Goal: Task Accomplishment & Management: Manage account settings

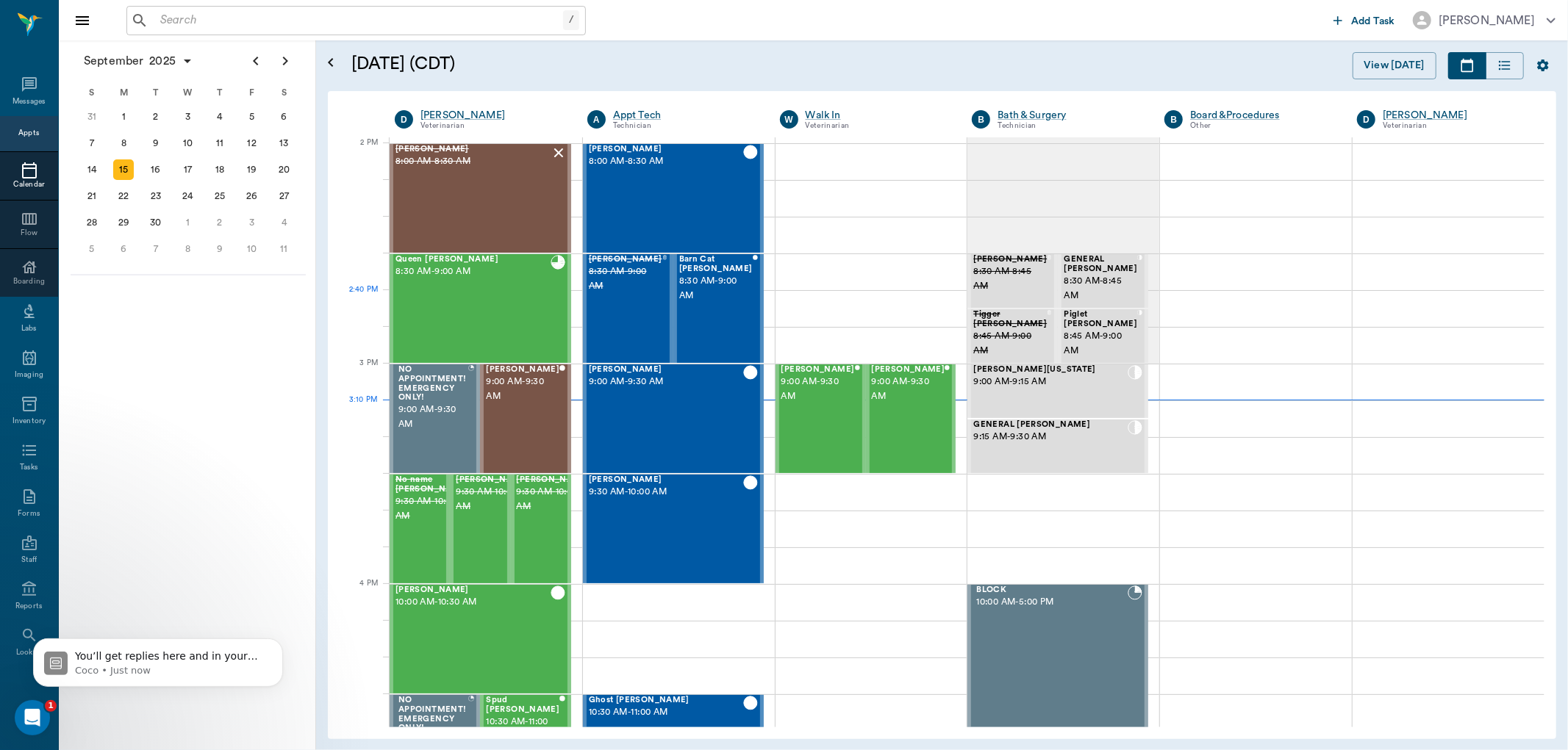
scroll to position [1324, 0]
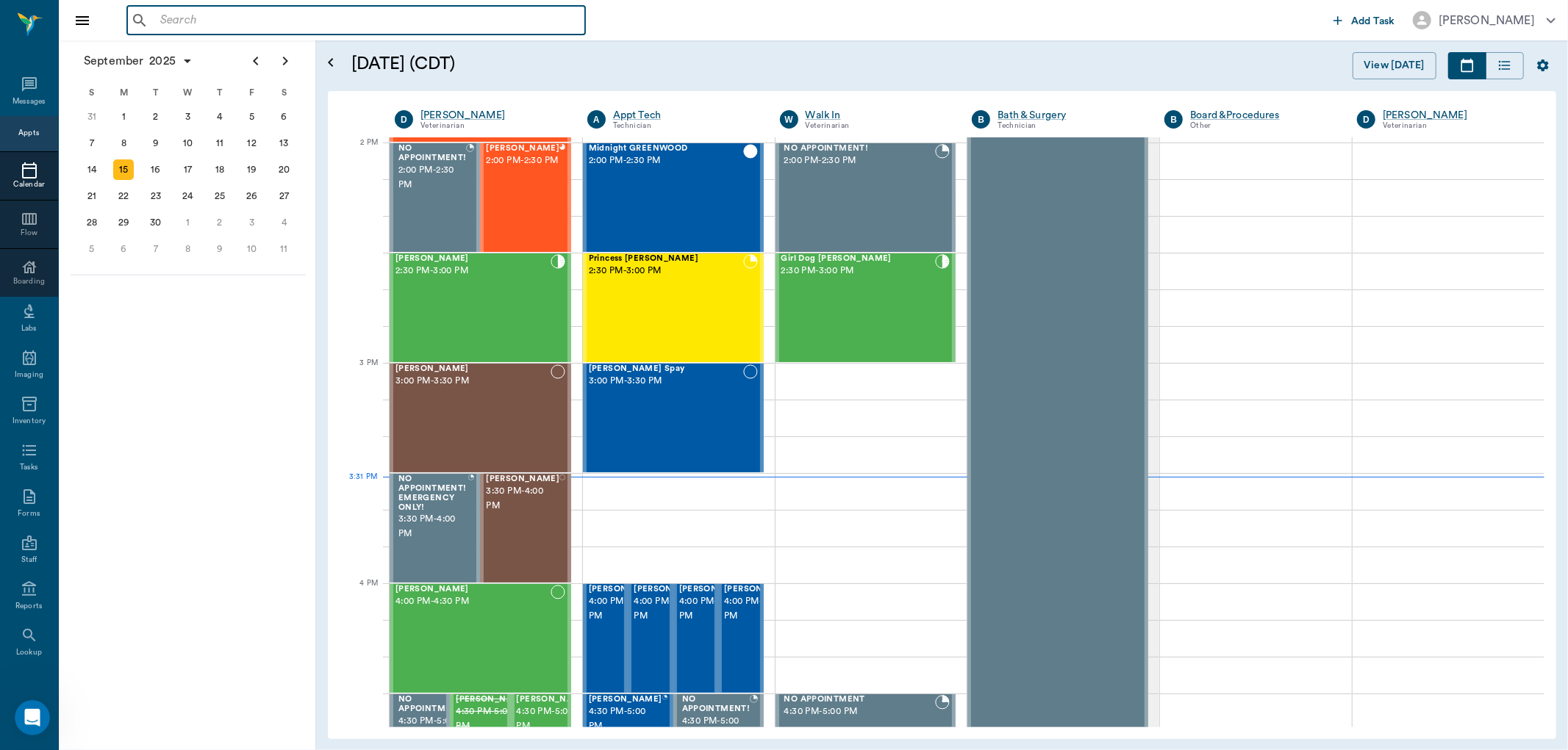
click at [178, 20] on input "text" at bounding box center [366, 21] width 425 height 21
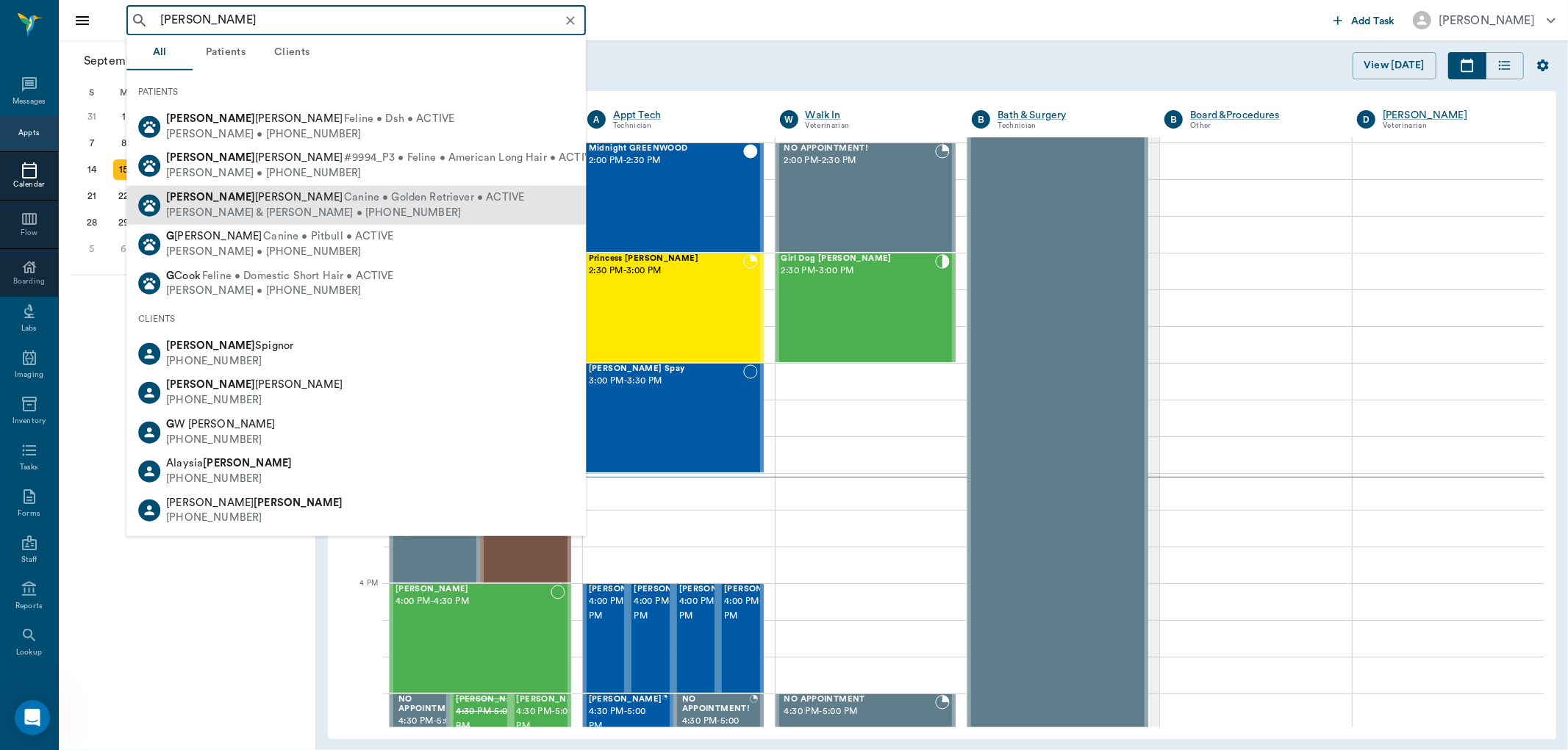
click at [344, 202] on span "Canine • Golden Retriever • ACTIVE" at bounding box center [434, 198] width 180 height 16
type input "freddie g"
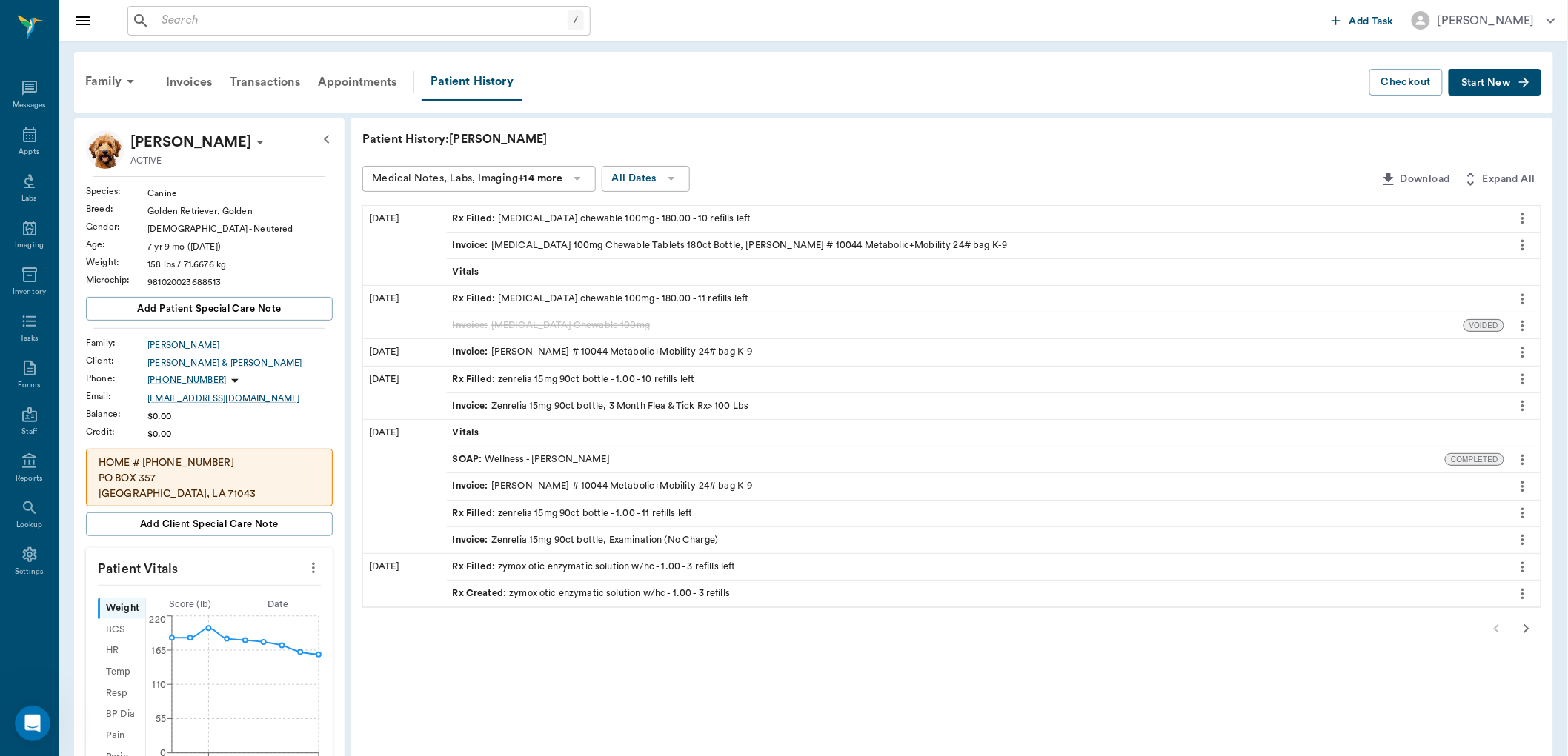
click at [1503, 74] on button "Start New" at bounding box center [1495, 82] width 92 height 27
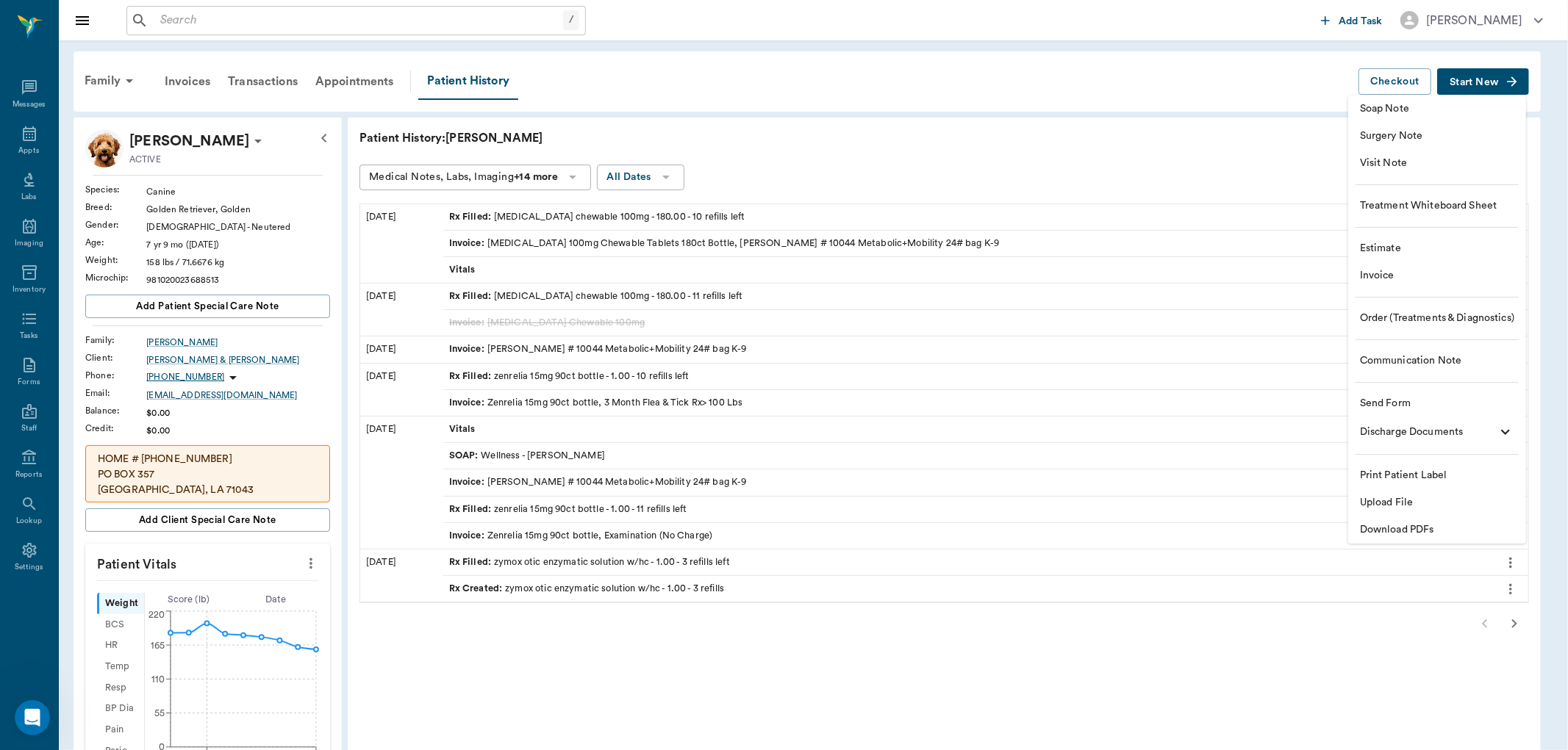
click at [1414, 158] on span "Visit Note" at bounding box center [1436, 163] width 154 height 16
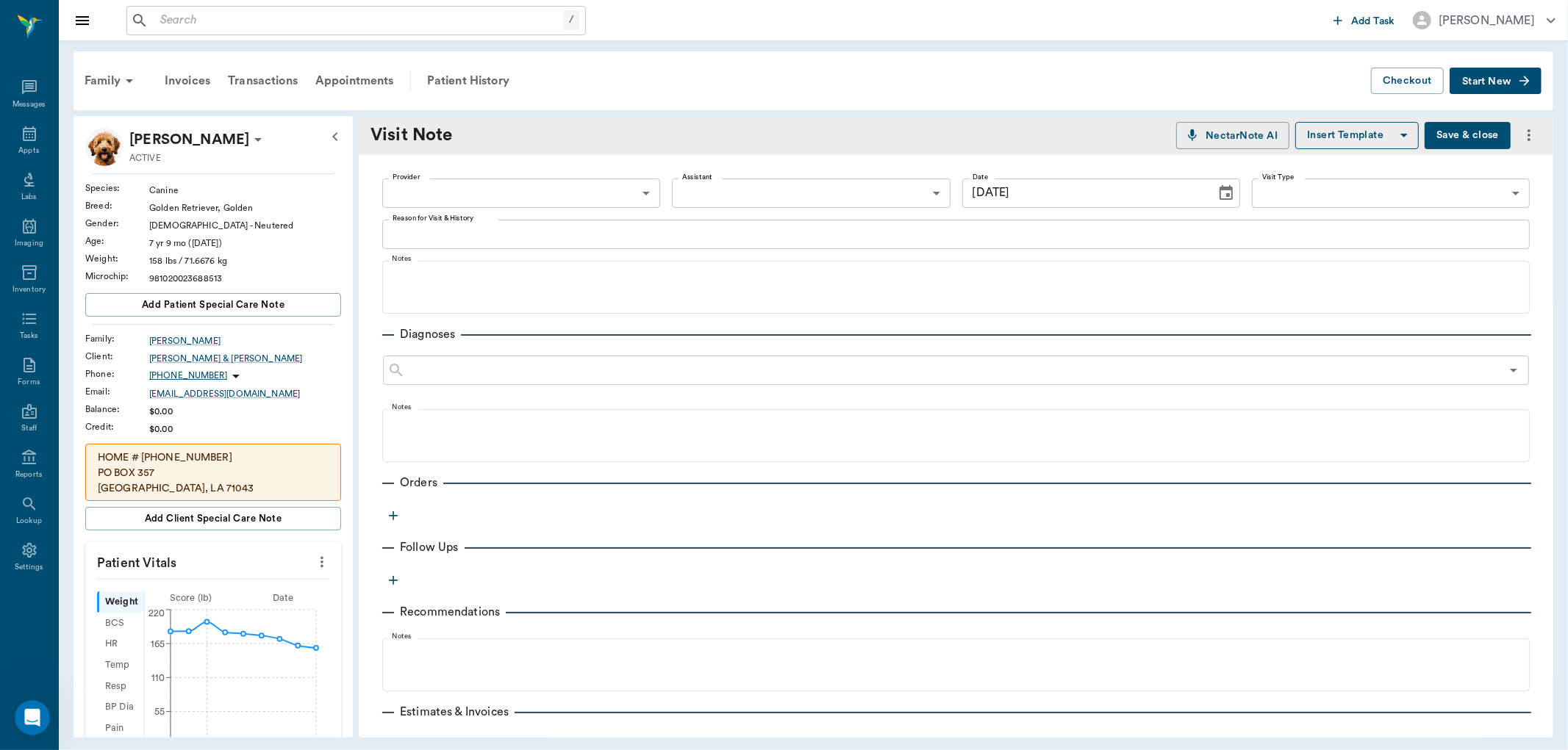
type input "[DATE]"
click at [580, 189] on body "/ ​ Add Task Dr. Bert Ellsworth Nectar Messages Appts Labs Imaging Inventory Ta…" at bounding box center [784, 375] width 1568 height 750
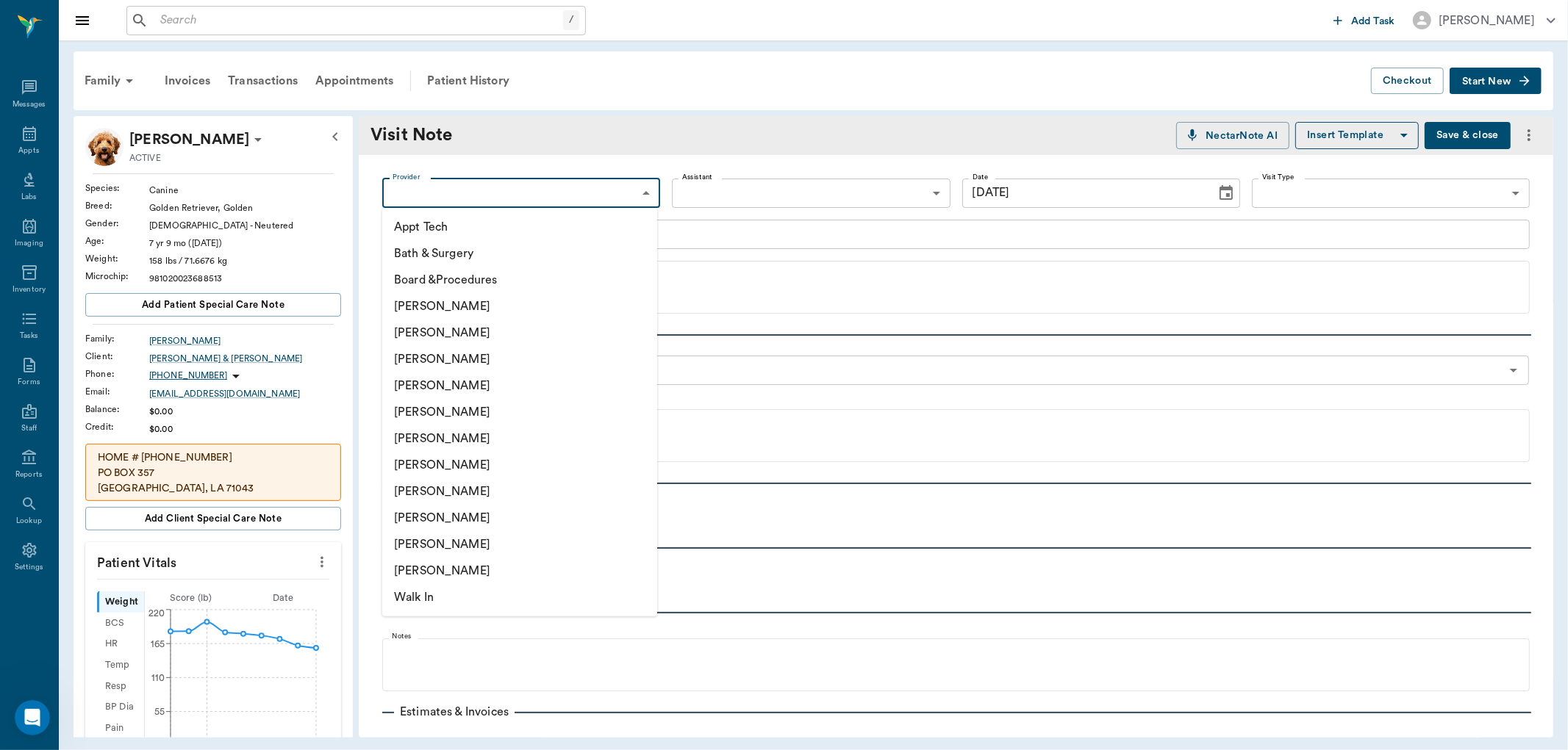
drag, startPoint x: 445, startPoint y: 493, endPoint x: 449, endPoint y: 471, distance: 22.4
click at [445, 491] on li "[PERSON_NAME]" at bounding box center [520, 492] width 275 height 26
type input "63ec2e7e52e12b0ba117b124"
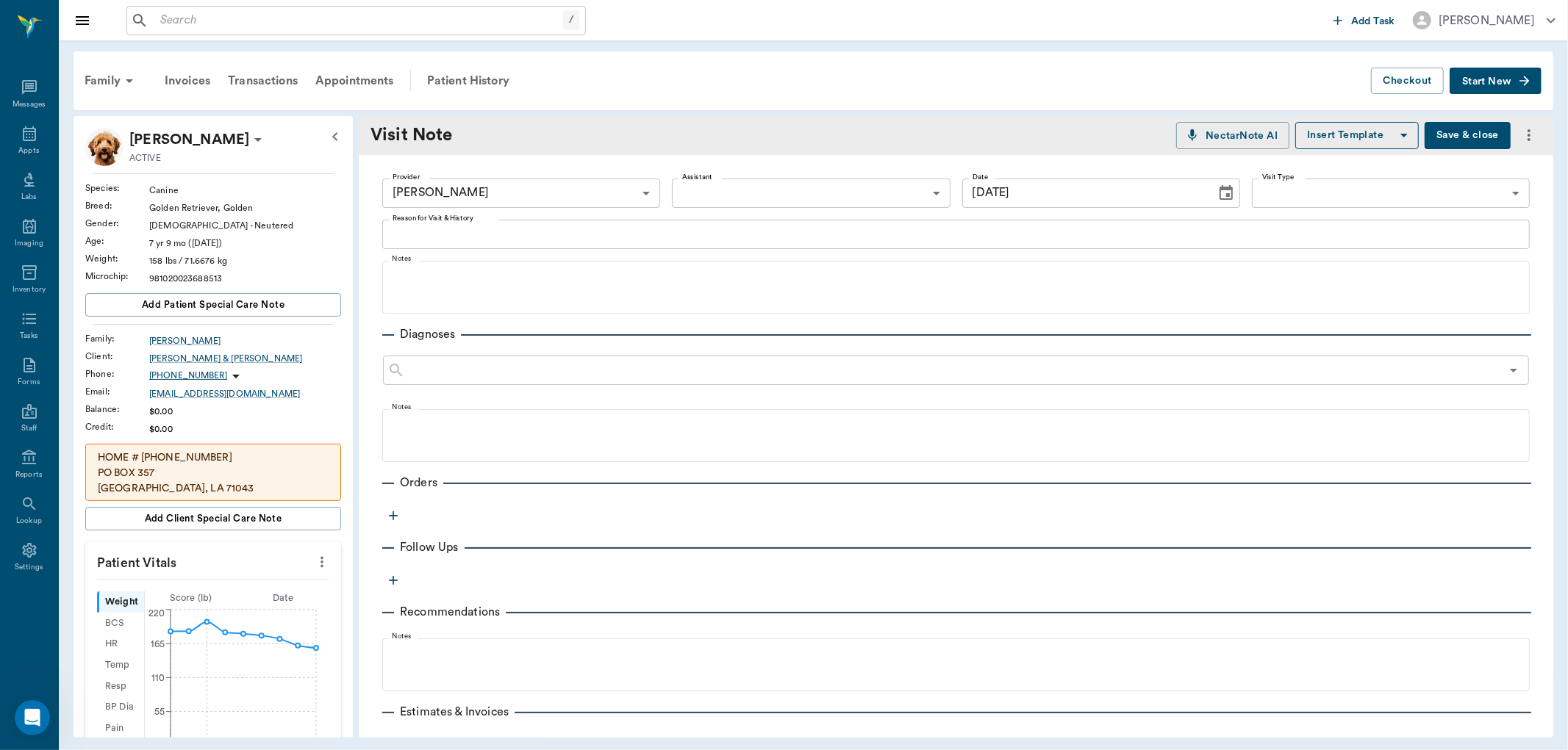
click at [459, 223] on div "x Reason for Visit & History" at bounding box center [957, 235] width 1148 height 30
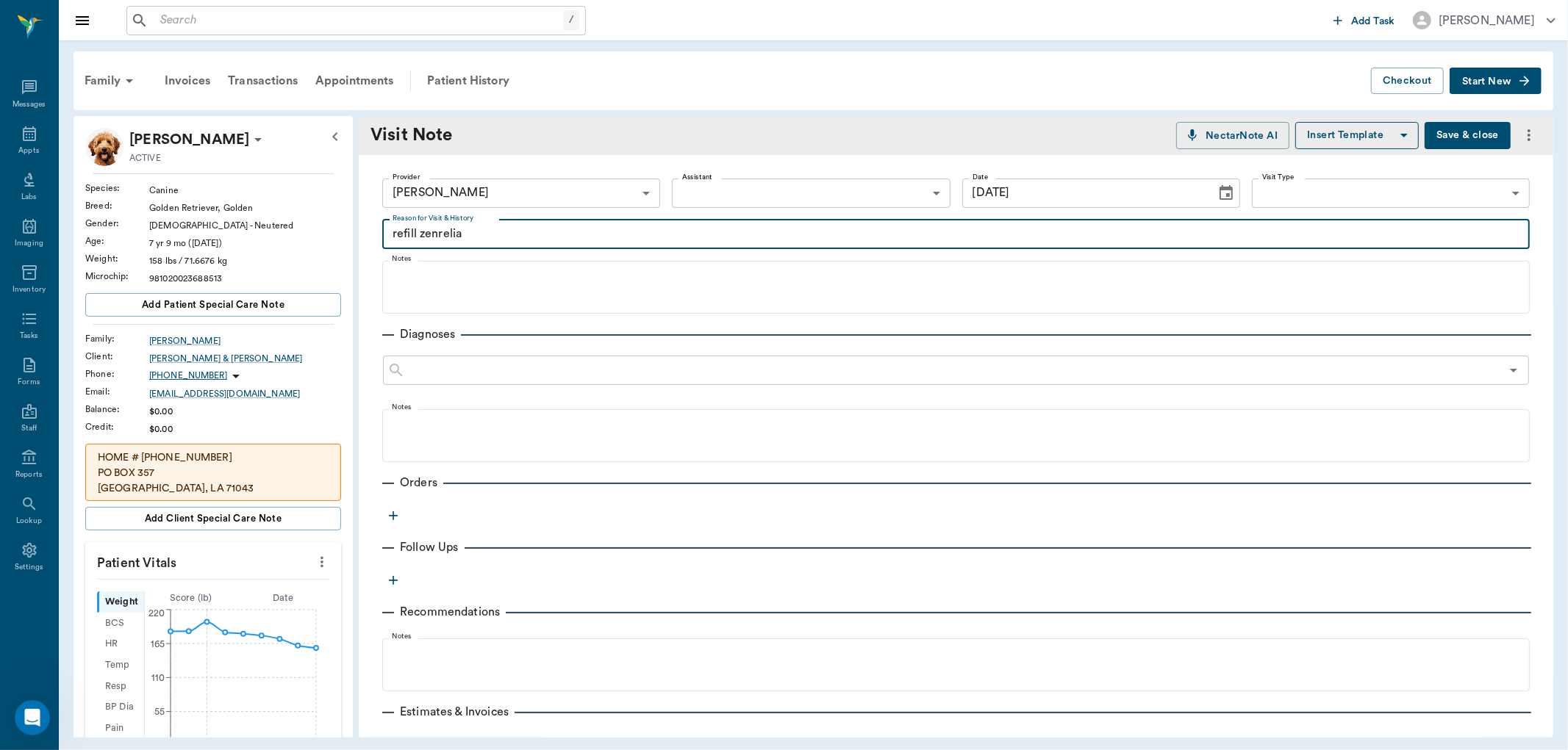
type textarea "refill zenrelia"
click at [394, 516] on icon "button" at bounding box center [393, 515] width 8 height 8
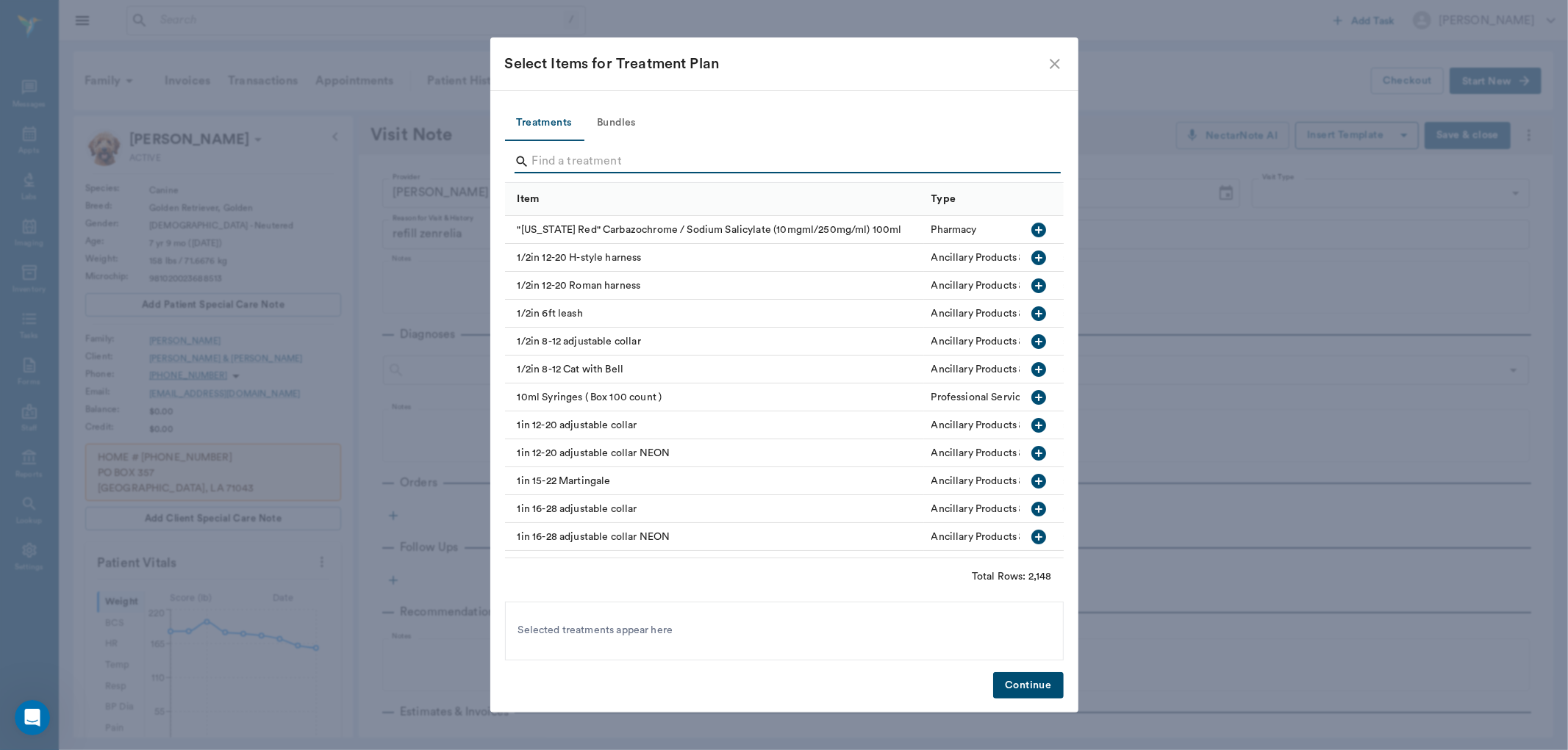
click at [555, 158] on input "Search" at bounding box center [785, 161] width 507 height 23
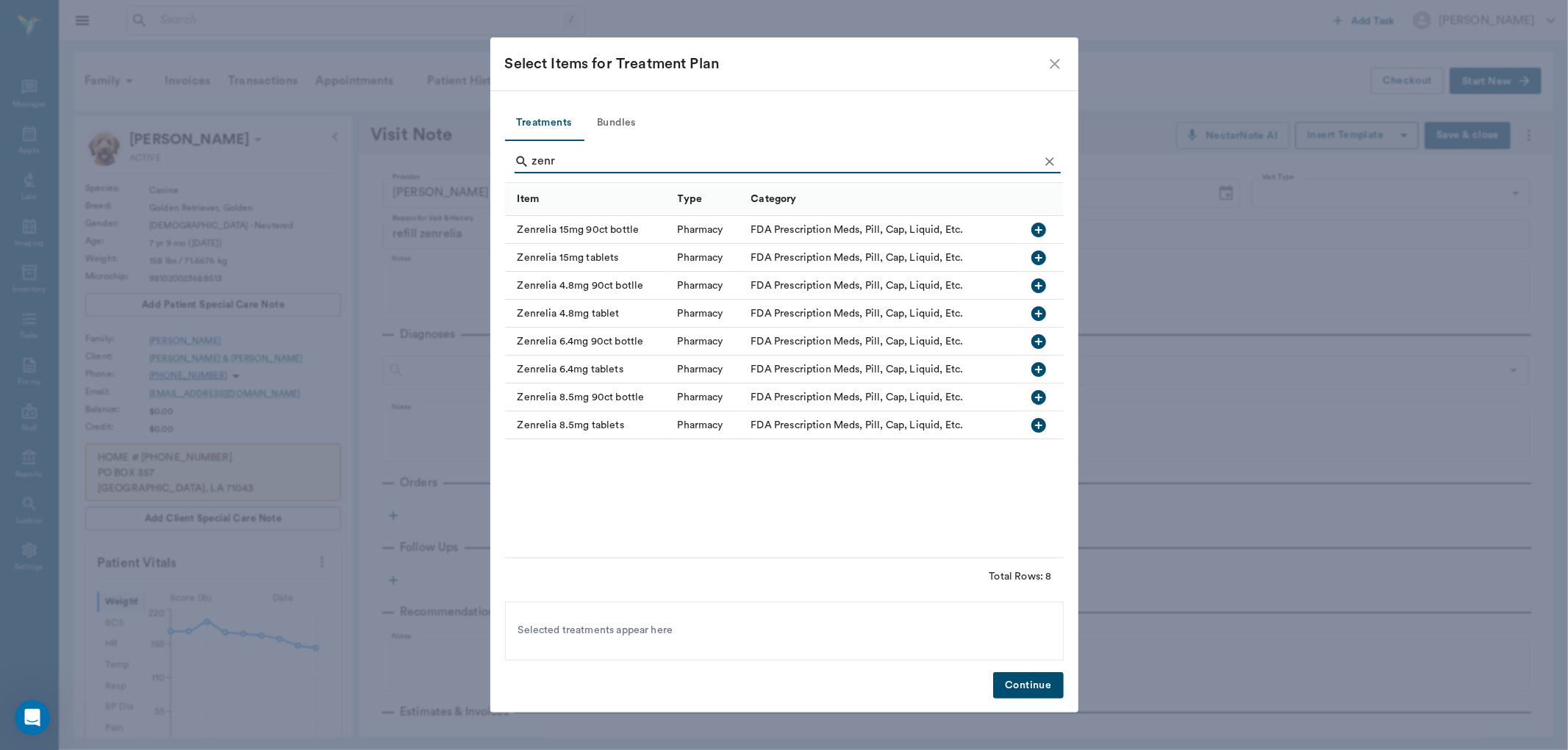
type input "zenr"
drag, startPoint x: 1044, startPoint y: 254, endPoint x: 1039, endPoint y: 412, distance: 158.1
click at [1043, 254] on icon "button" at bounding box center [1039, 258] width 15 height 15
click at [1030, 680] on button "Continue" at bounding box center [1028, 686] width 70 height 27
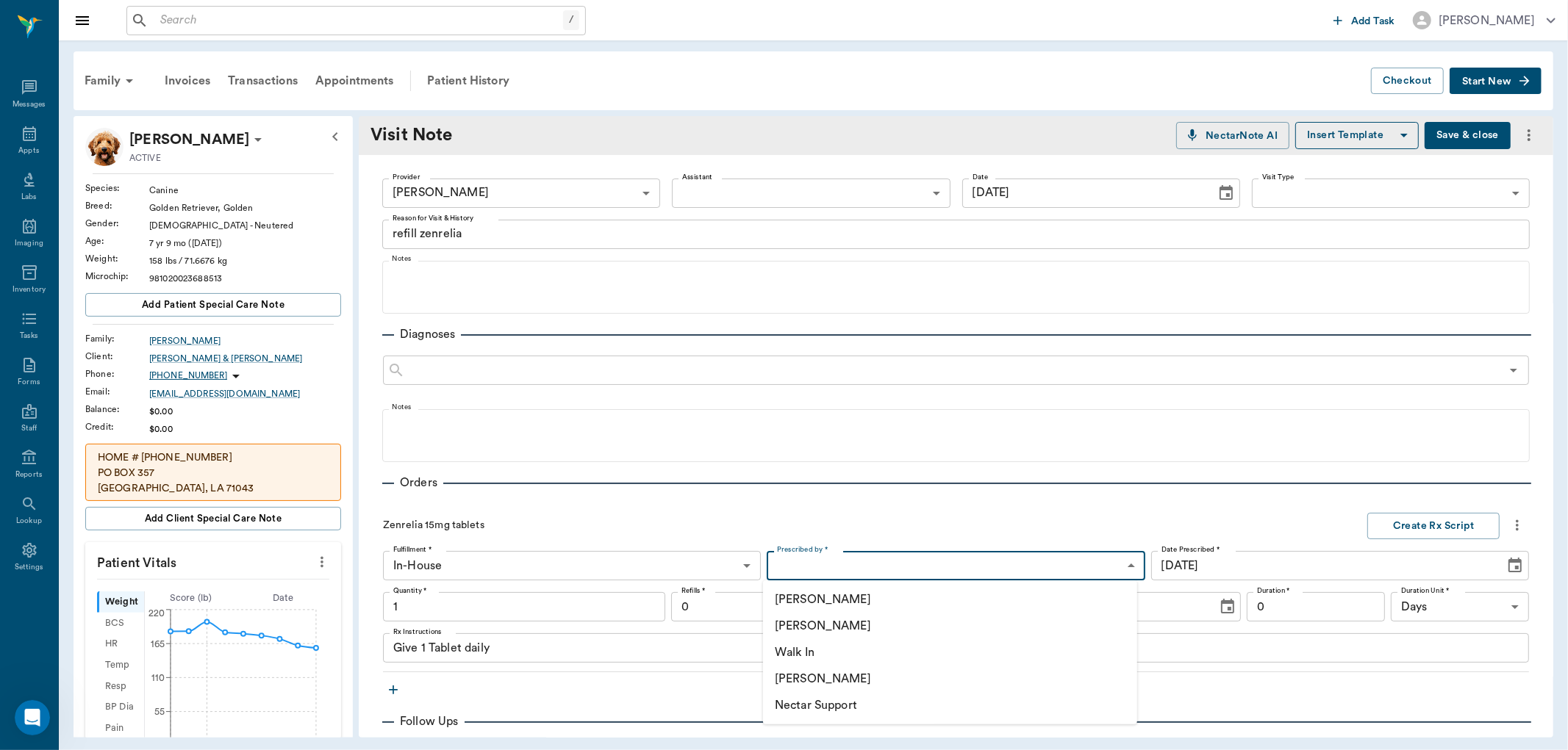
click at [804, 561] on body "/ ​ Add Task Dr. Bert Ellsworth Nectar Messages Appts Labs Imaging Inventory Ta…" at bounding box center [784, 375] width 1568 height 750
type input "1.00"
drag, startPoint x: 799, startPoint y: 620, endPoint x: 615, endPoint y: 623, distance: 184.0
click at [783, 621] on li "[PERSON_NAME]" at bounding box center [950, 626] width 374 height 26
type input "63ec2f075fda476ae8351a4d"
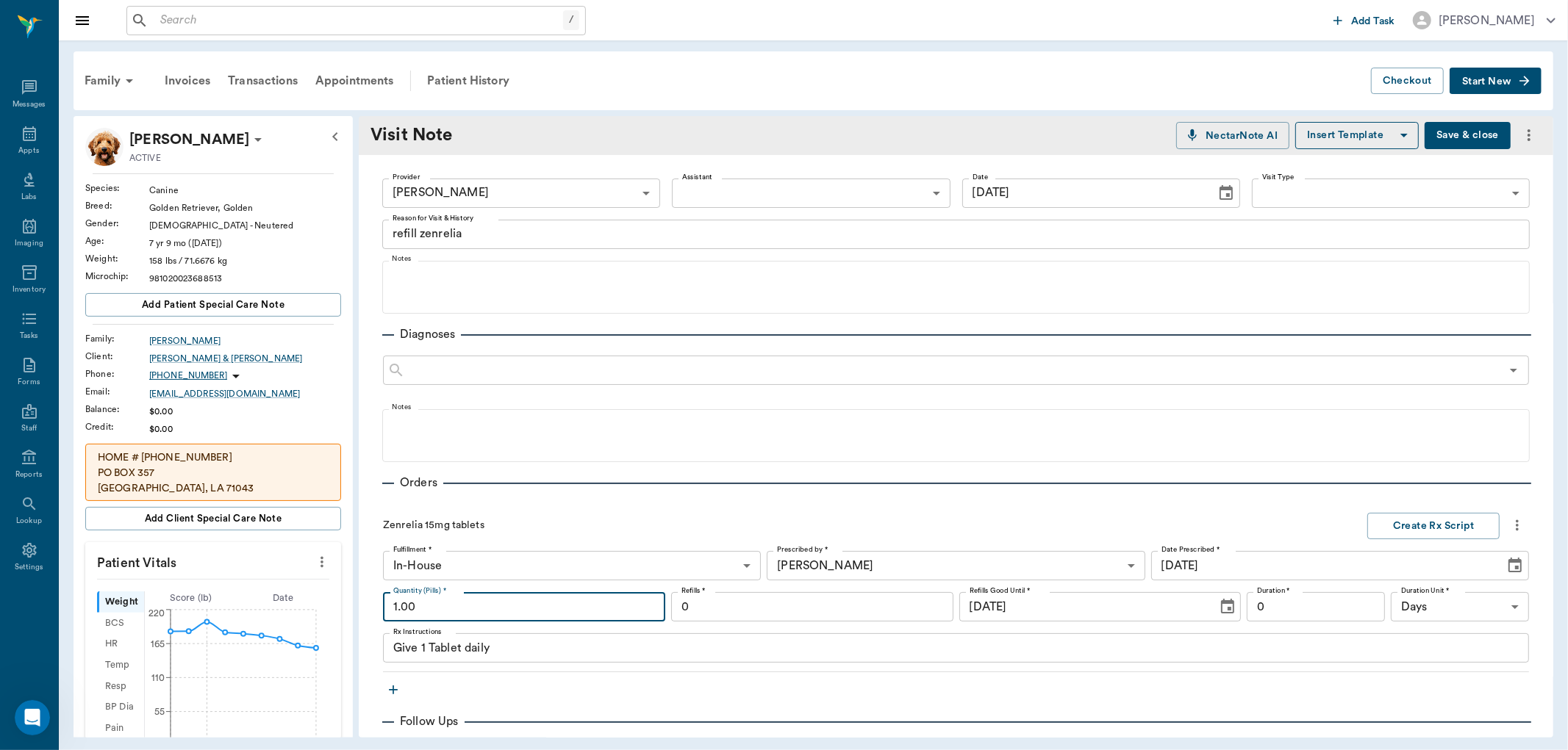
drag, startPoint x: 549, startPoint y: 606, endPoint x: 565, endPoint y: 573, distance: 36.7
click at [549, 605] on input "1.00" at bounding box center [524, 607] width 283 height 30
type input "45.00"
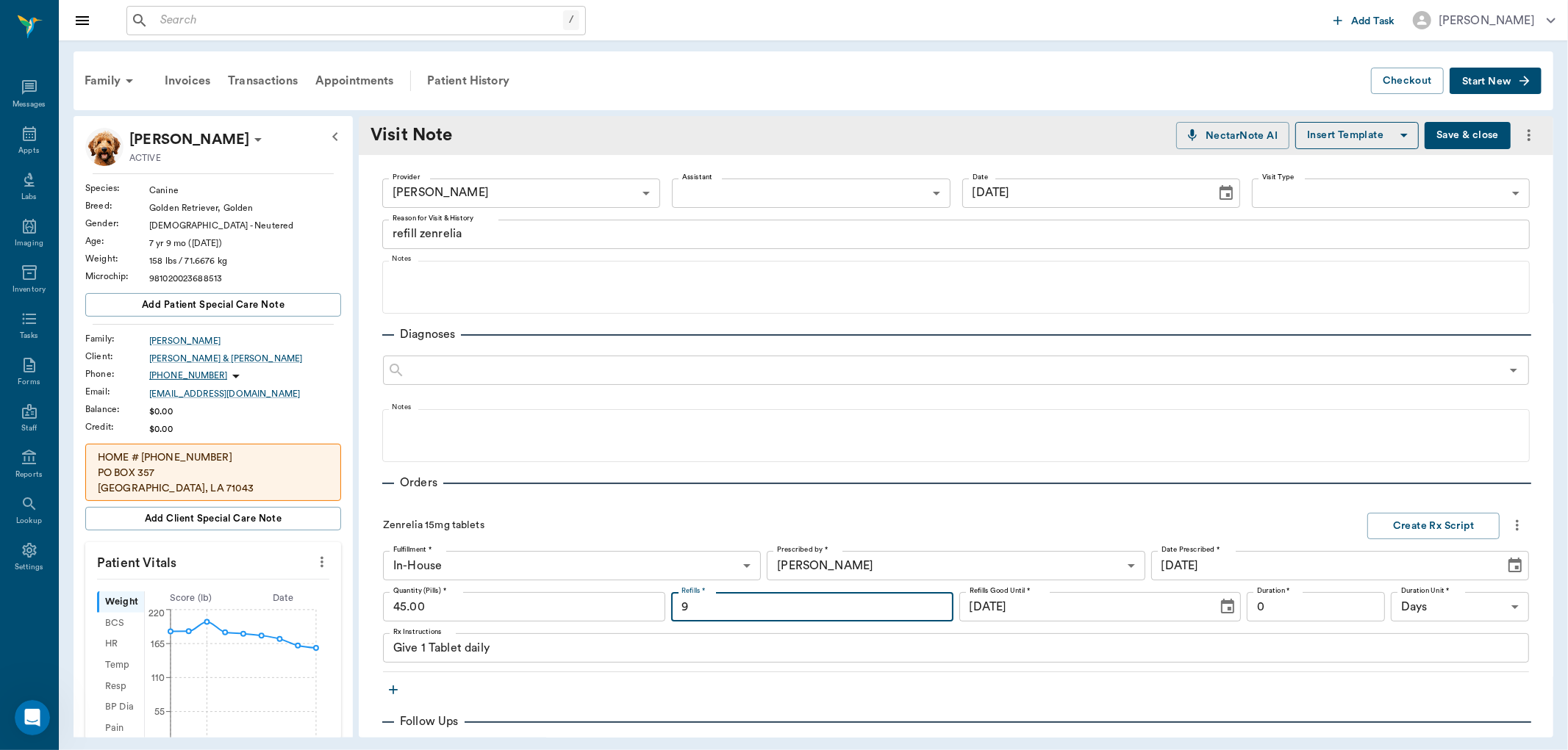
type input "9"
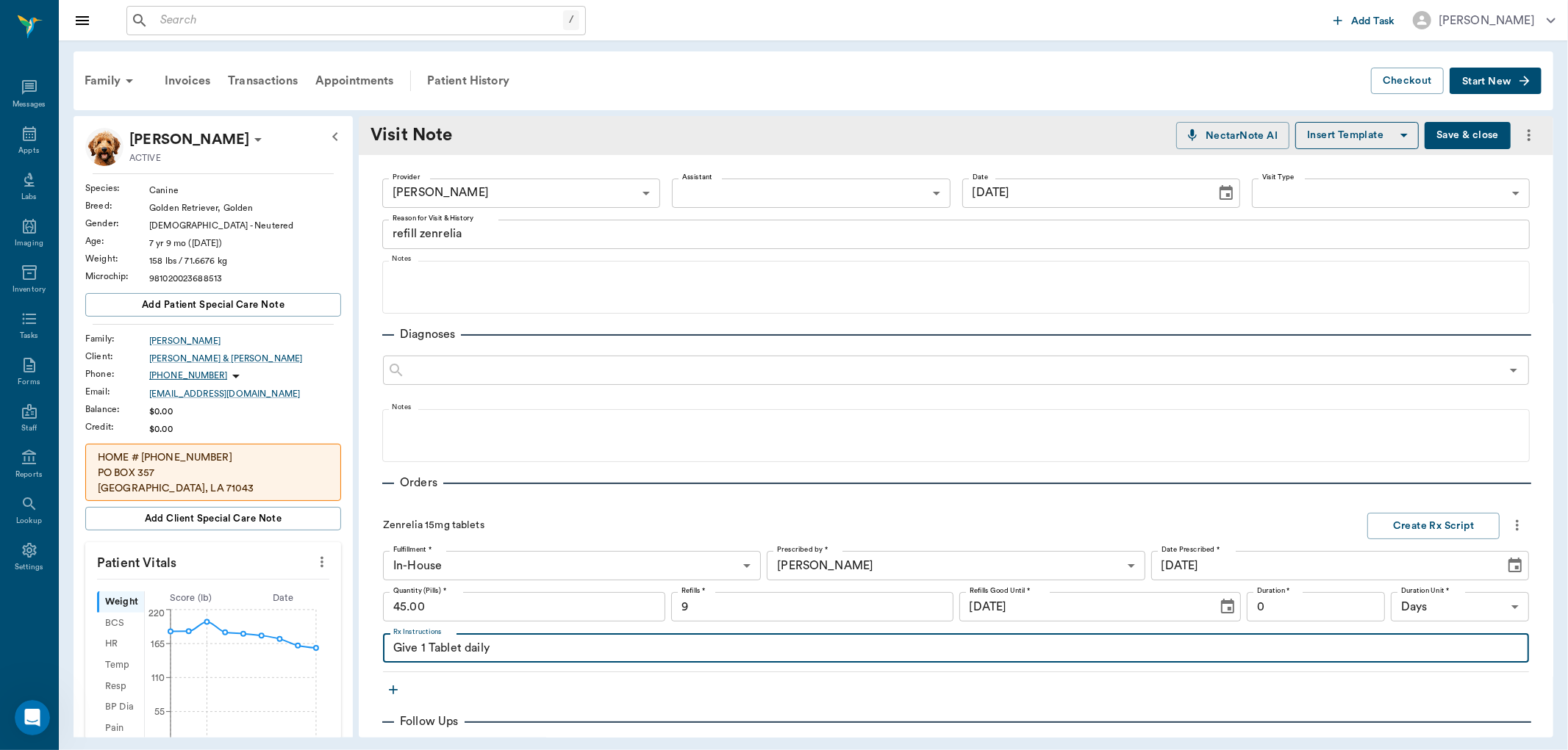
click at [425, 646] on textarea "Give 1 Tablet daily" at bounding box center [956, 648] width 1126 height 17
type textarea "Give 3 Tablet daily"
click at [1410, 525] on button "Create Rx Script" at bounding box center [1434, 526] width 133 height 27
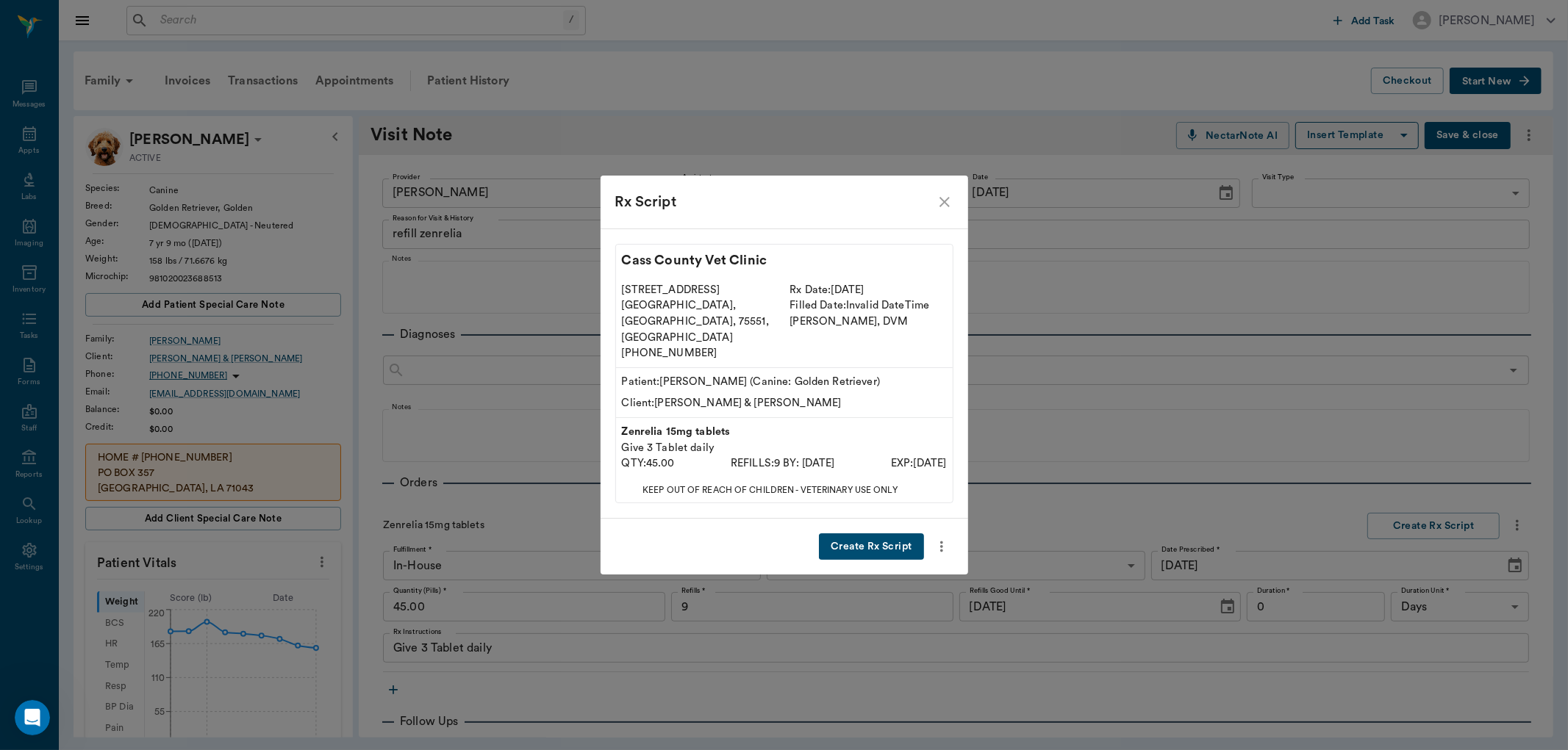
click at [881, 534] on button "Create Rx Script" at bounding box center [872, 547] width 105 height 27
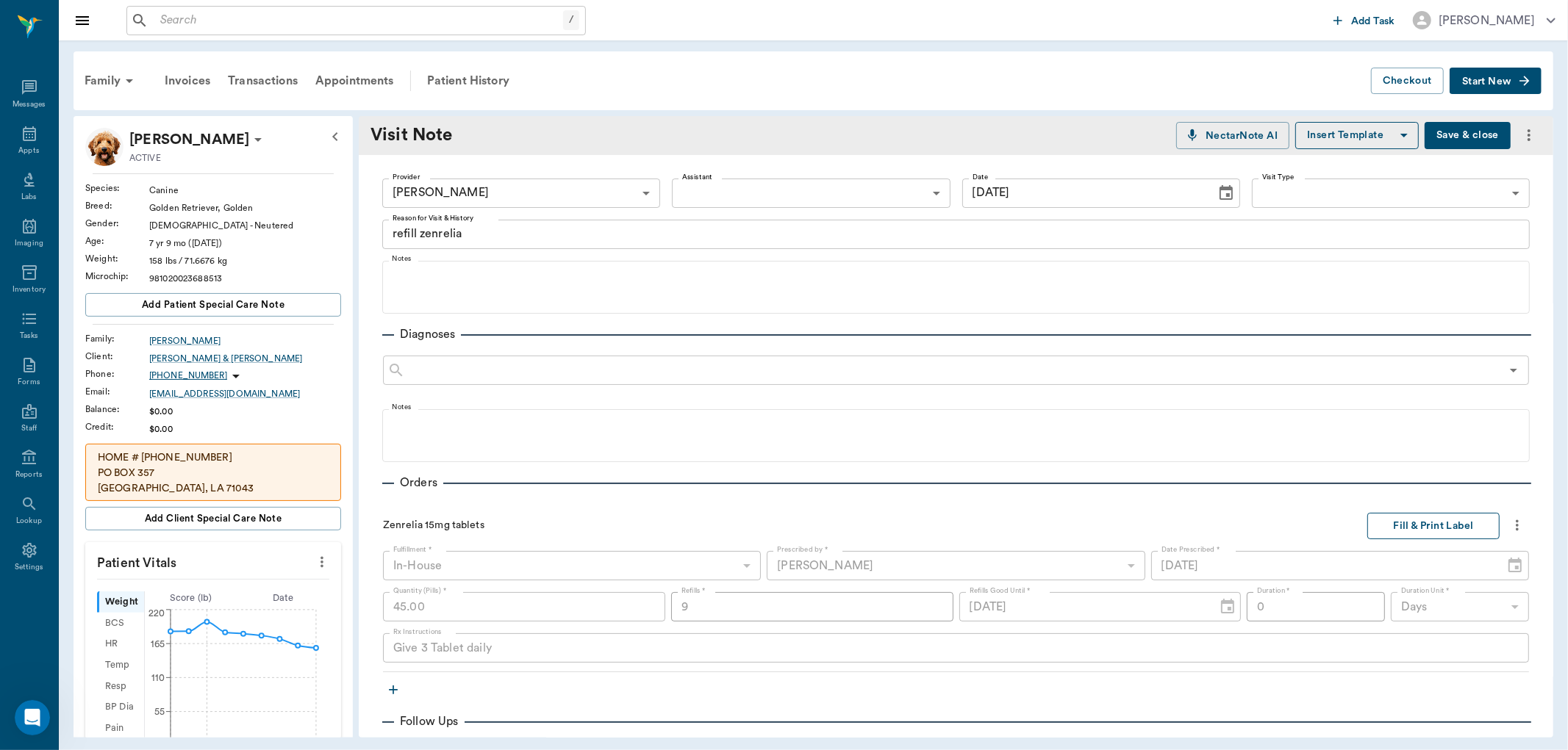
click at [1384, 521] on button "Fill & Print Label" at bounding box center [1434, 526] width 133 height 27
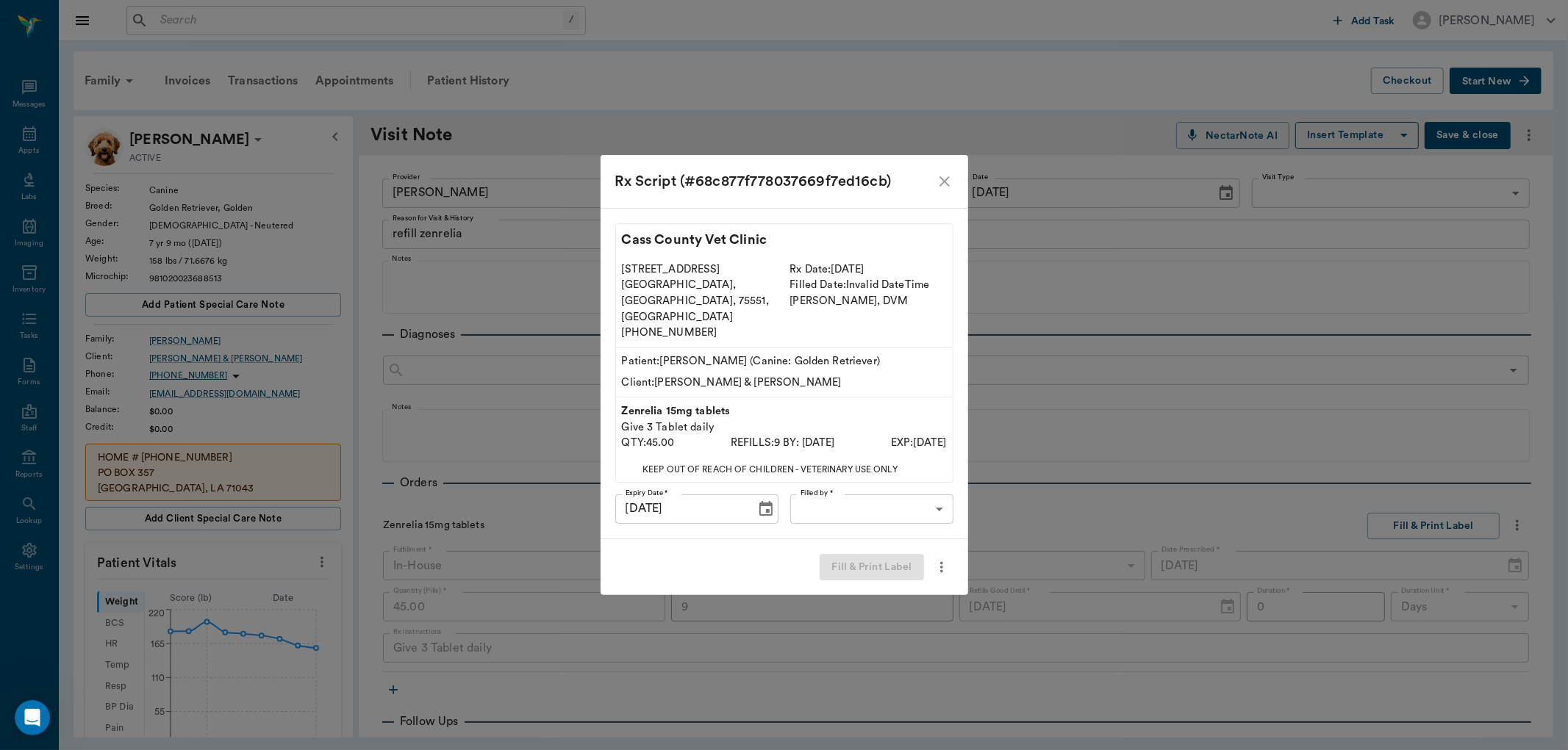
click at [847, 495] on body "/ ​ Add Task Dr. Bert Ellsworth Nectar Messages Appts Labs Imaging Inventory Ta…" at bounding box center [784, 375] width 1568 height 750
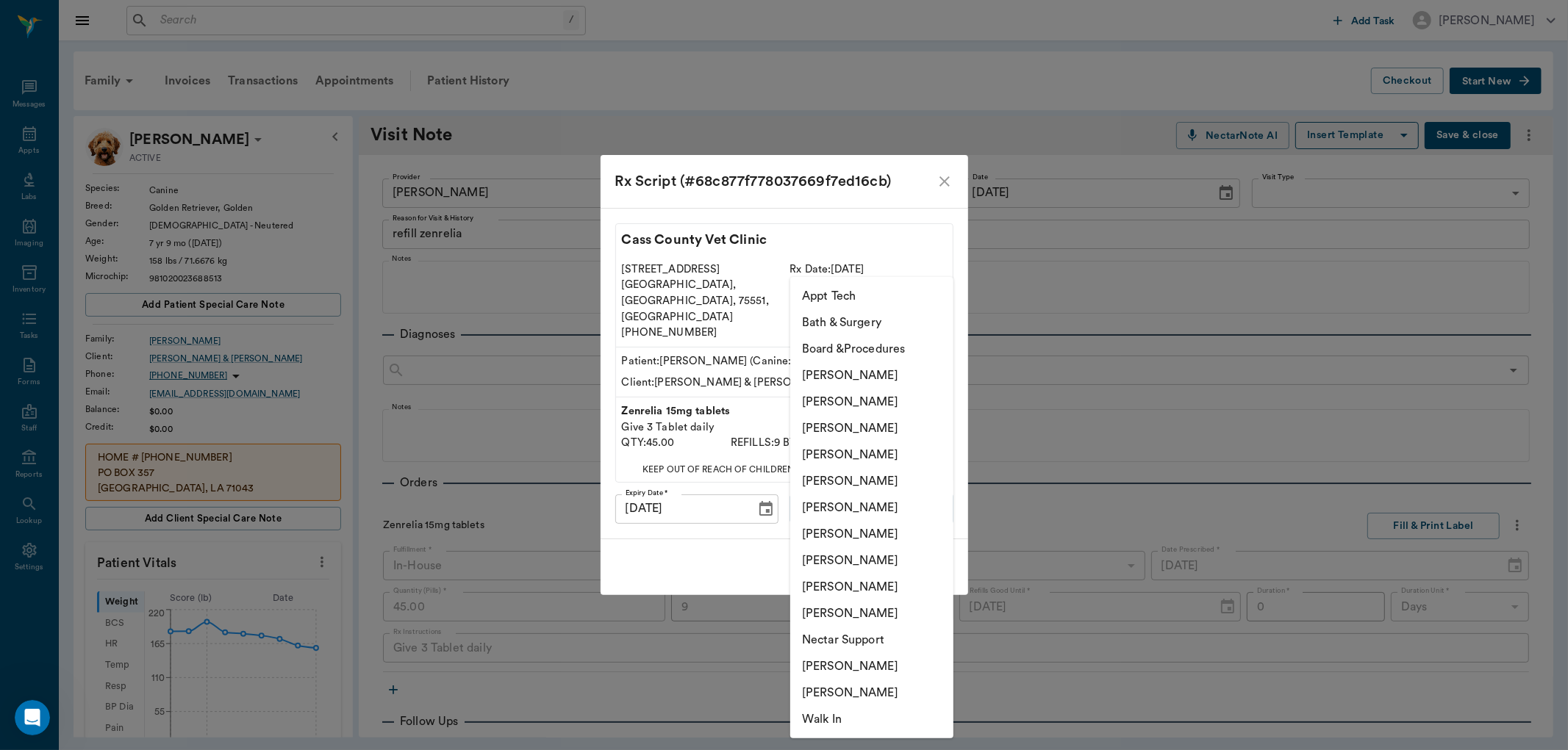
click at [833, 555] on li "[PERSON_NAME]" at bounding box center [872, 561] width 163 height 26
type input "63ec2e7e52e12b0ba117b124"
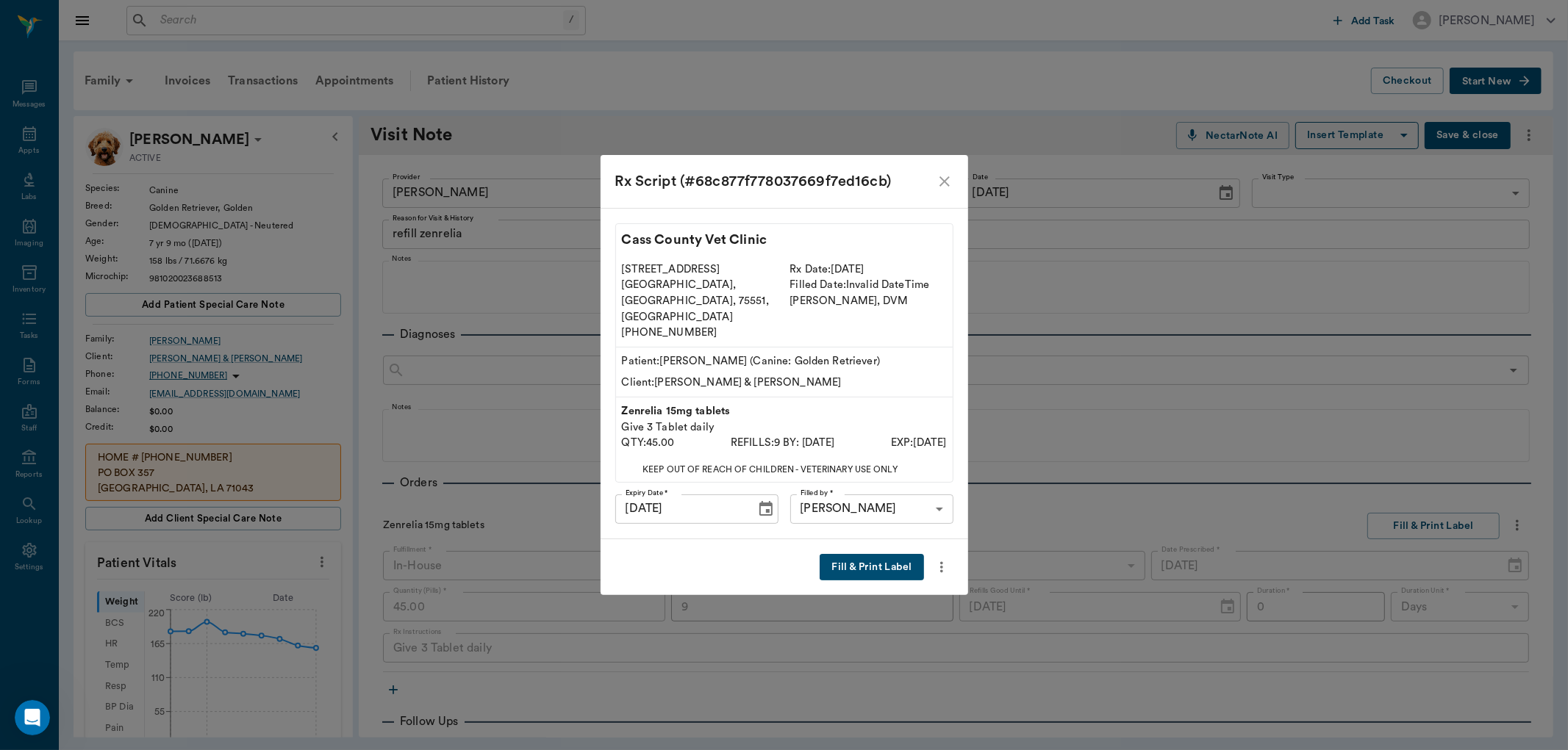
click at [878, 554] on button "Fill & Print Label" at bounding box center [871, 567] width 104 height 27
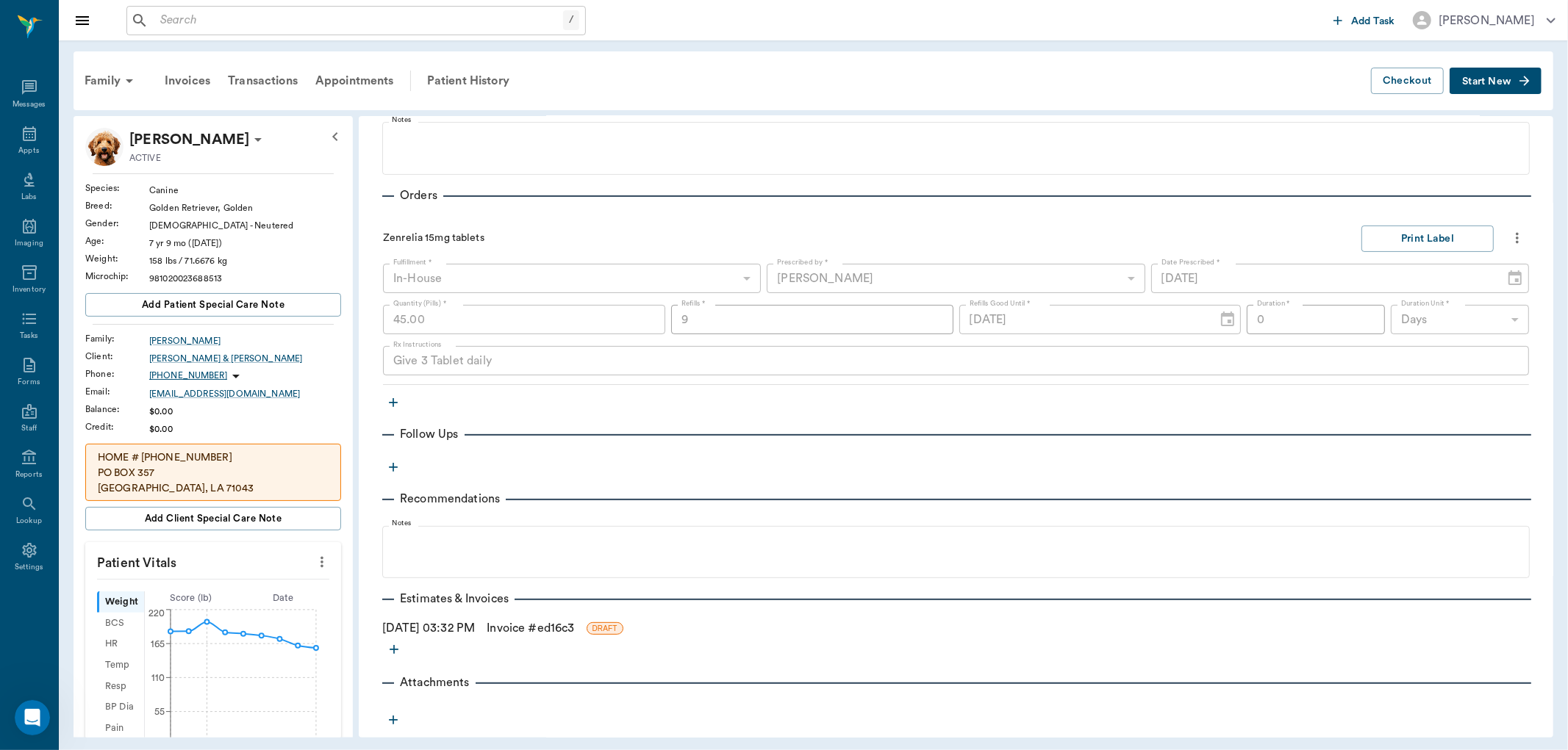
scroll to position [306, 0]
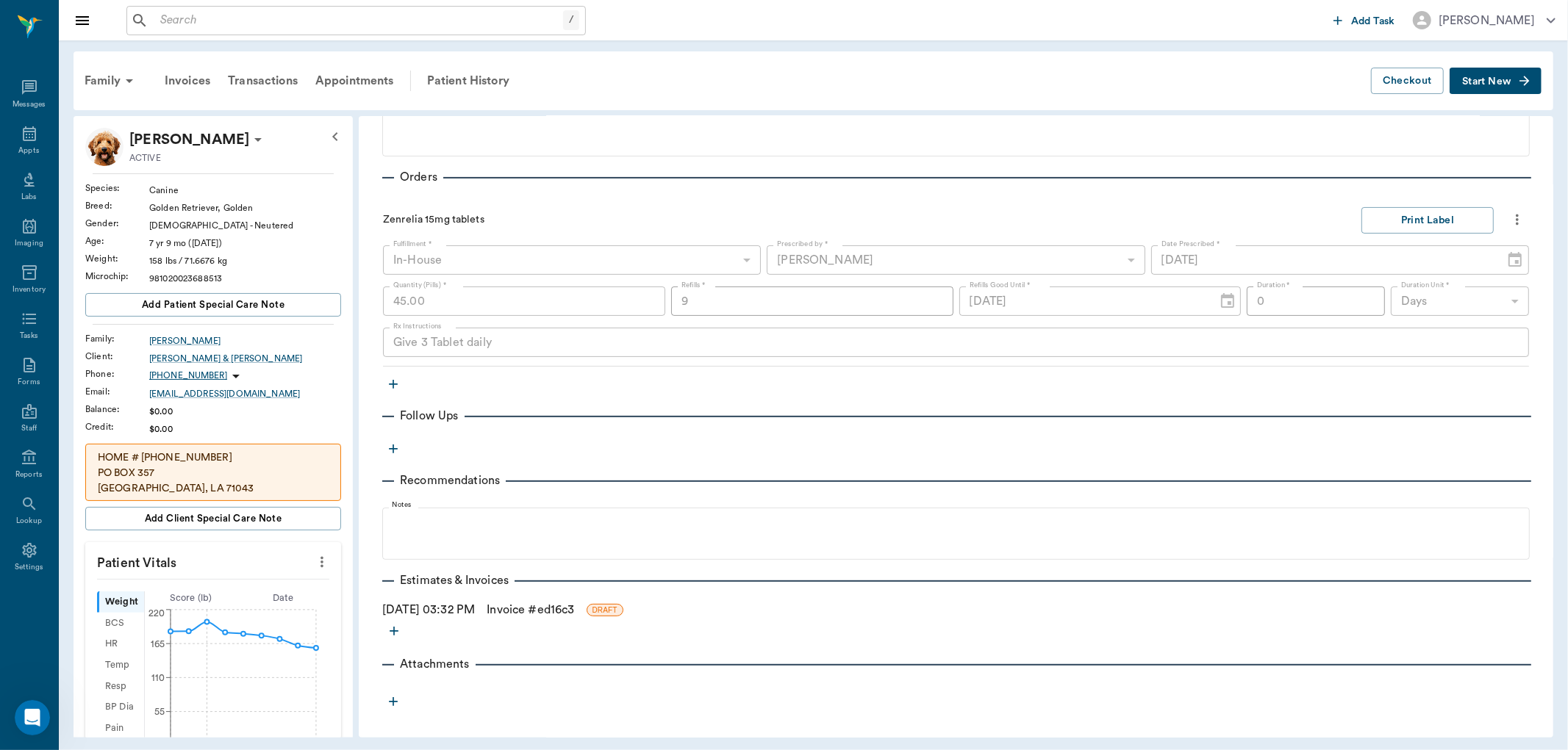
click at [542, 605] on link "Invoice # ed16c3" at bounding box center [531, 609] width 88 height 18
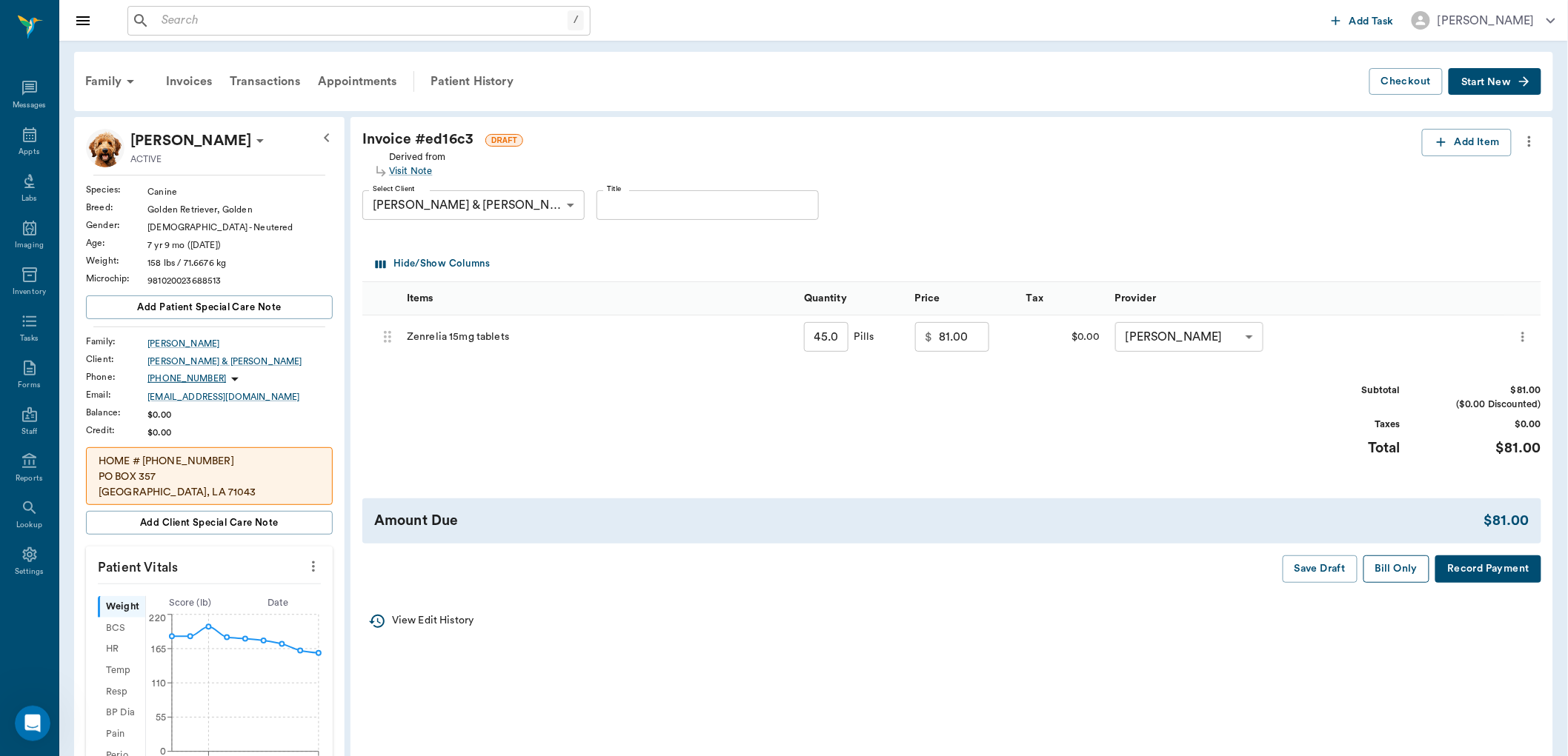
click at [1398, 568] on button "Bill Only" at bounding box center [1397, 569] width 67 height 27
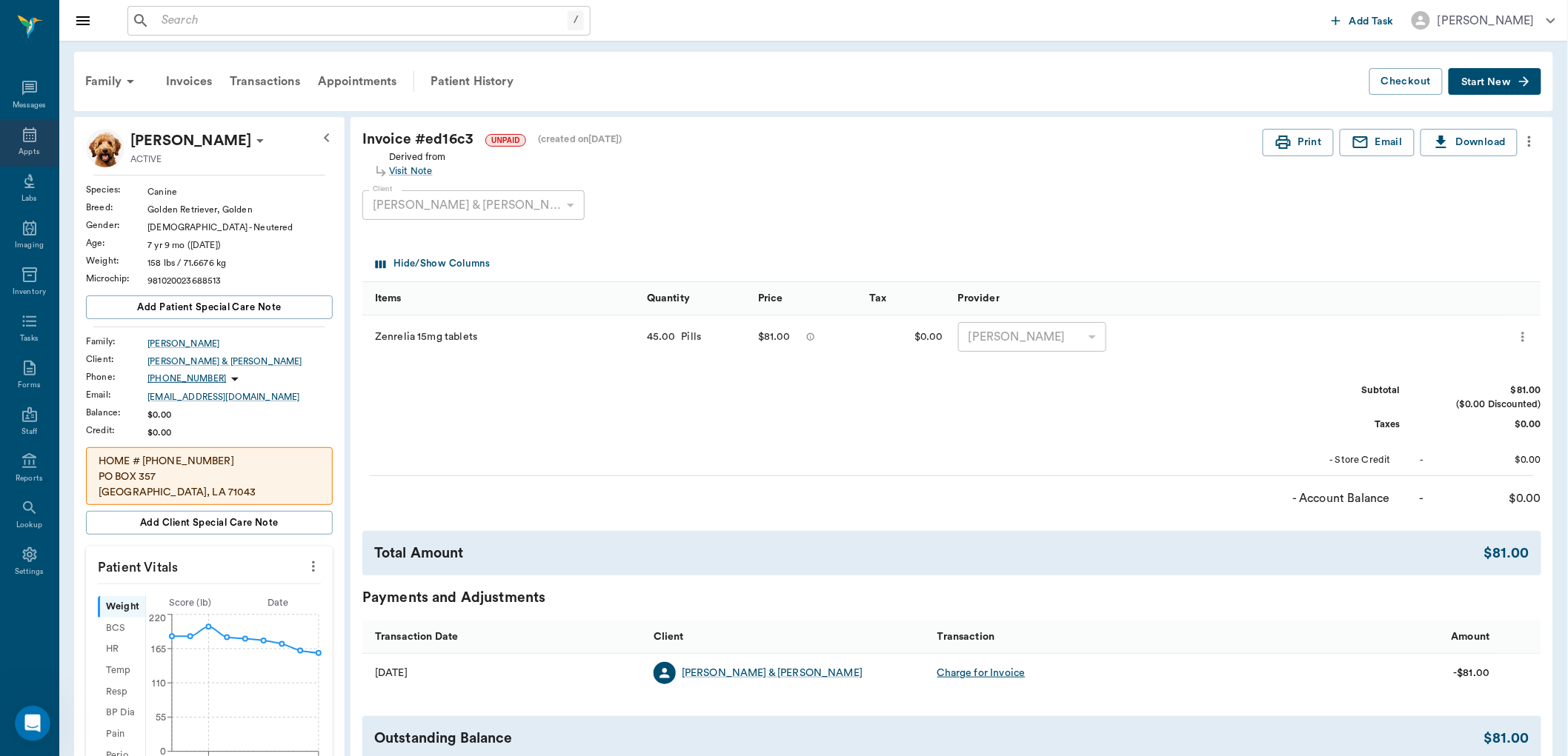
click at [34, 147] on div "Appts" at bounding box center [29, 152] width 21 height 11
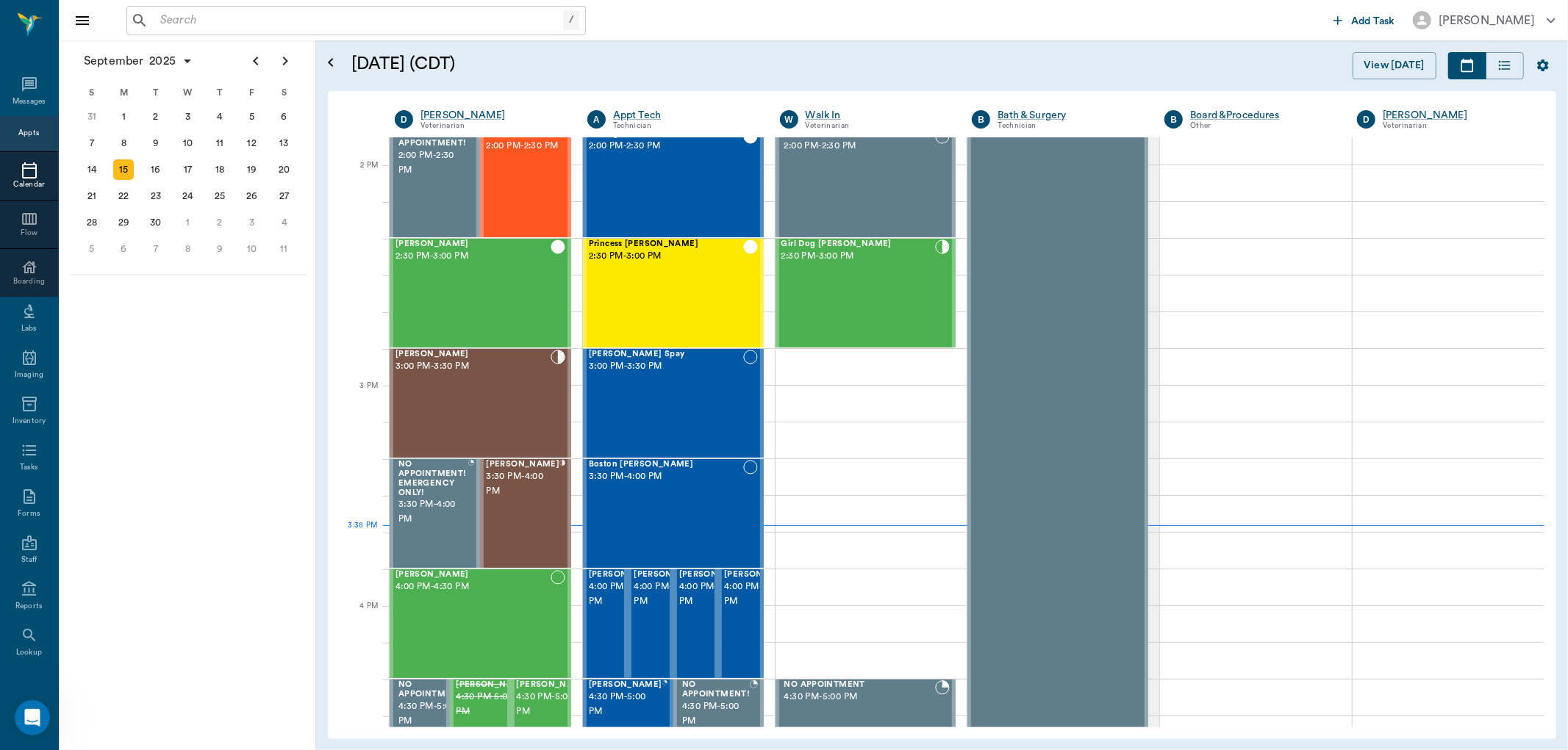
scroll to position [1300, 0]
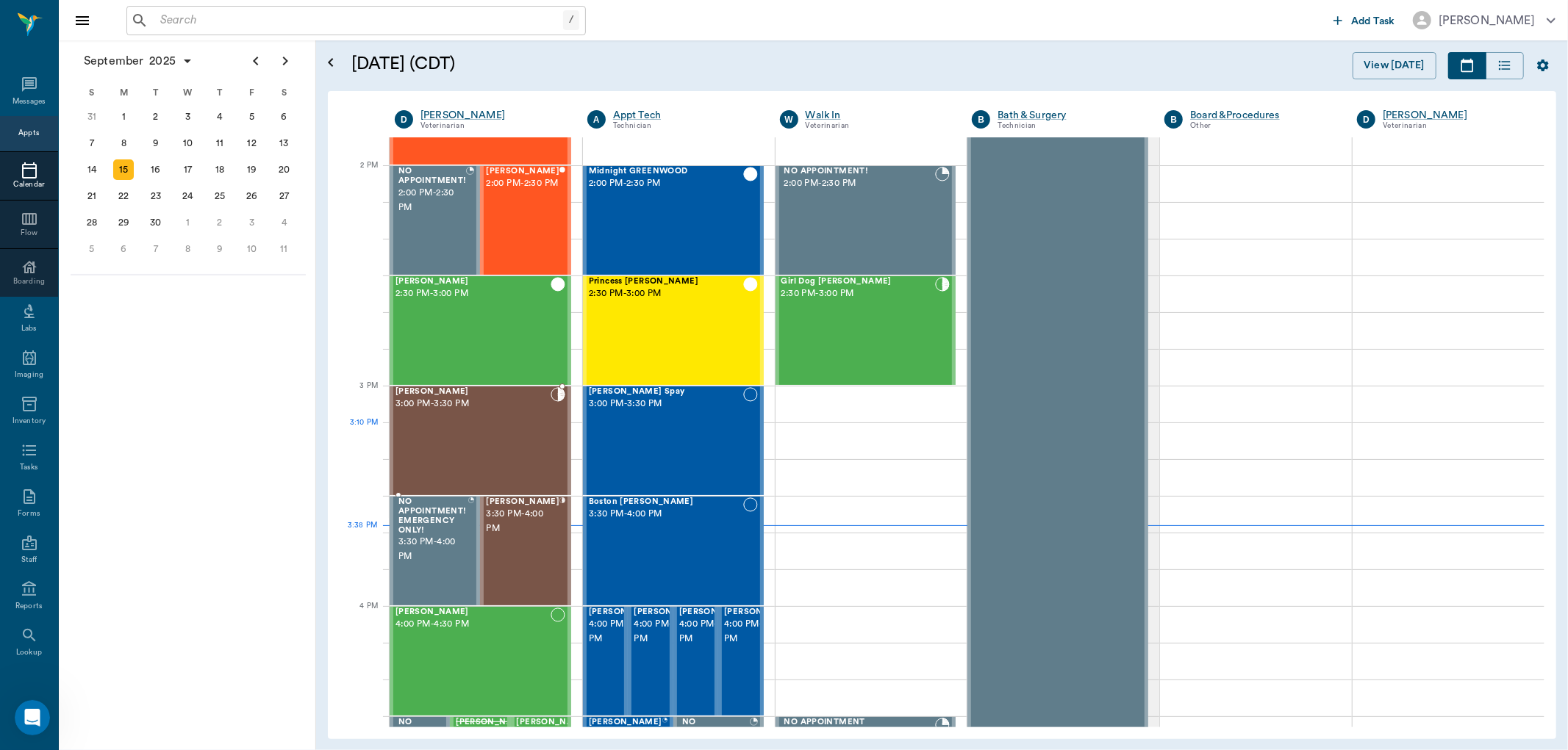
click at [488, 437] on div "Maria Hall 3:00 PM - 3:30 PM" at bounding box center [473, 440] width 155 height 107
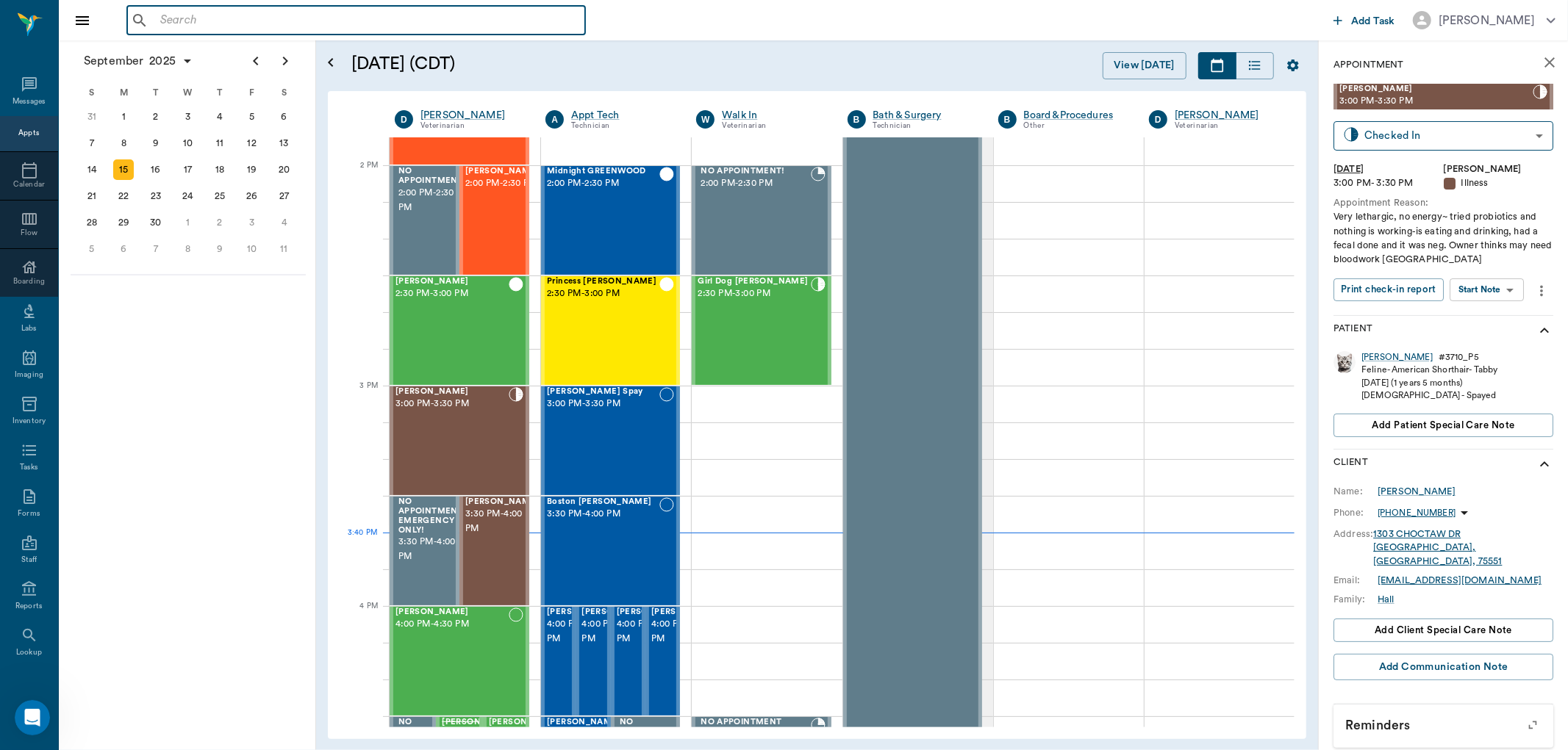
click at [408, 20] on input "text" at bounding box center [366, 21] width 425 height 21
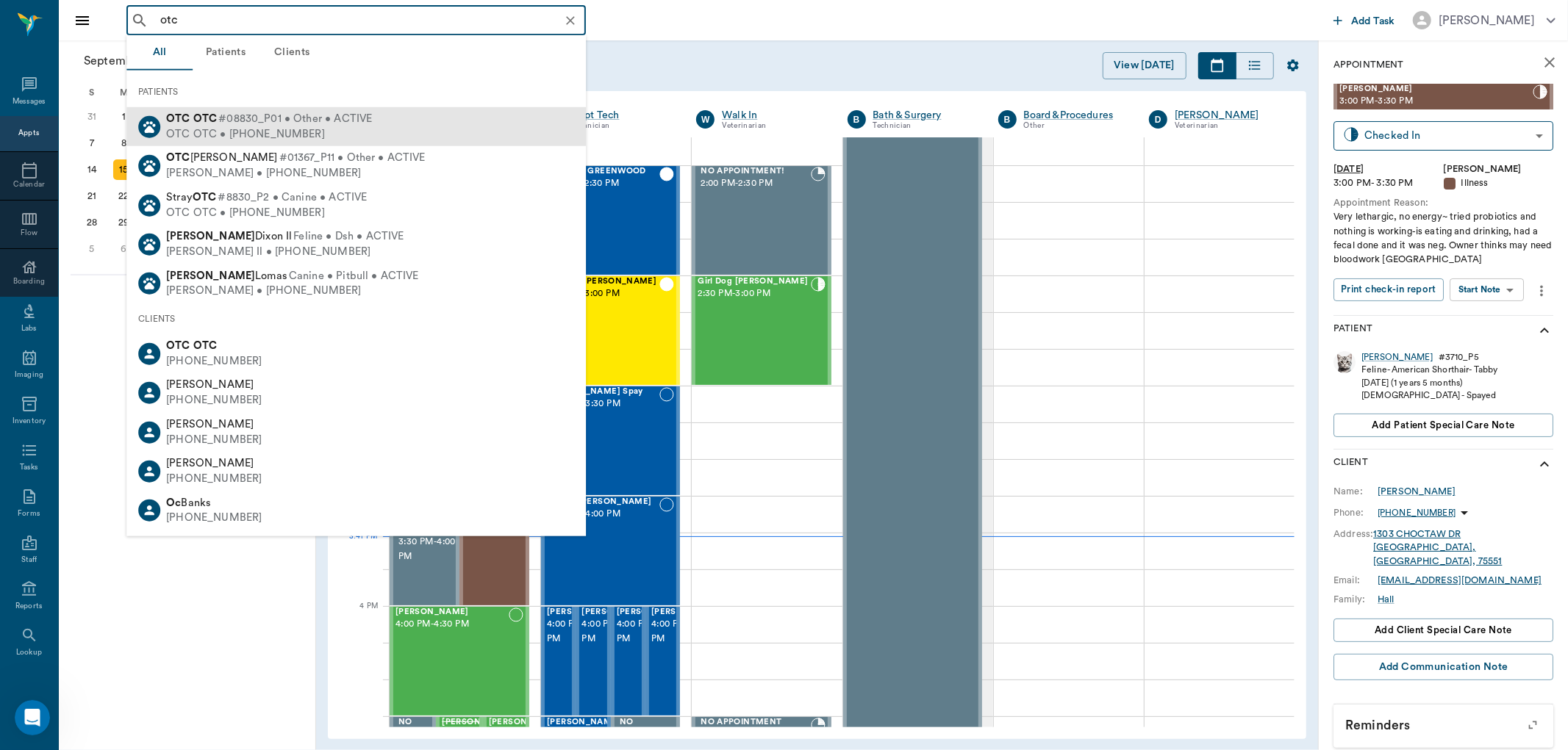
click at [354, 116] on span "#08830_P01 • Other • ACTIVE" at bounding box center [295, 119] width 154 height 16
type input "otc"
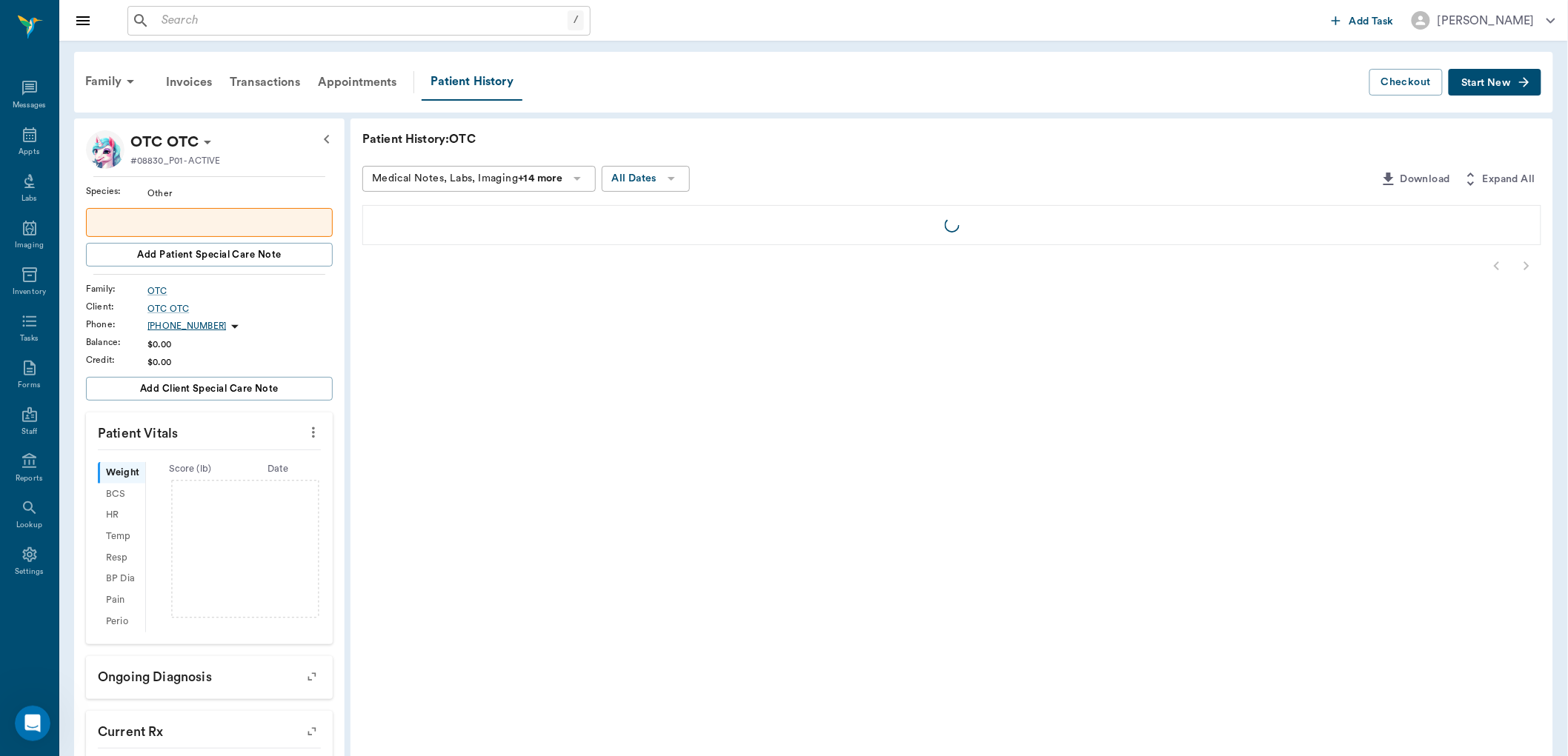
click at [1484, 83] on span "Start New" at bounding box center [1486, 83] width 50 height 0
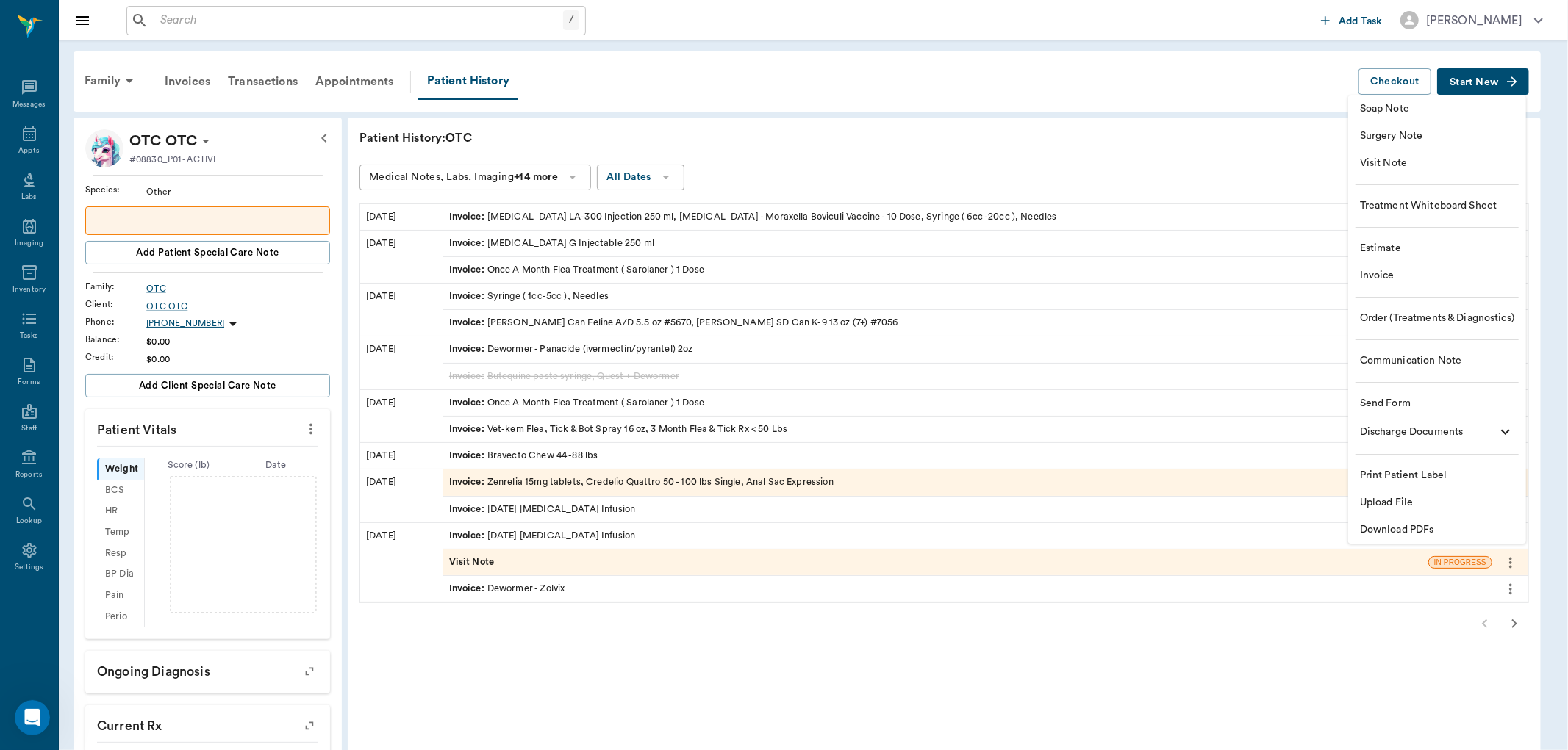
click at [1377, 255] on span "Estimate" at bounding box center [1436, 248] width 154 height 16
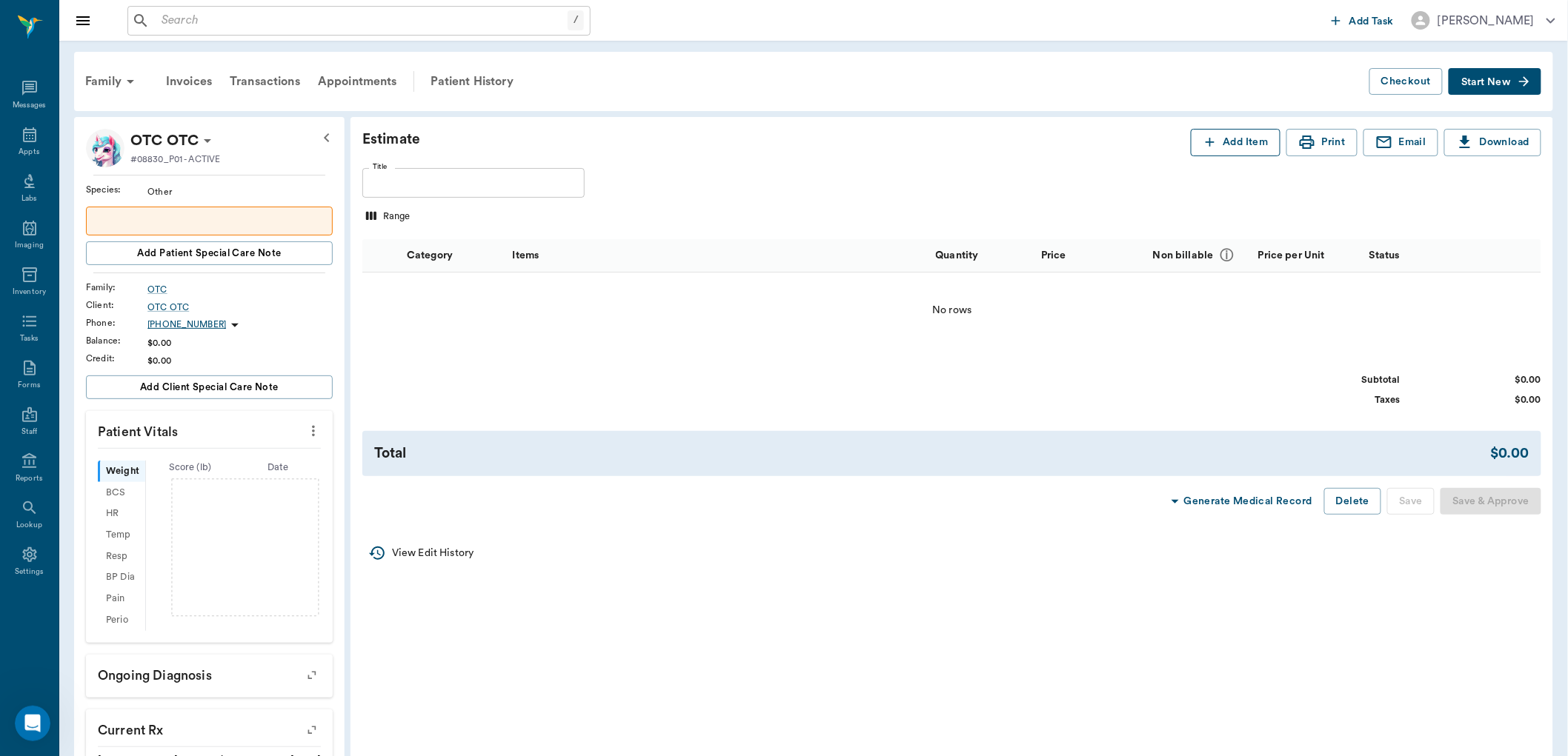
click at [1231, 149] on button "Add Item" at bounding box center [1235, 142] width 89 height 27
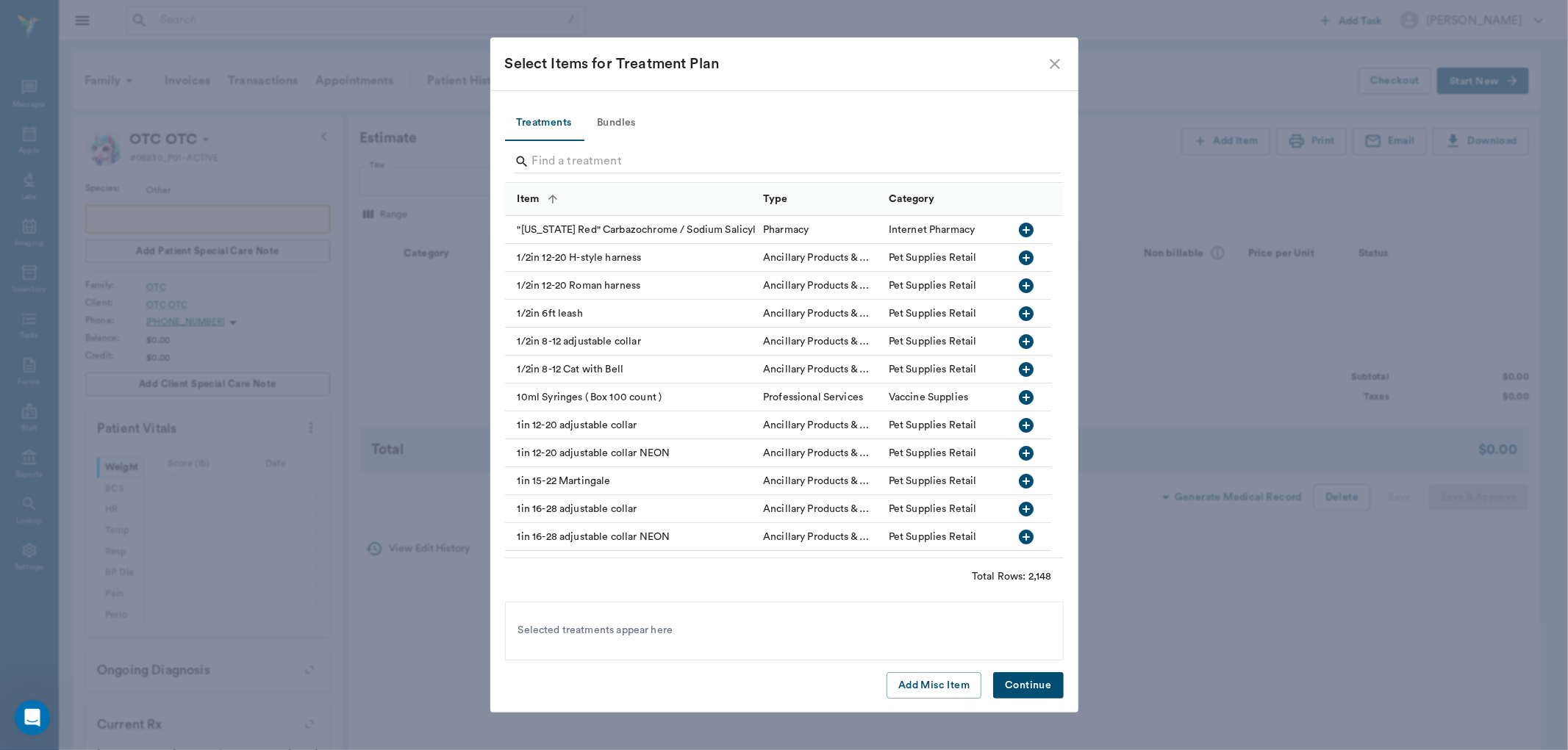
click at [603, 148] on div at bounding box center [787, 162] width 546 height 38
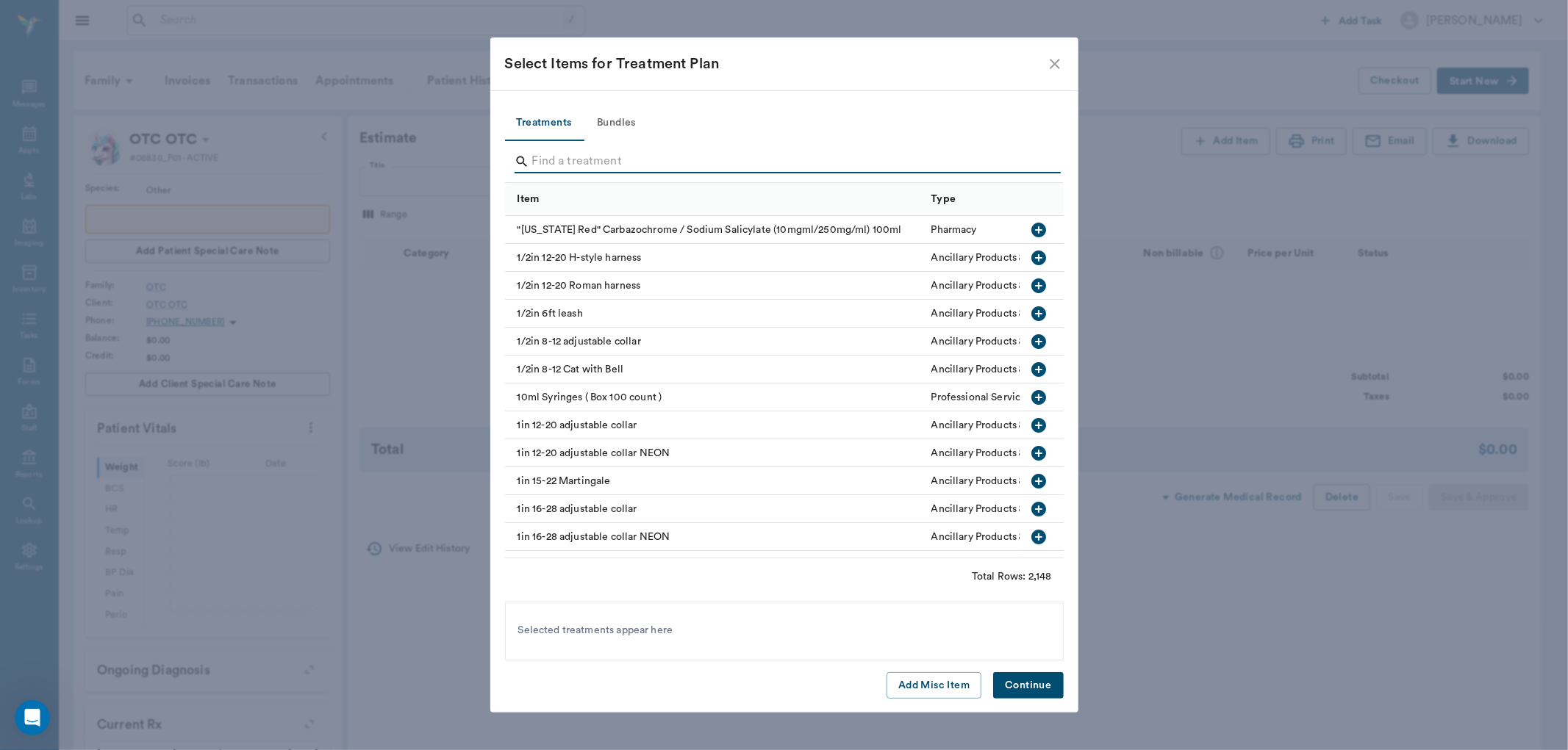
click at [569, 170] on input "Search" at bounding box center [785, 161] width 507 height 23
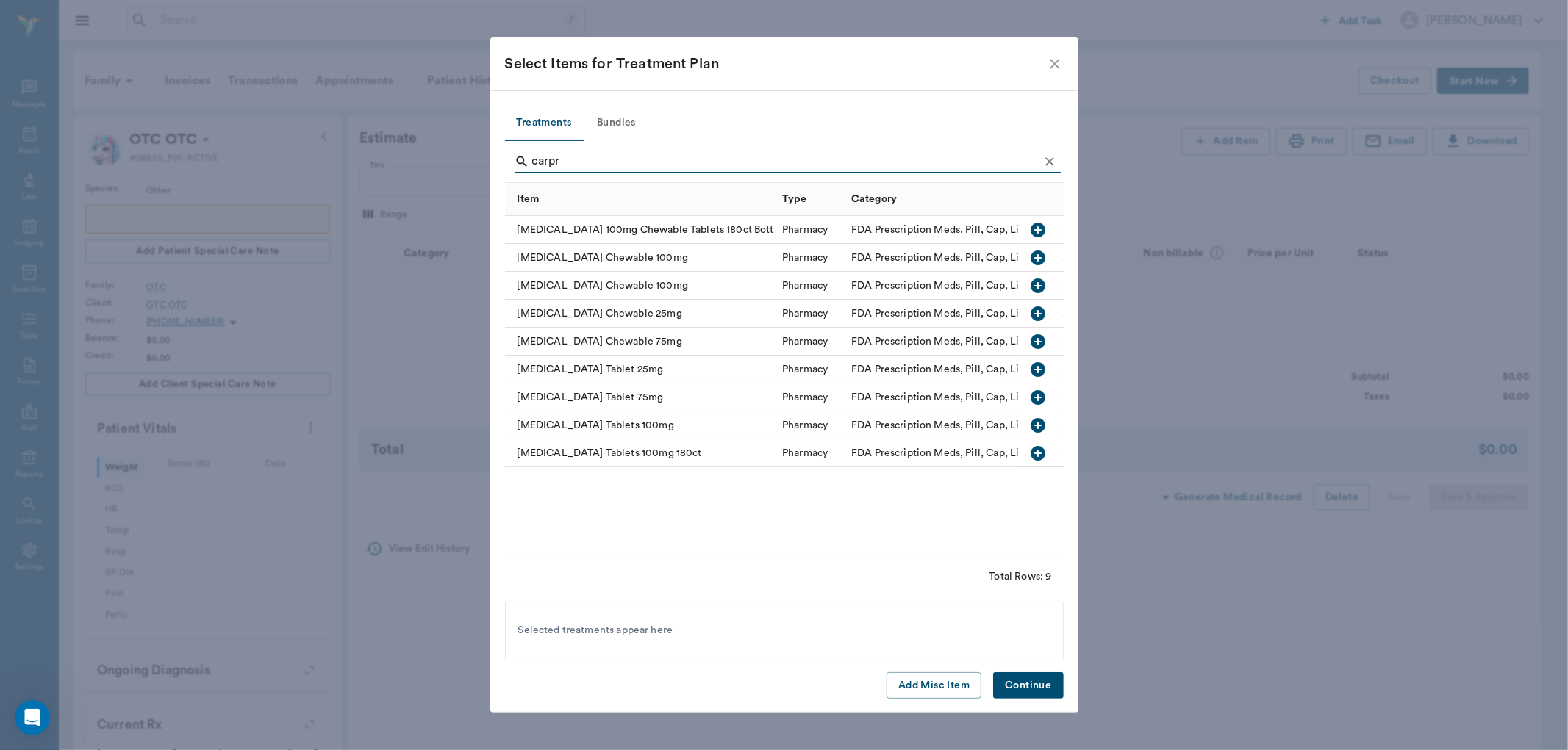
type input "carpr"
click at [1039, 422] on icon "button" at bounding box center [1039, 425] width 18 height 18
click at [1024, 677] on button "Continue" at bounding box center [1028, 686] width 70 height 27
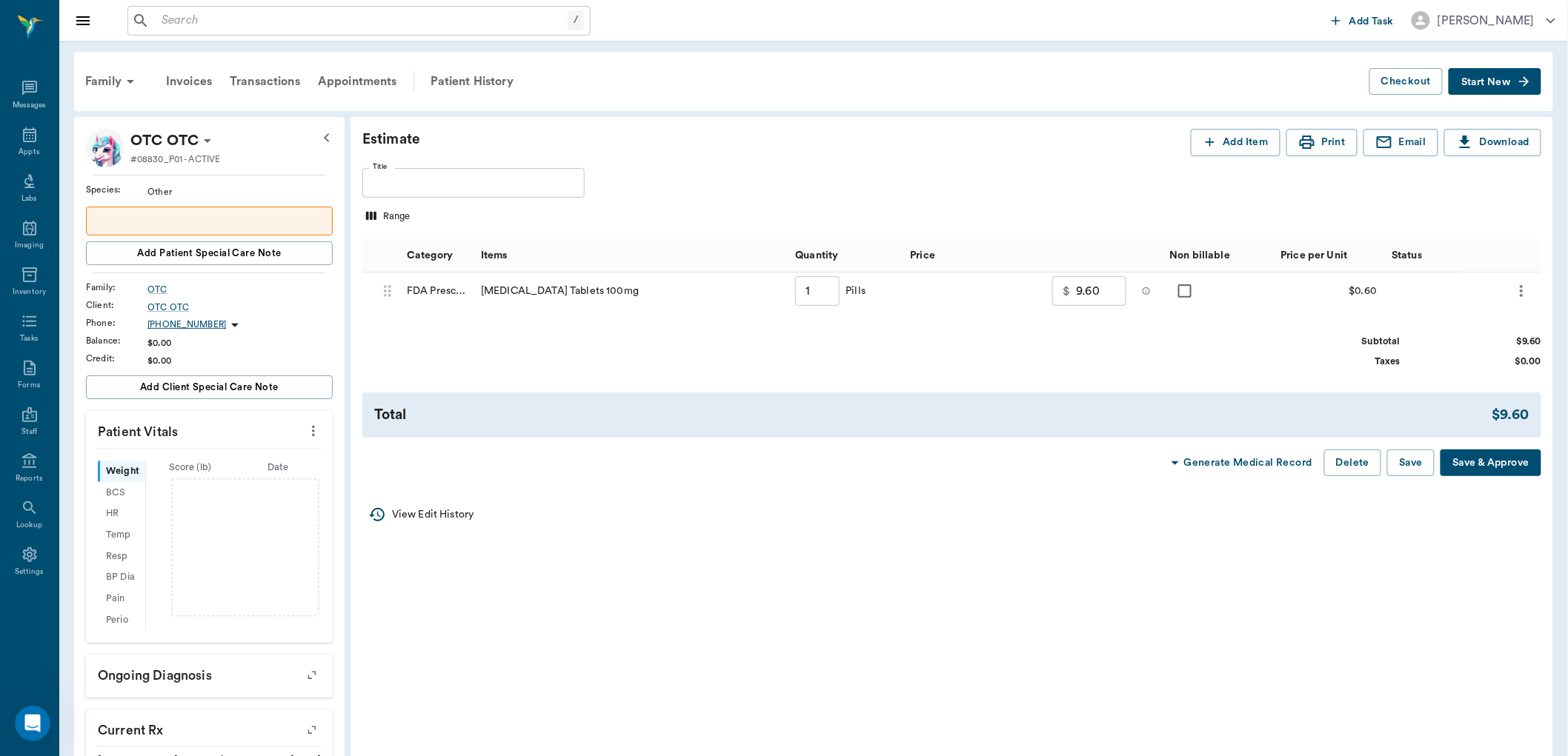
click at [817, 302] on input "1" at bounding box center [816, 291] width 44 height 30
type input "18"
type input "19.80"
type input "180"
type input "95.40"
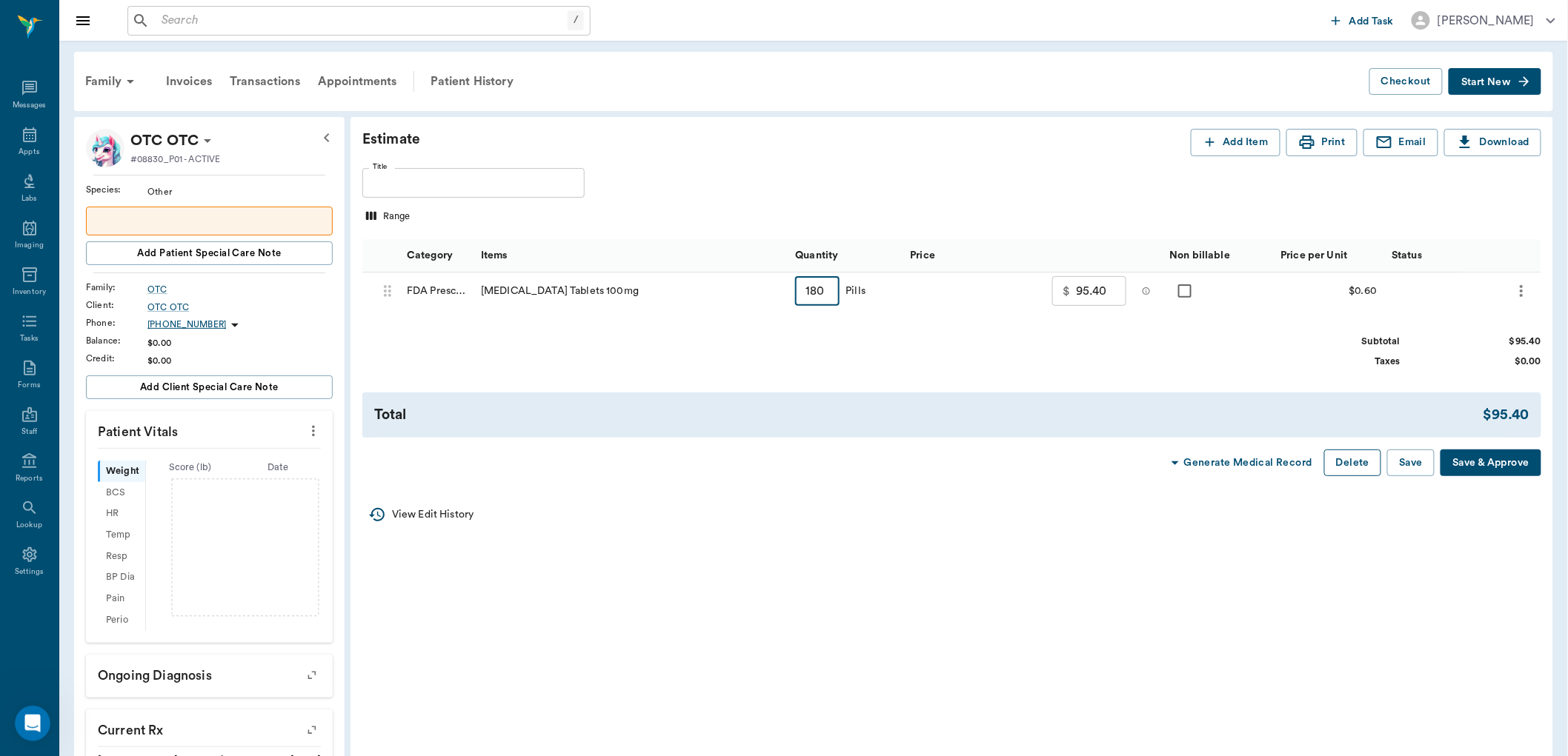
type input "180"
click at [1325, 461] on button "Delete" at bounding box center [1353, 463] width 57 height 27
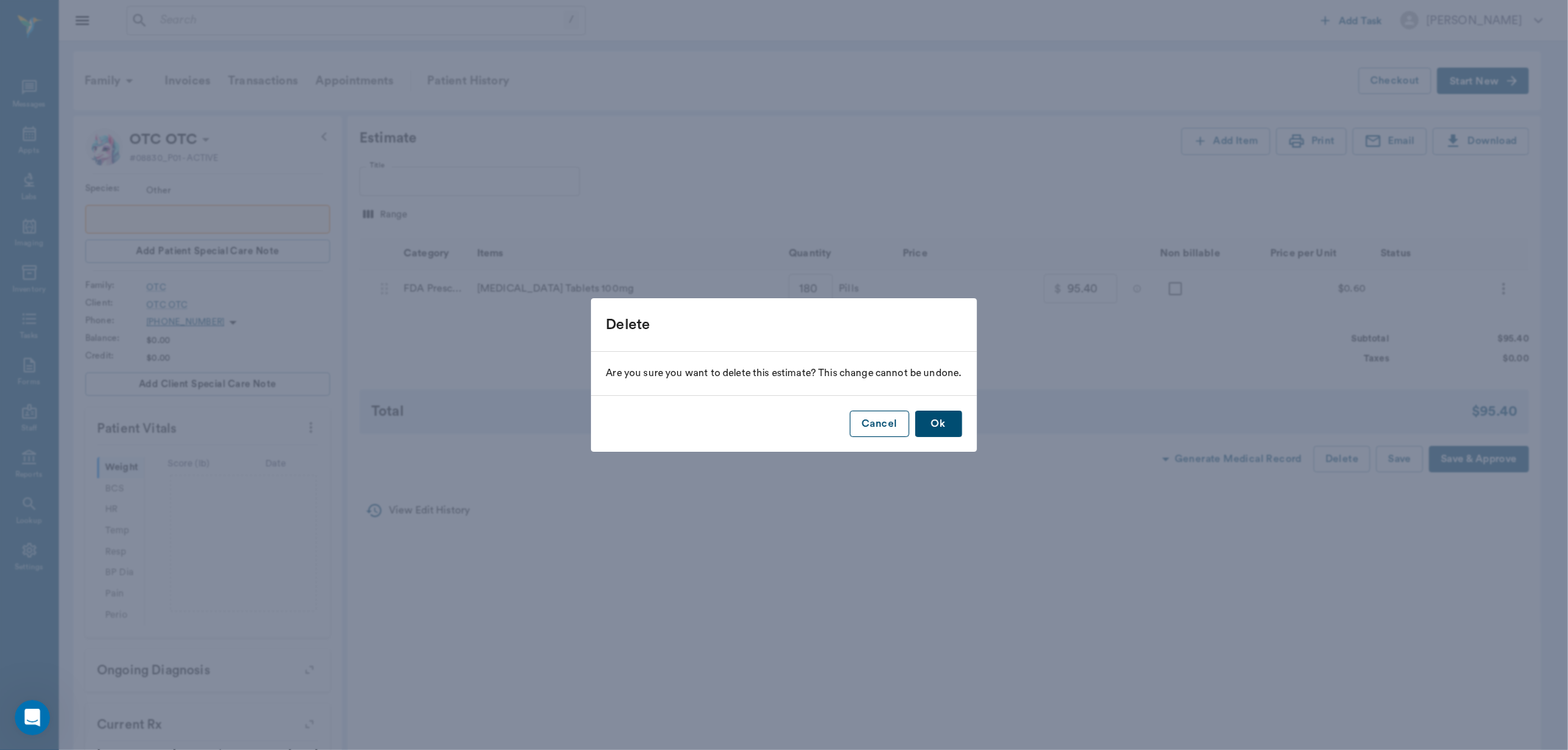
drag, startPoint x: 947, startPoint y: 424, endPoint x: 902, endPoint y: 421, distance: 45.1
click at [946, 424] on button "Ok" at bounding box center [939, 424] width 47 height 27
drag, startPoint x: 15, startPoint y: 145, endPoint x: 36, endPoint y: 137, distance: 22.5
click at [30, 142] on div "Delete Are you sure you want to delete this estimate? This change cannot be und…" at bounding box center [784, 375] width 1568 height 750
click at [877, 428] on button "Cancel" at bounding box center [879, 424] width 59 height 27
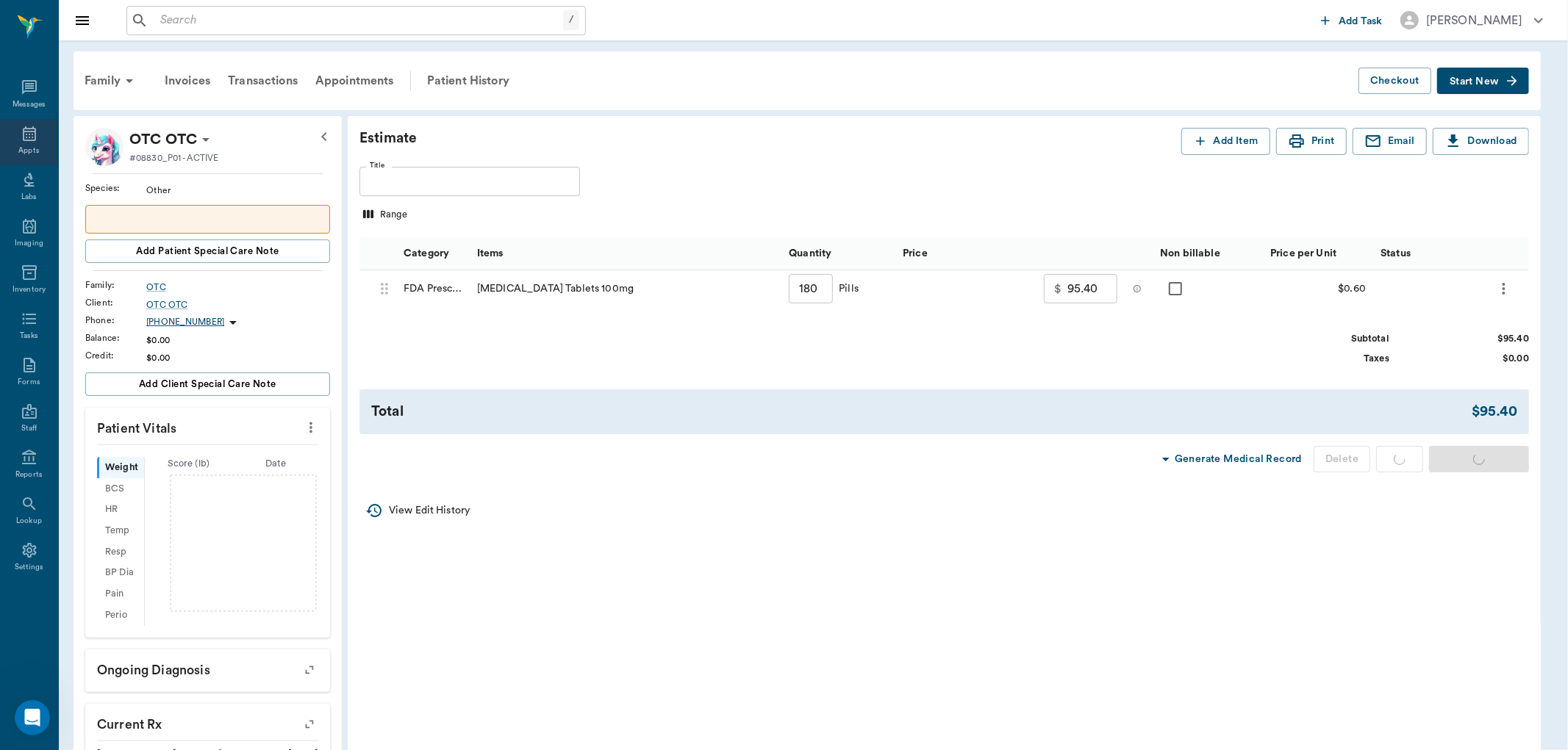
click at [23, 137] on icon at bounding box center [29, 133] width 13 height 15
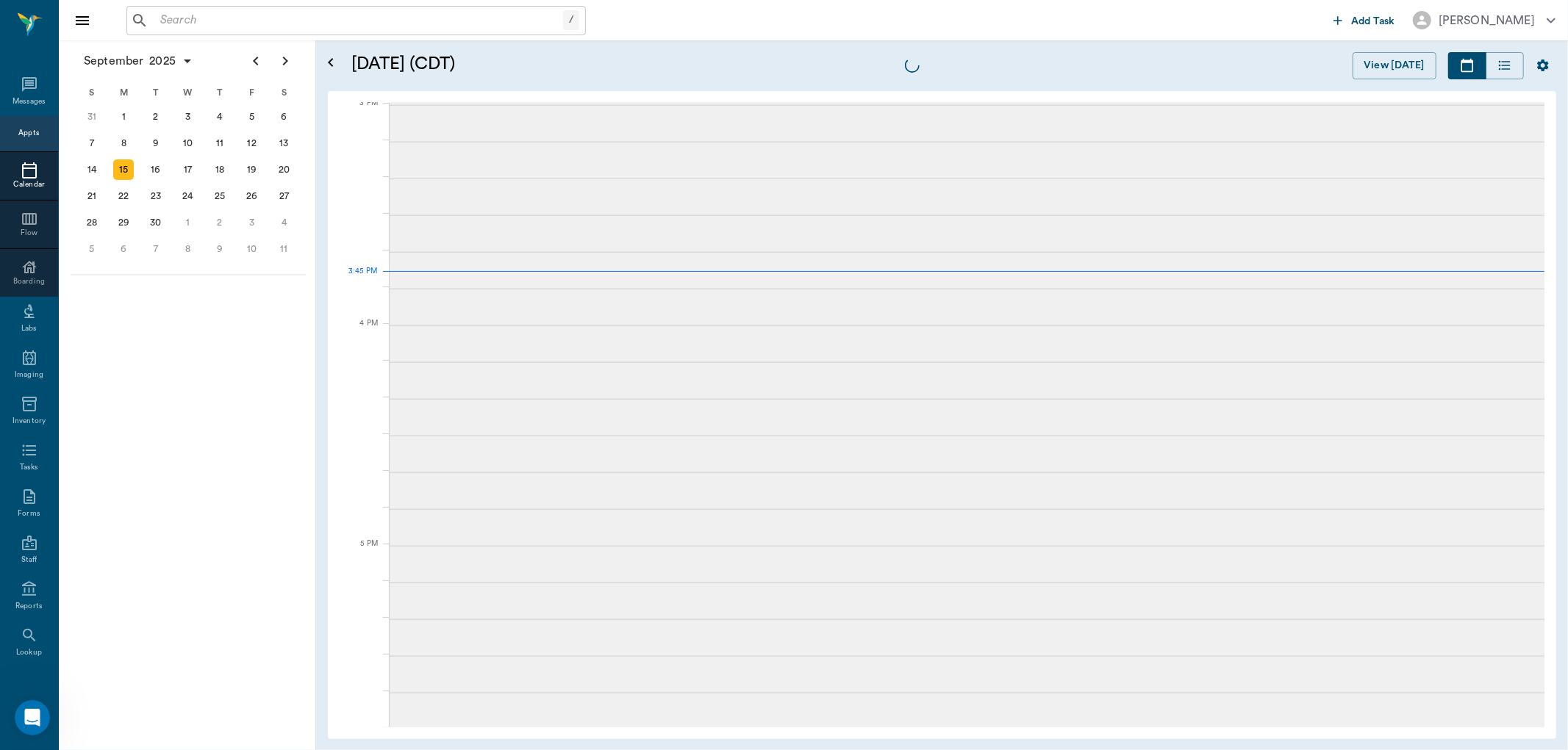
scroll to position [1547, 0]
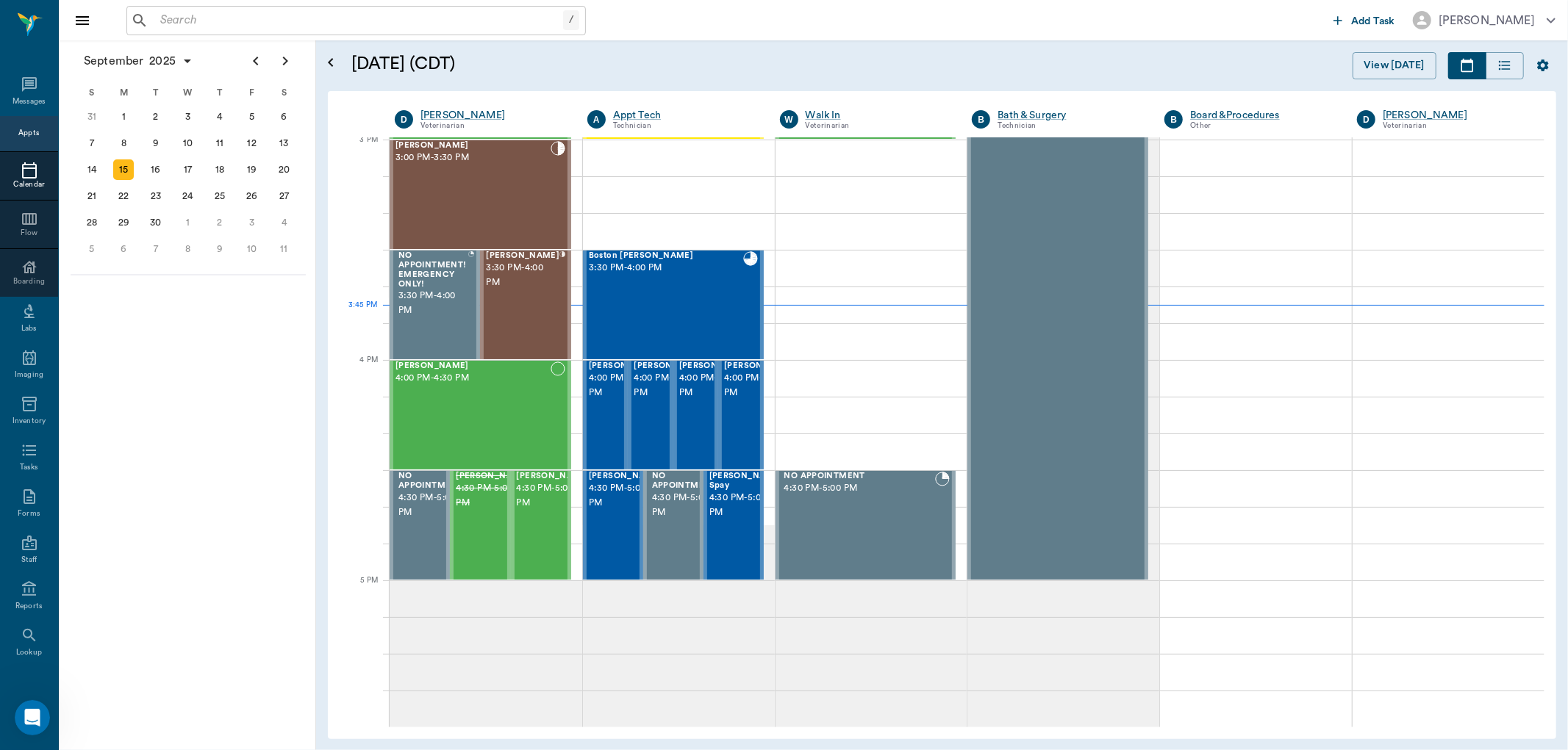
click at [170, 19] on input "text" at bounding box center [358, 21] width 409 height 21
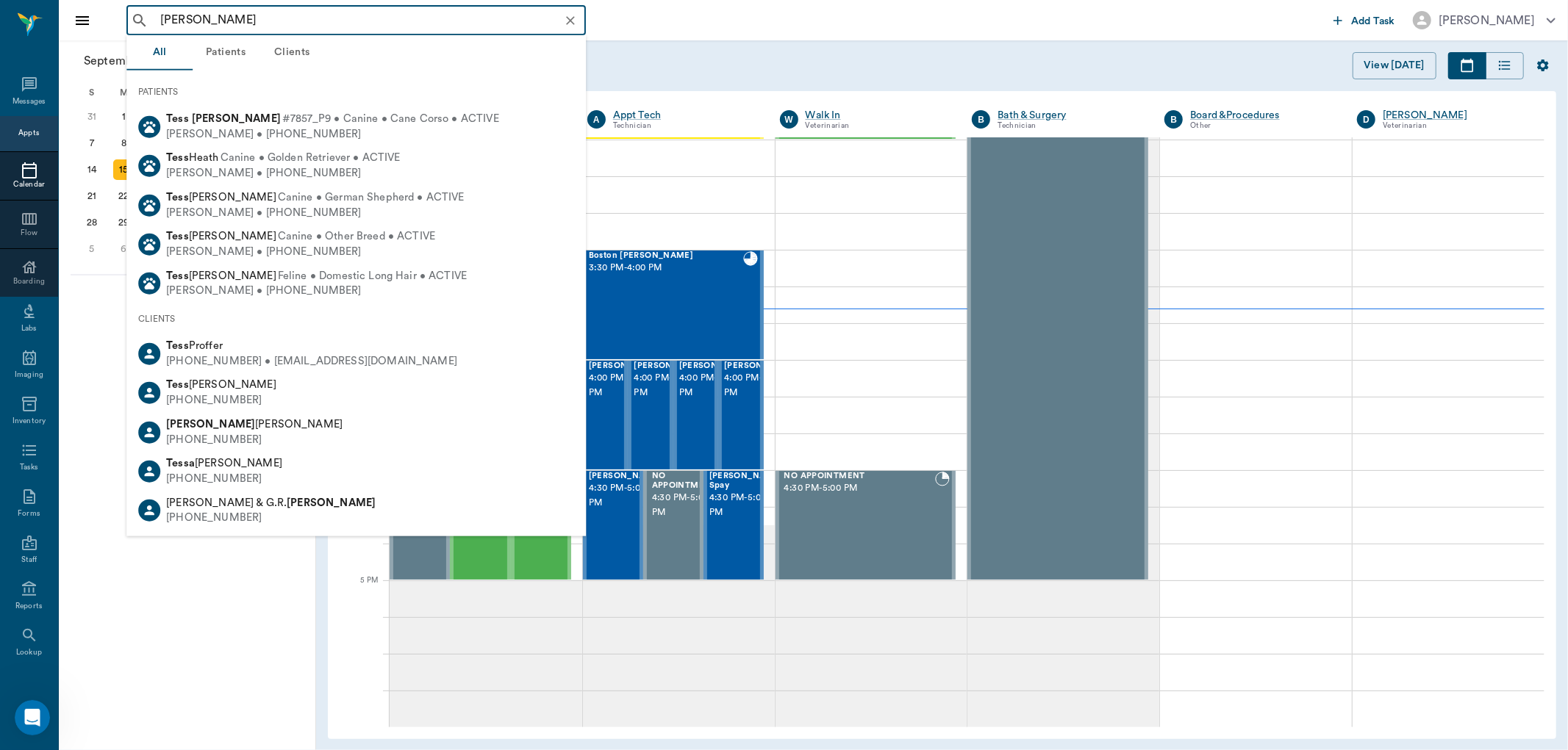
click at [283, 120] on span "#7857_P9 • Canine • Cane Corso • ACTIVE" at bounding box center [391, 119] width 217 height 16
type input "tess whatley"
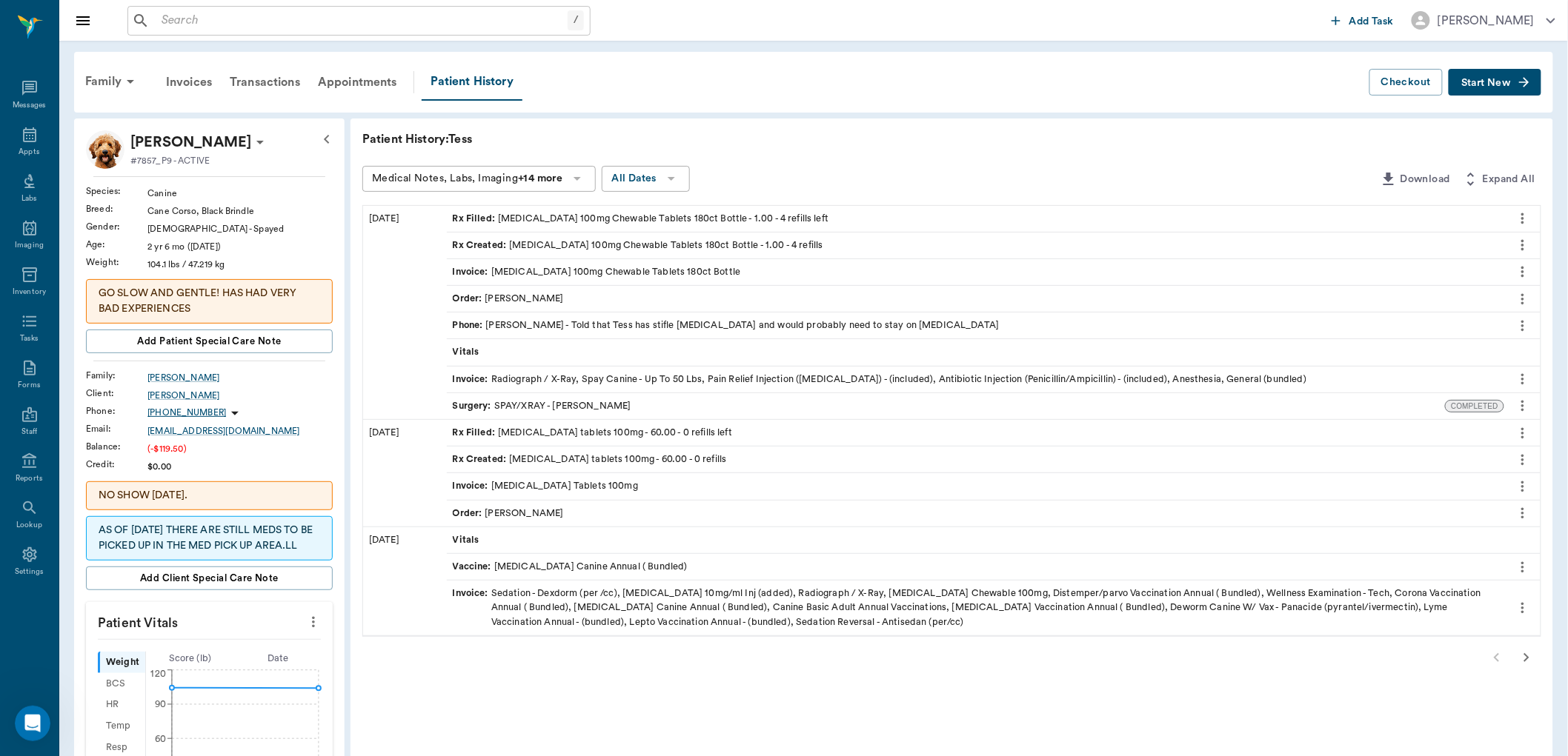
click at [1491, 83] on span "Start New" at bounding box center [1486, 83] width 50 height 0
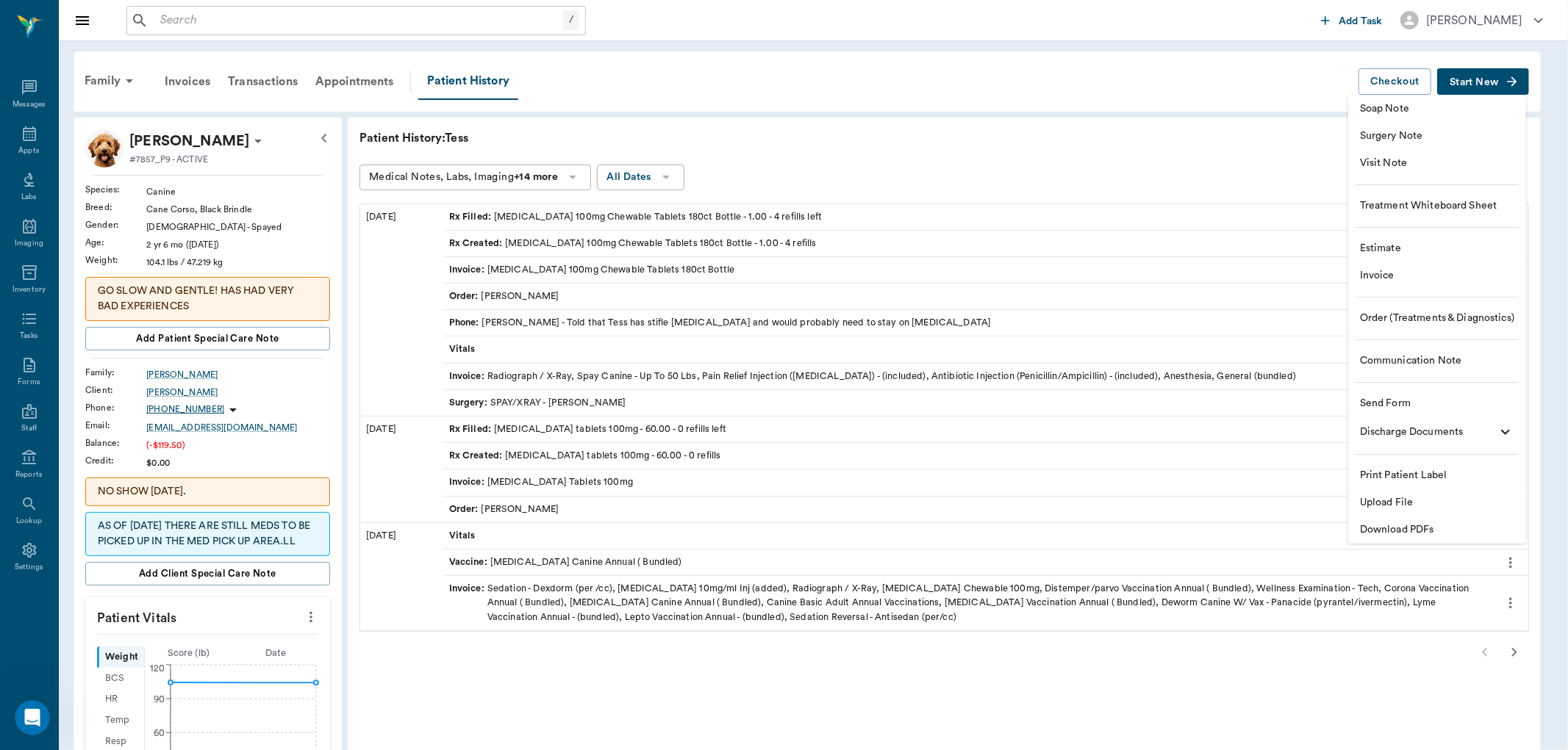
click at [1392, 160] on span "Visit Note" at bounding box center [1436, 163] width 154 height 16
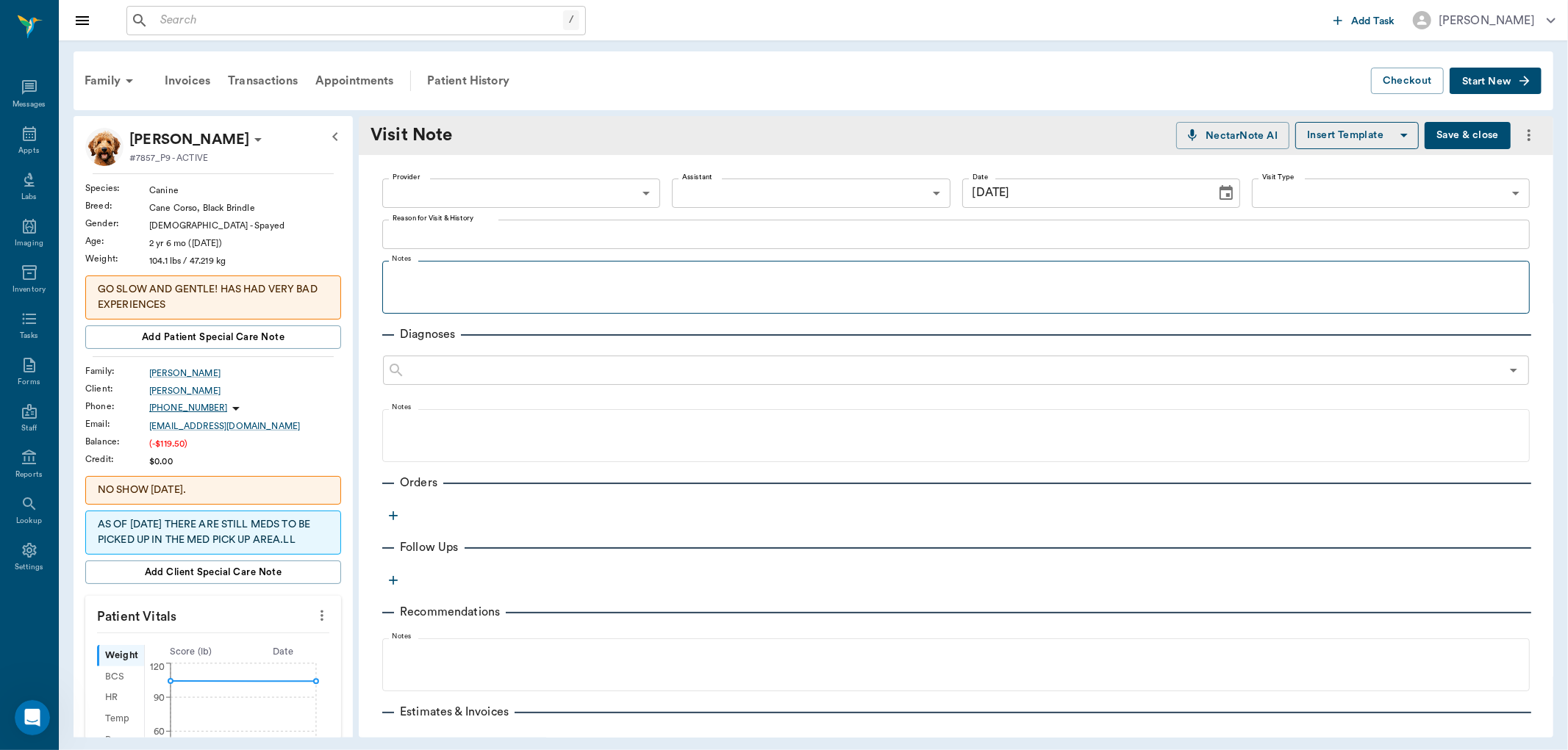
type input "[DATE]"
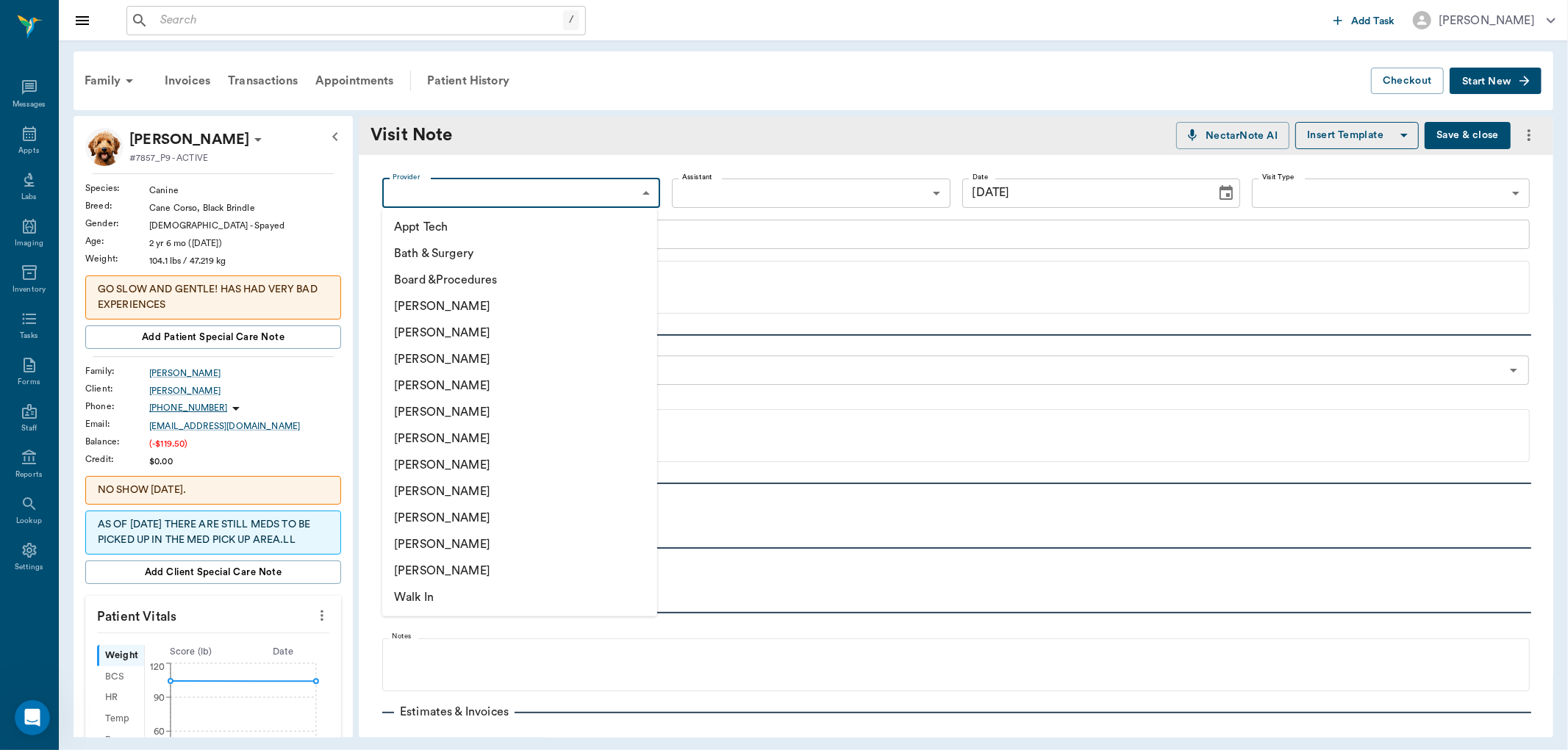
click at [525, 199] on body "/ ​ Add Task Dr. Bert Ellsworth Nectar Messages Appts Labs Imaging Inventory Ta…" at bounding box center [784, 375] width 1568 height 750
click at [410, 489] on li "[PERSON_NAME]" at bounding box center [520, 492] width 275 height 26
type input "63ec2e7e52e12b0ba117b124"
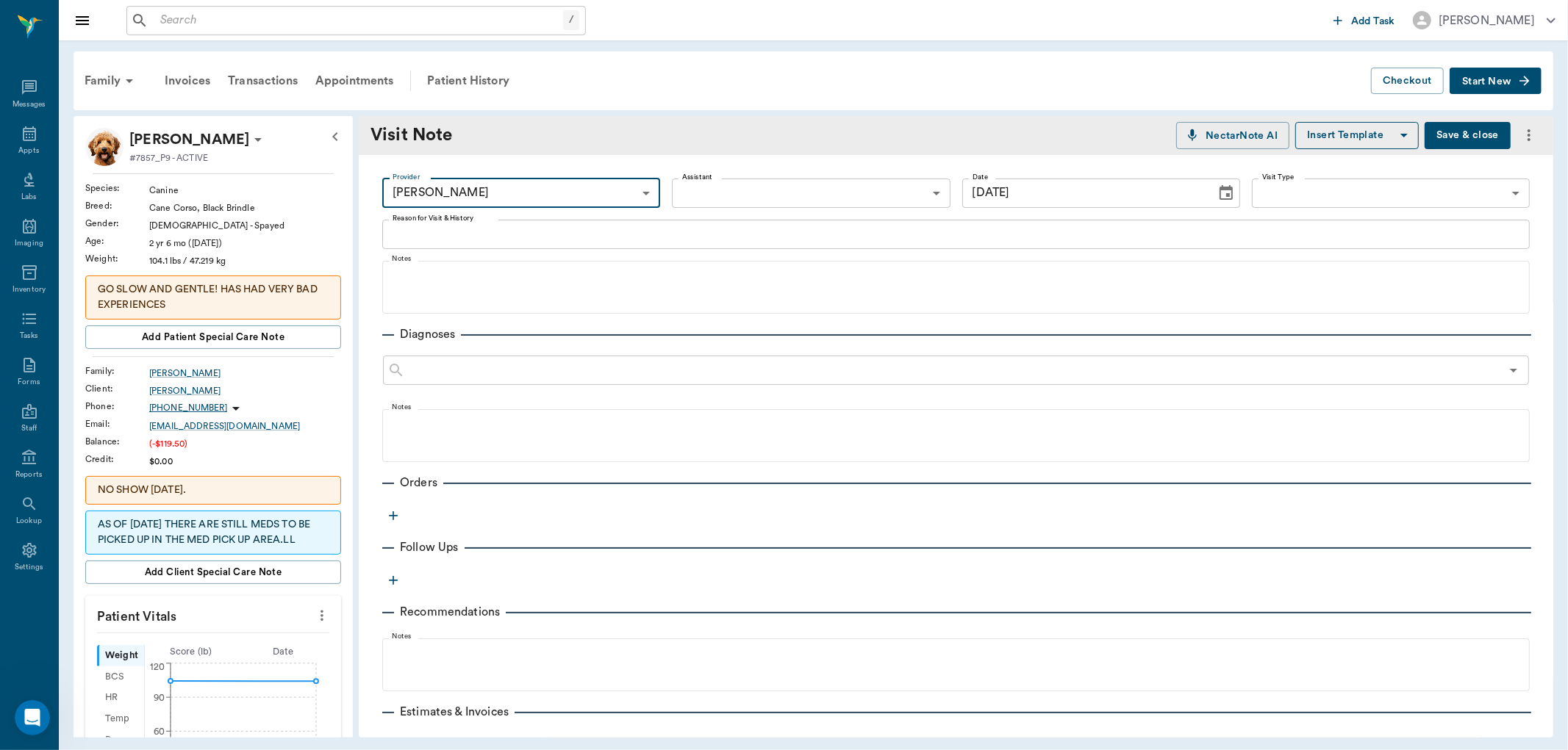
drag, startPoint x: 446, startPoint y: 237, endPoint x: 455, endPoint y: 216, distance: 22.8
click at [445, 237] on textarea "Reason for Visit & History" at bounding box center [957, 234] width 1127 height 17
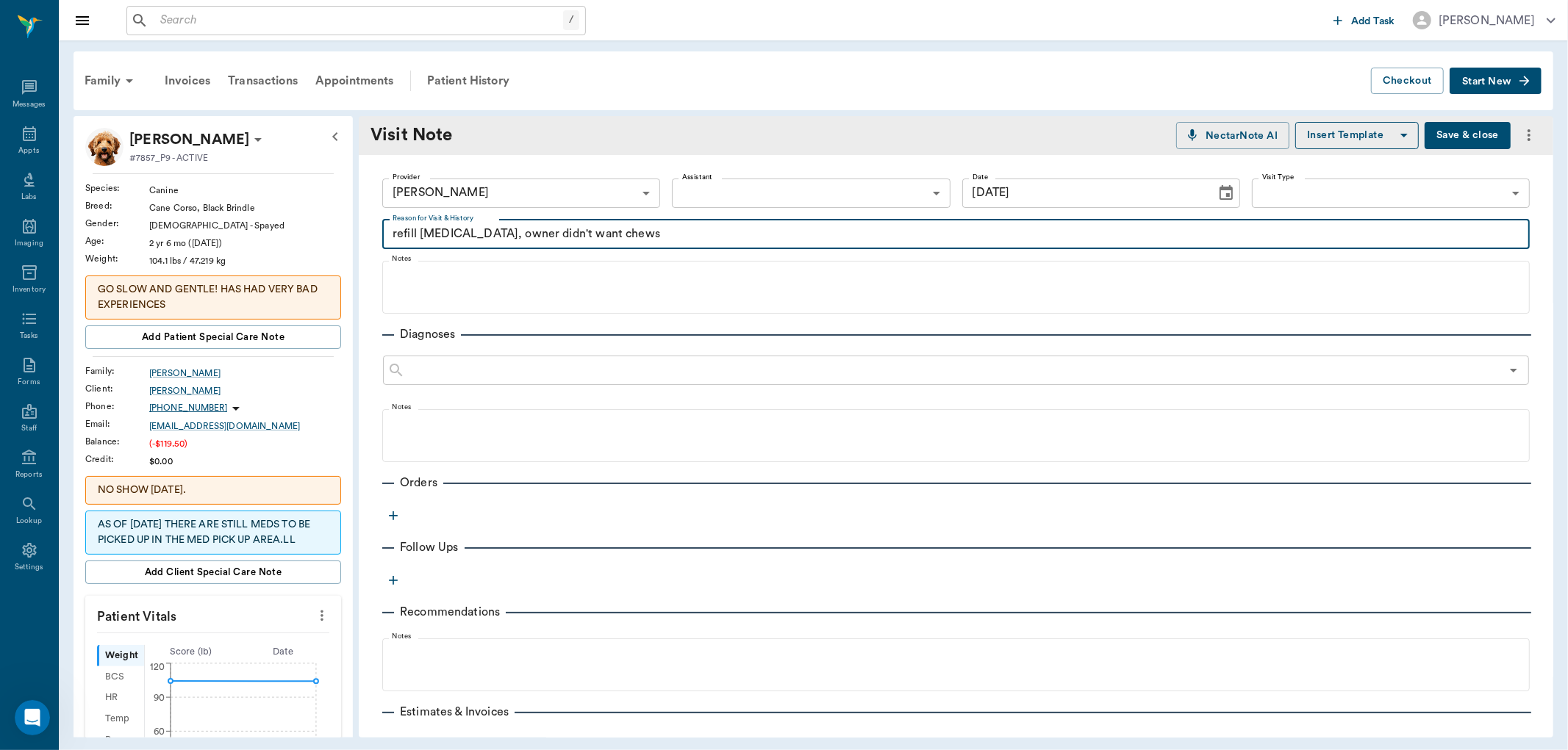
type textarea "refill carprofen, owner didn't want chews"
click at [388, 518] on icon "button" at bounding box center [394, 516] width 15 height 15
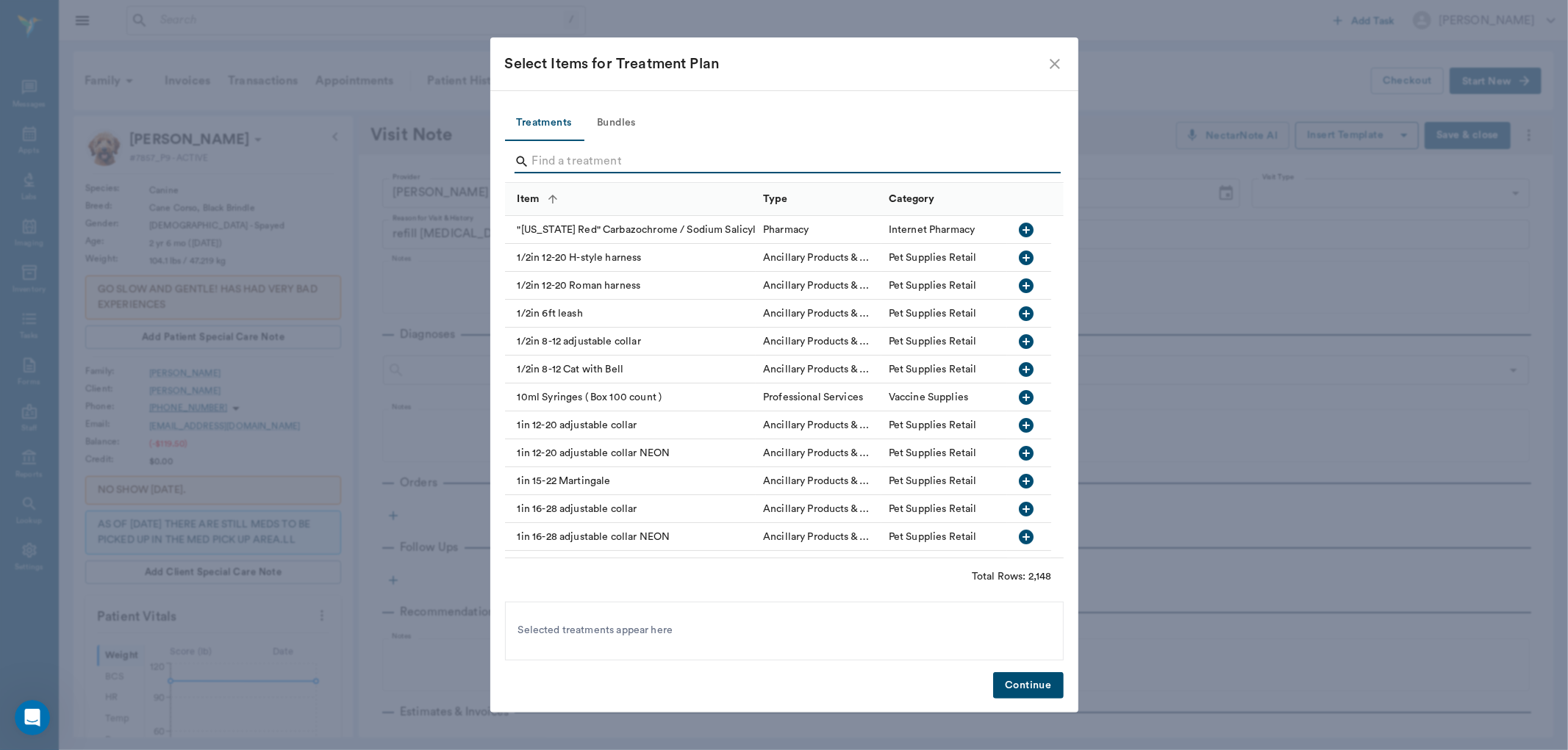
click at [591, 162] on input "Search" at bounding box center [785, 161] width 507 height 23
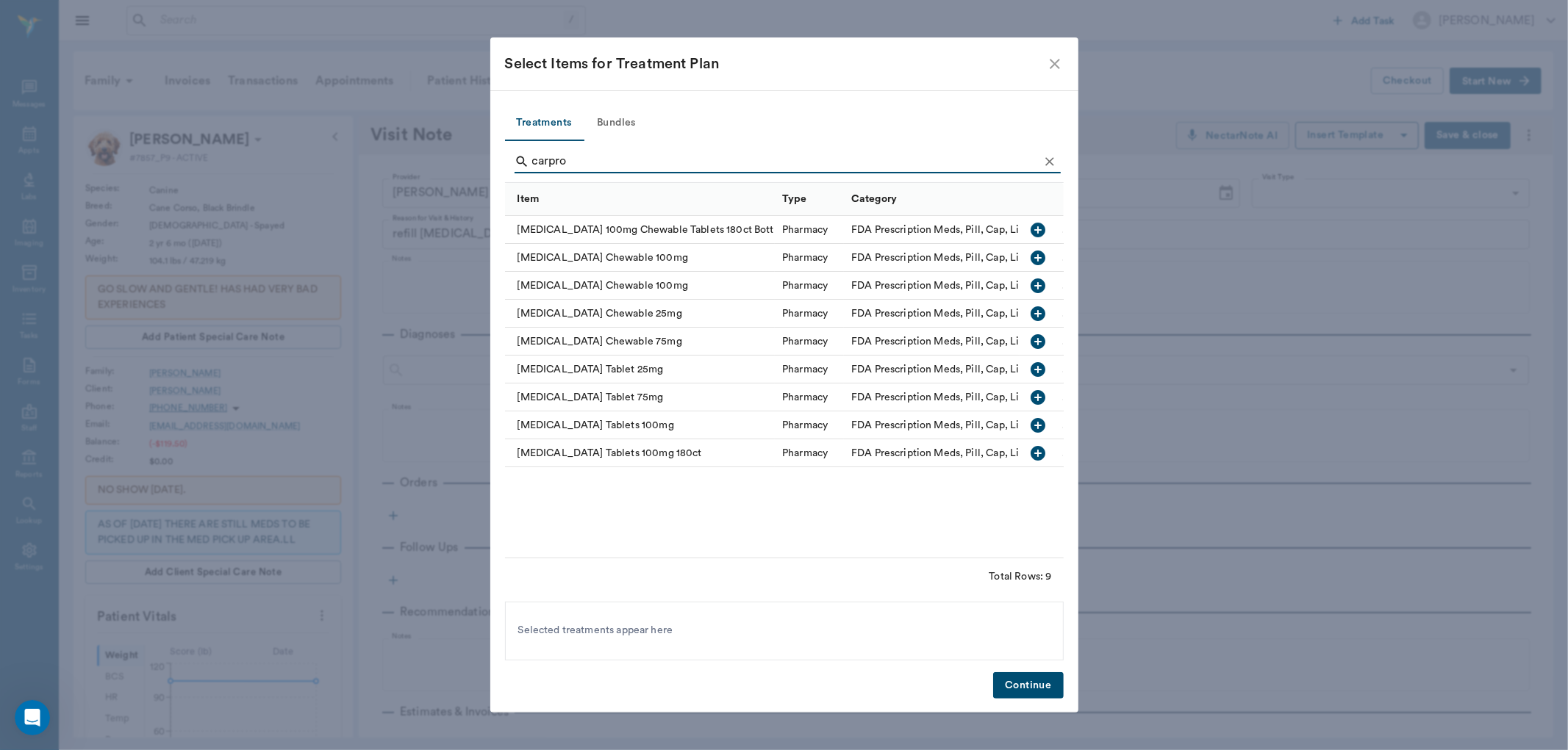
type input "carpro"
click at [1043, 424] on icon "button" at bounding box center [1039, 425] width 15 height 15
click at [677, 623] on icon at bounding box center [684, 631] width 16 height 16
click at [1042, 452] on icon "button" at bounding box center [1039, 453] width 15 height 15
click at [1028, 687] on button "Continue" at bounding box center [1028, 686] width 70 height 27
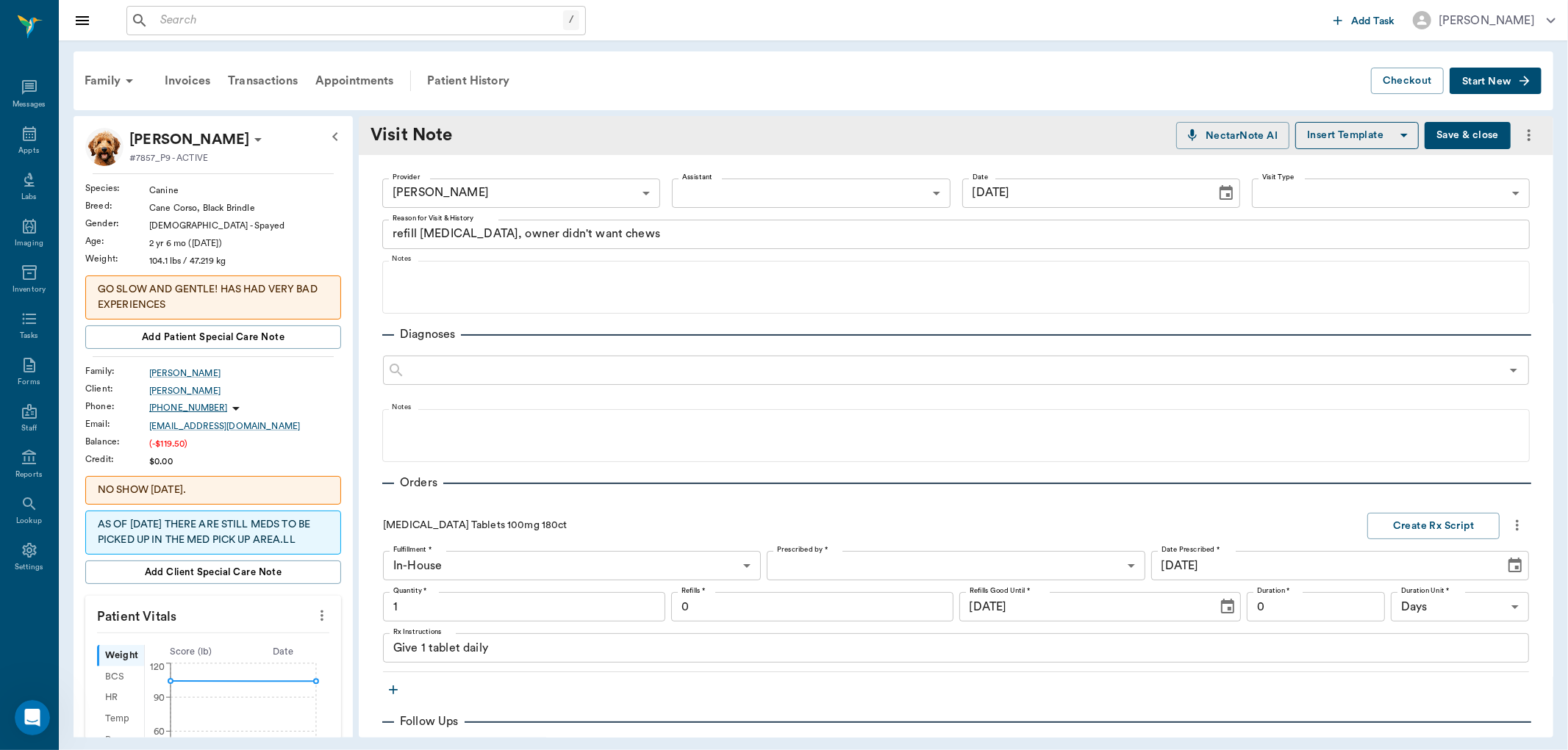
type input "1.00"
click at [798, 562] on body "/ ​ Add Task Dr. Bert Ellsworth Nectar Messages Appts Labs Imaging Inventory Ta…" at bounding box center [784, 375] width 1568 height 750
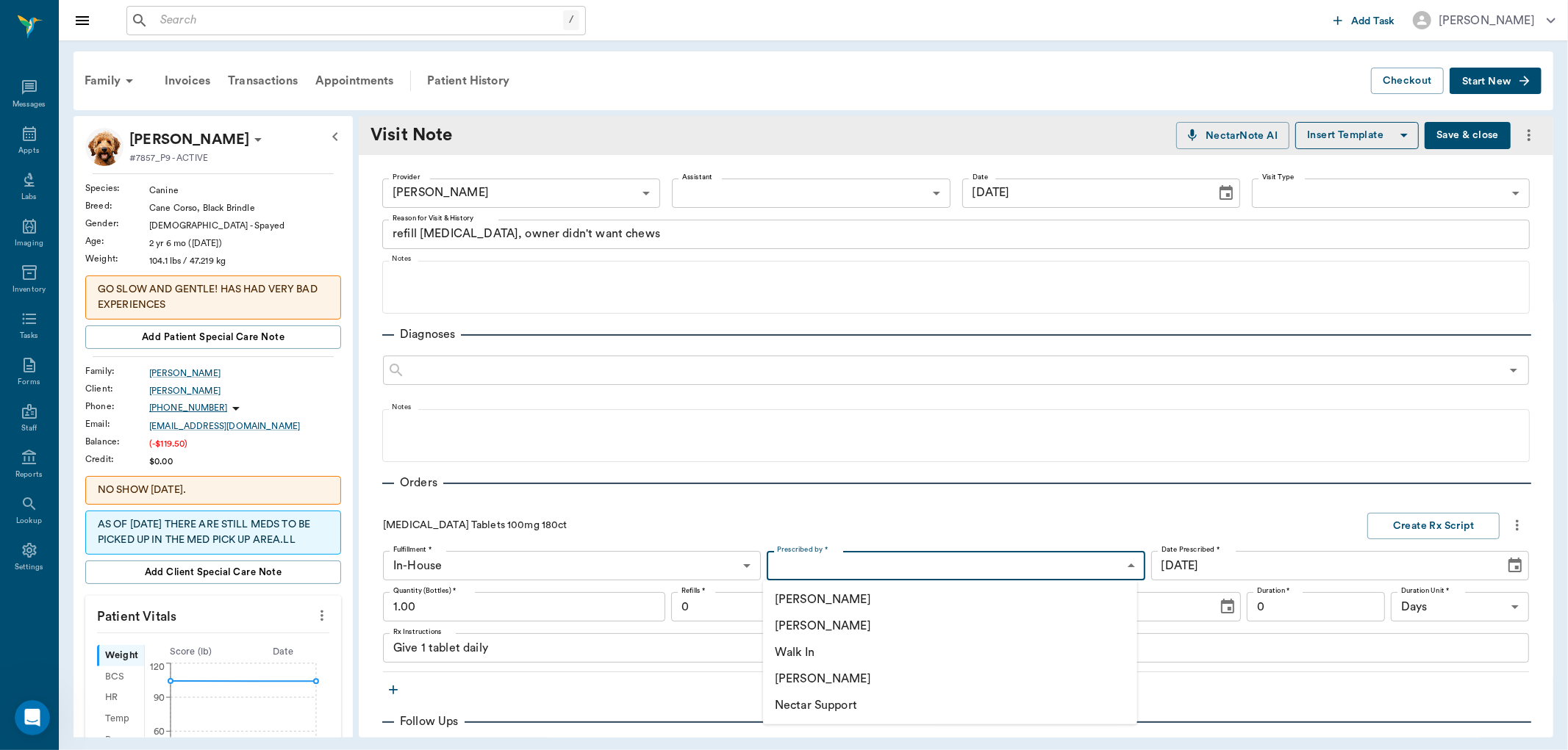
click at [826, 625] on li "[PERSON_NAME]" at bounding box center [950, 626] width 374 height 26
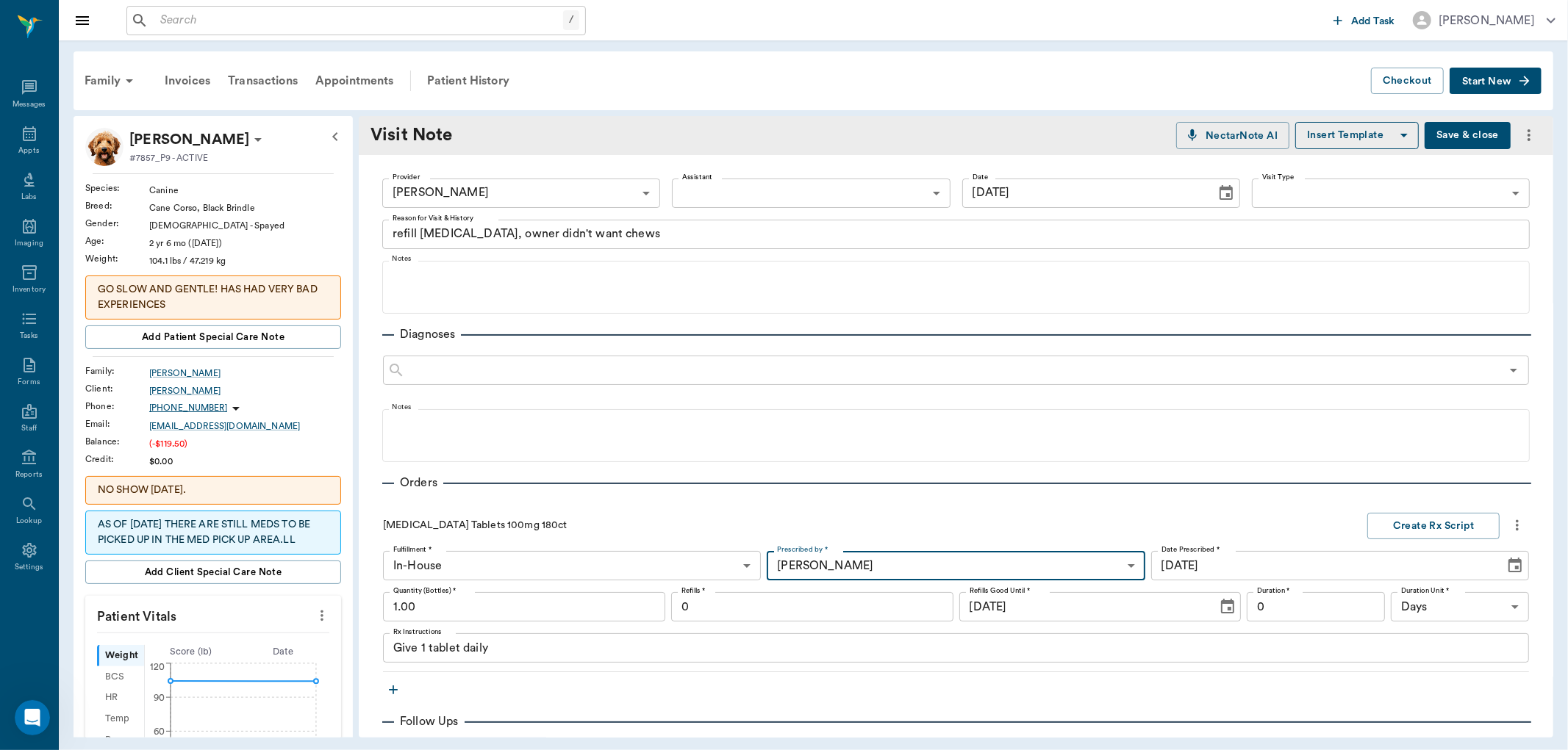
type input "63ec2f075fda476ae8351a4d"
click at [849, 619] on input "0" at bounding box center [812, 607] width 283 height 30
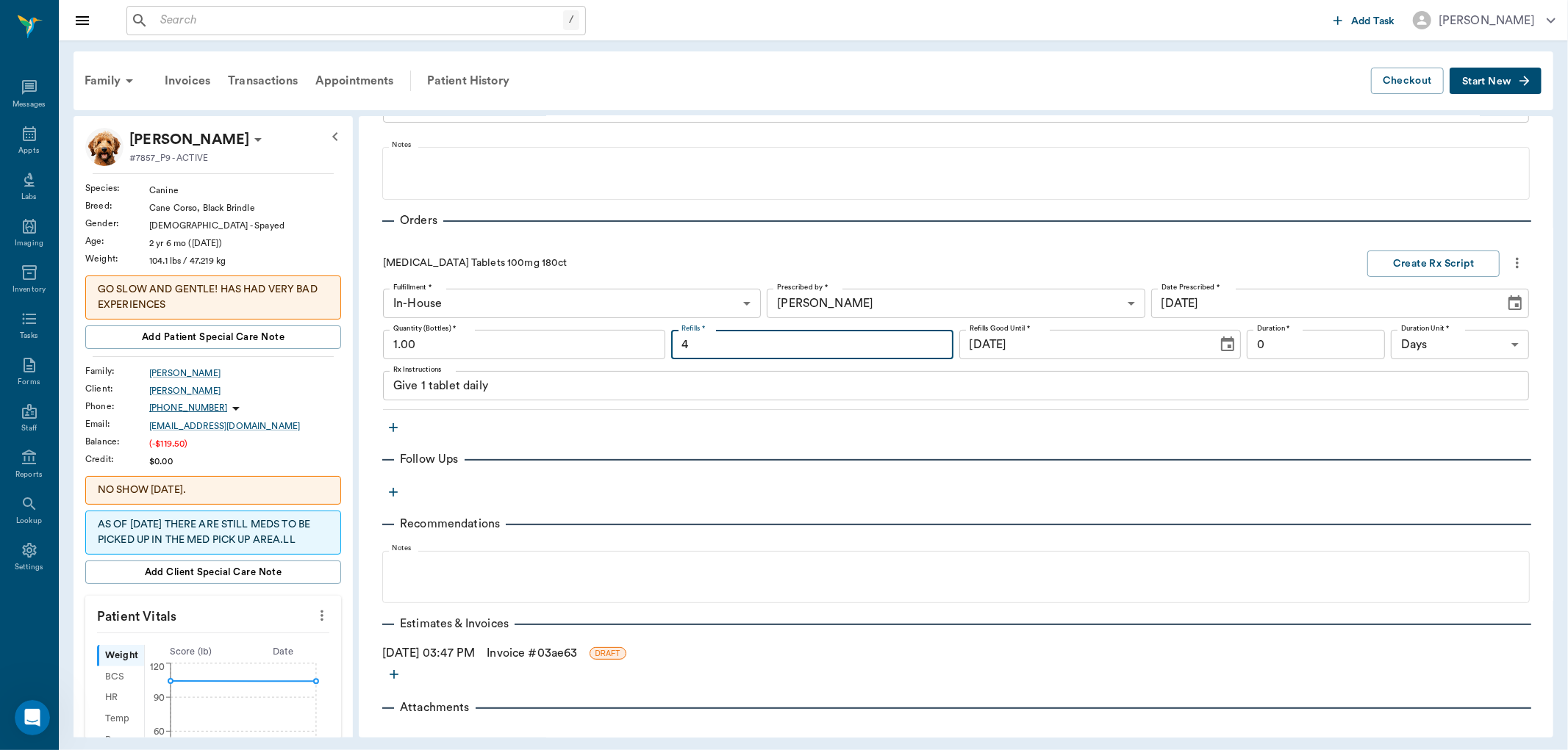
scroll to position [306, 0]
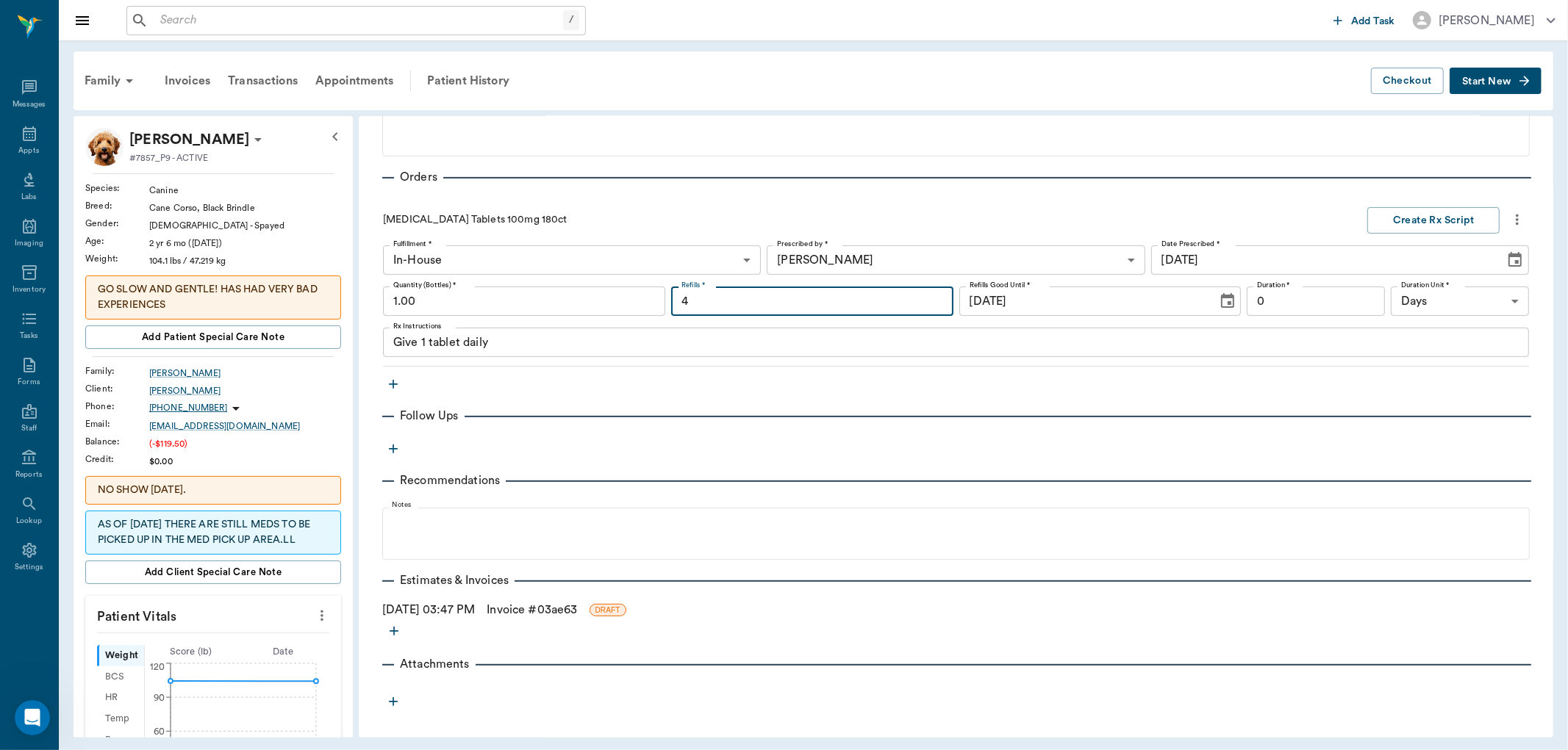
type input "4"
click at [554, 610] on link "Invoice # 03ae63" at bounding box center [532, 609] width 91 height 18
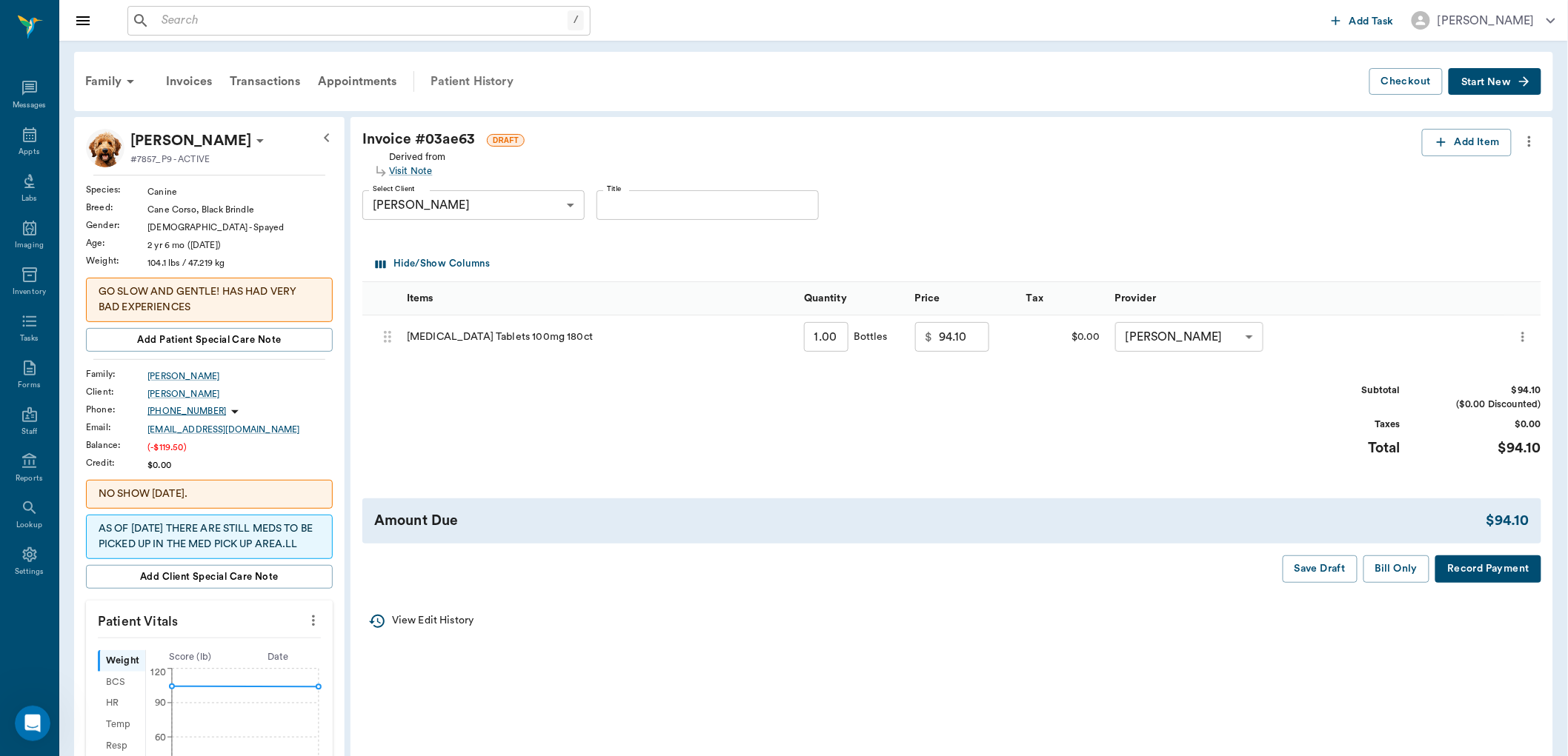
click at [469, 79] on div "Patient History" at bounding box center [471, 82] width 101 height 36
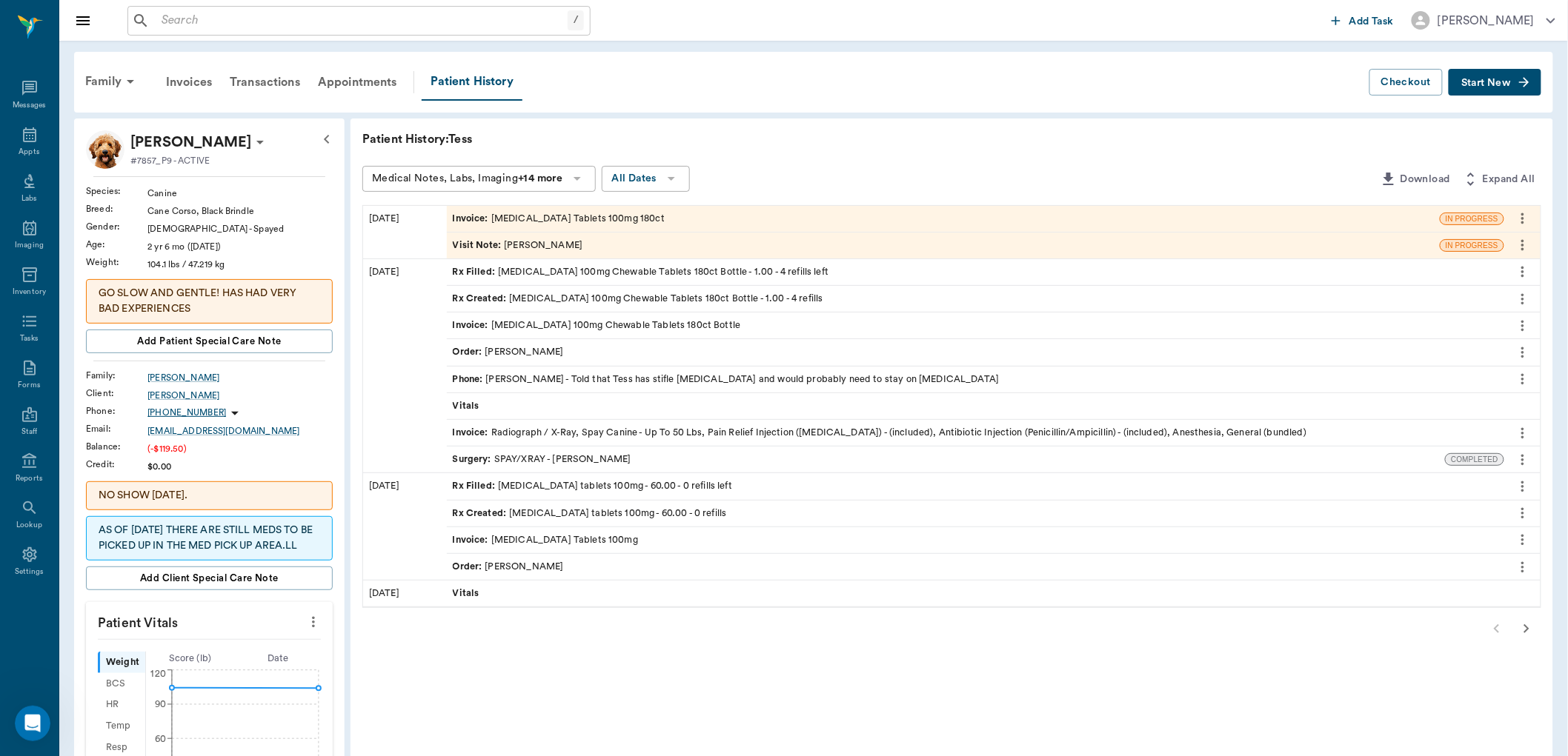
click at [466, 245] on span "Visit Note :" at bounding box center [478, 245] width 52 height 14
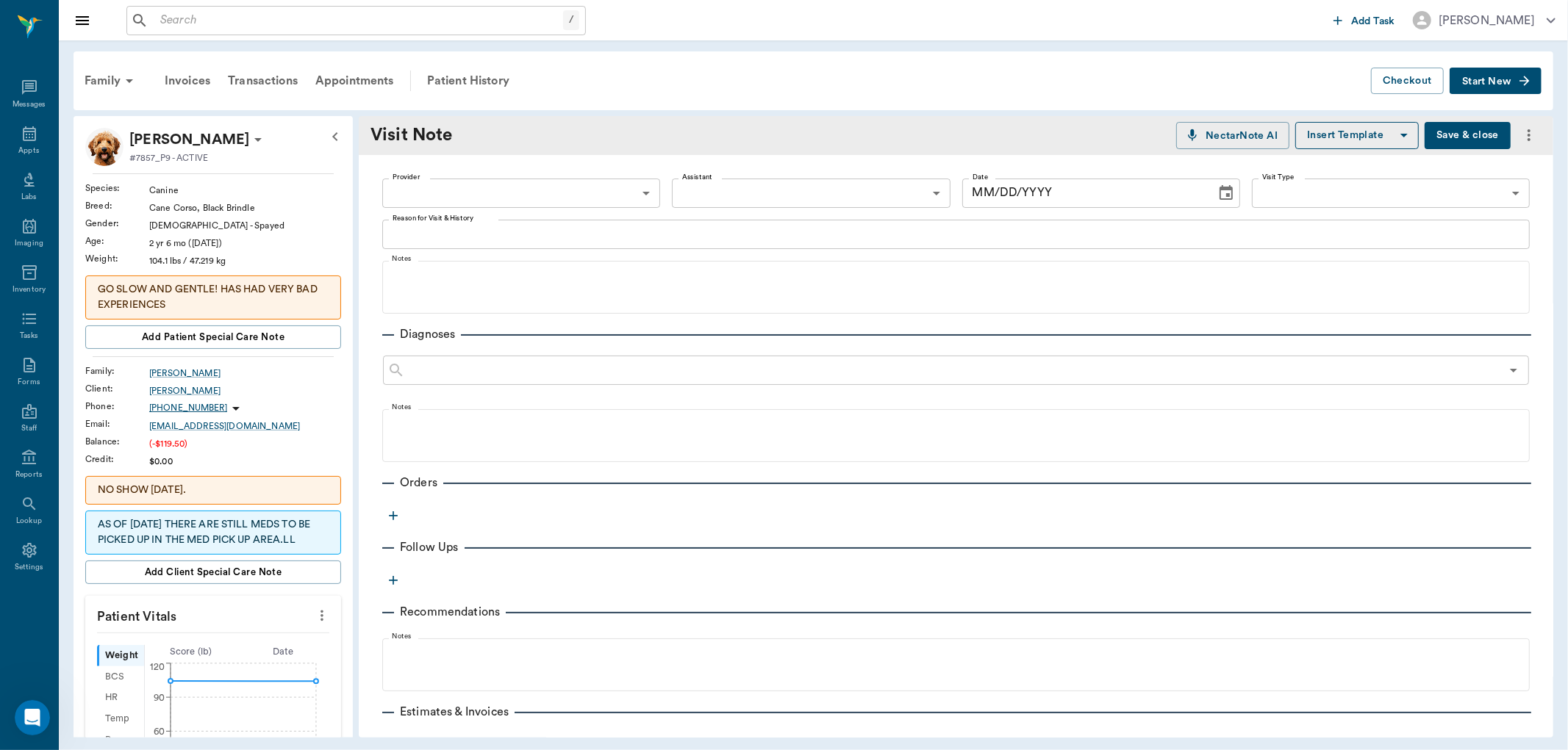
type input "63ec2e7e52e12b0ba117b124"
type textarea "refill carprofen, owner didn't want chews"
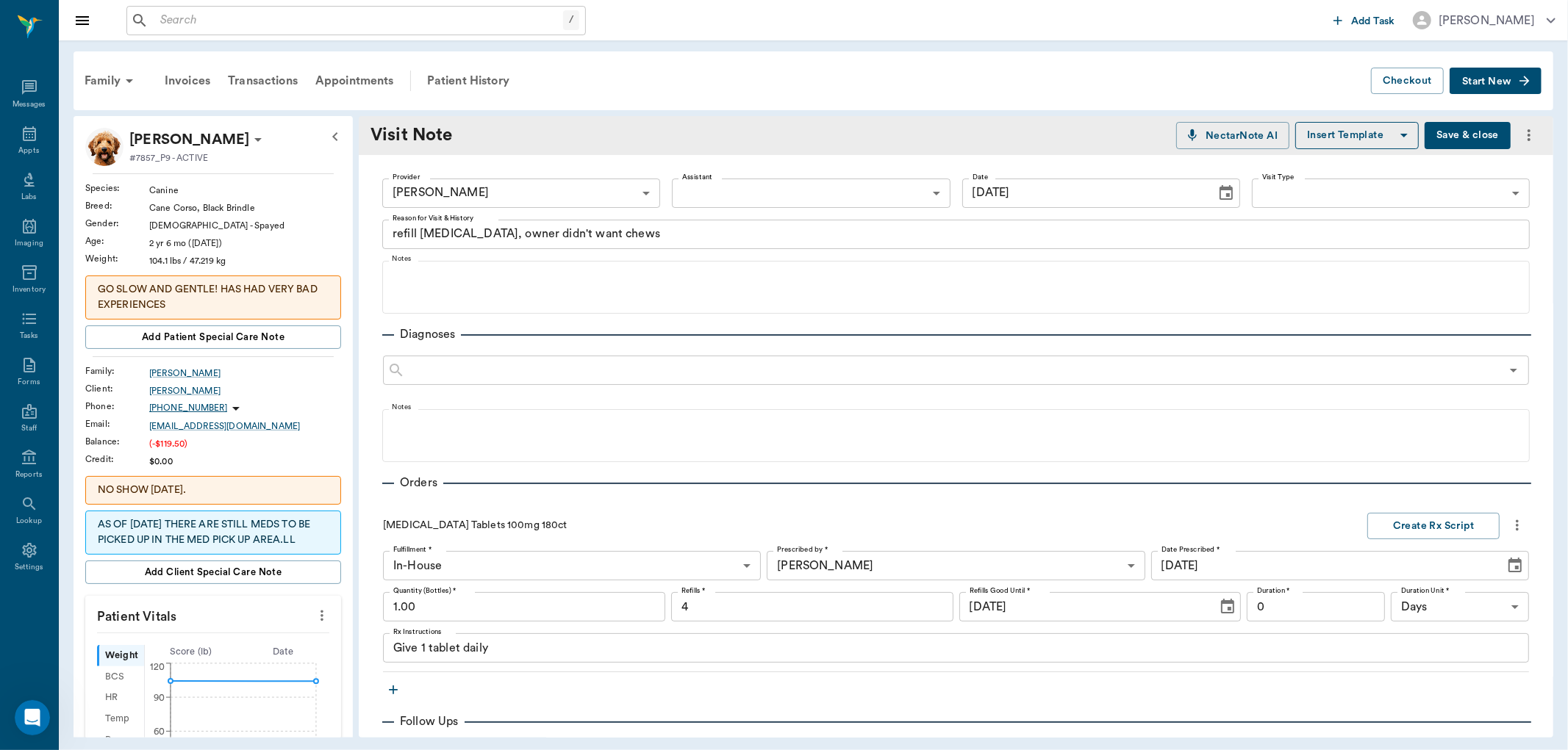
type input "[DATE]"
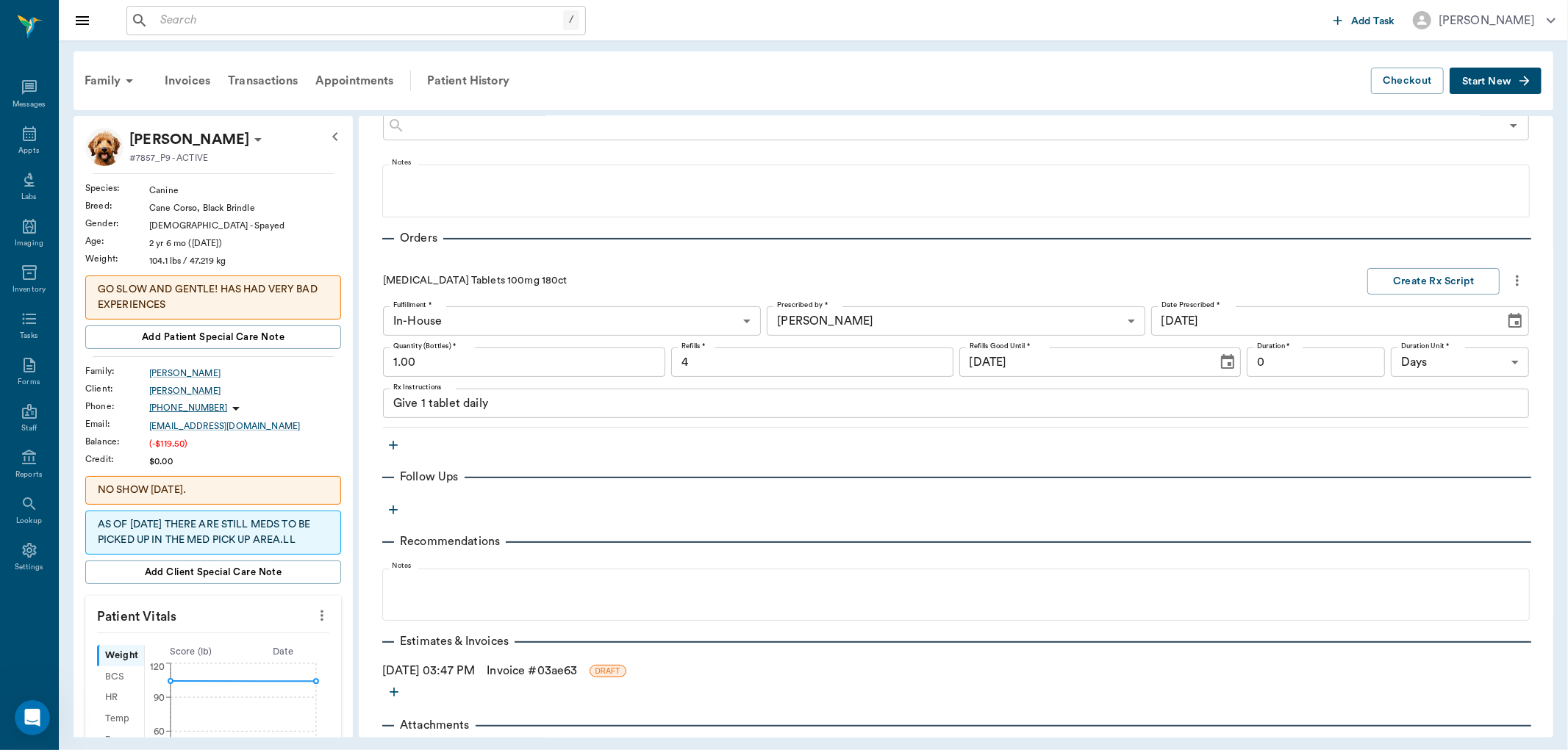
click at [392, 447] on icon "button" at bounding box center [394, 446] width 15 height 15
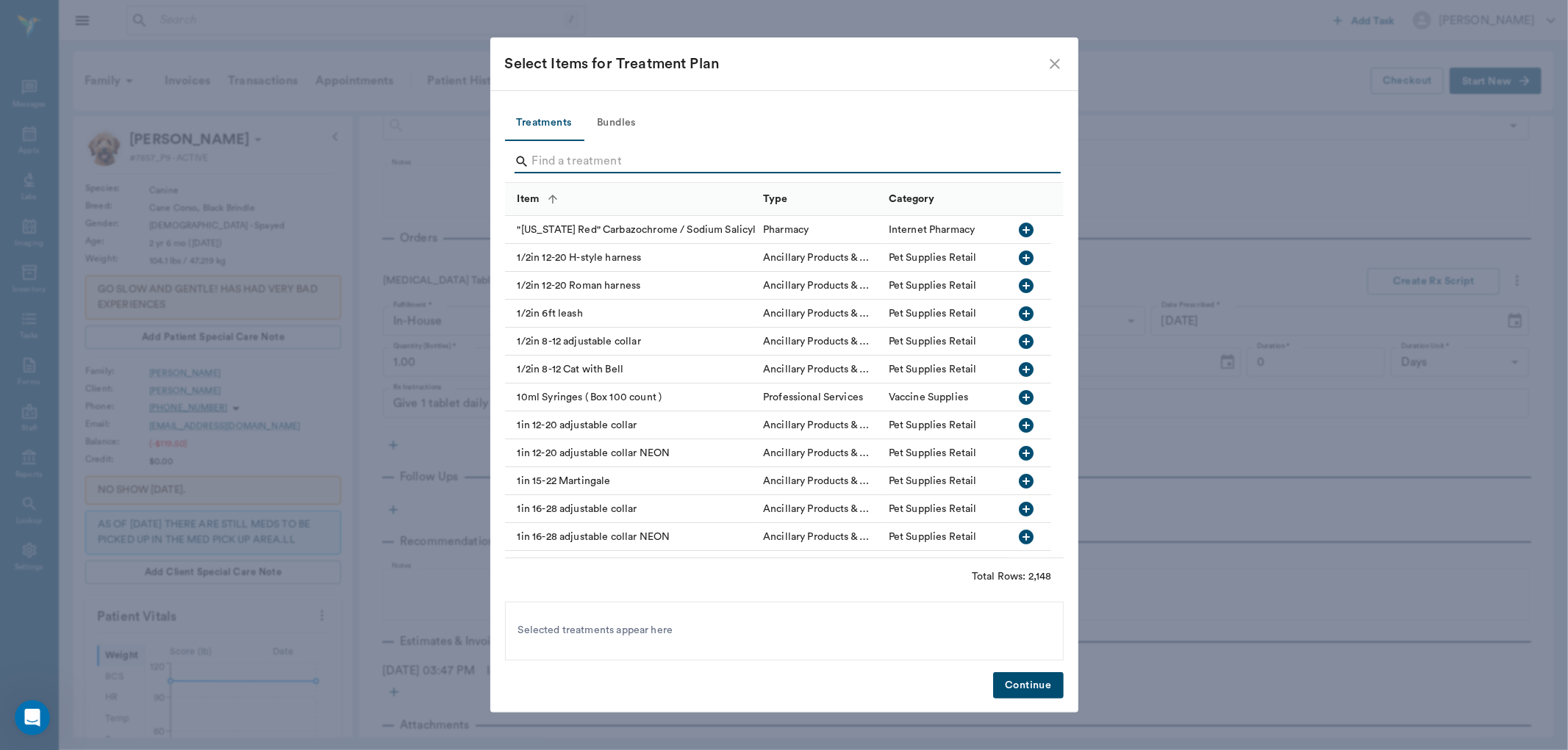
click at [562, 161] on input "Search" at bounding box center [785, 161] width 507 height 23
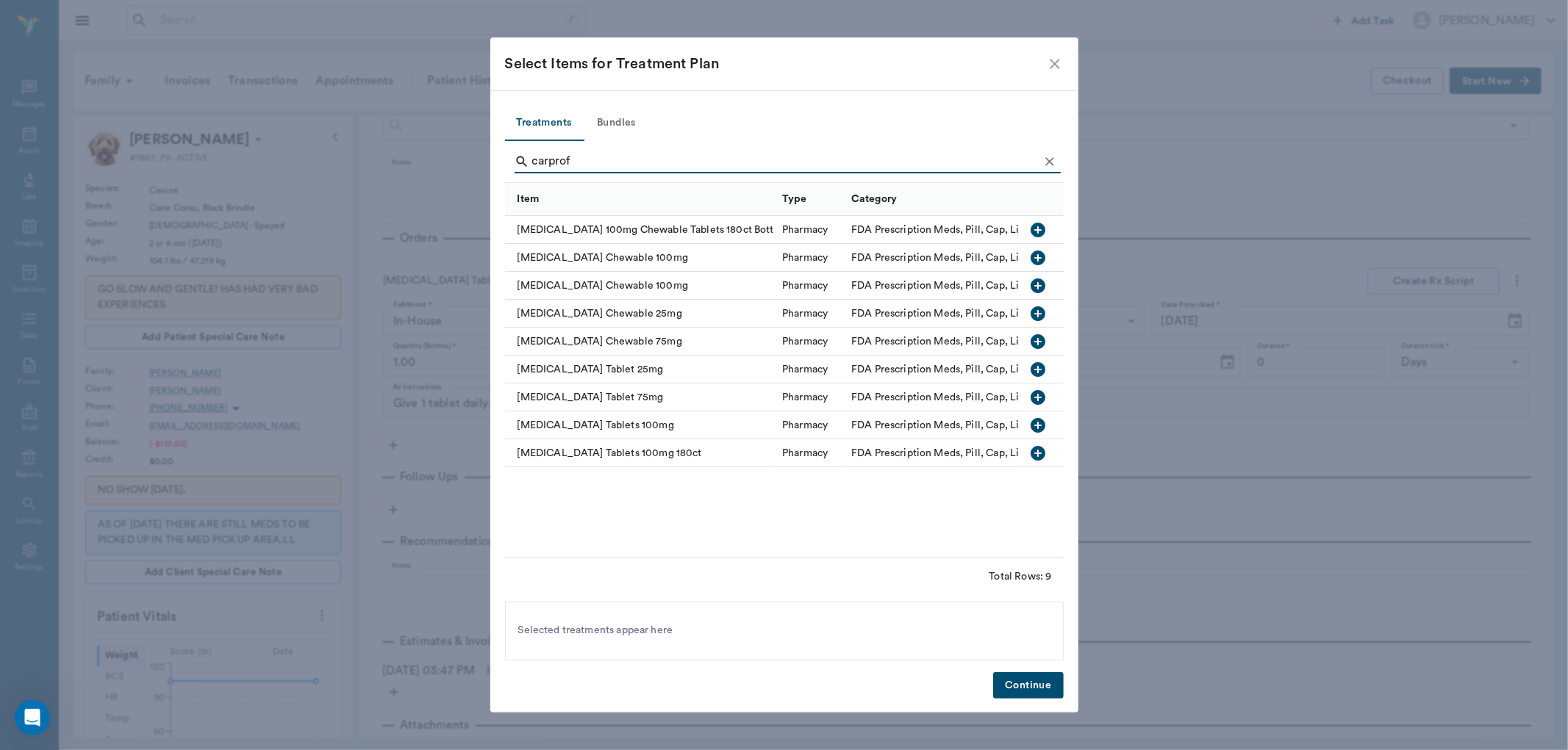
type input "carprof"
click at [1042, 421] on icon "button" at bounding box center [1039, 425] width 15 height 15
click at [1030, 688] on button "Continue" at bounding box center [1028, 686] width 70 height 27
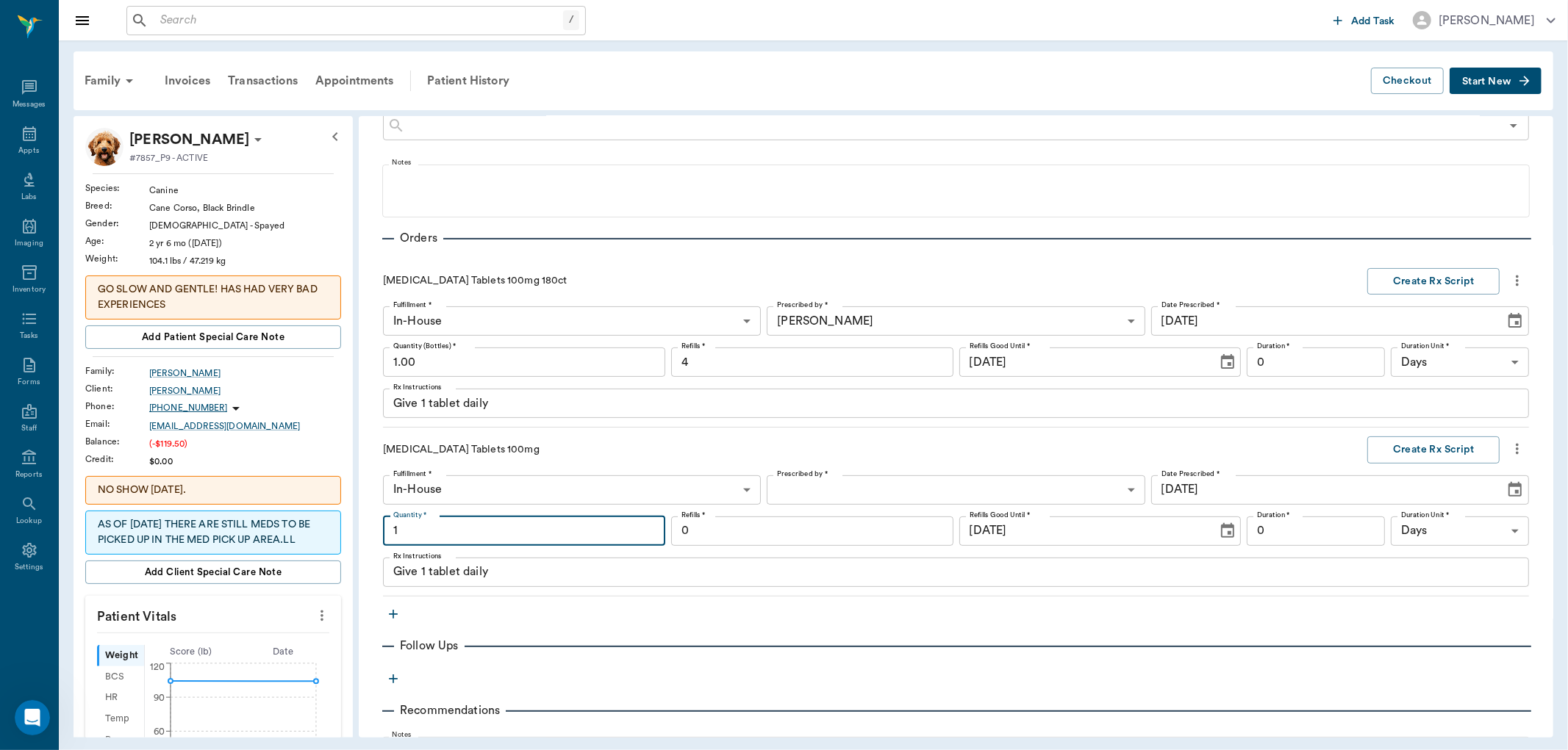
click at [435, 539] on input "1" at bounding box center [524, 532] width 283 height 30
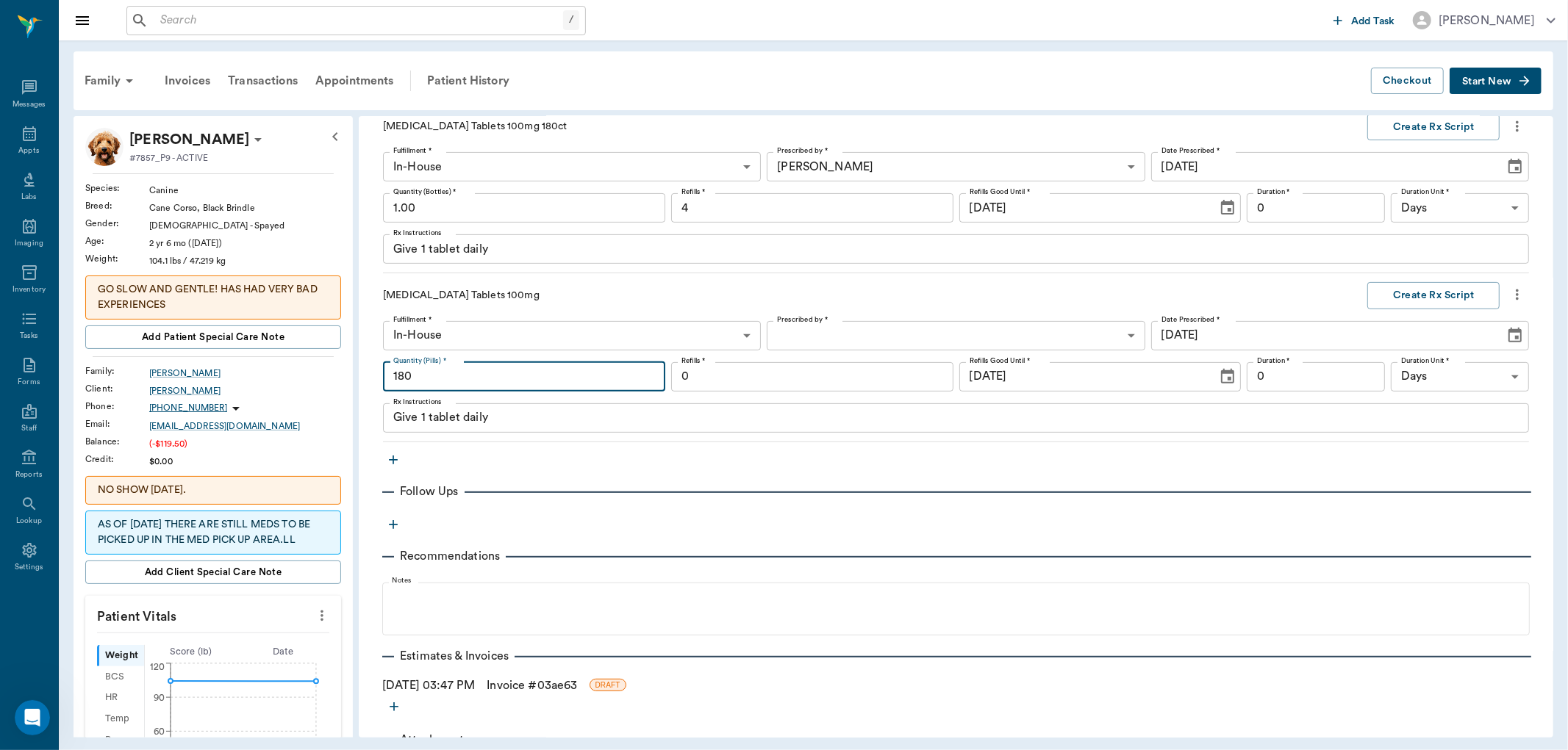
scroll to position [474, 0]
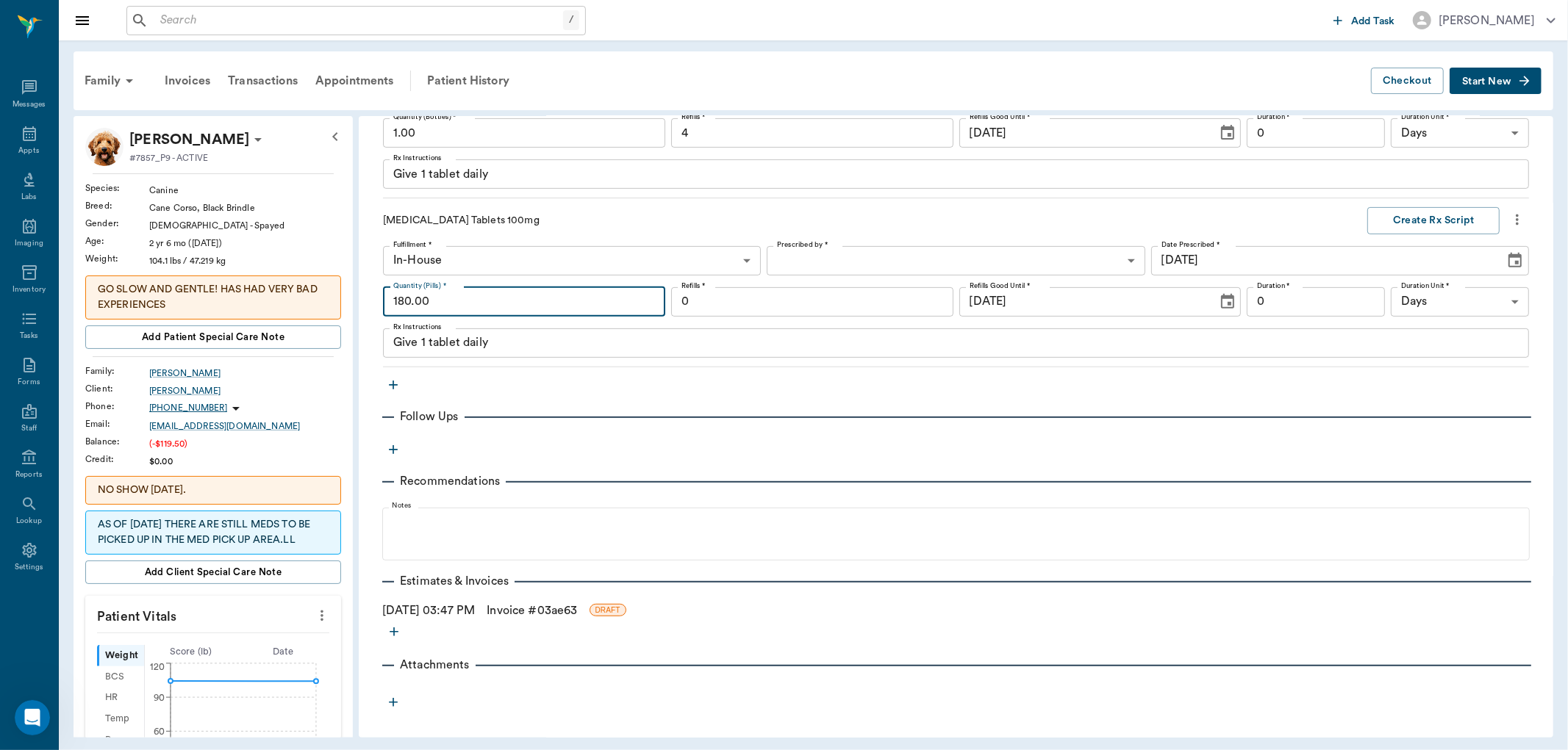
type input "180.00"
click at [531, 610] on link "Invoice # 03ae63" at bounding box center [532, 610] width 91 height 18
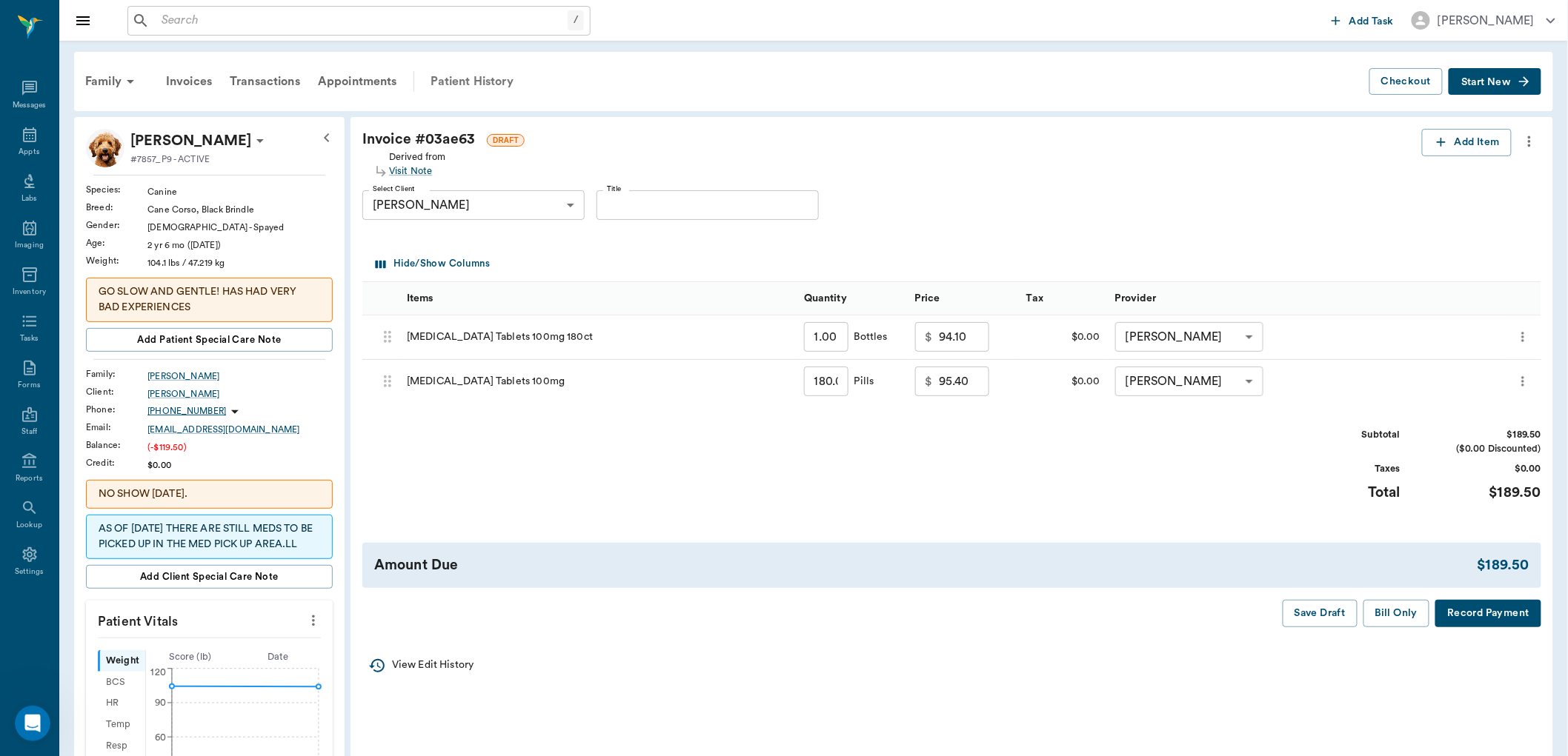
click at [459, 82] on div "Patient History" at bounding box center [471, 82] width 101 height 36
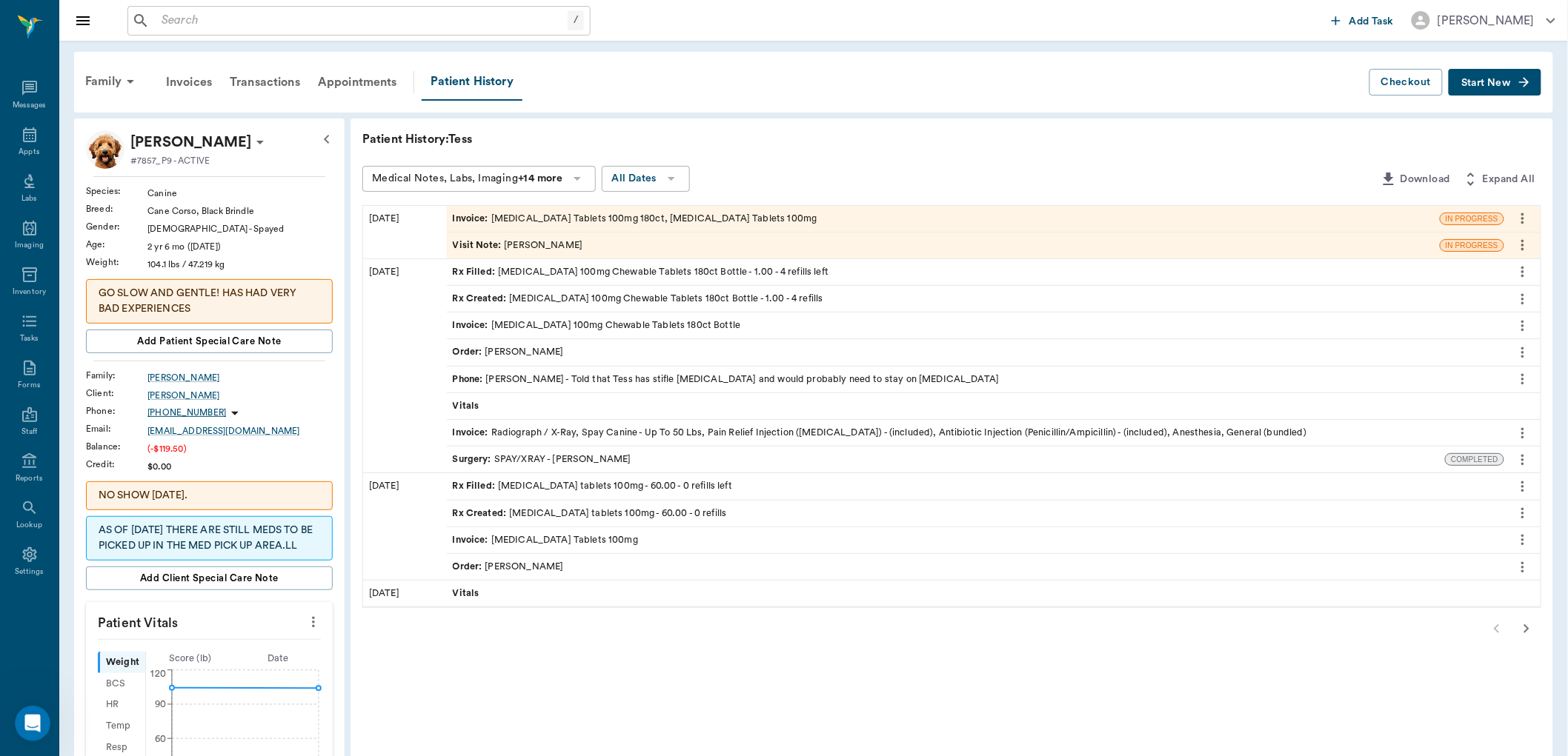
click at [485, 245] on span "Visit Note :" at bounding box center [478, 245] width 52 height 14
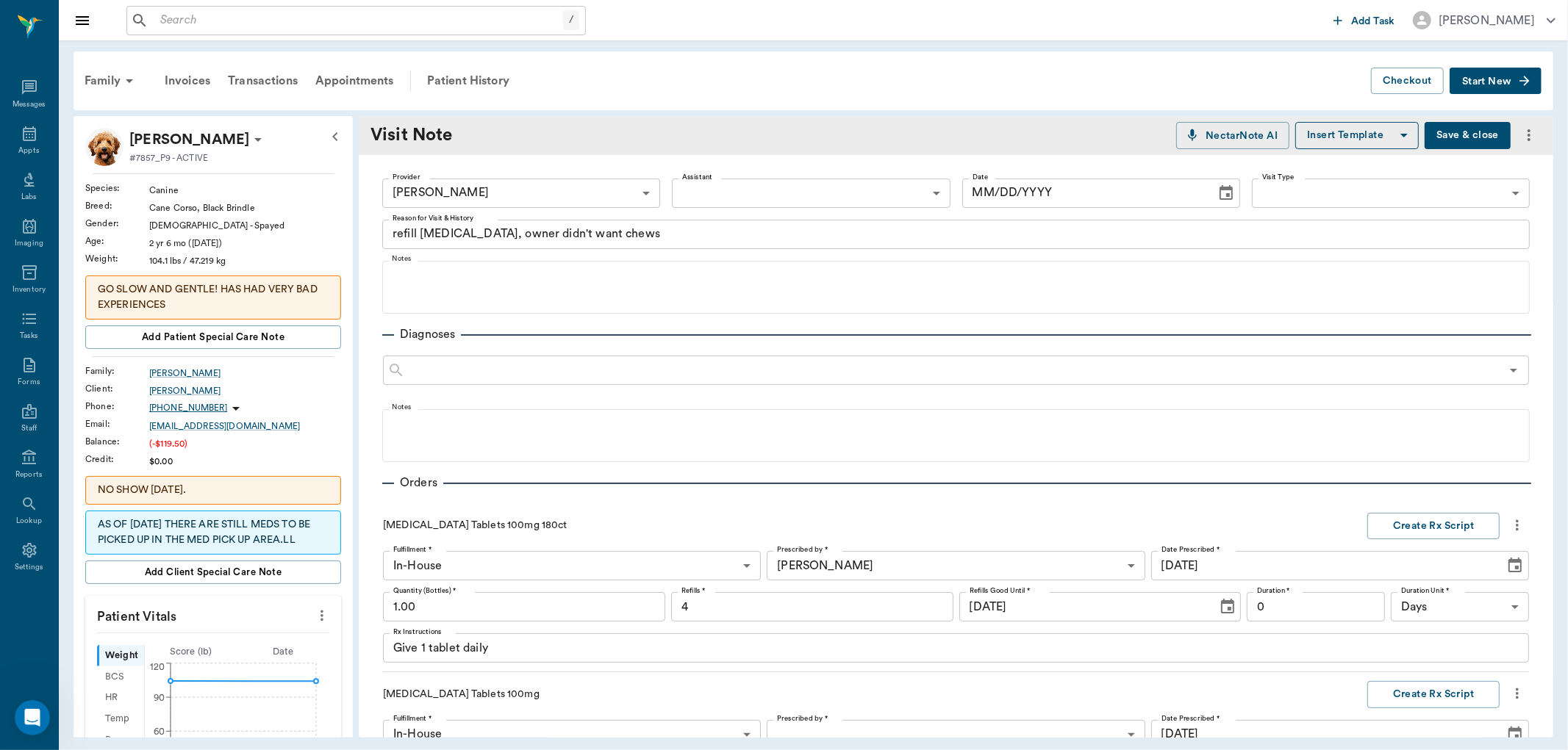
type input "63ec2e7e52e12b0ba117b124"
type textarea "refill carprofen, owner didn't want chews"
type input "[DATE]"
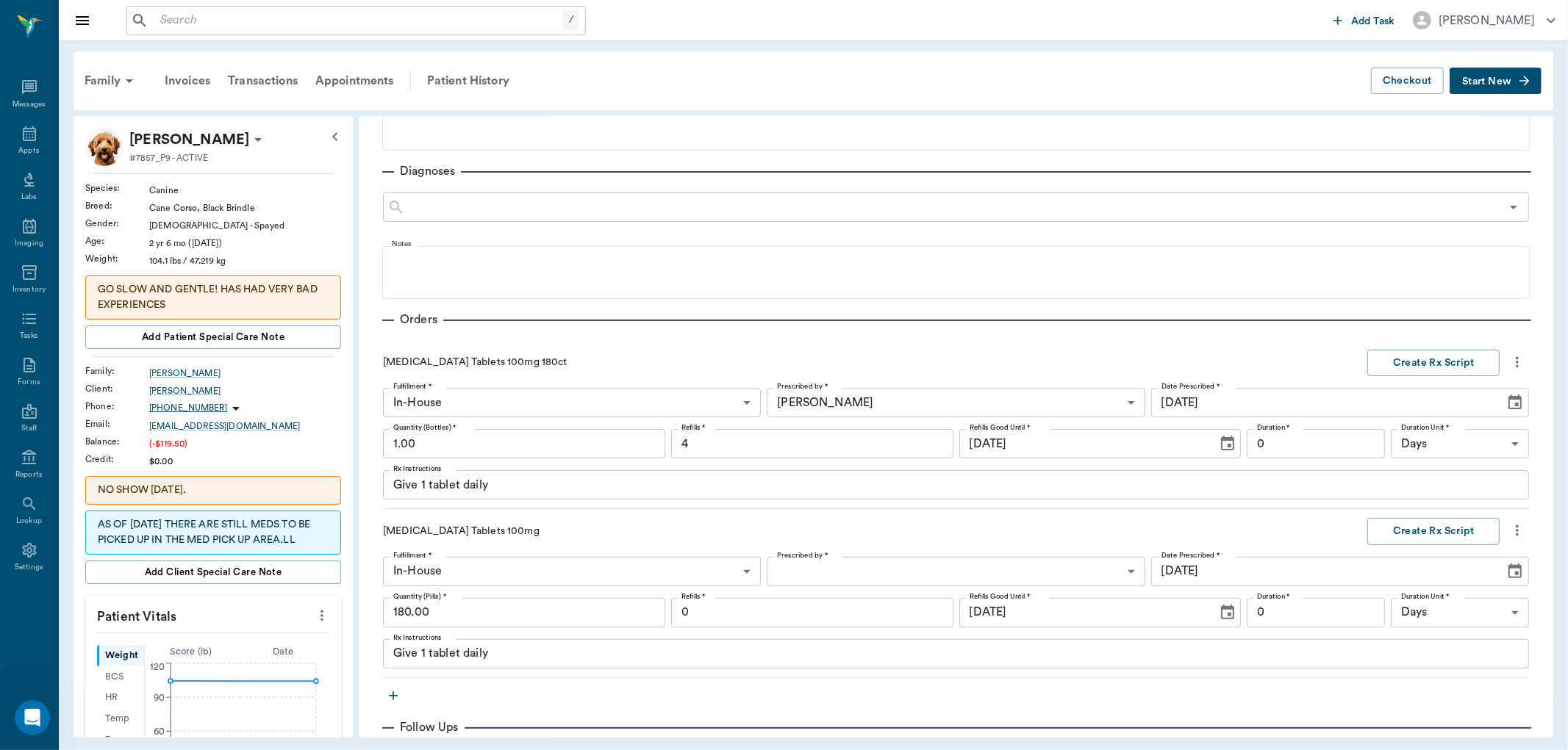
scroll to position [244, 0]
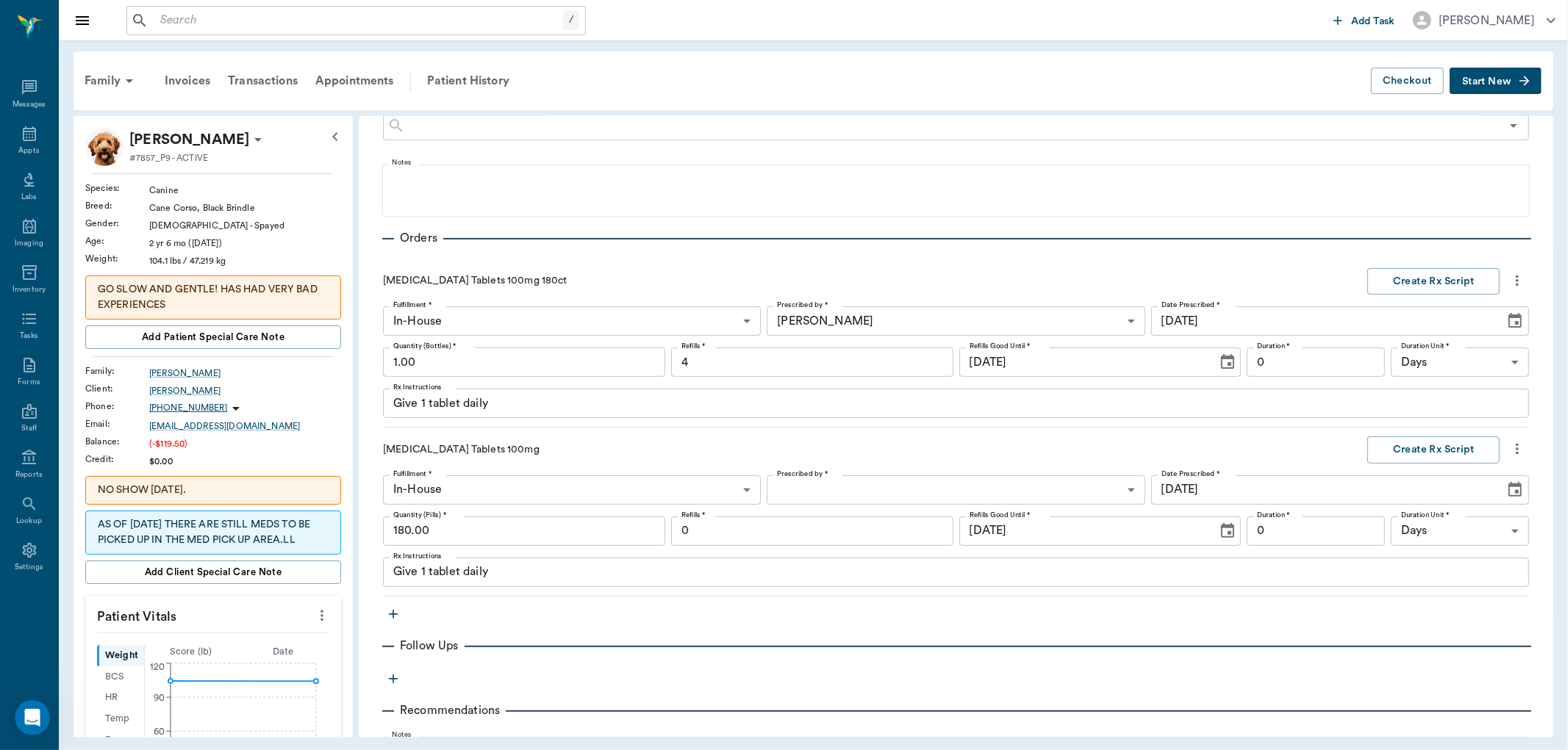
drag, startPoint x: 1512, startPoint y: 275, endPoint x: 1502, endPoint y: 288, distance: 16.4
click at [1509, 278] on icon "more" at bounding box center [1517, 280] width 16 height 18
click at [1412, 334] on span "Delete" at bounding box center [1444, 332] width 123 height 16
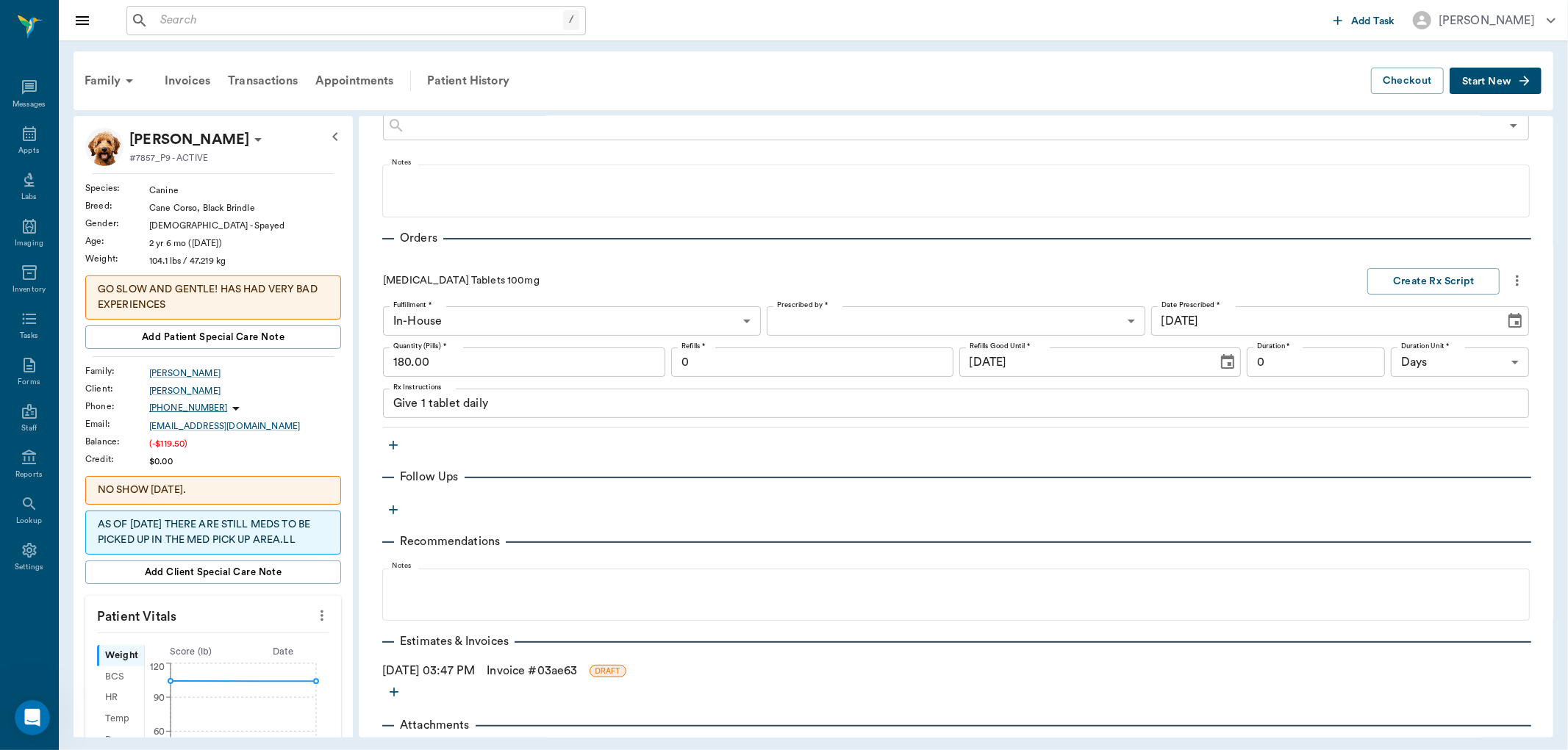
click at [892, 324] on body "/ ​ Add Task Dr. Bert Ellsworth Nectar Messages Appts Labs Imaging Inventory Ta…" at bounding box center [784, 375] width 1568 height 750
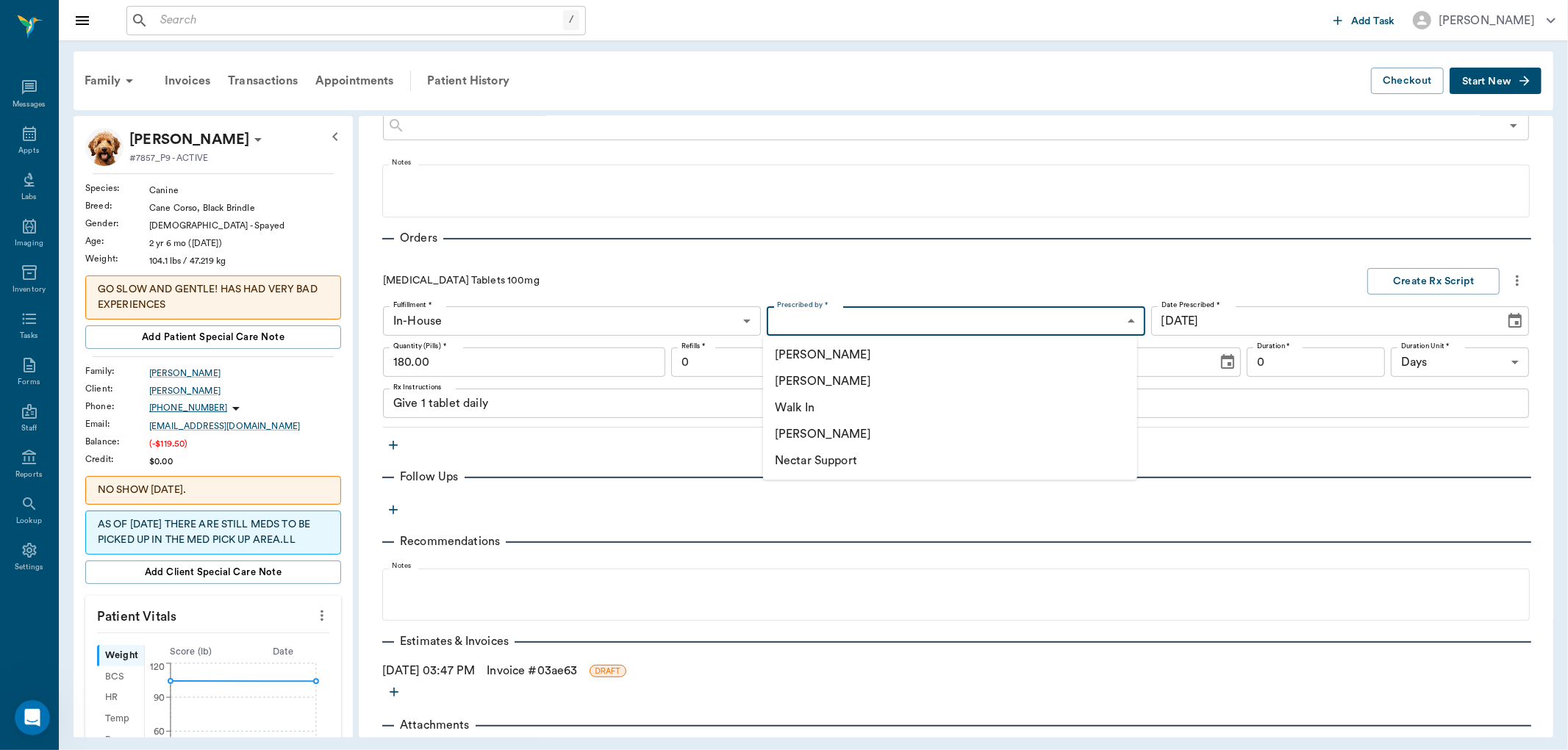
click at [840, 384] on li "[PERSON_NAME]" at bounding box center [950, 382] width 374 height 26
type input "63ec2f075fda476ae8351a4d"
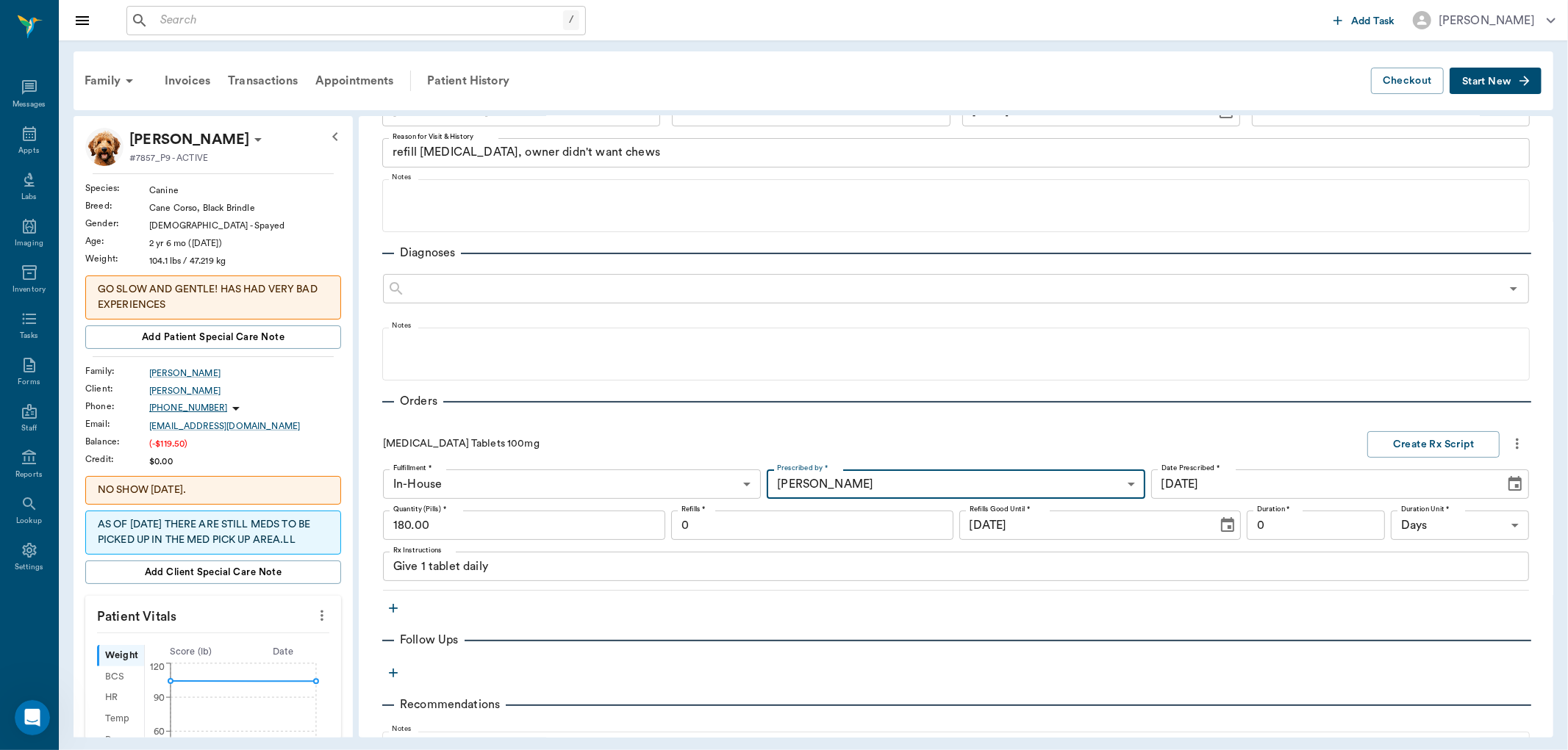
scroll to position [0, 0]
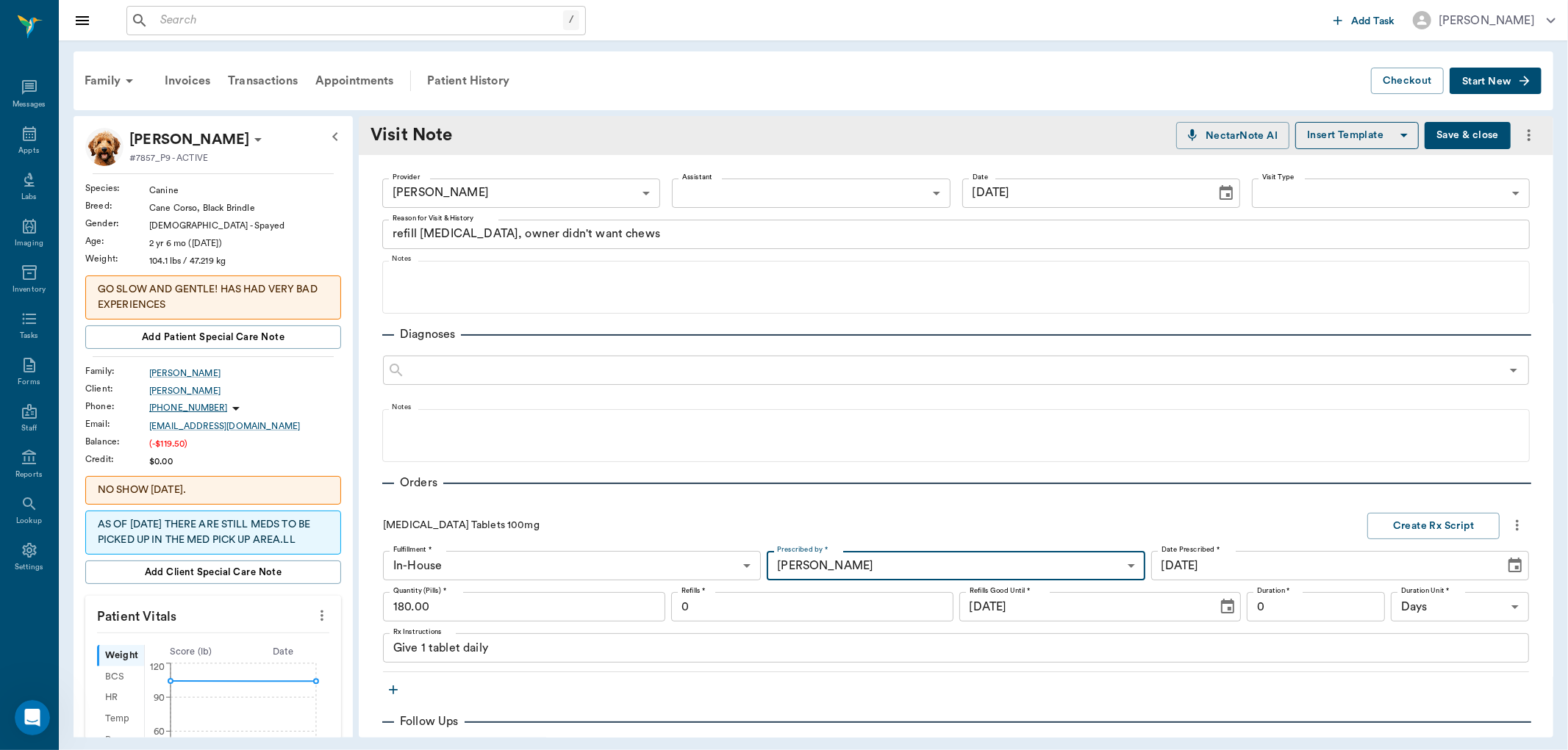
click at [1439, 135] on button "Save & close" at bounding box center [1468, 135] width 86 height 27
click at [461, 81] on div "Patient History" at bounding box center [468, 81] width 100 height 35
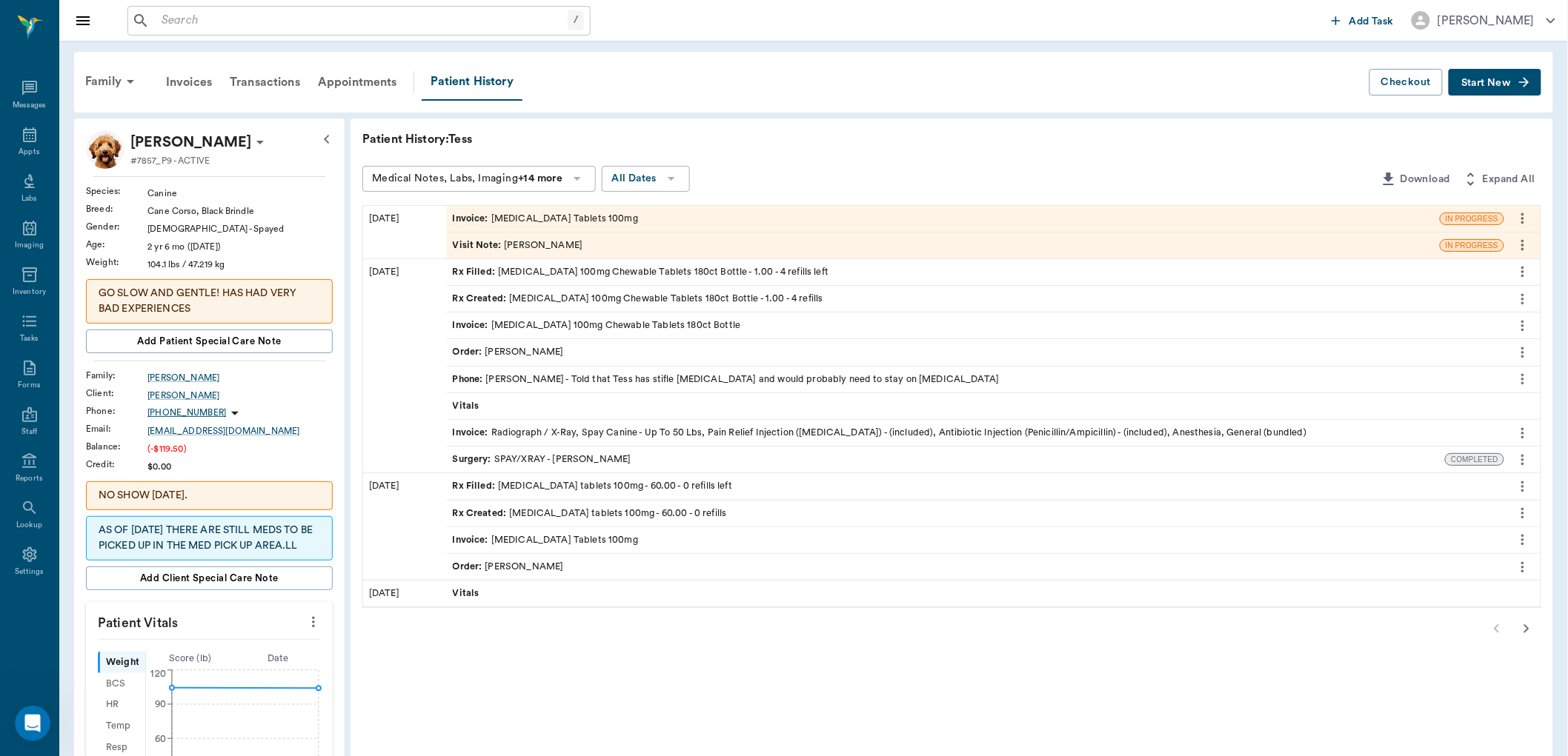
click at [491, 304] on span "Rx Created :" at bounding box center [481, 298] width 57 height 14
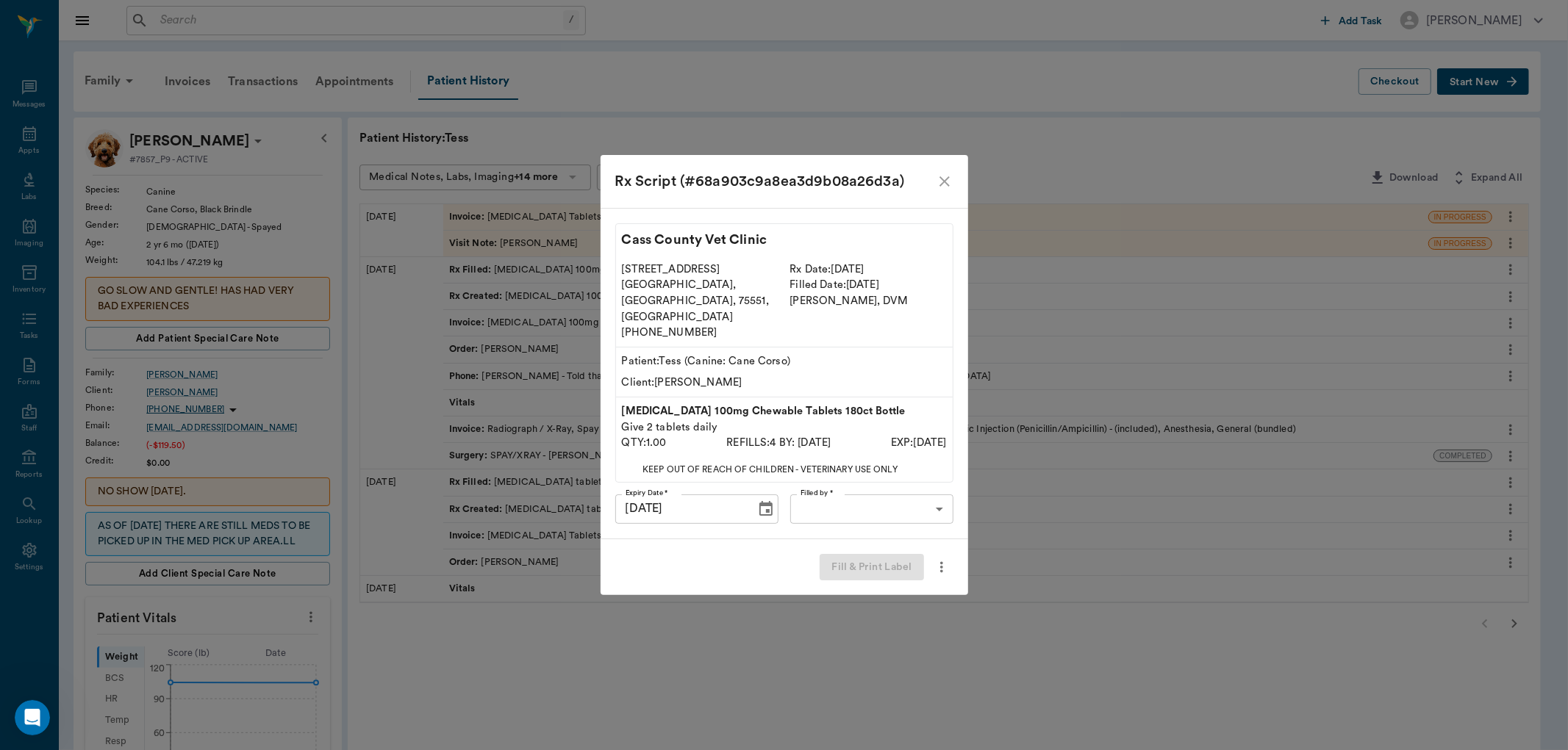
click at [955, 200] on div "Rx Script (#68a903c9a8ea3d9b08a26d3a)" at bounding box center [785, 181] width 368 height 53
click at [938, 190] on icon "close" at bounding box center [945, 181] width 18 height 18
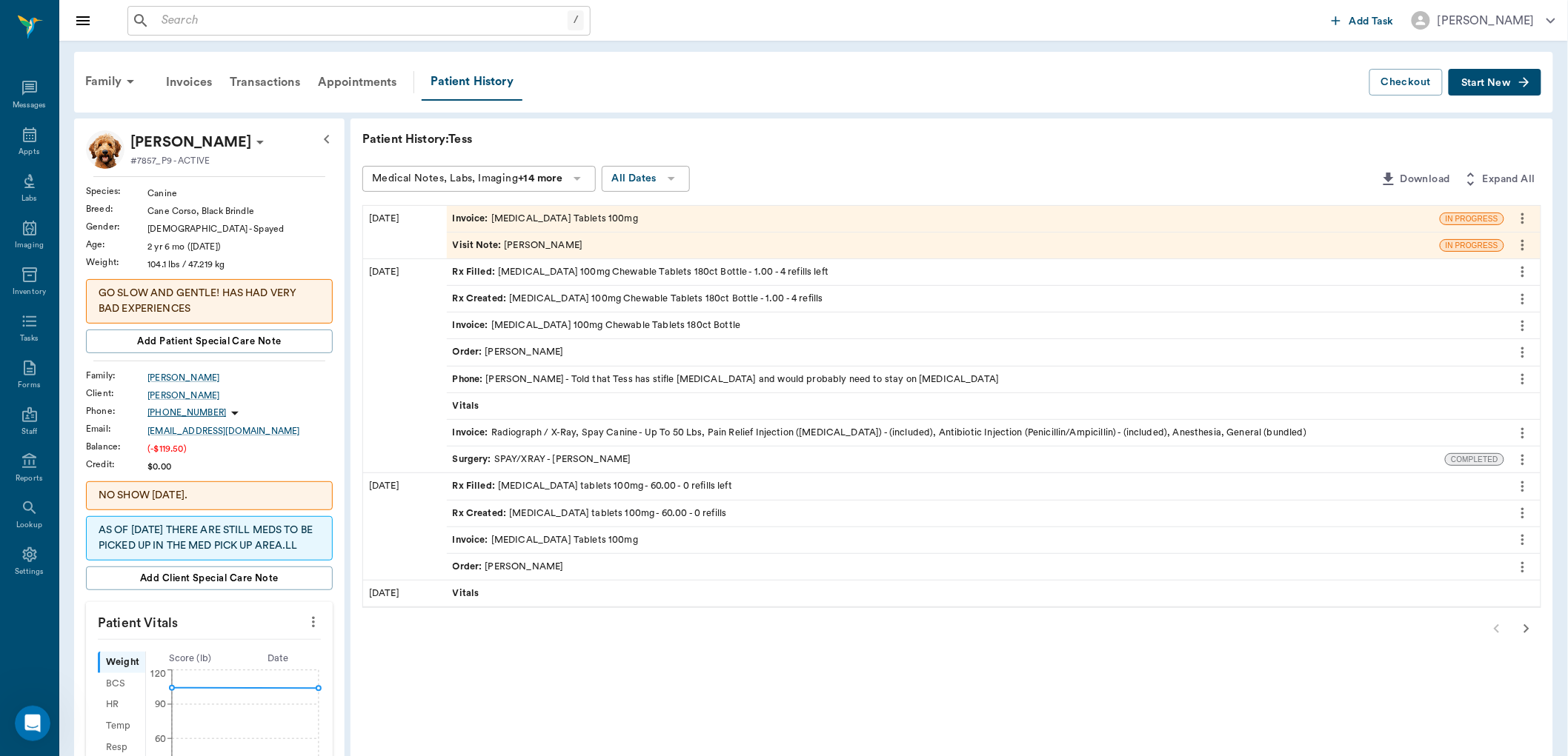
click at [455, 239] on span "Visit Note :" at bounding box center [478, 245] width 52 height 14
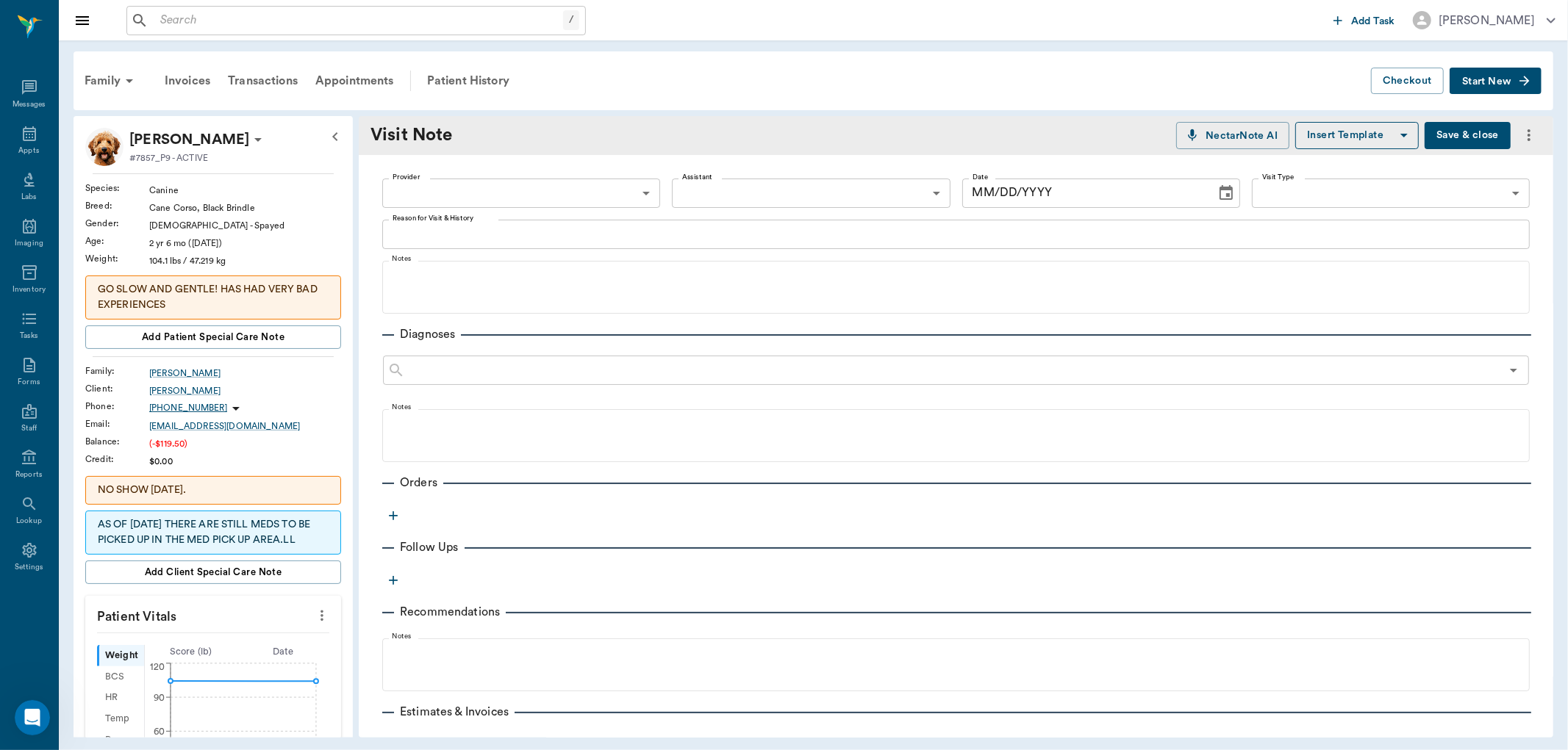
type input "63ec2e7e52e12b0ba117b124"
type textarea "refill carprofen, owner didn't want chews"
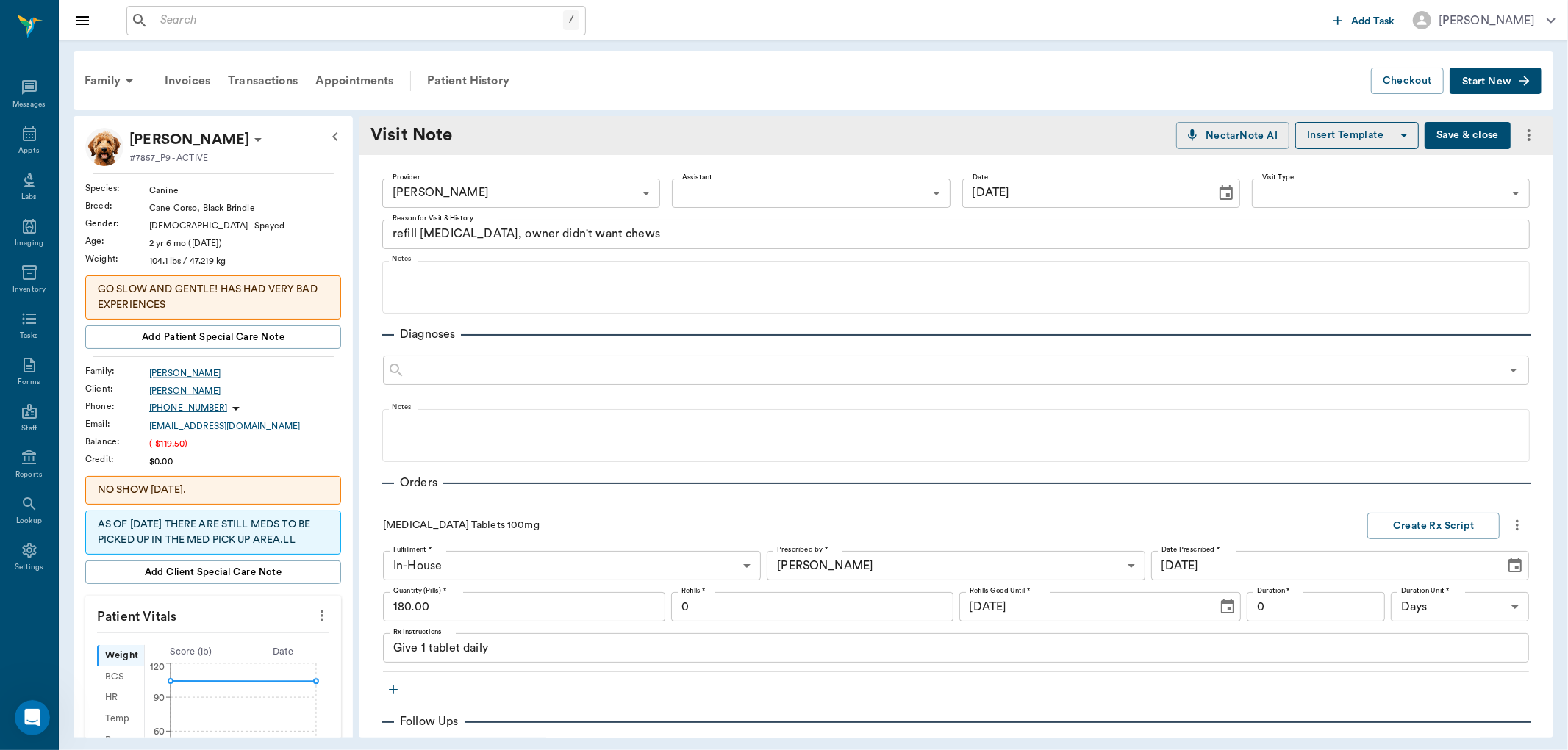
type input "[DATE]"
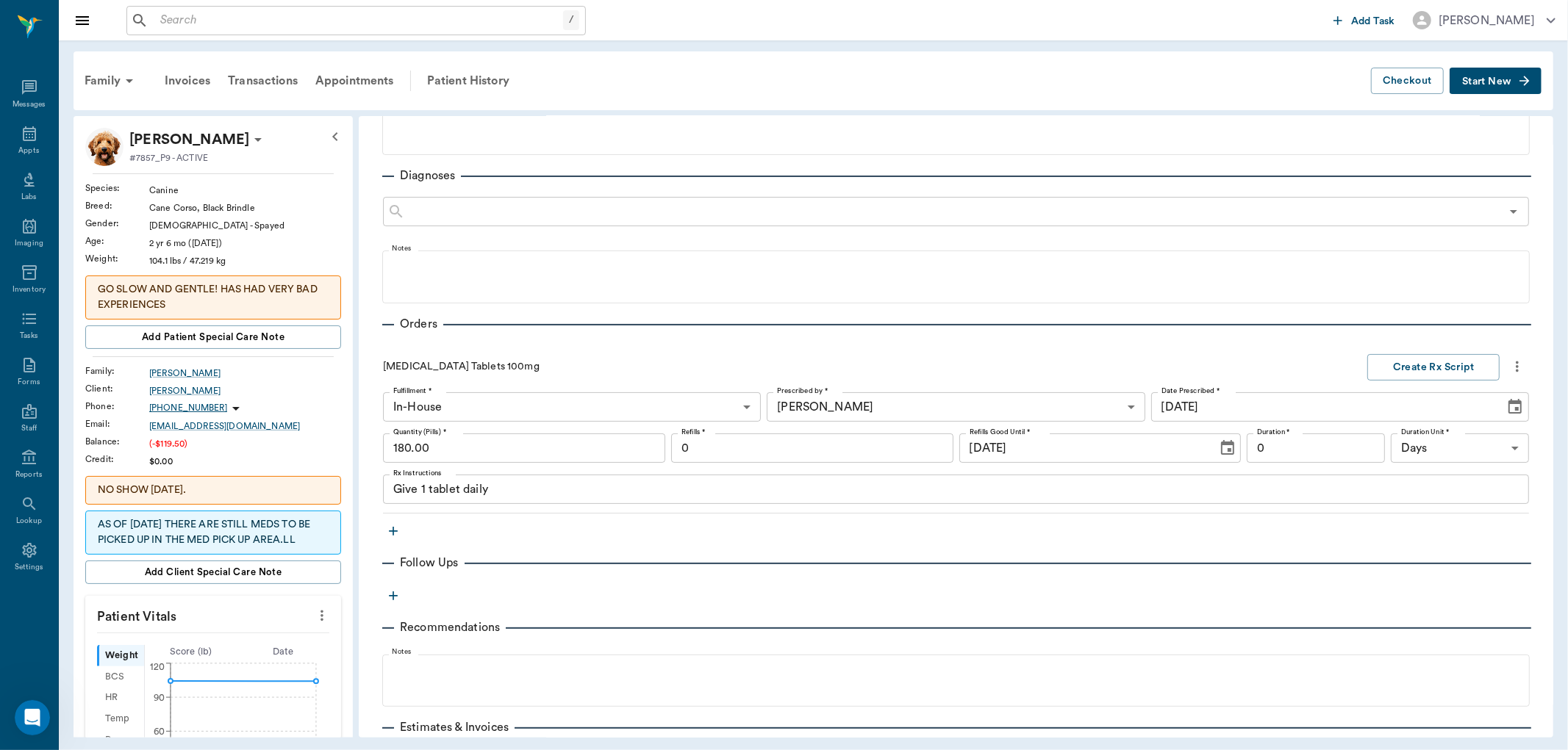
scroll to position [163, 0]
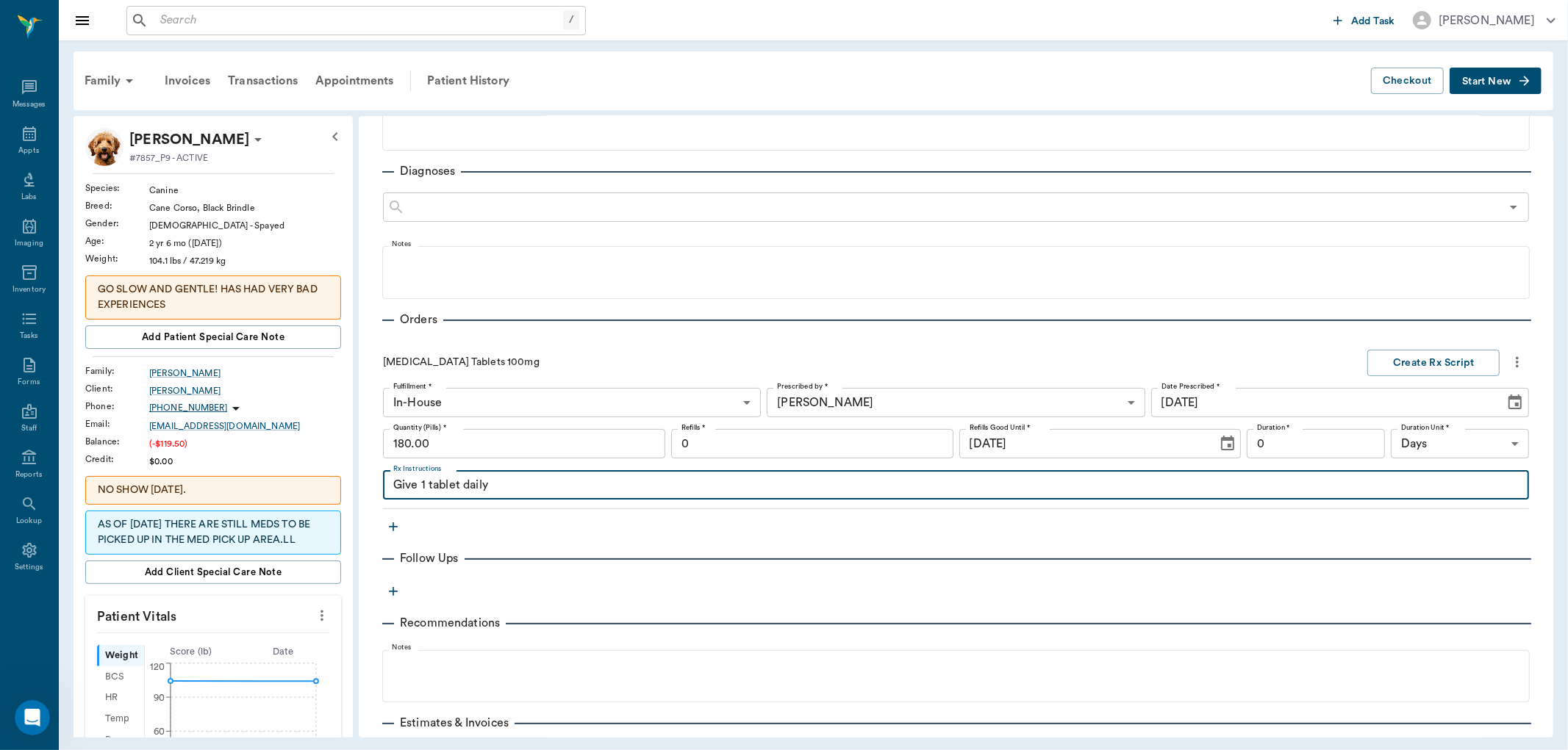
click at [424, 481] on textarea "Give 1 tablet daily" at bounding box center [956, 485] width 1126 height 17
click at [463, 487] on textarea "Give 2 tablet daily" at bounding box center [956, 485] width 1126 height 17
type textarea "Give 2 tablets daily"
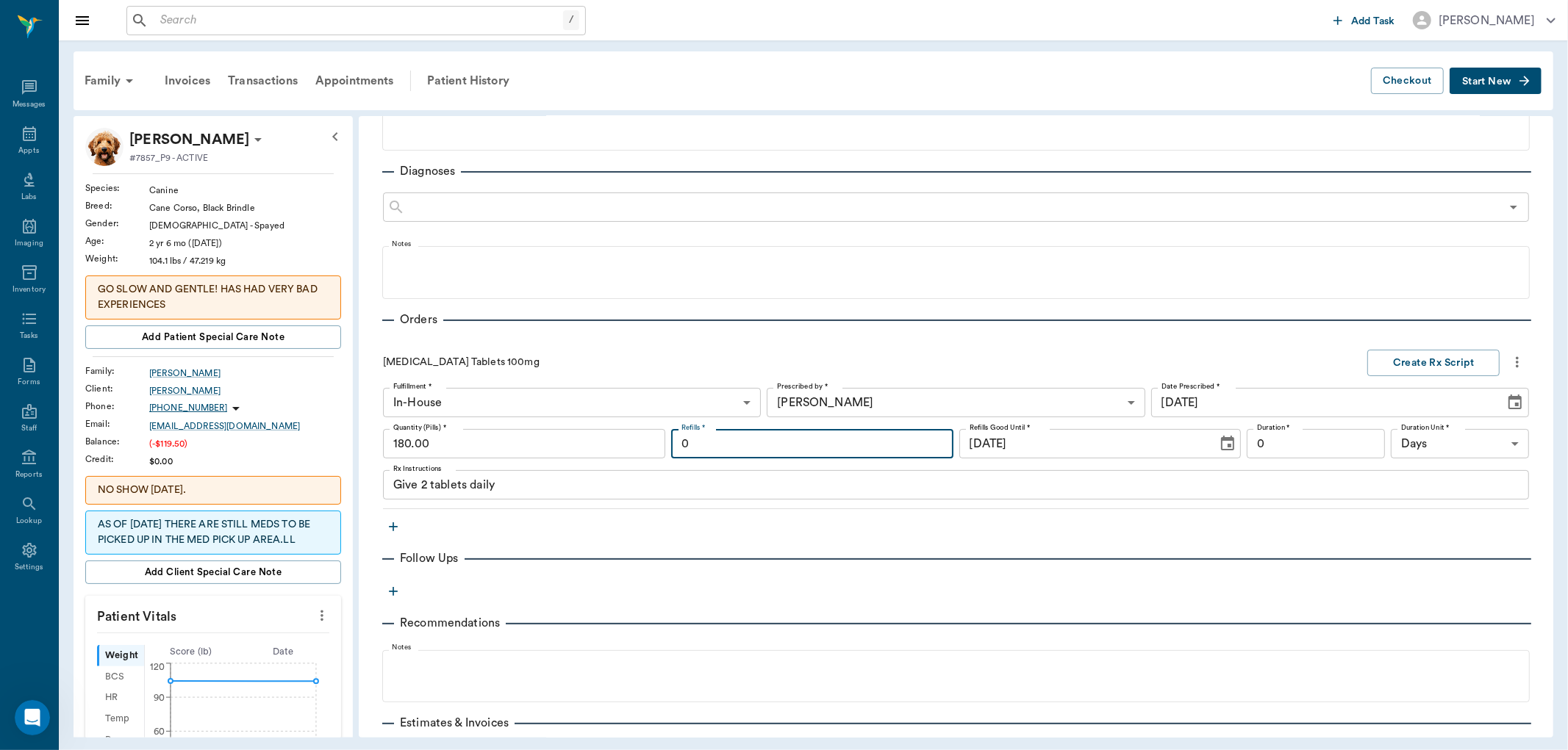
click at [829, 451] on input "0" at bounding box center [812, 444] width 283 height 30
type input "4"
click at [1417, 364] on button "Create Rx Script" at bounding box center [1434, 363] width 133 height 27
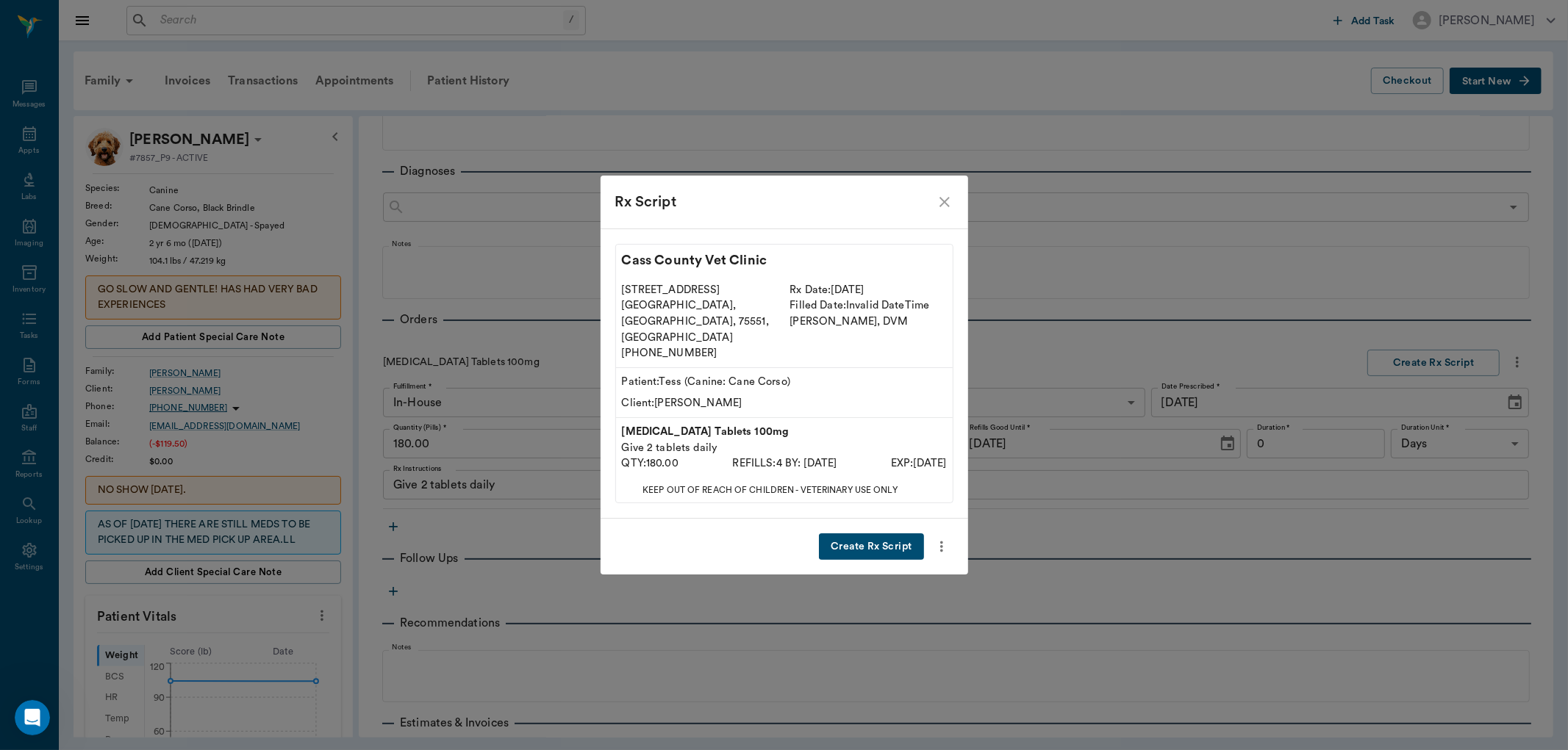
click at [898, 534] on button "Create Rx Script" at bounding box center [872, 547] width 105 height 27
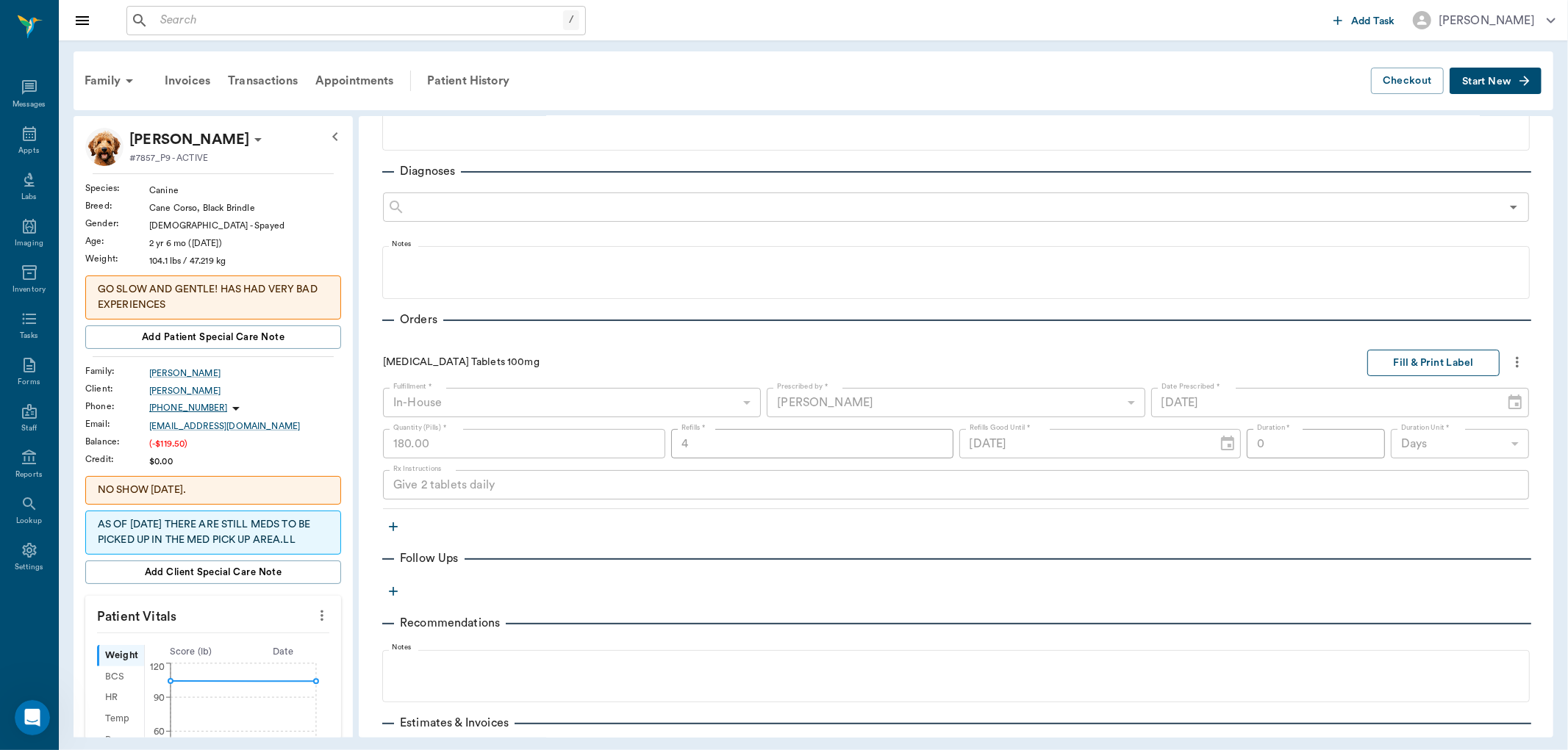
click at [1388, 358] on button "Fill & Print Label" at bounding box center [1434, 363] width 133 height 27
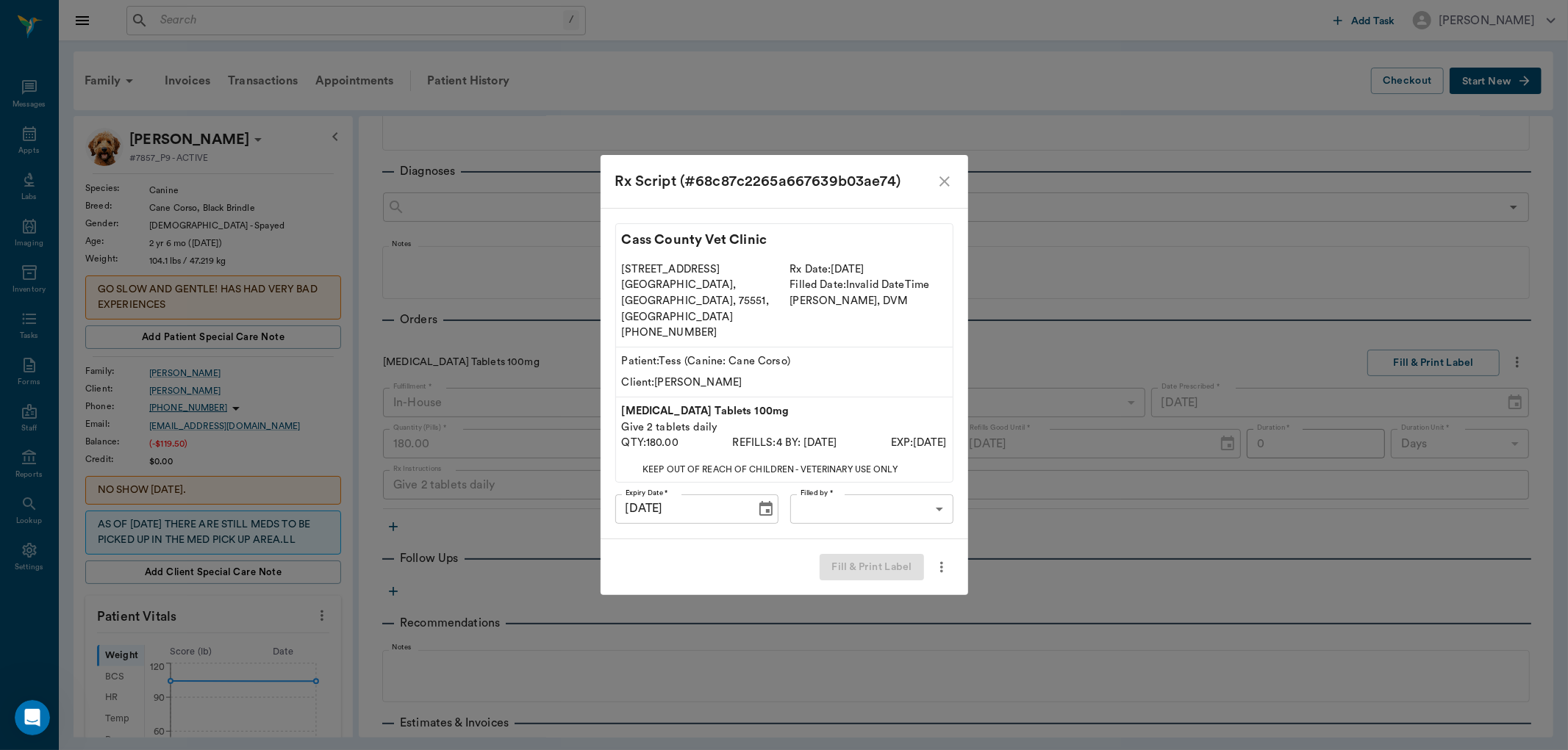
click at [854, 497] on body "/ ​ Add Task Dr. Bert Ellsworth Nectar Messages Appts Labs Imaging Inventory Ta…" at bounding box center [784, 375] width 1568 height 750
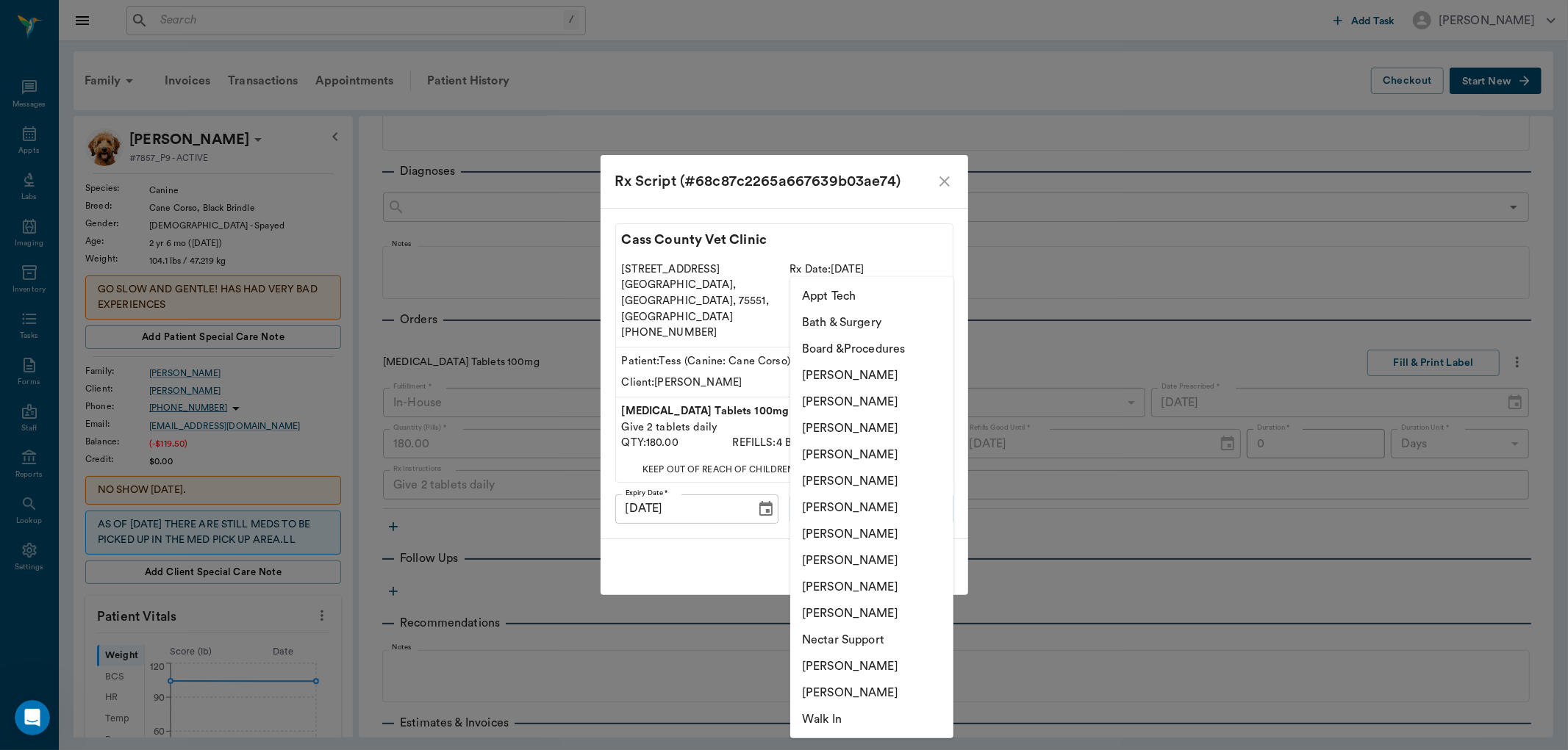
click at [858, 566] on li "[PERSON_NAME]" at bounding box center [872, 561] width 163 height 26
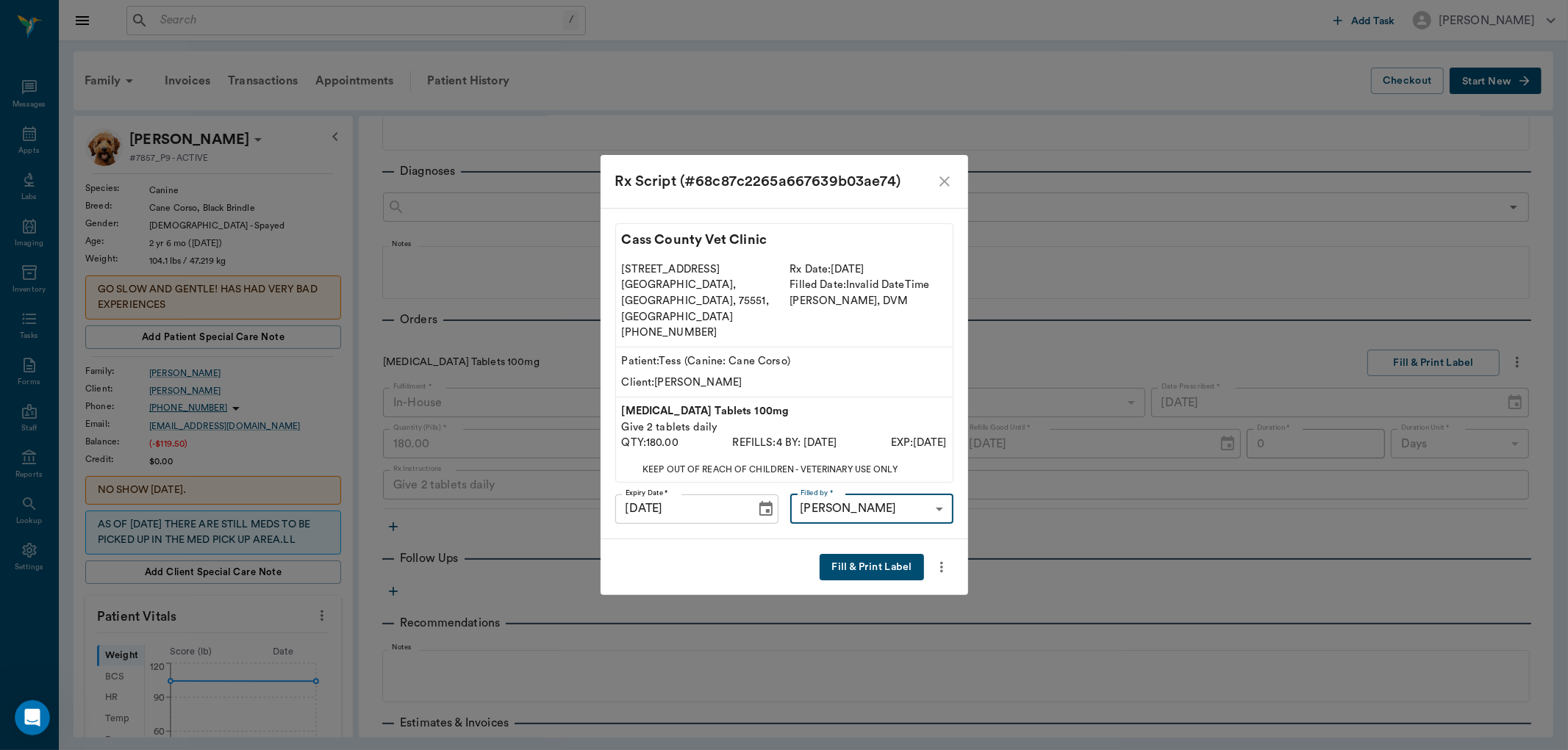
type input "63ec2e7e52e12b0ba117b124"
click at [874, 554] on button "Fill & Print Label" at bounding box center [871, 567] width 104 height 27
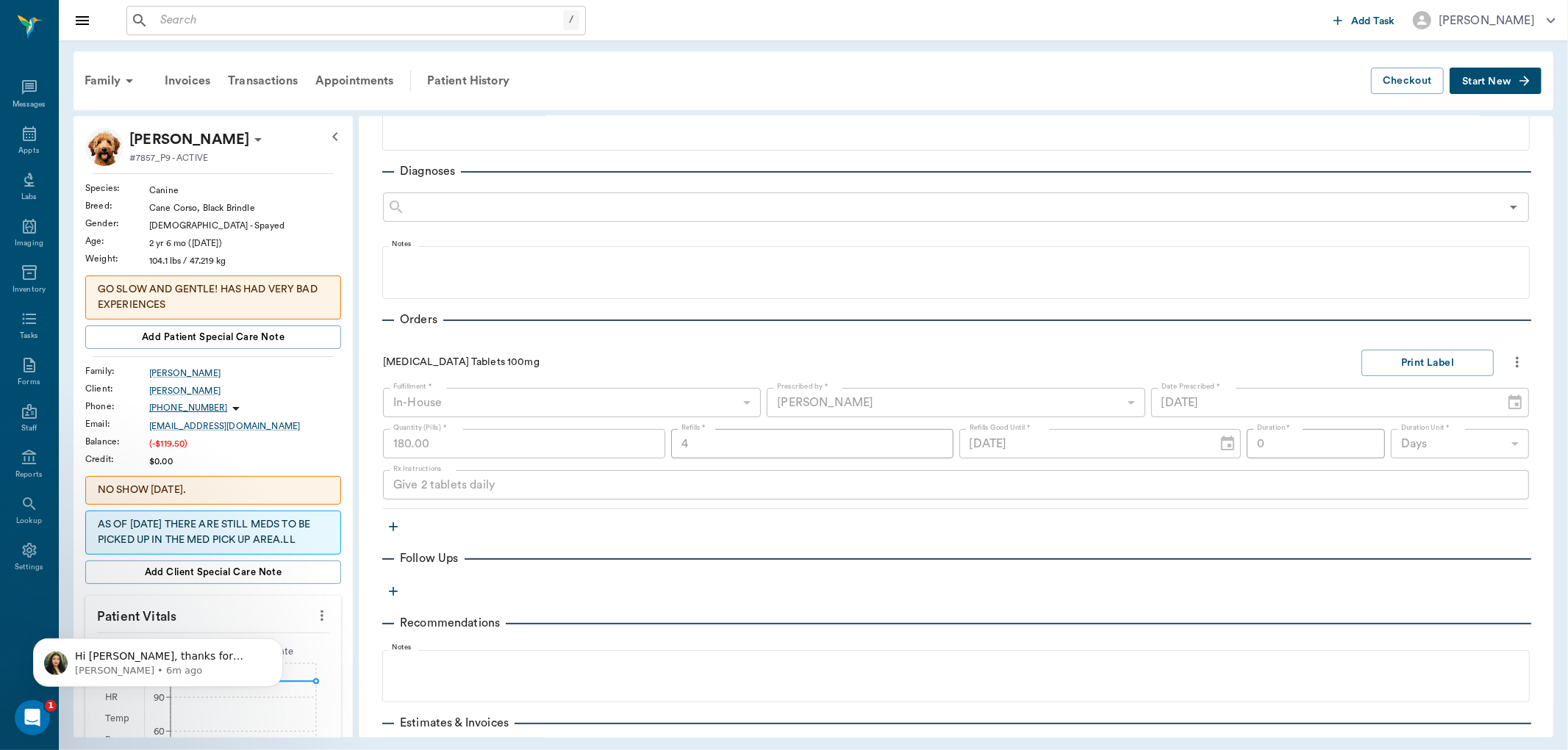
scroll to position [306, 0]
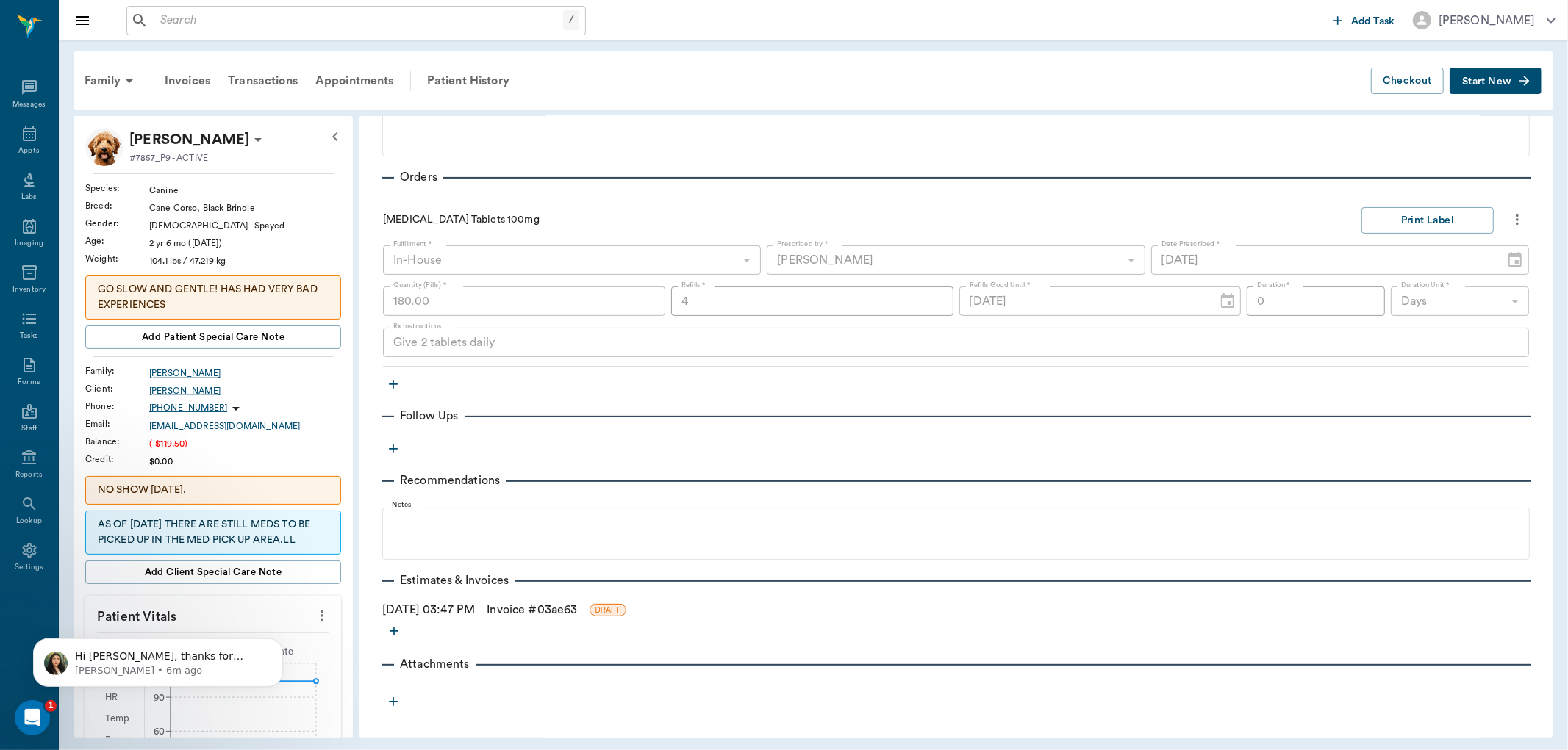
click at [1489, 76] on button "Start New" at bounding box center [1496, 80] width 91 height 27
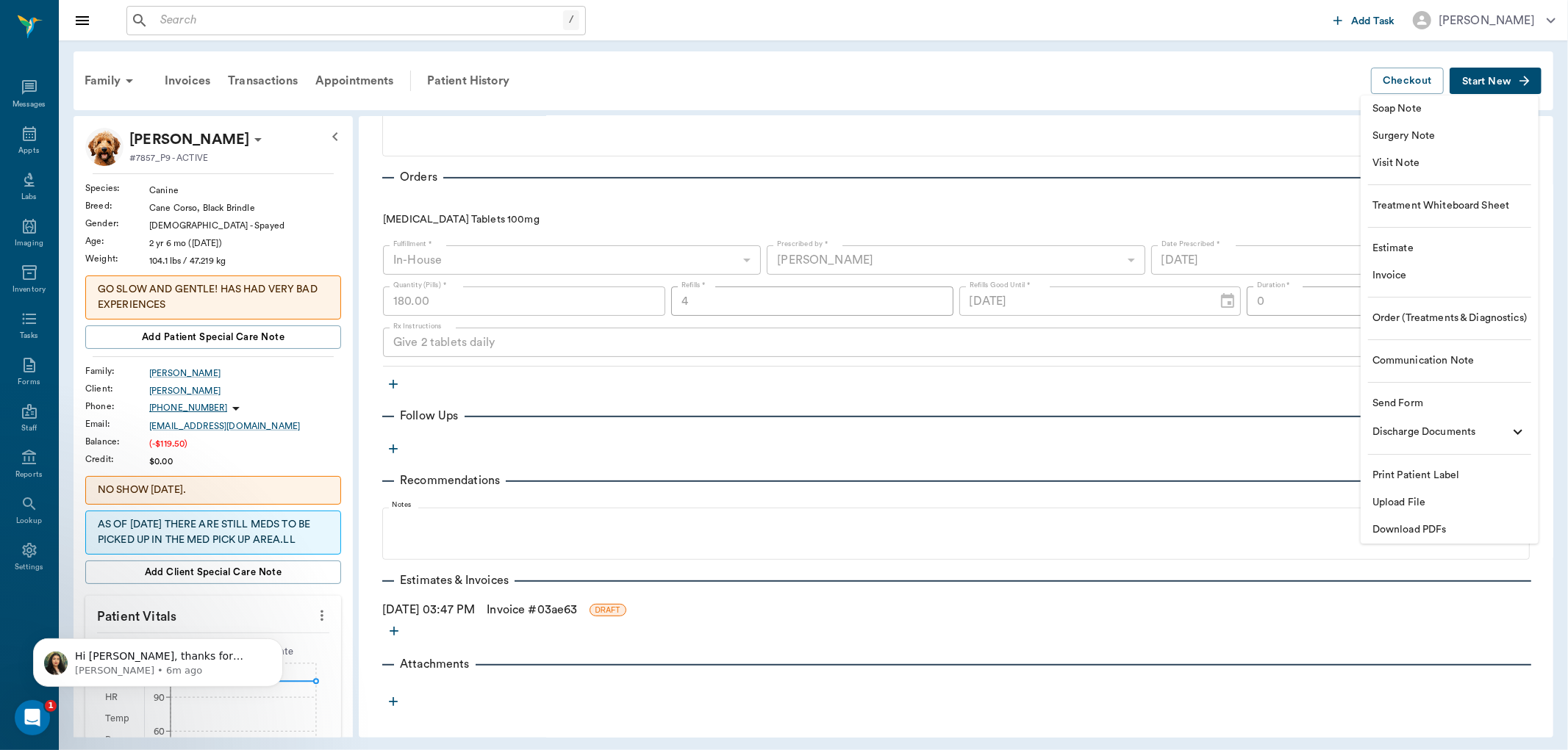
click at [26, 140] on div at bounding box center [784, 375] width 1568 height 750
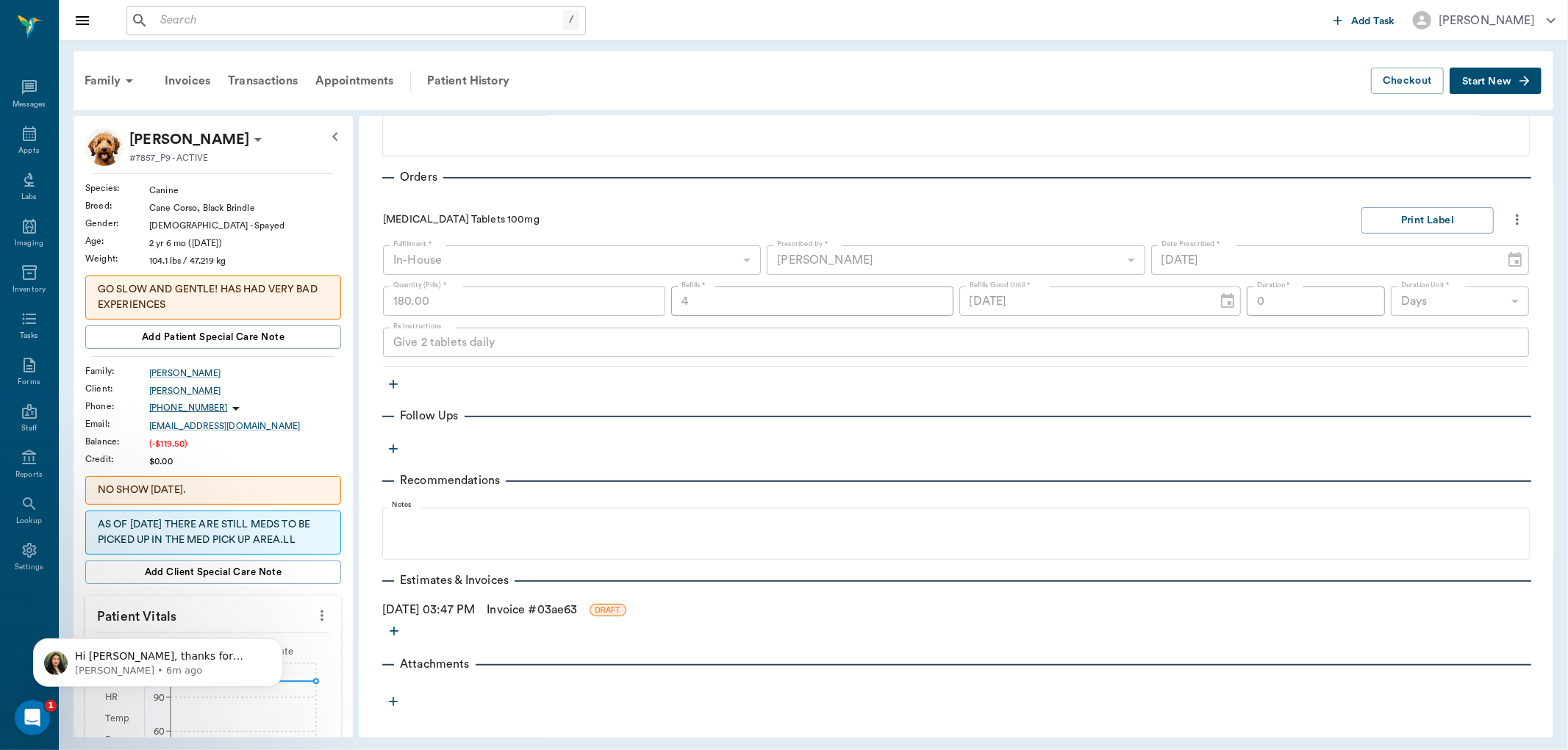
scroll to position [0, 0]
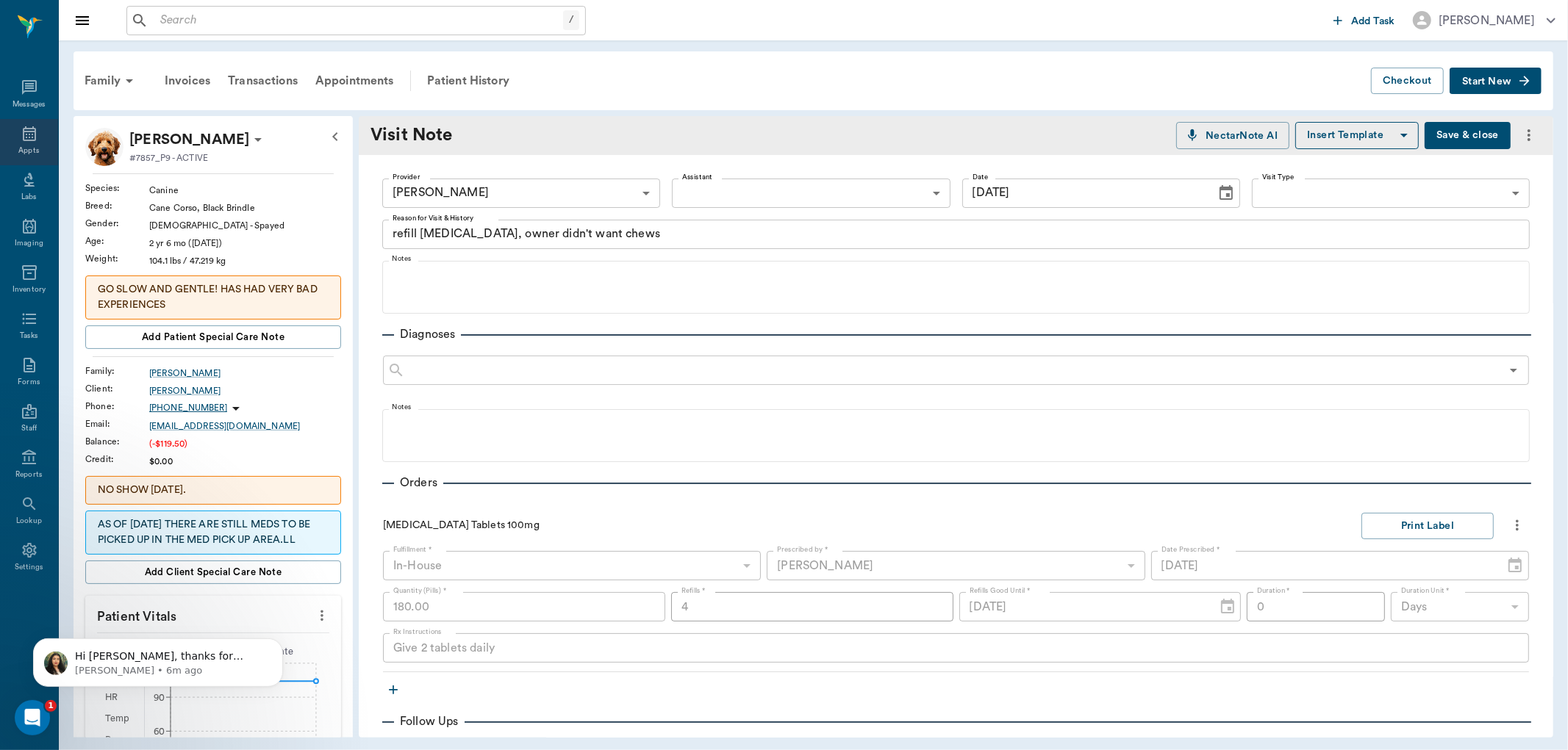
click at [35, 140] on icon at bounding box center [29, 133] width 18 height 18
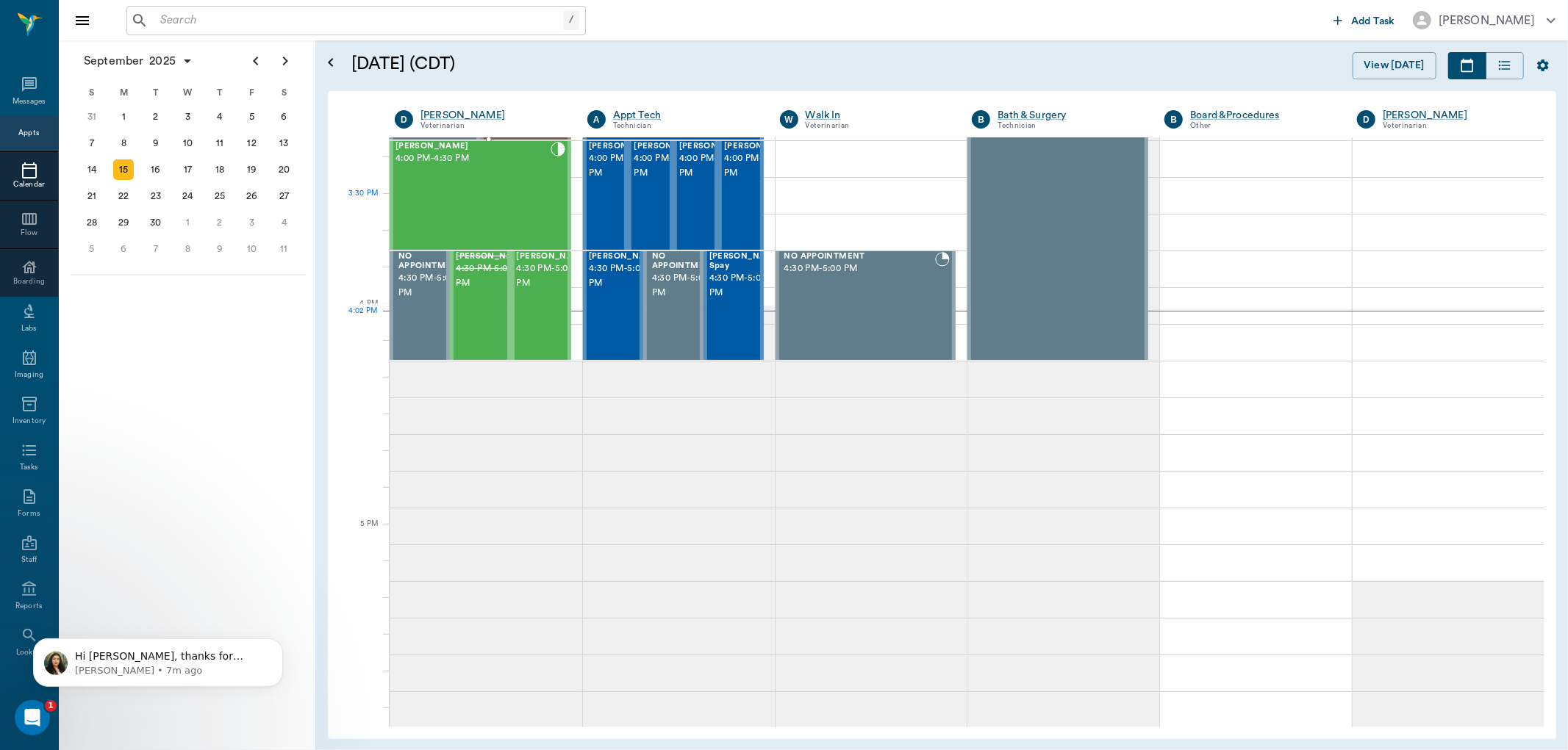
scroll to position [1604, 0]
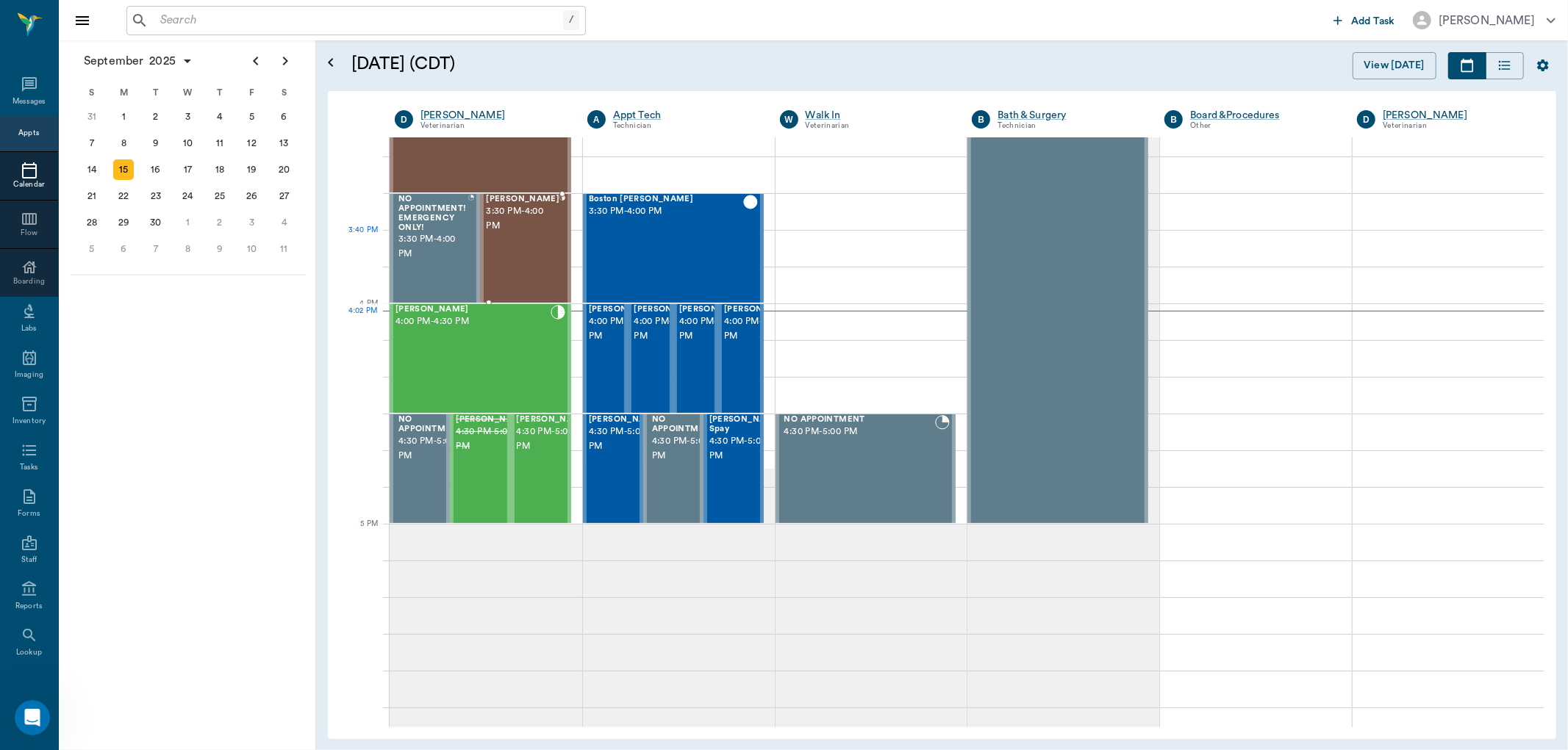
click at [526, 237] on div "Molly Dickson 3:30 PM - 4:00 PM" at bounding box center [523, 248] width 74 height 107
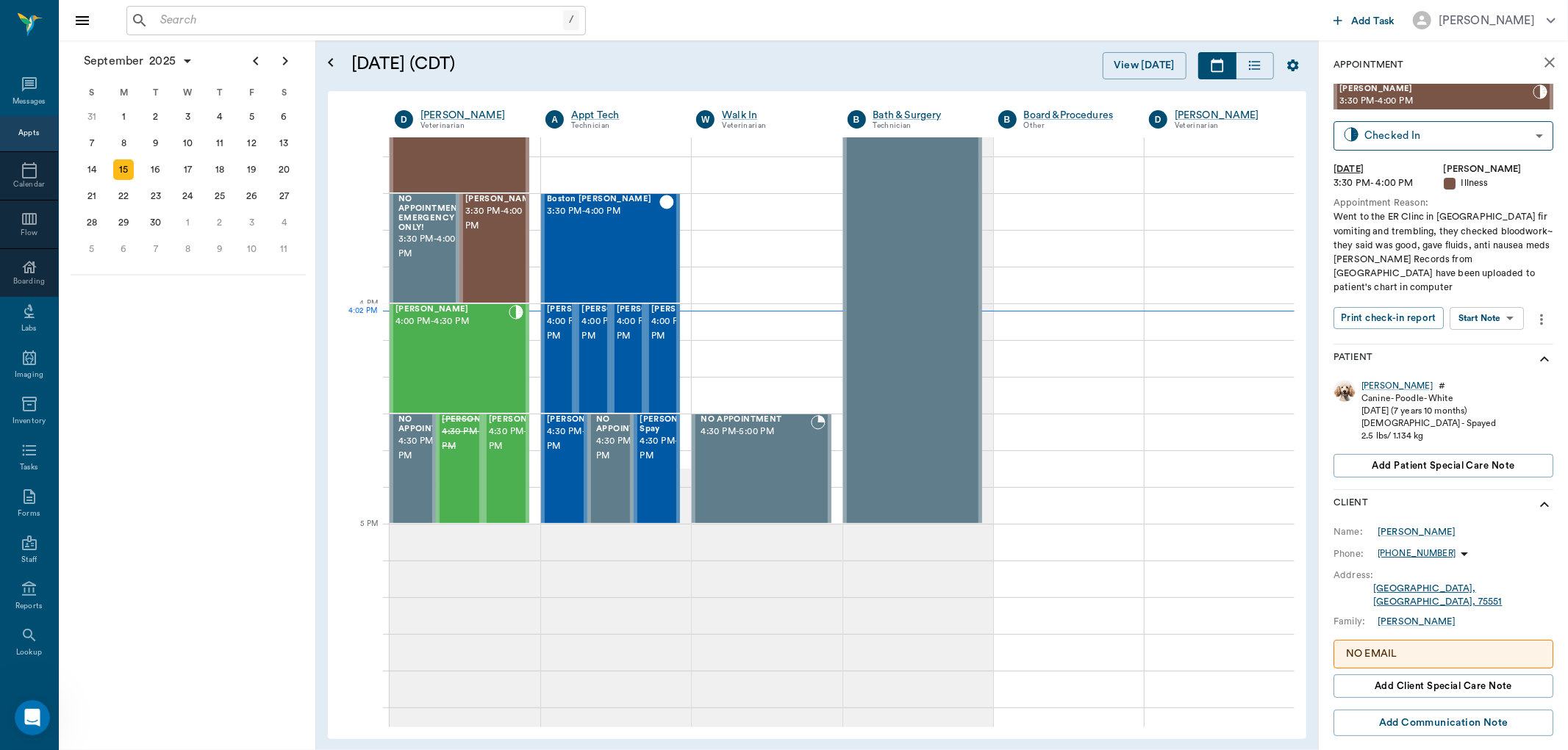
click at [1503, 299] on body "/ ​ Add Task Dr. Bert Ellsworth Nectar Messages Appts Calendar Flow Boarding La…" at bounding box center [784, 375] width 1568 height 750
click at [1463, 324] on div "View SOAP" at bounding box center [1472, 333] width 50 height 19
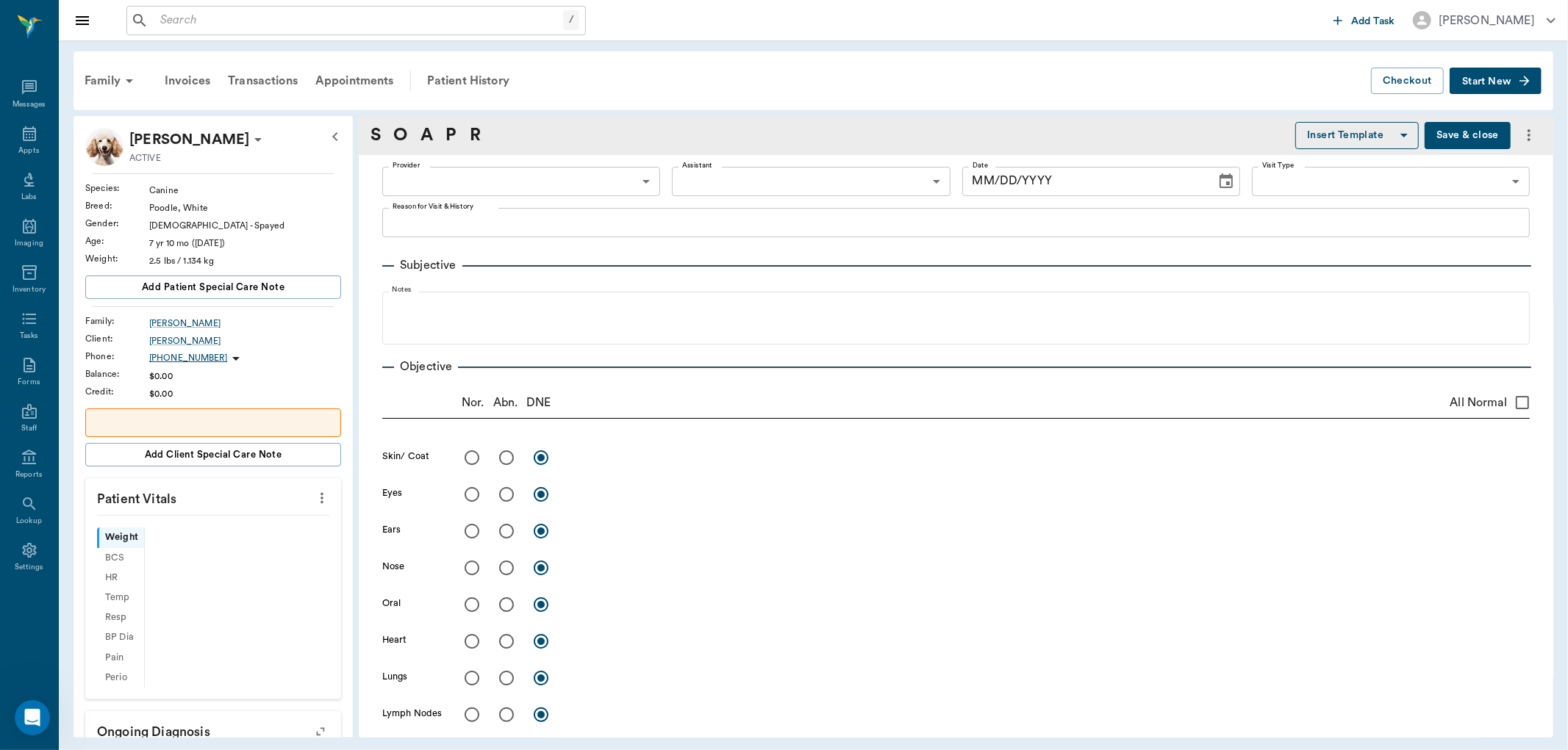
click at [637, 174] on body "/ ​ Add Task Dr. Bert Ellsworth Nectar Messages Appts Labs Imaging Inventory Ta…" at bounding box center [784, 375] width 1568 height 750
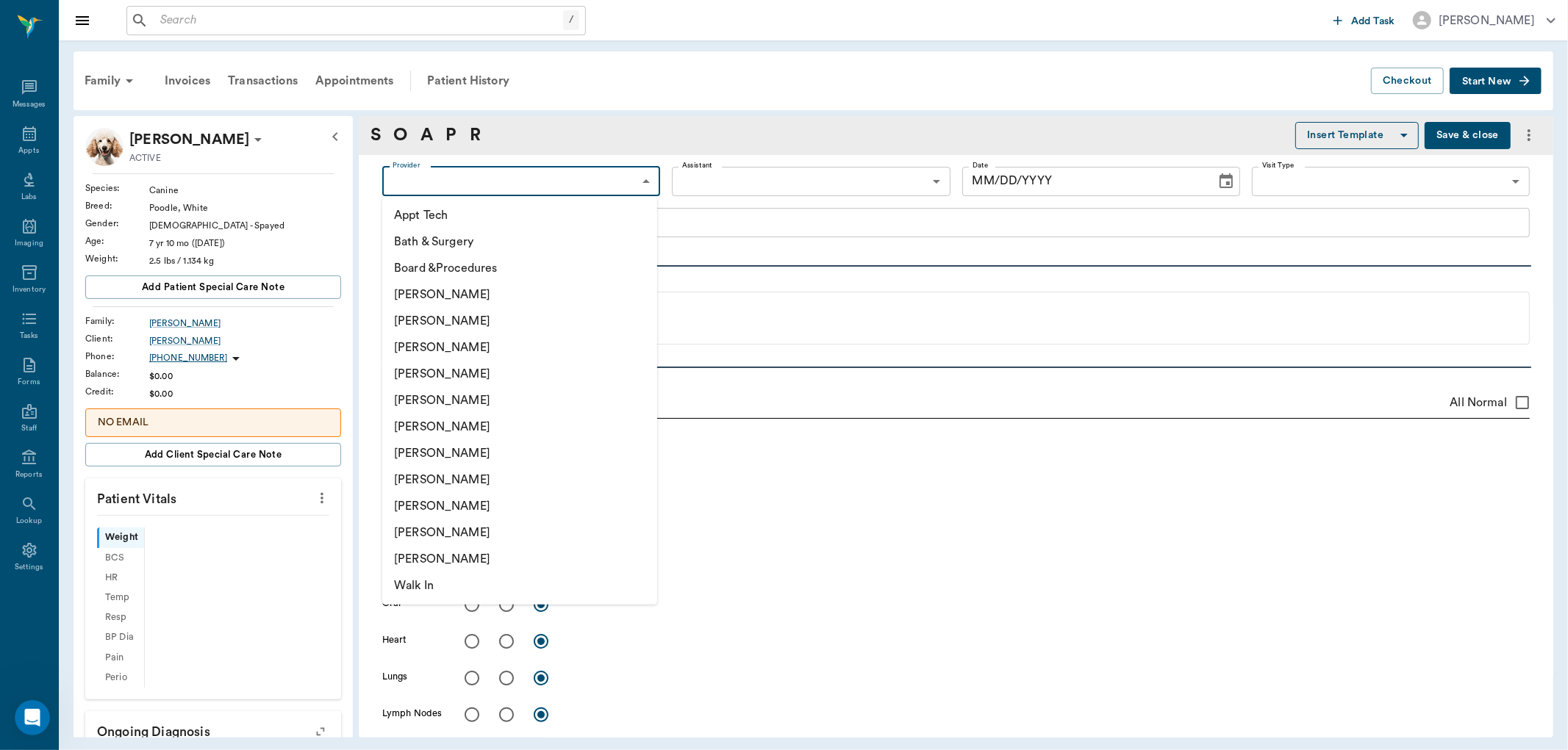
click at [483, 372] on li "[PERSON_NAME]" at bounding box center [520, 374] width 275 height 26
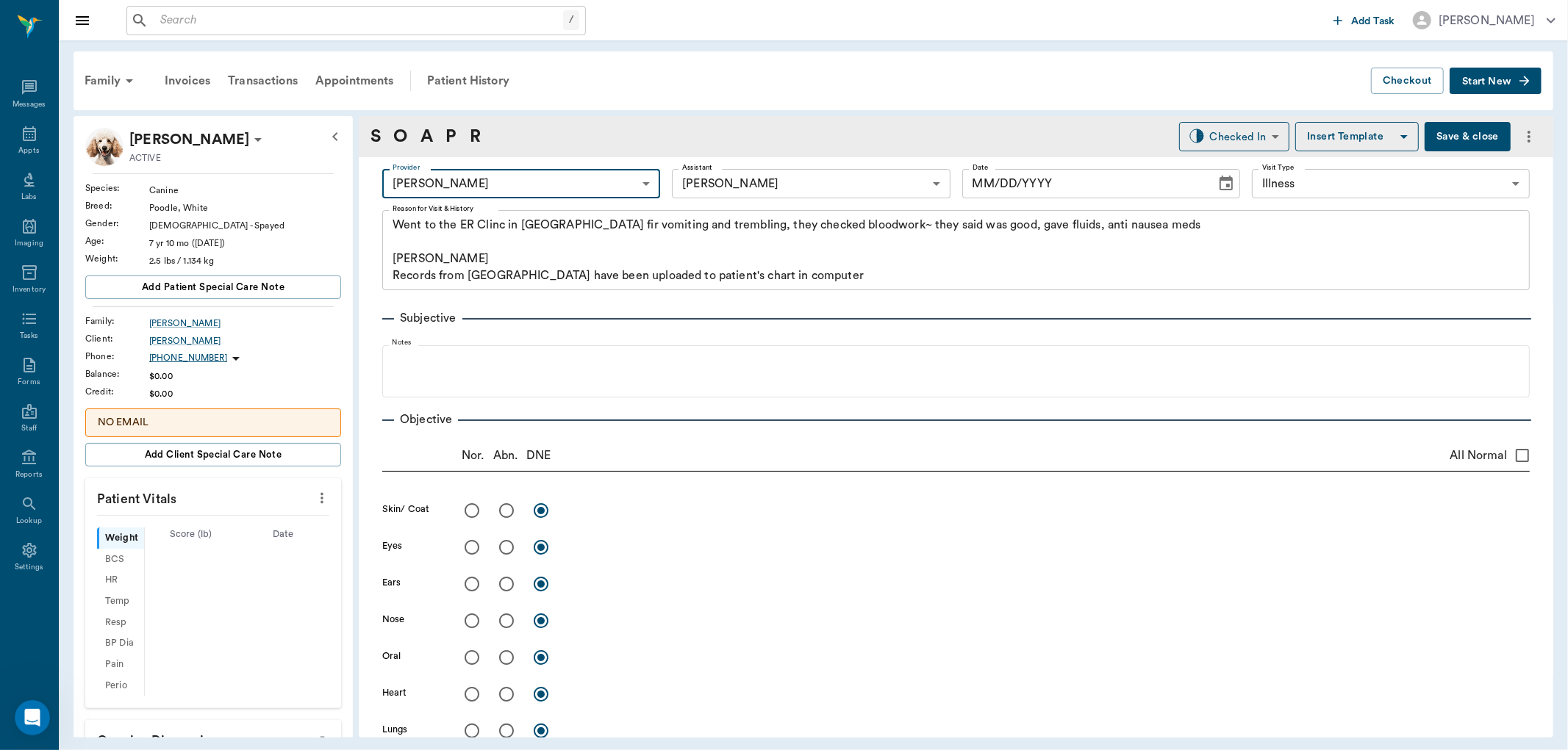
type input "63ec2f075fda476ae8351a4d"
type input "642ef10e332a41444de2bad1"
type input "65d2be4f46e3a538d89b8c15"
type textarea "Went to the ER Clinc in [GEOGRAPHIC_DATA] fir vomiting and trembling, they chec…"
type input "[DATE]"
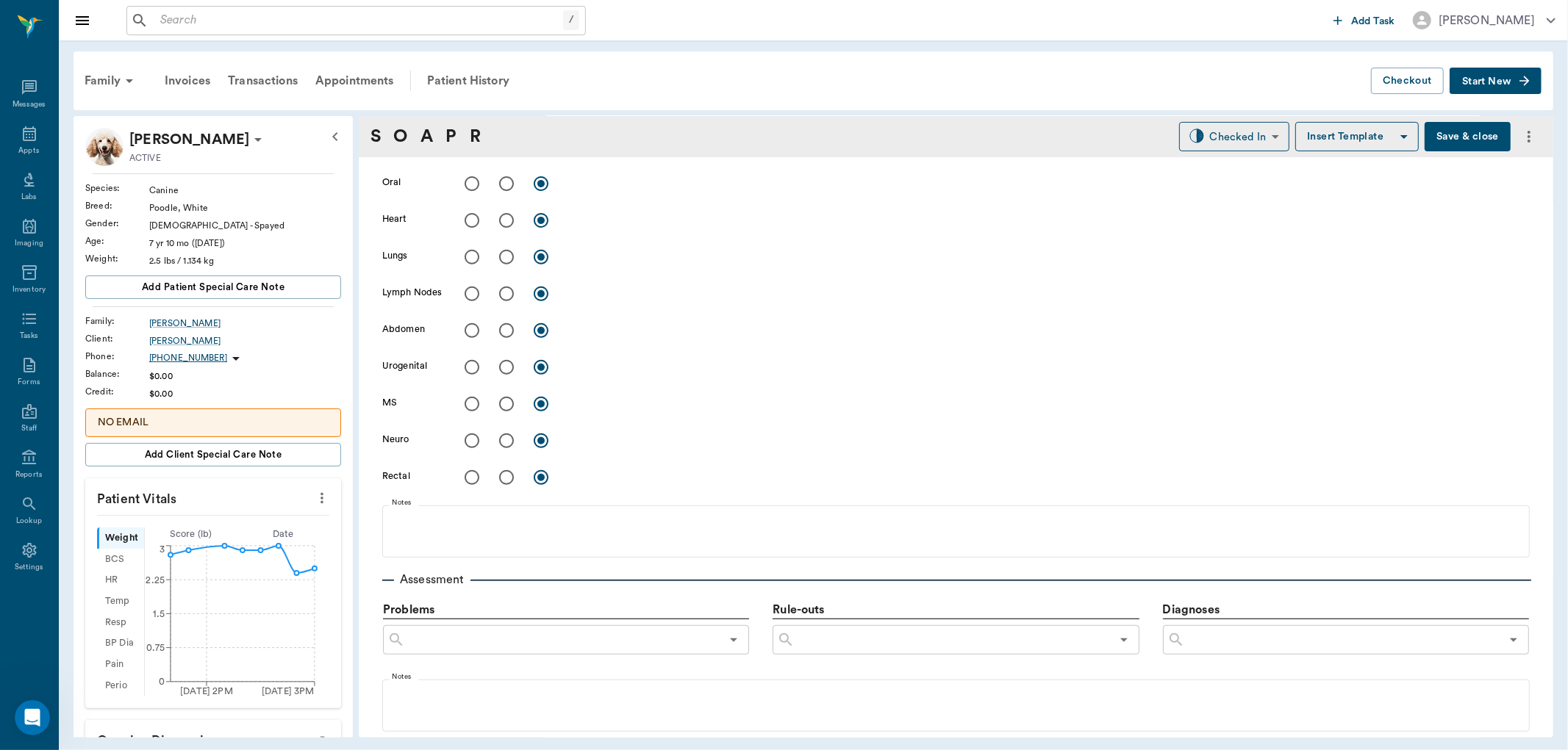
scroll to position [846, 0]
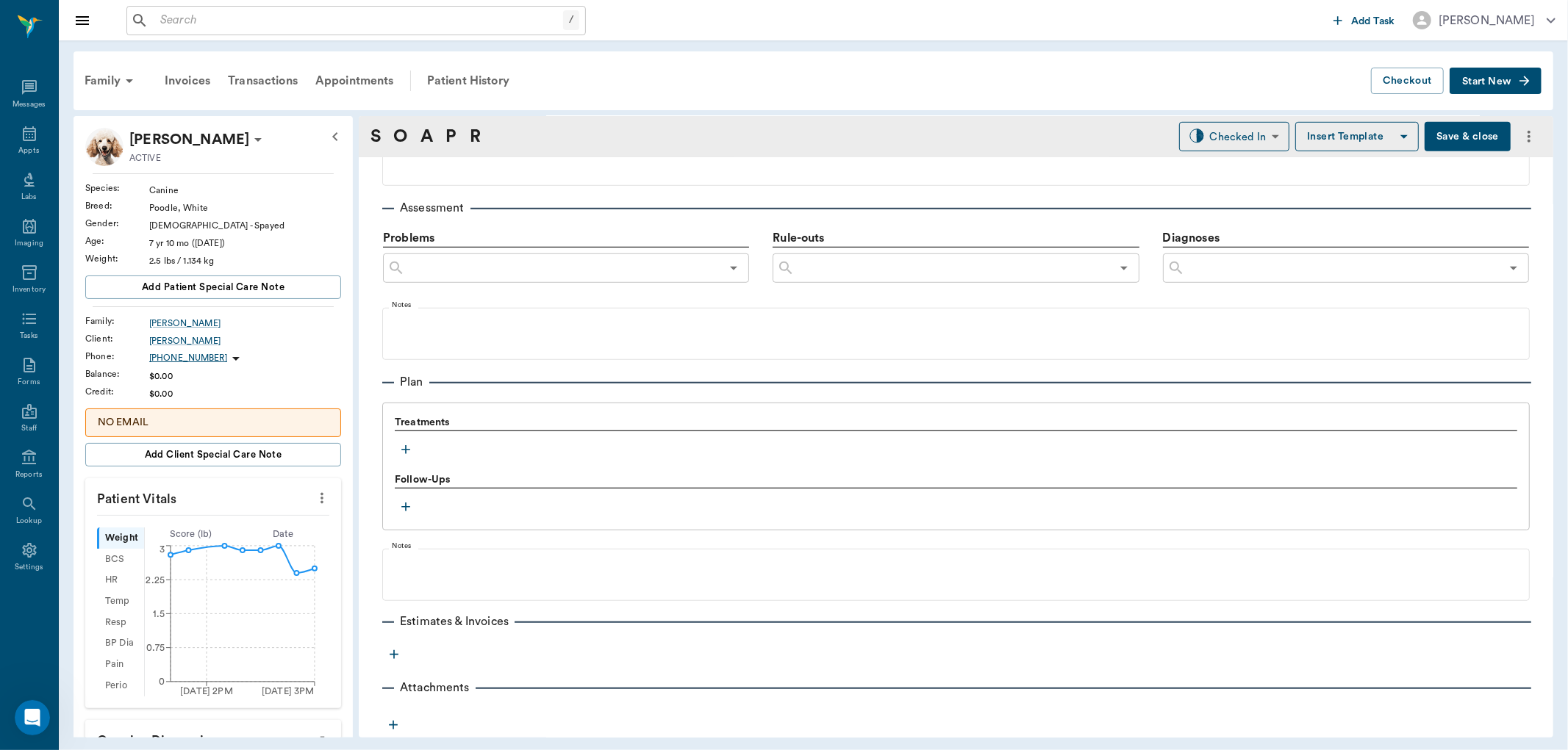
click at [407, 447] on icon "button" at bounding box center [406, 450] width 15 height 15
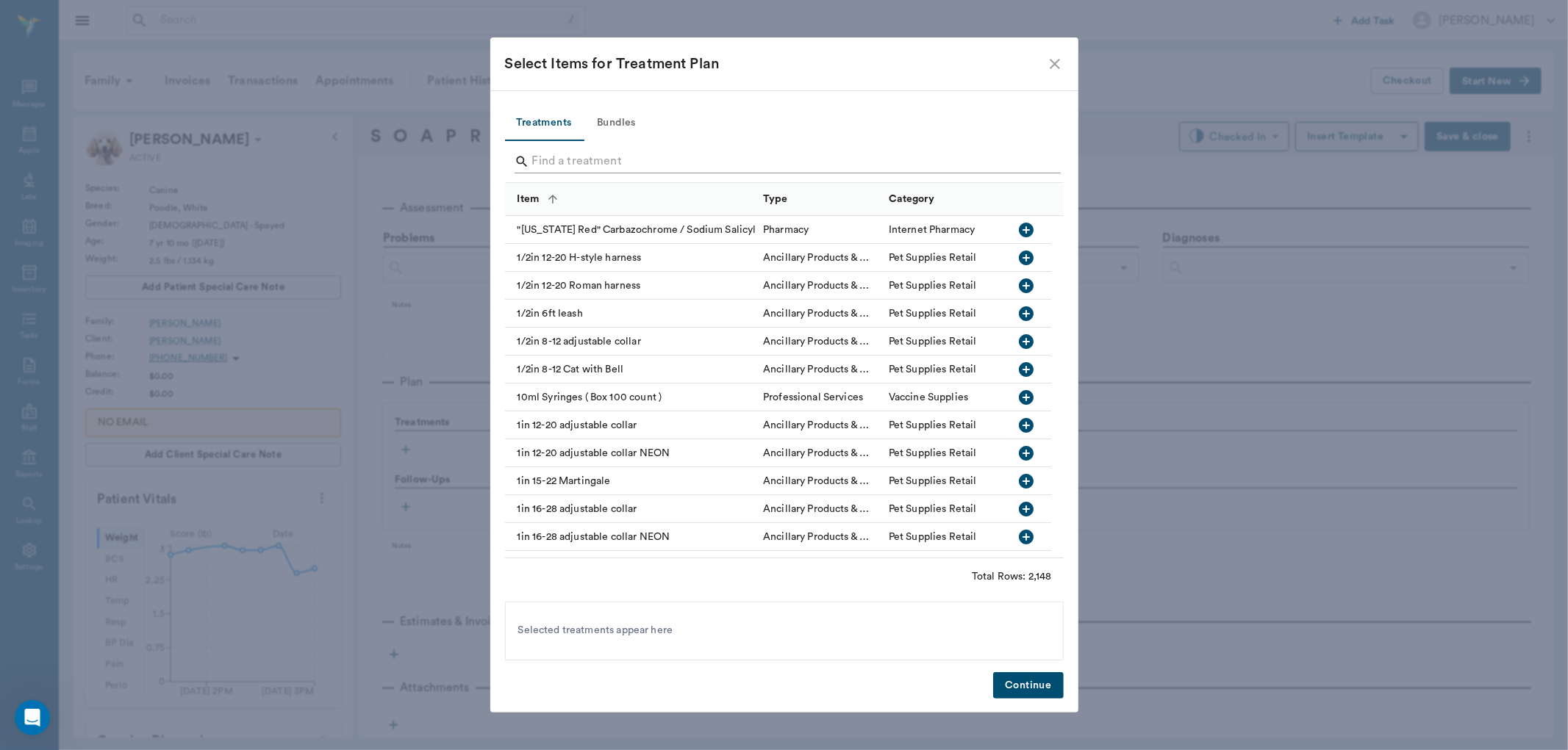
click at [536, 164] on input "Search" at bounding box center [785, 161] width 507 height 23
click at [542, 160] on input "Search" at bounding box center [785, 161] width 507 height 23
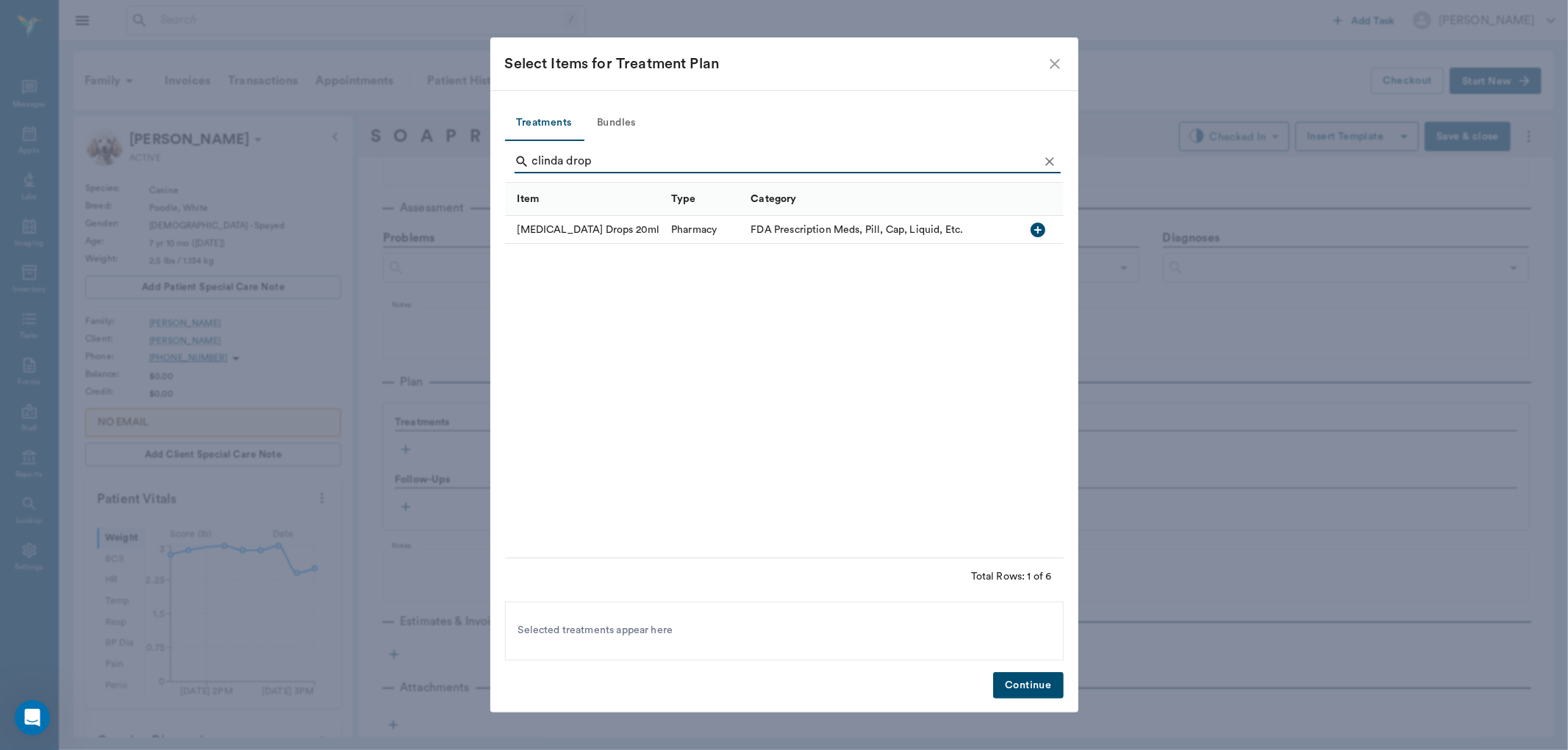
type input "clinda drop"
click at [1041, 224] on icon "button" at bounding box center [1038, 230] width 15 height 15
click at [1030, 687] on button "Continue" at bounding box center [1028, 686] width 70 height 27
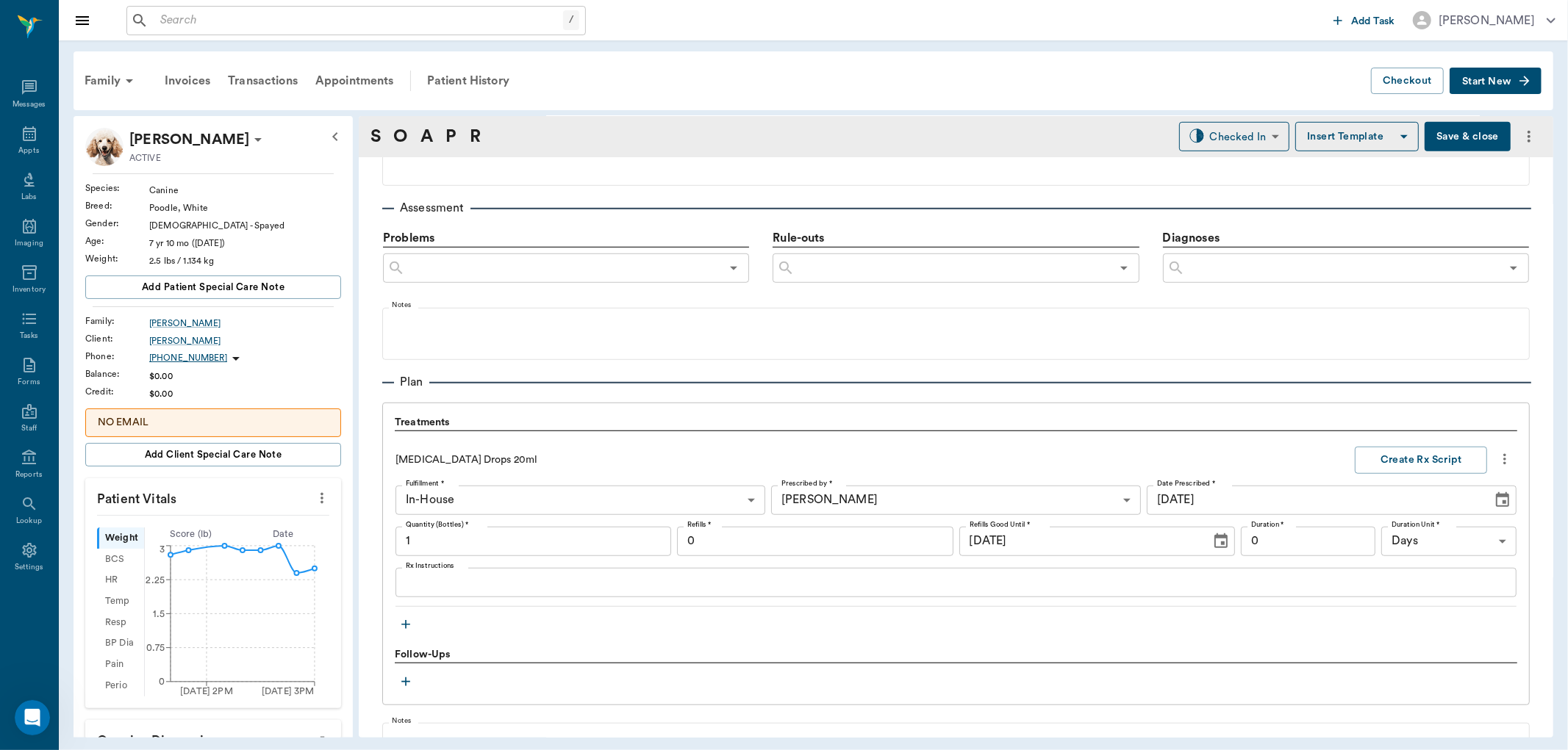
type input "1.00"
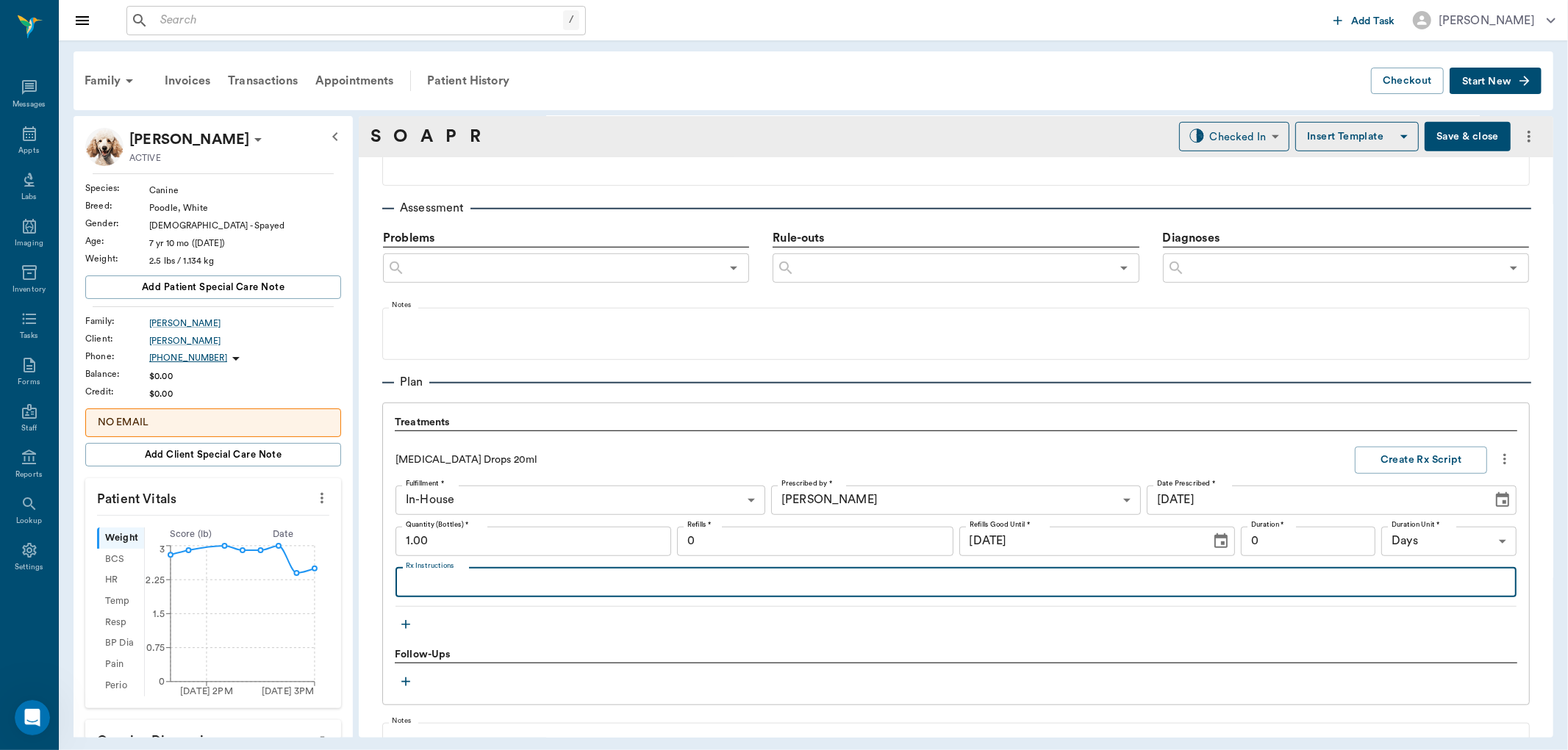
click at [459, 582] on textarea "Rx Instructions" at bounding box center [956, 582] width 1100 height 17
type textarea "Give 1/2 cc twice daily for 1 week"
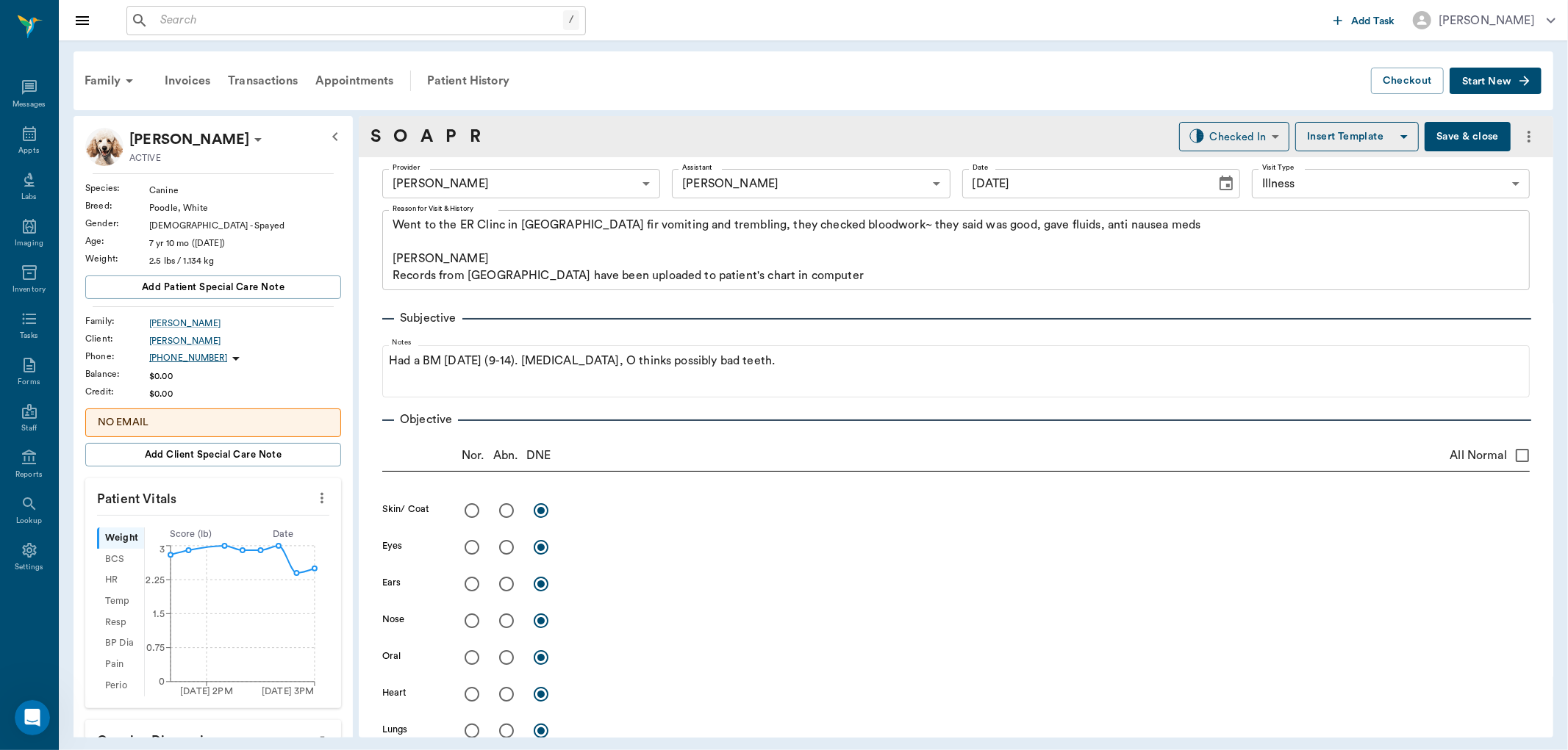
scroll to position [846, 0]
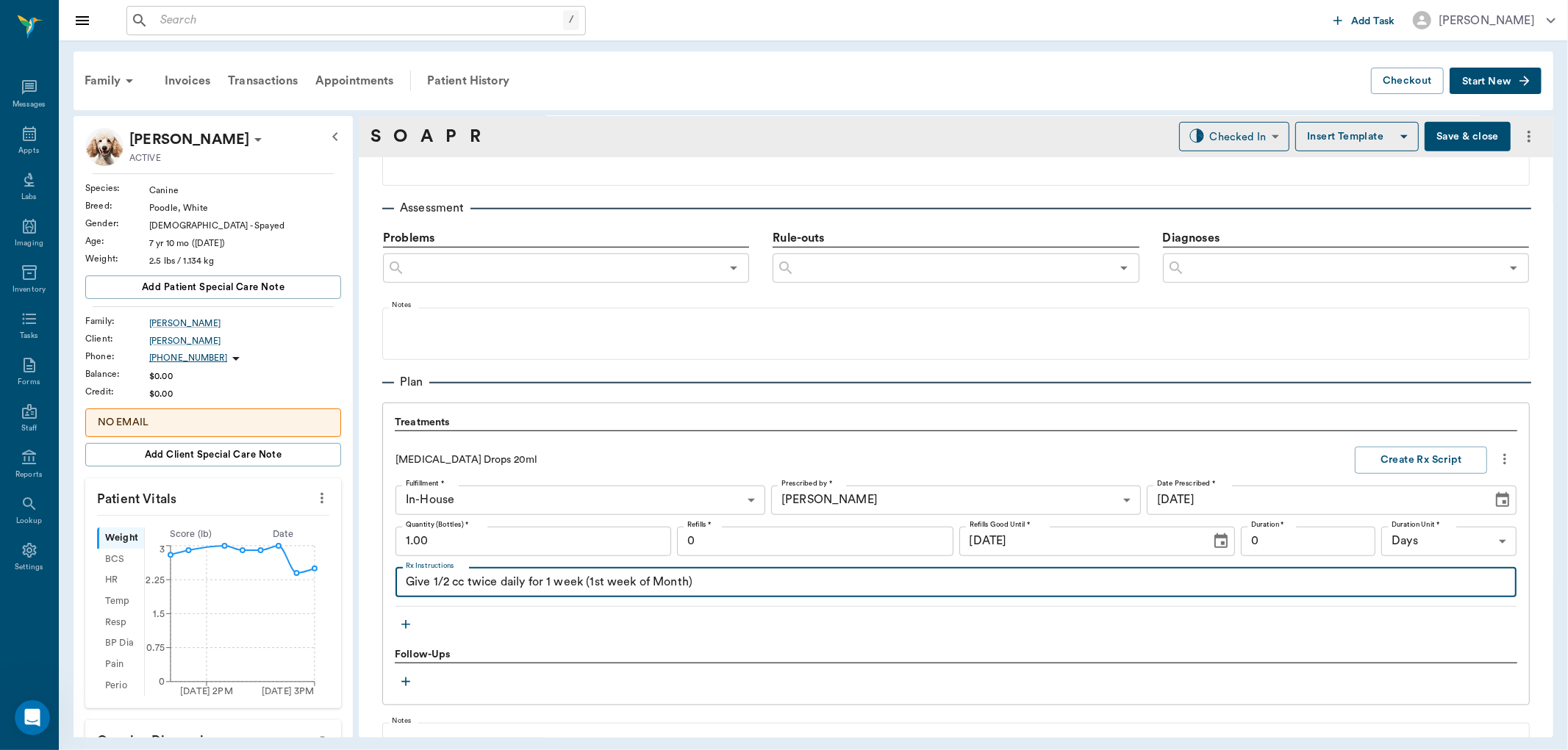
type textarea "Give 1/2 cc twice daily for 1 week (1st week of Month)"
click at [581, 546] on input "1.00" at bounding box center [533, 542] width 275 height 30
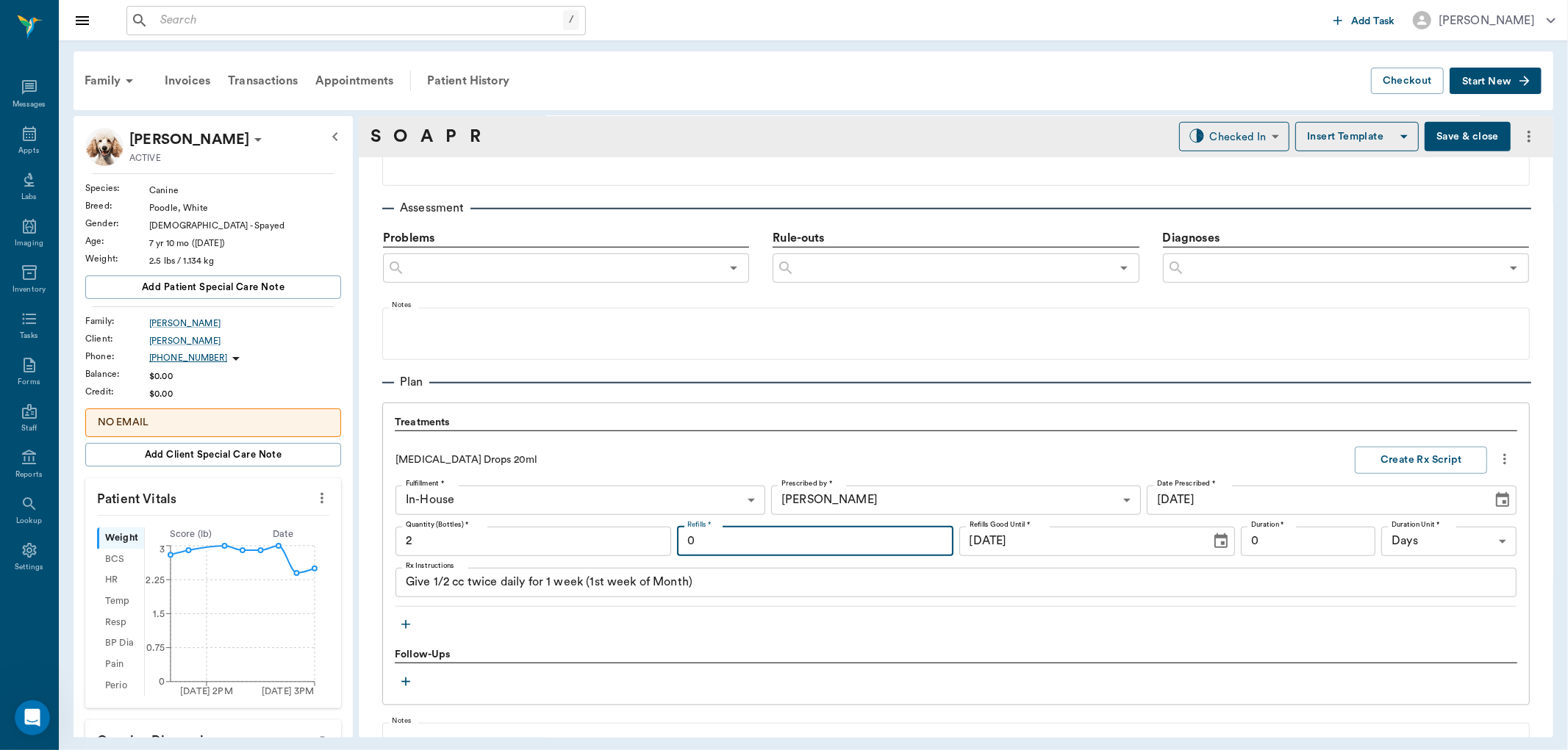
click at [761, 538] on input "0" at bounding box center [815, 542] width 275 height 30
type input "2.00"
type input "6"
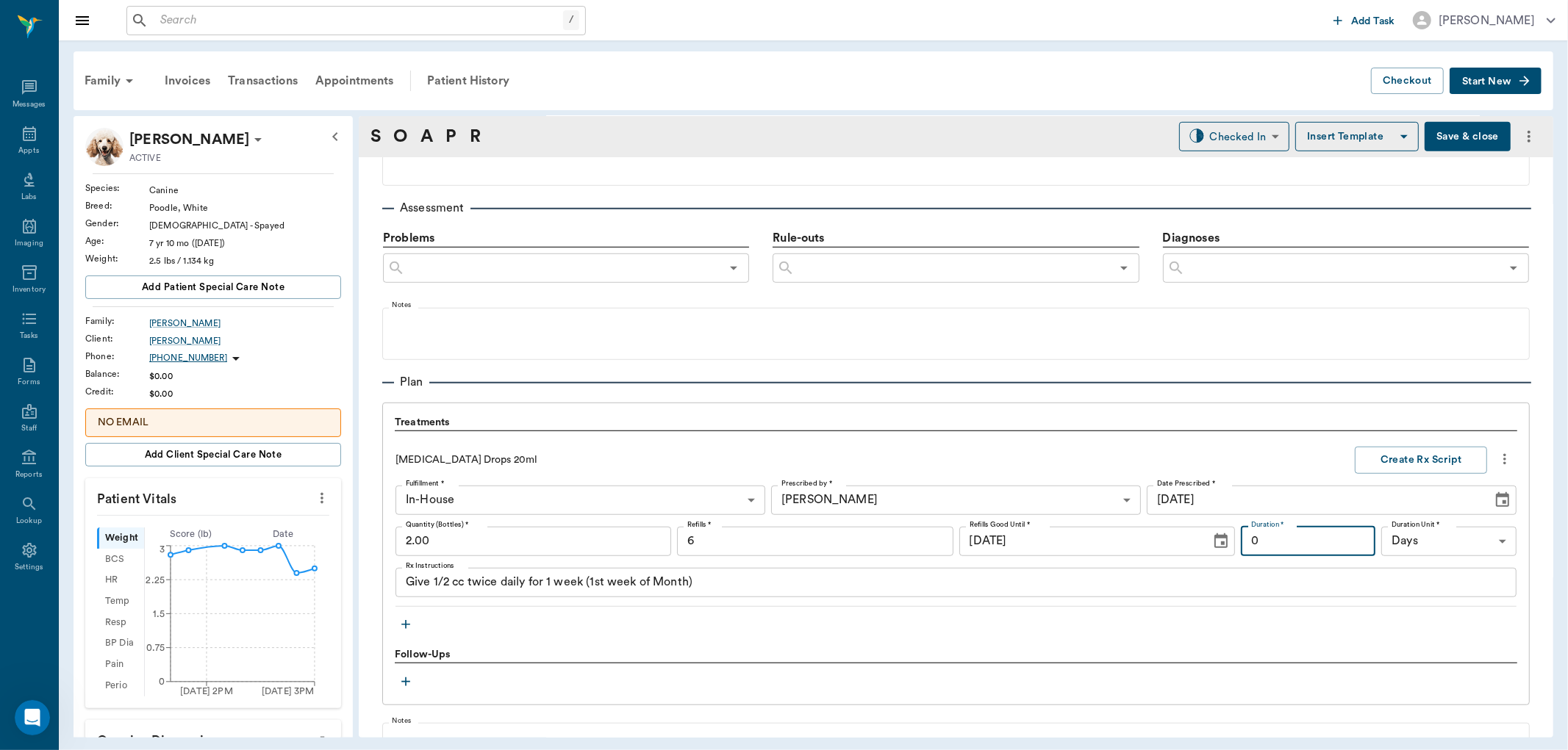
click at [1269, 542] on input "0" at bounding box center [1309, 542] width 135 height 30
type input "7"
click at [1390, 464] on button "Create Rx Script" at bounding box center [1421, 460] width 133 height 27
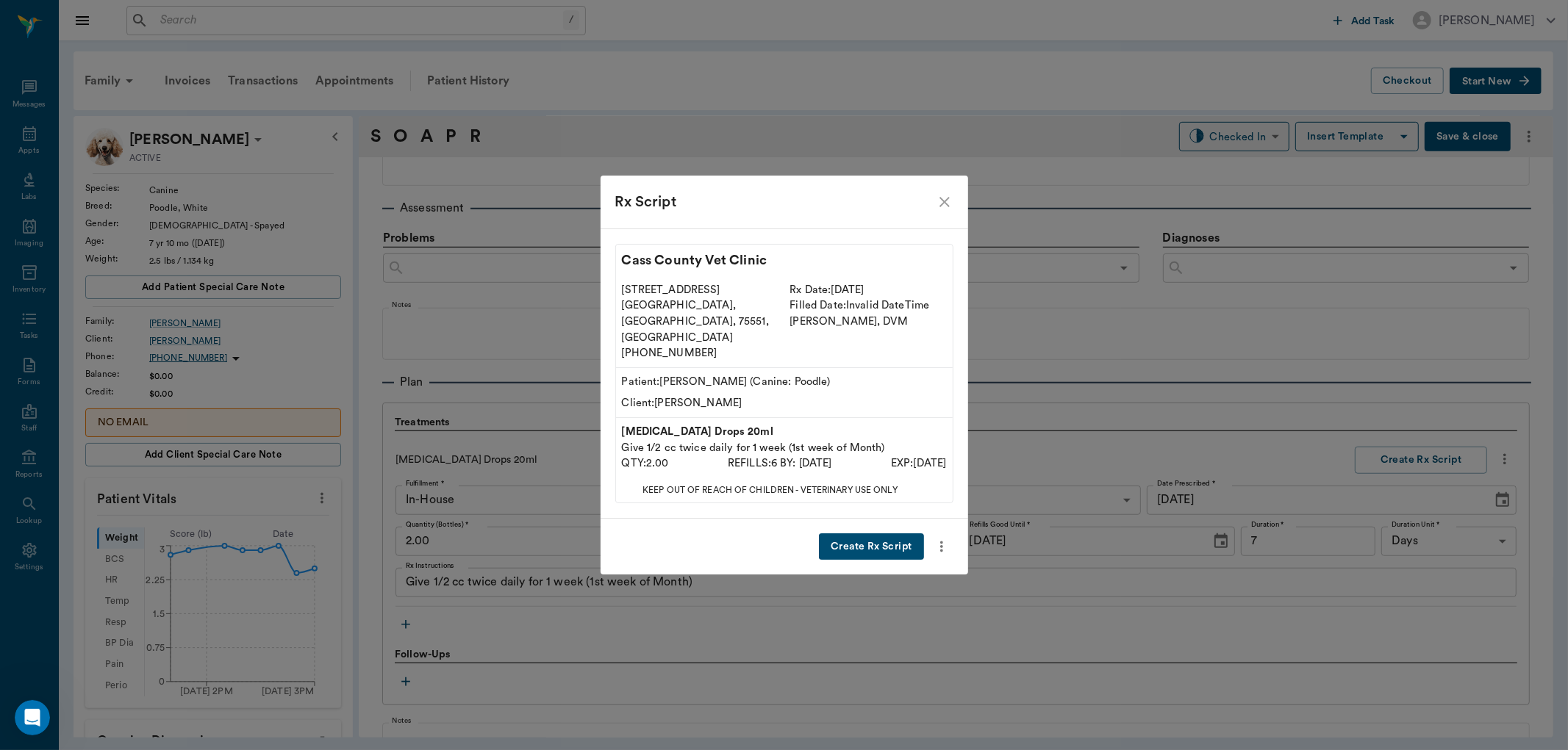
click at [877, 534] on button "Create Rx Script" at bounding box center [872, 547] width 105 height 27
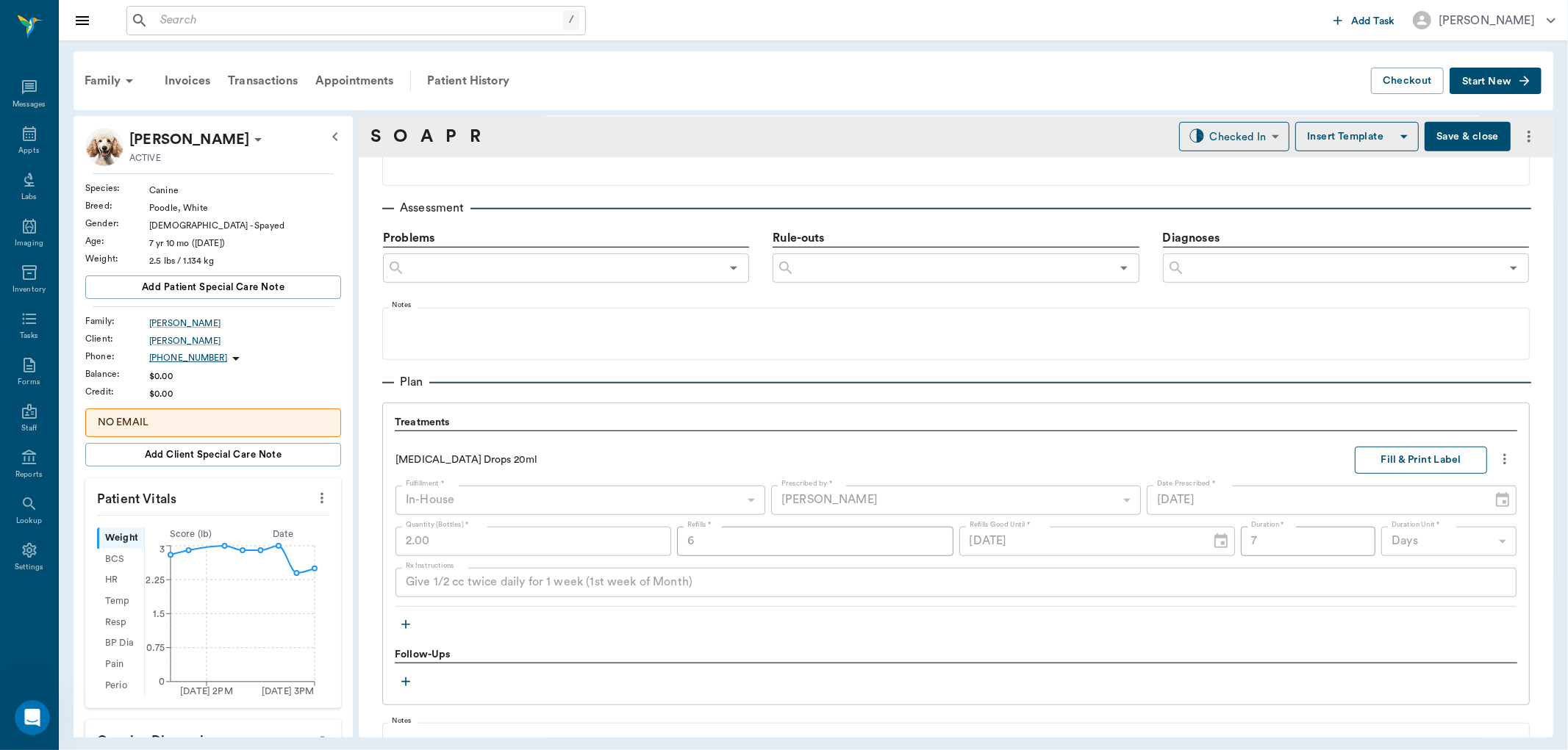
click at [1409, 459] on button "Fill & Print Label" at bounding box center [1421, 460] width 133 height 27
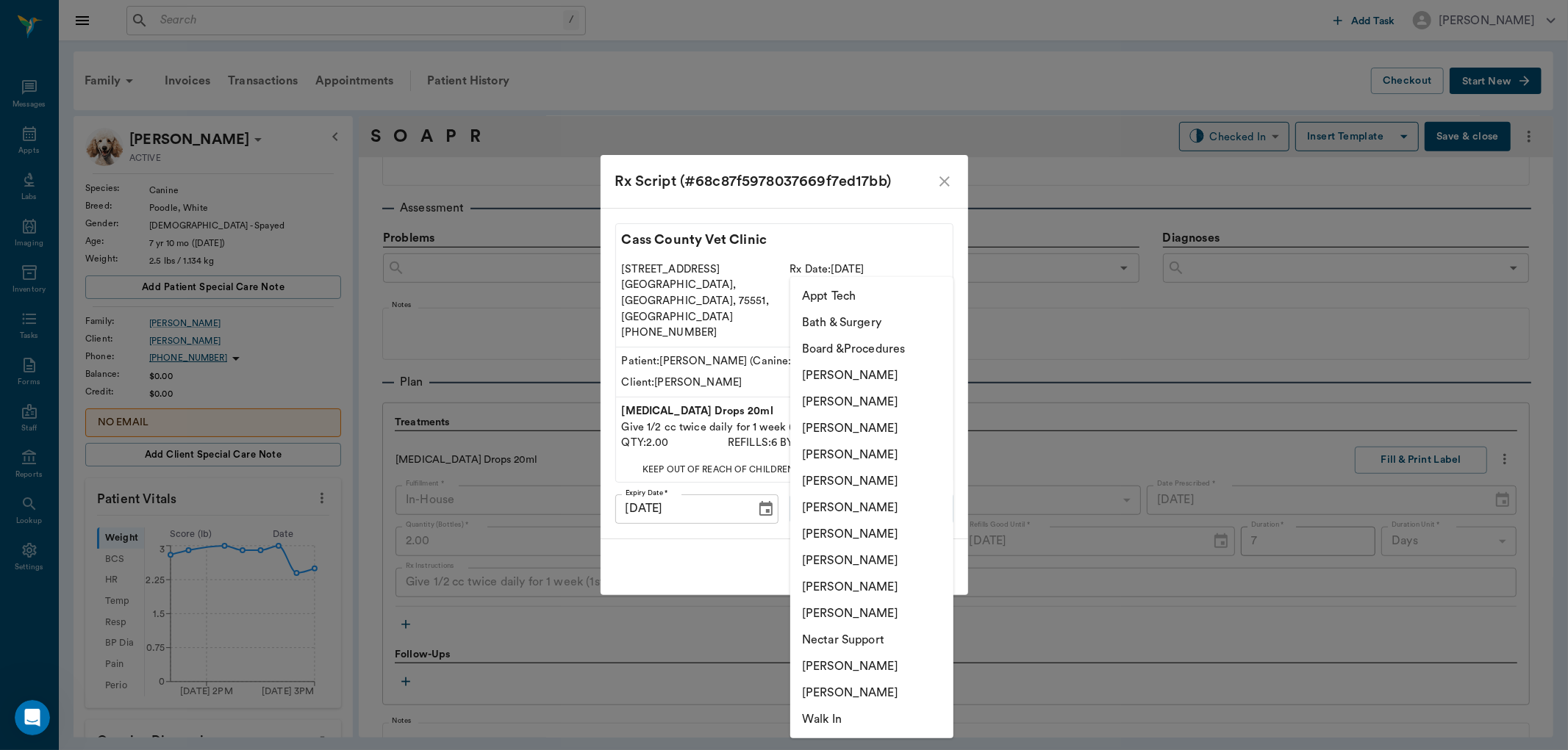
click at [866, 479] on body "/ ​ Add Task Dr. Bert Ellsworth Nectar Messages Appts Labs Imaging Inventory Ta…" at bounding box center [784, 375] width 1568 height 750
click at [864, 451] on li "[PERSON_NAME]" at bounding box center [872, 454] width 163 height 26
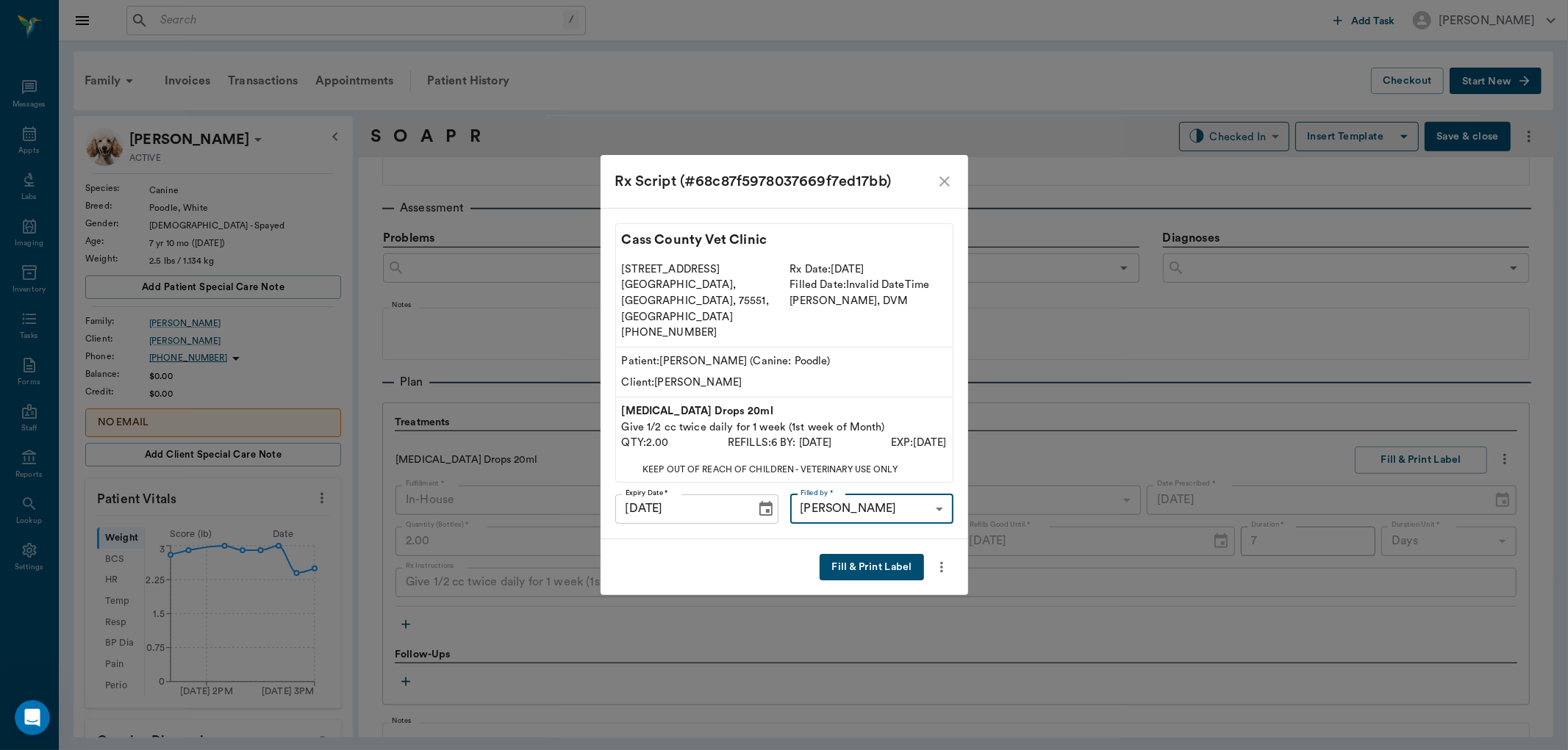
click at [863, 556] on li "[PERSON_NAME]" at bounding box center [873, 553] width 123 height 15
type input "63ec2ede52e12b0ba117d0d7"
click at [900, 554] on button "Fill & Print Label" at bounding box center [871, 567] width 104 height 27
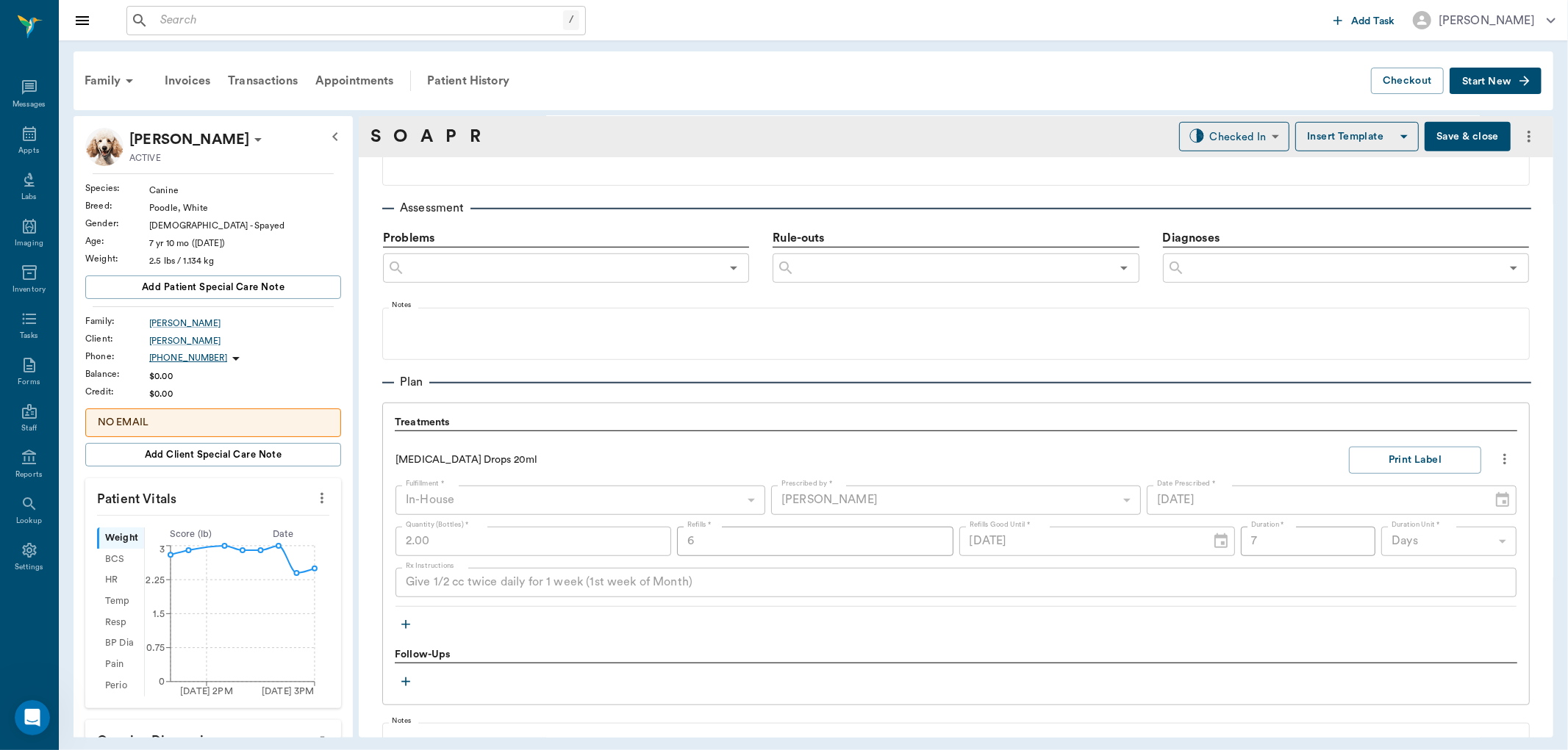
scroll to position [927, 0]
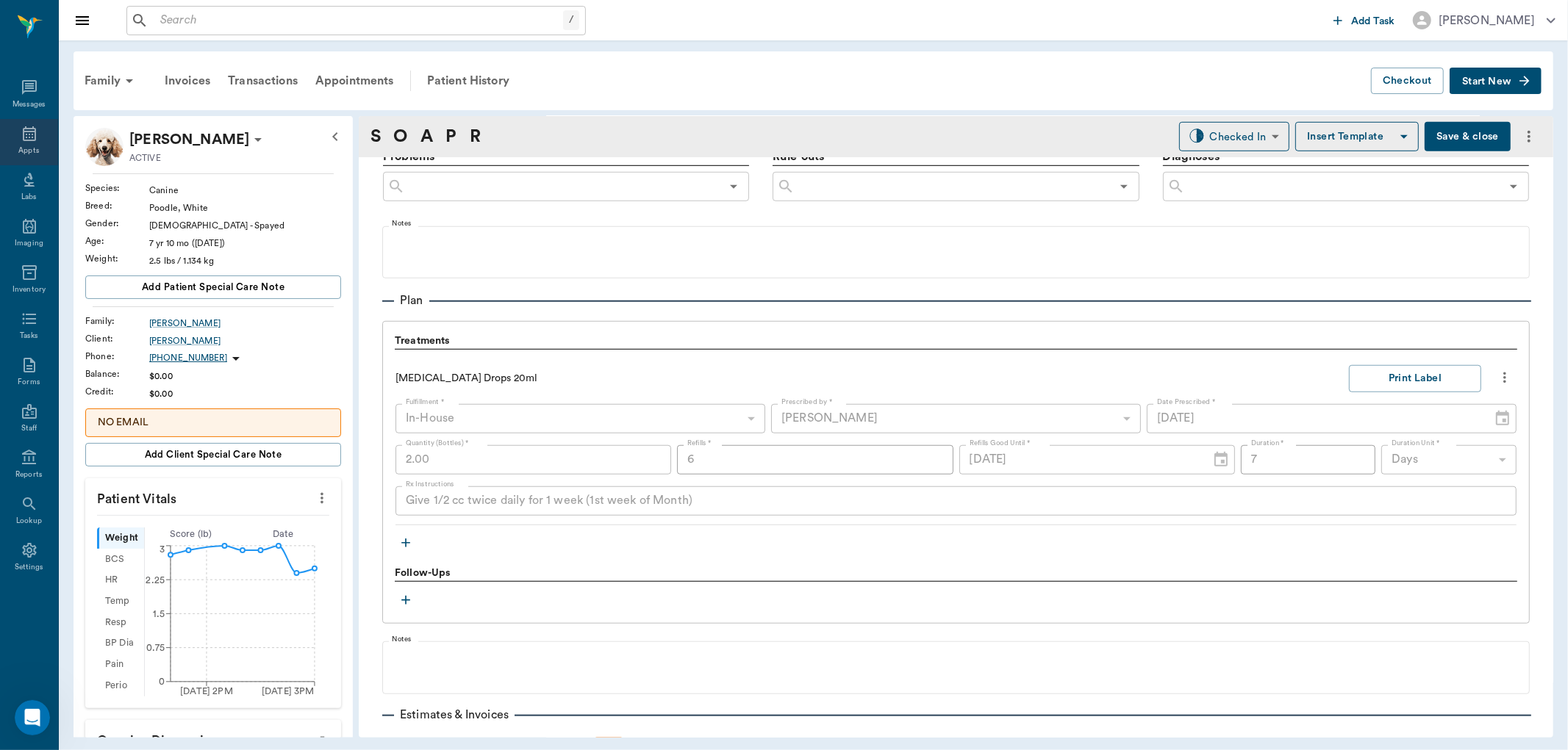
click at [28, 142] on icon at bounding box center [29, 133] width 18 height 18
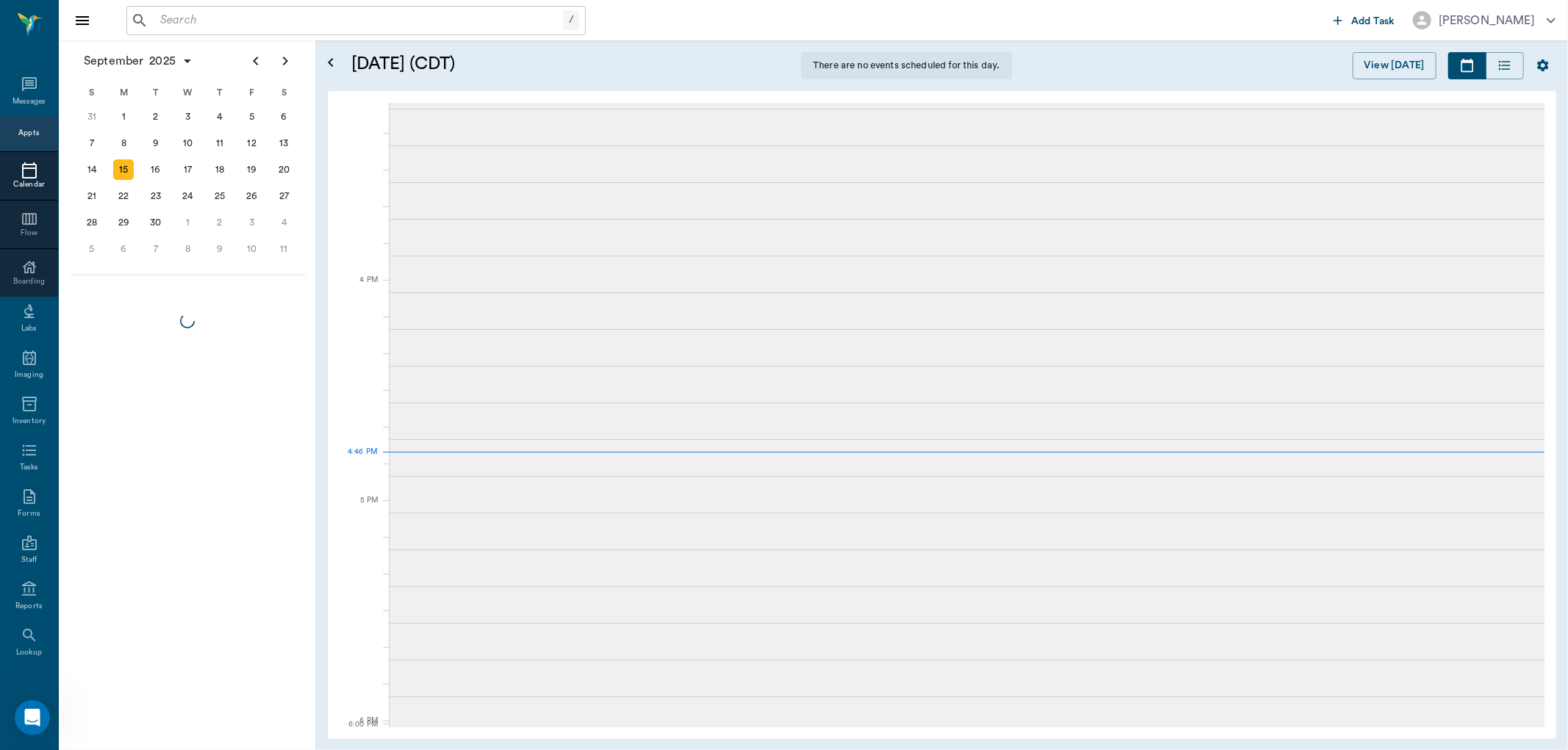
scroll to position [1591, 0]
drag, startPoint x: 39, startPoint y: 126, endPoint x: 245, endPoint y: 391, distance: 335.7
click at [244, 401] on div "[DATE] S M T W T F S 27 28 29 30 [DATE] 1 2 3 4 5 6 7 8 9 10 11 12 13 14 15 16 …" at bounding box center [188, 395] width 258 height 710
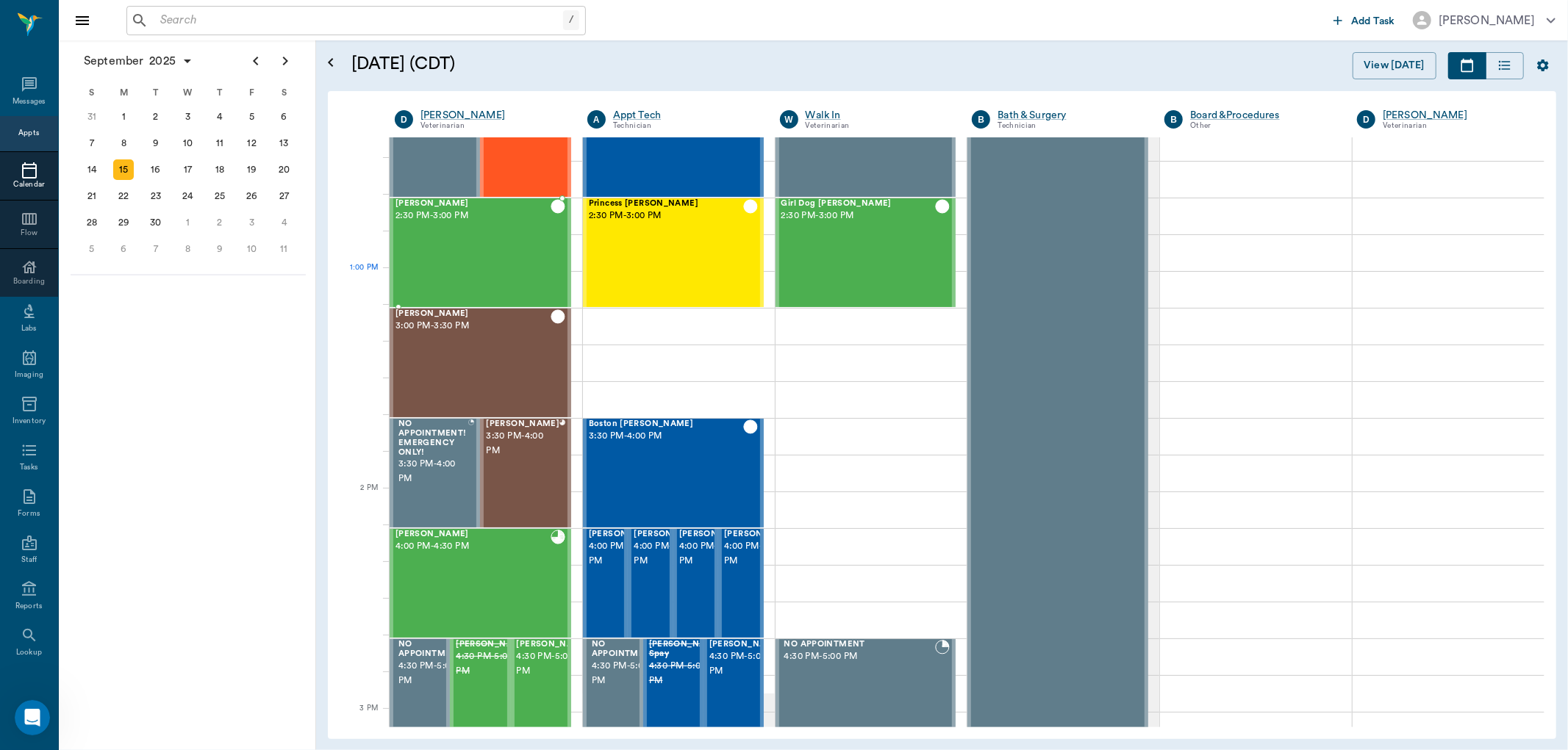
scroll to position [949, 0]
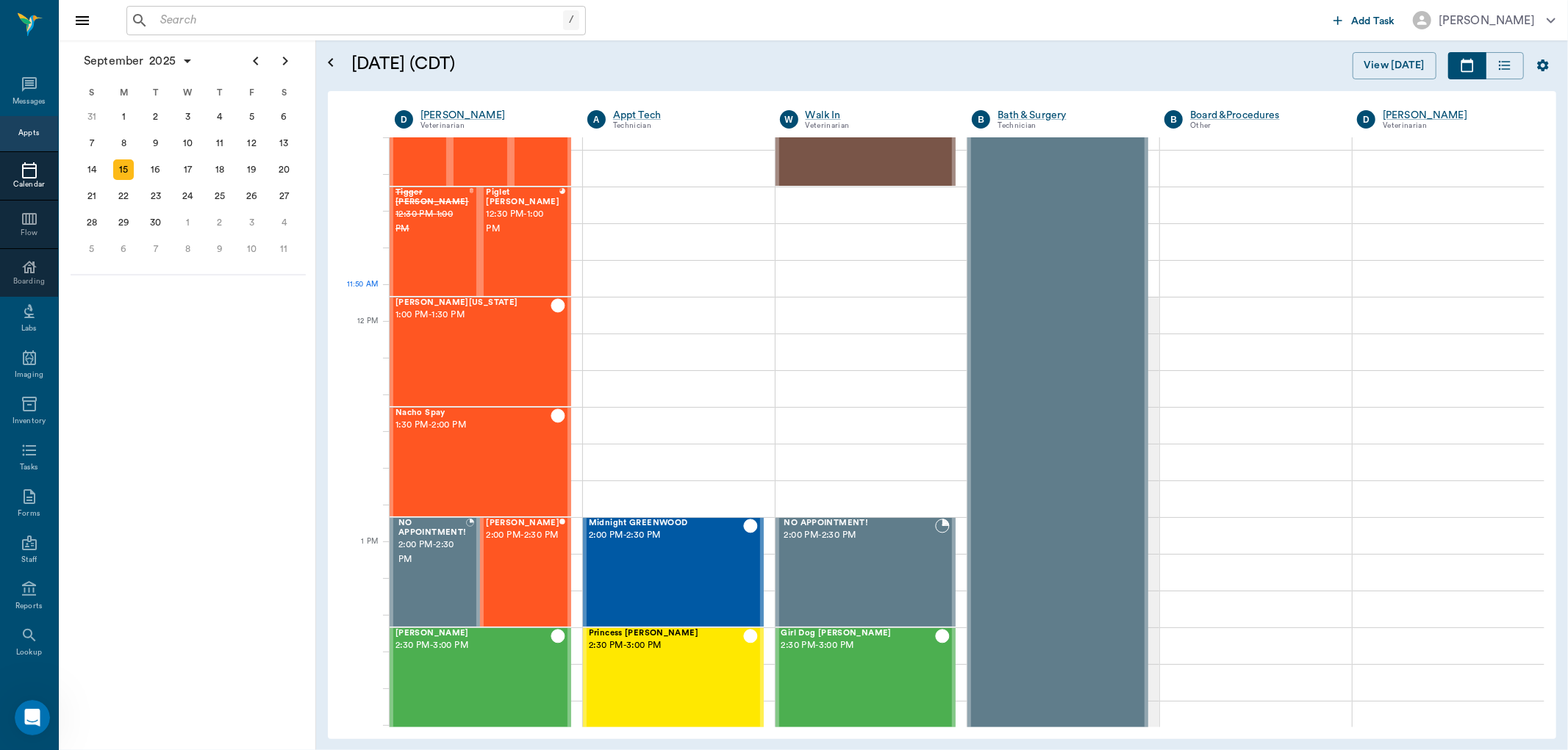
click at [889, 186] on div "Bovine Cross 12:00 PM - 12:30 PM" at bounding box center [858, 132] width 154 height 107
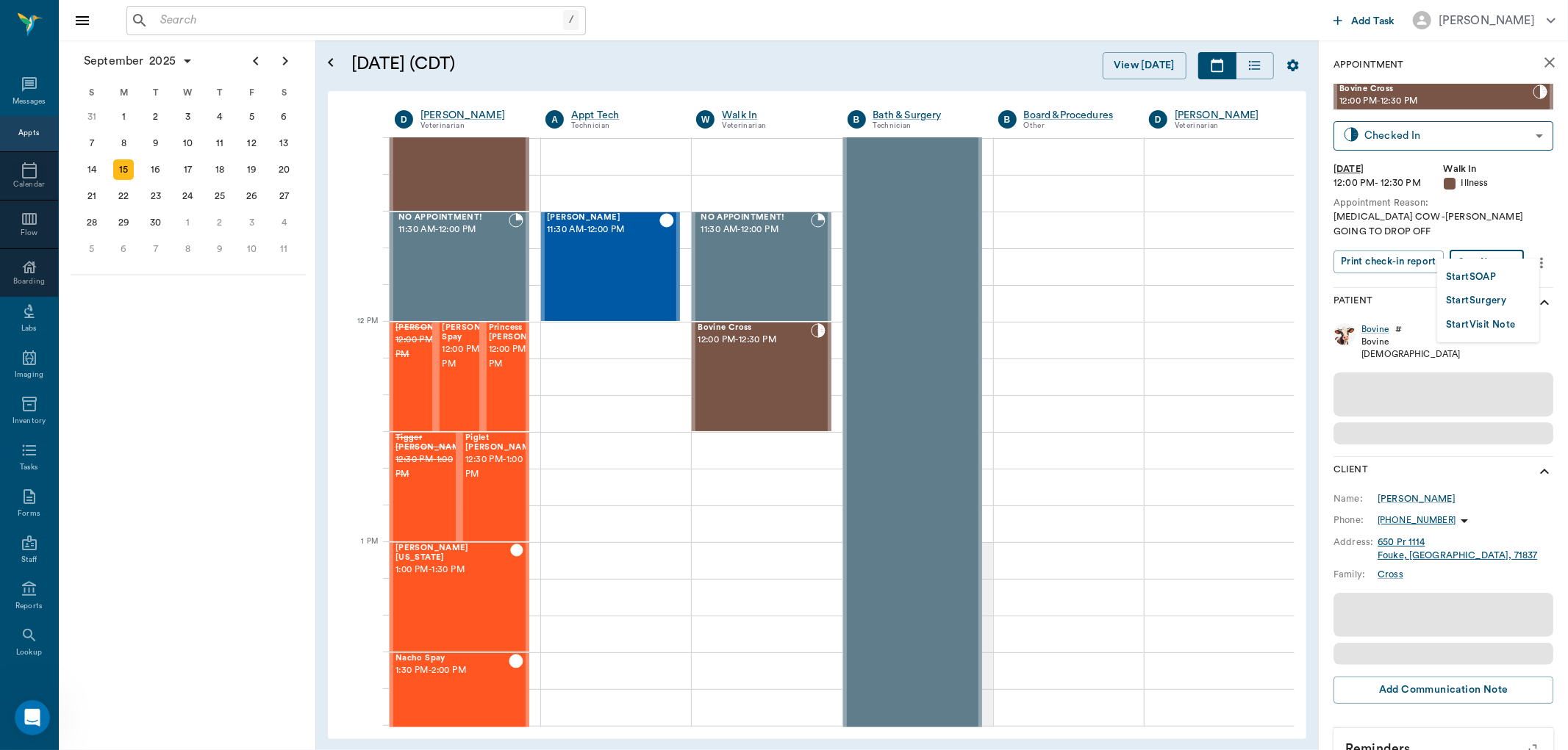
click at [1490, 243] on body "/ ​ Add Task [PERSON_NAME] Nectar Messages Appts Calendar Flow Boarding Labs Im…" at bounding box center [784, 375] width 1568 height 750
click at [1478, 272] on button "Start SOAP" at bounding box center [1472, 277] width 50 height 17
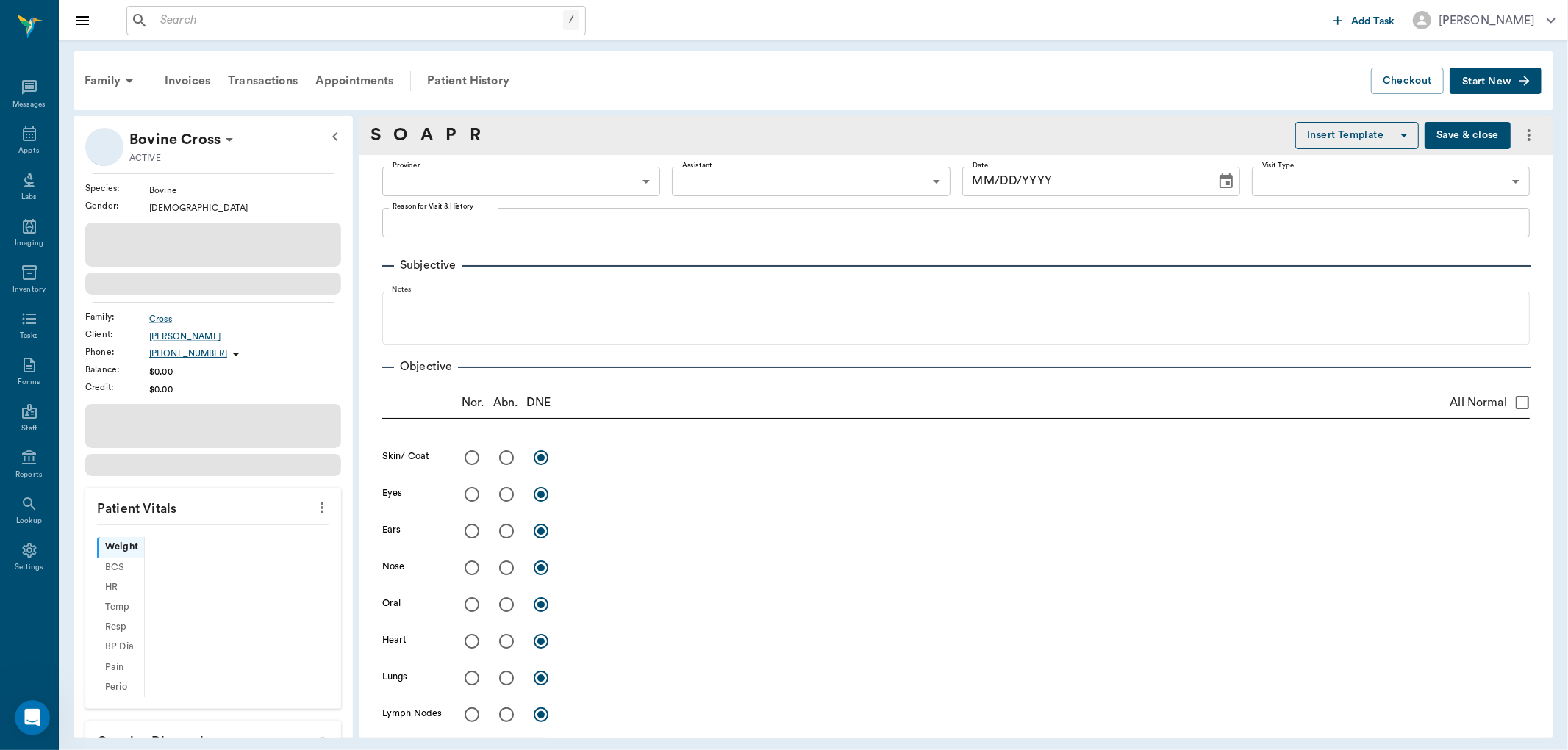
click at [631, 177] on body "/ ​ Add Task [PERSON_NAME] Nectar Messages Appts Labs Imaging Inventory Tasks F…" at bounding box center [784, 375] width 1568 height 750
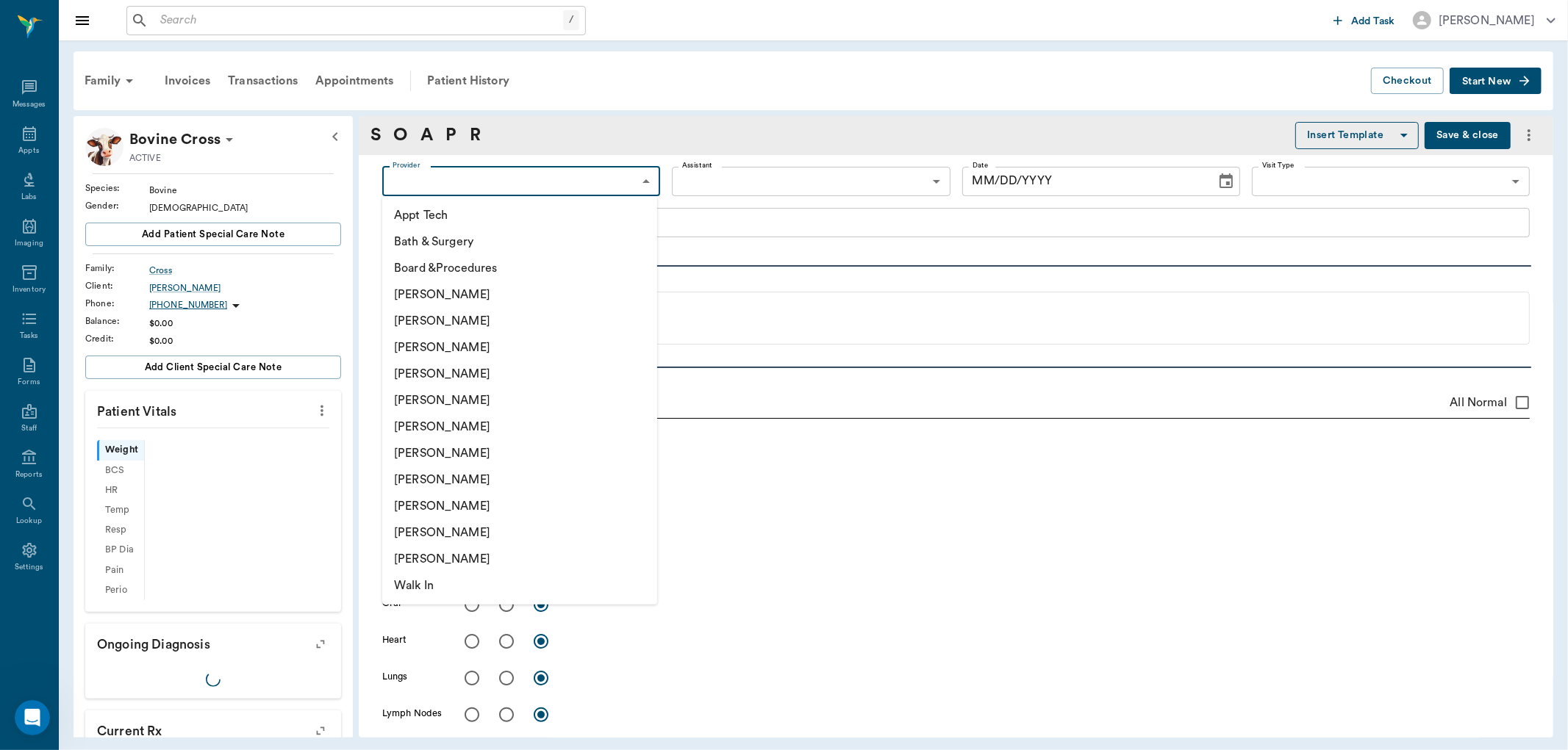
click at [527, 368] on li "[PERSON_NAME]" at bounding box center [520, 374] width 275 height 26
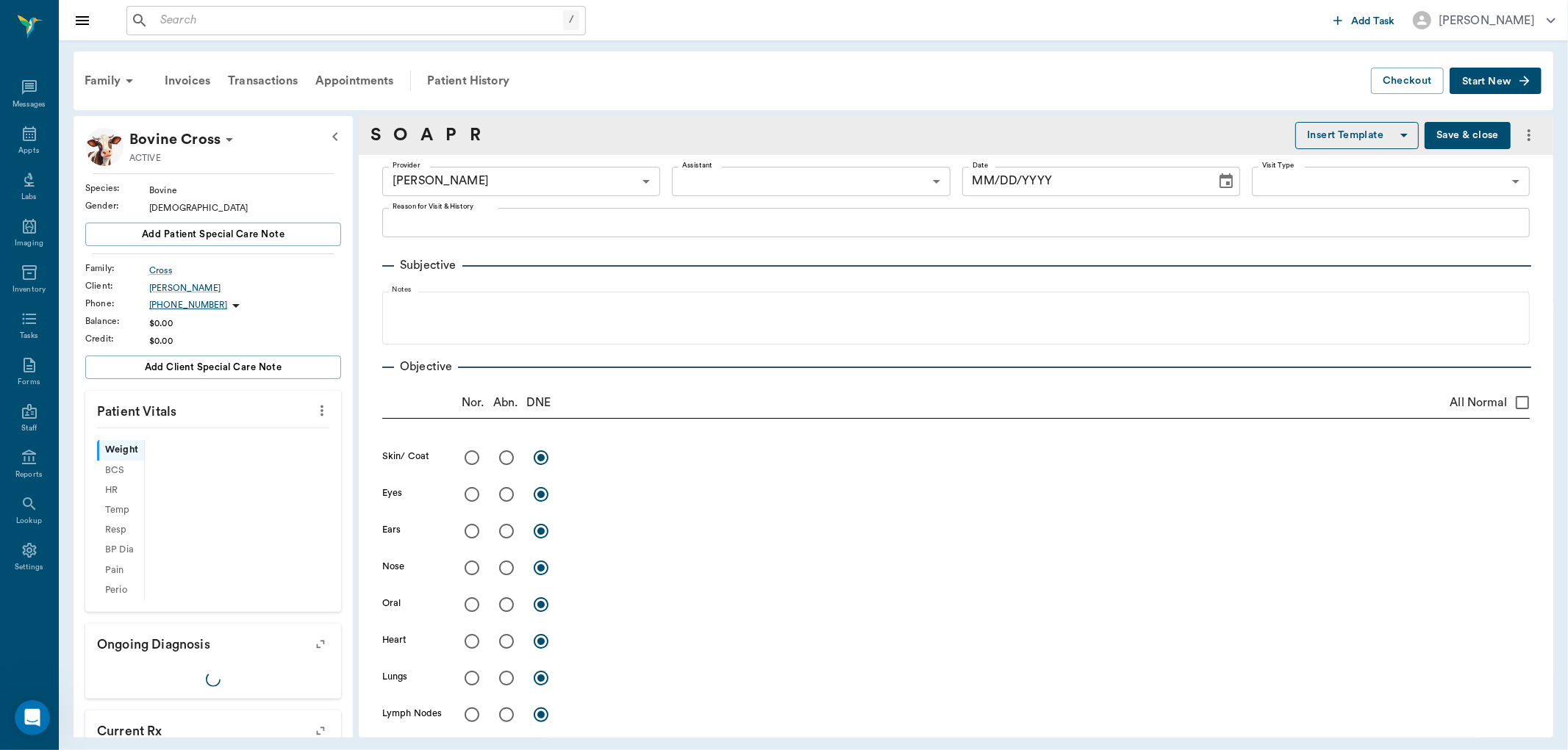
drag, startPoint x: 1547, startPoint y: 318, endPoint x: 1533, endPoint y: 411, distance: 94.0
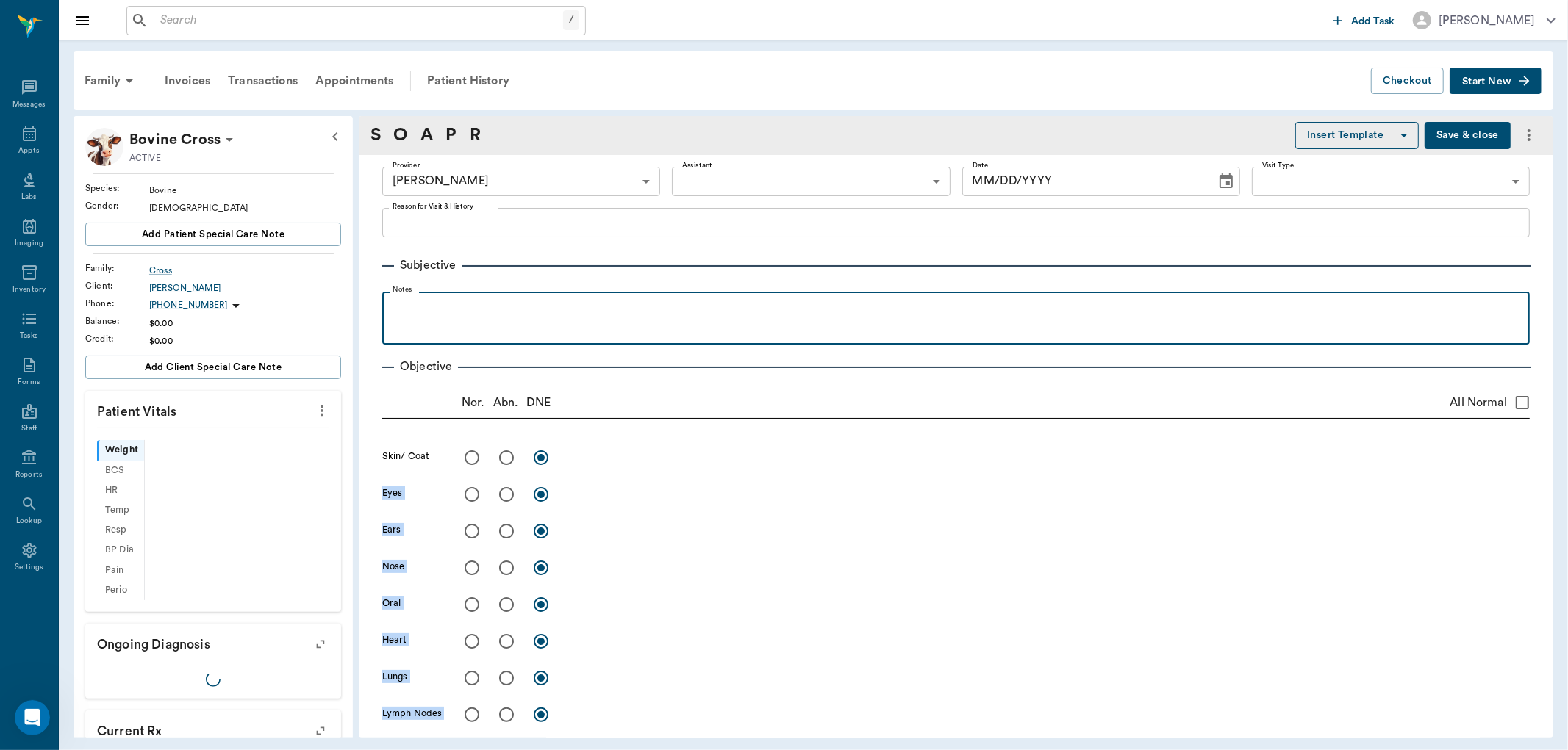
click at [693, 309] on p at bounding box center [957, 308] width 1133 height 18
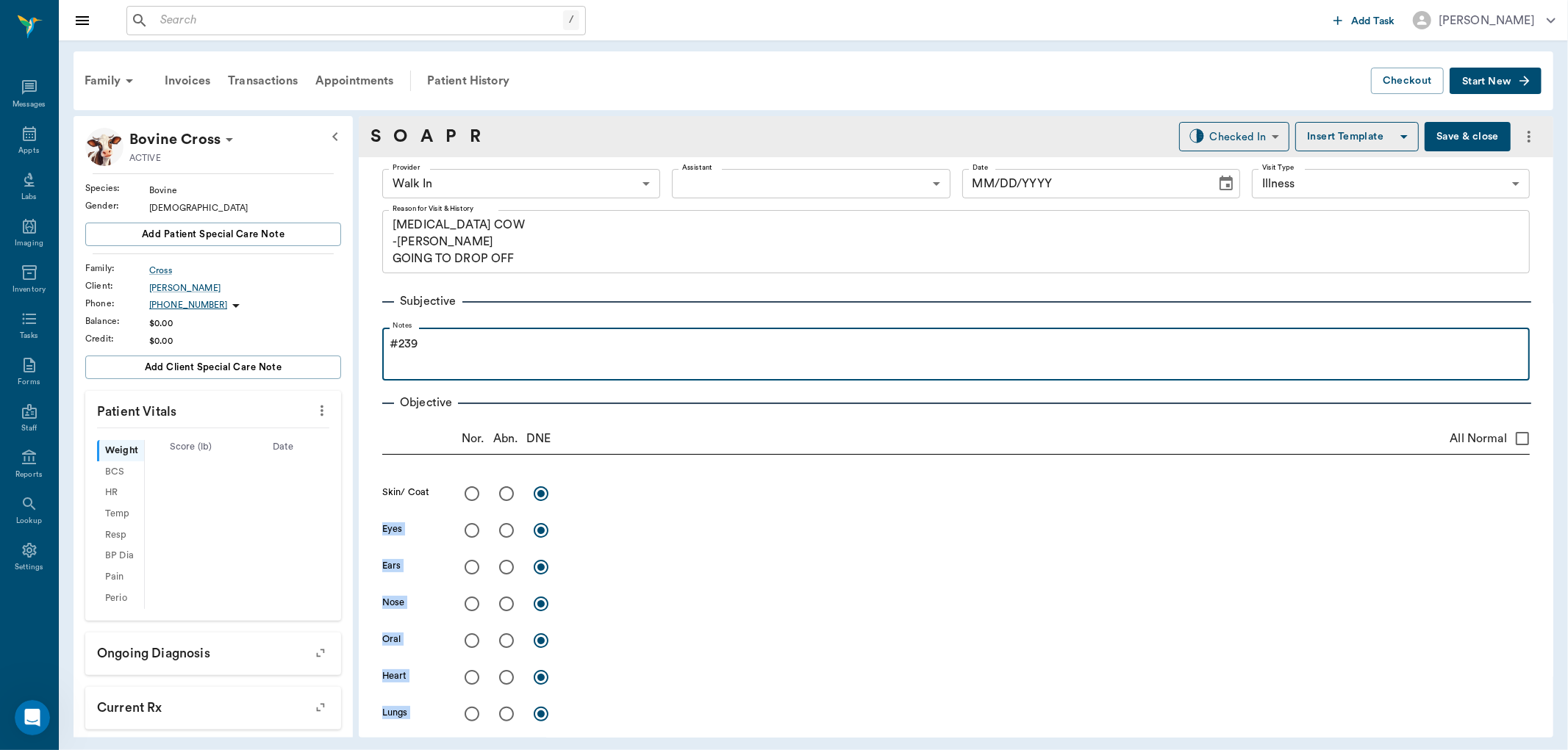
type input "63ee68728bdb516679580557"
type input "65d2be4f46e3a538d89b8c15"
type textarea "[MEDICAL_DATA] COW -[PERSON_NAME] GOING TO DROP OFF"
type input "[DATE]"
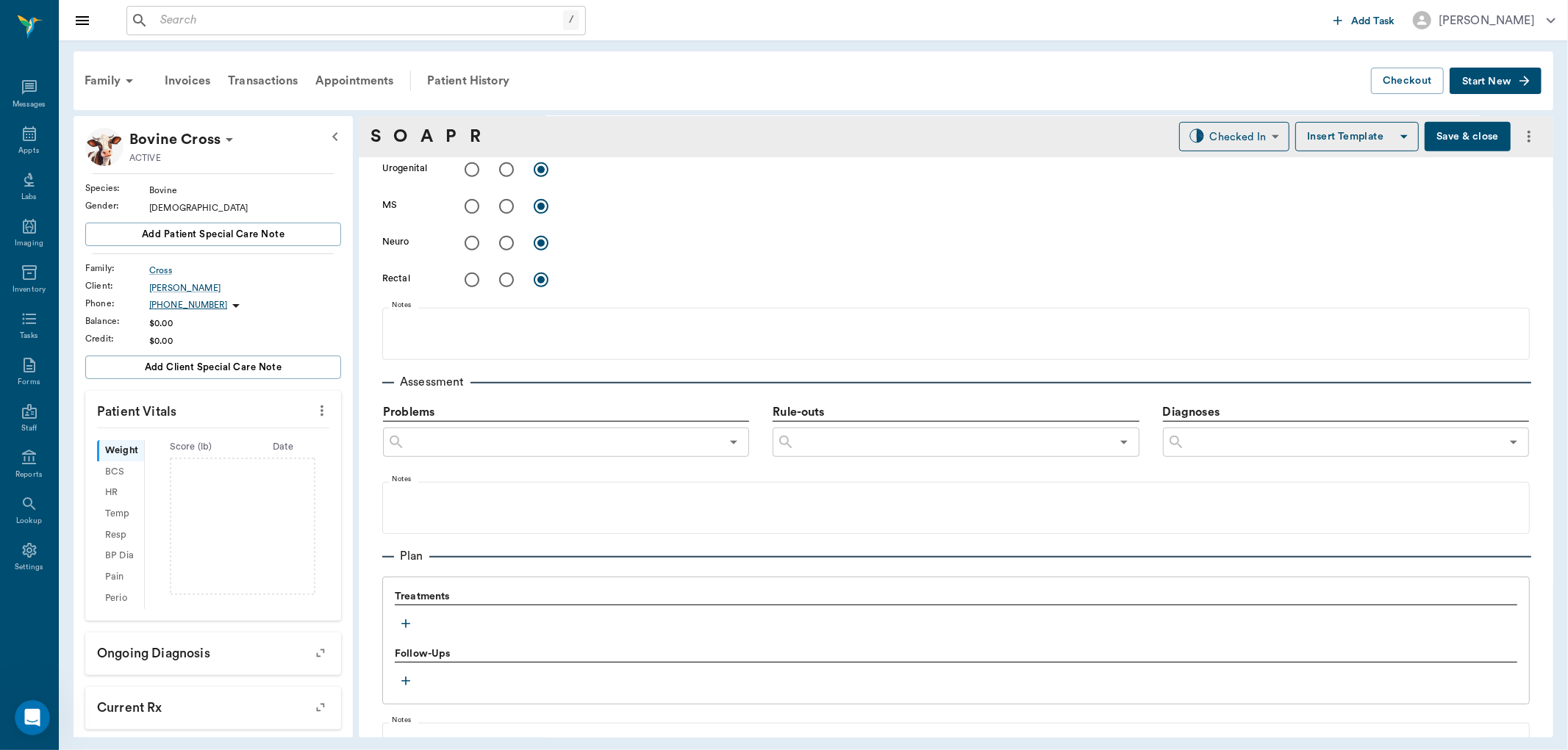
click at [403, 617] on icon "button" at bounding box center [406, 624] width 15 height 15
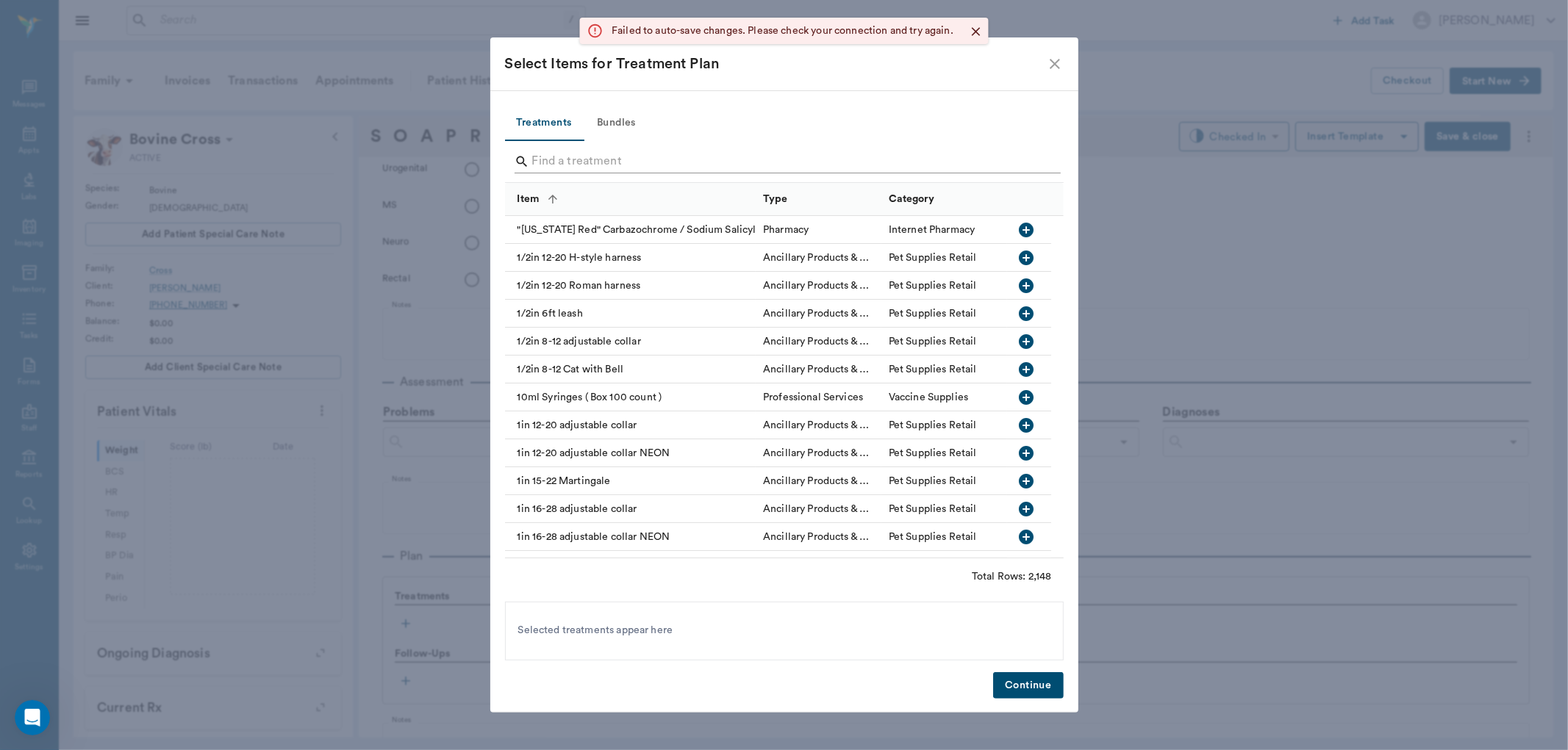
scroll to position [828, 0]
click at [637, 163] on input "Search" at bounding box center [785, 161] width 507 height 23
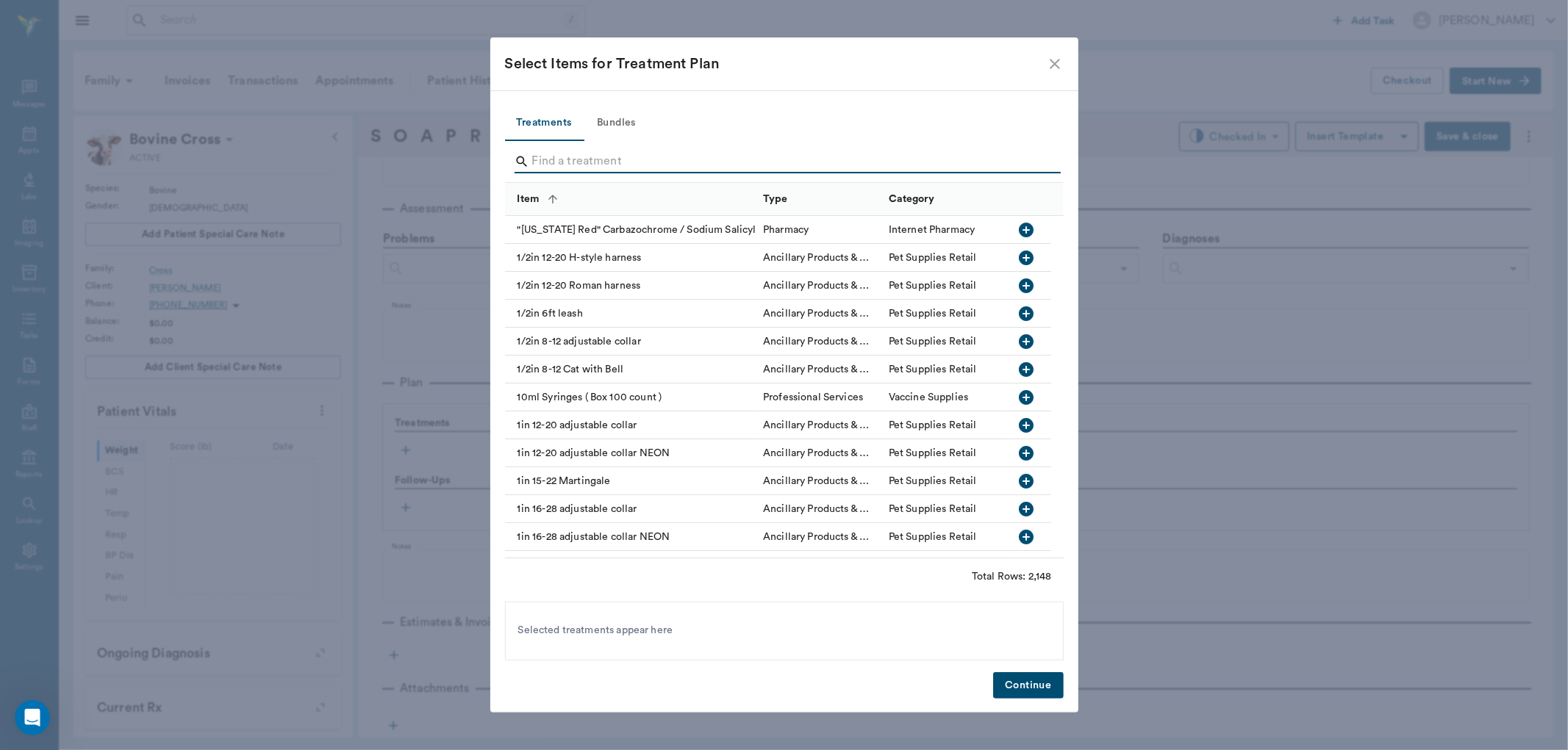
click at [601, 166] on input "Search" at bounding box center [785, 161] width 507 height 23
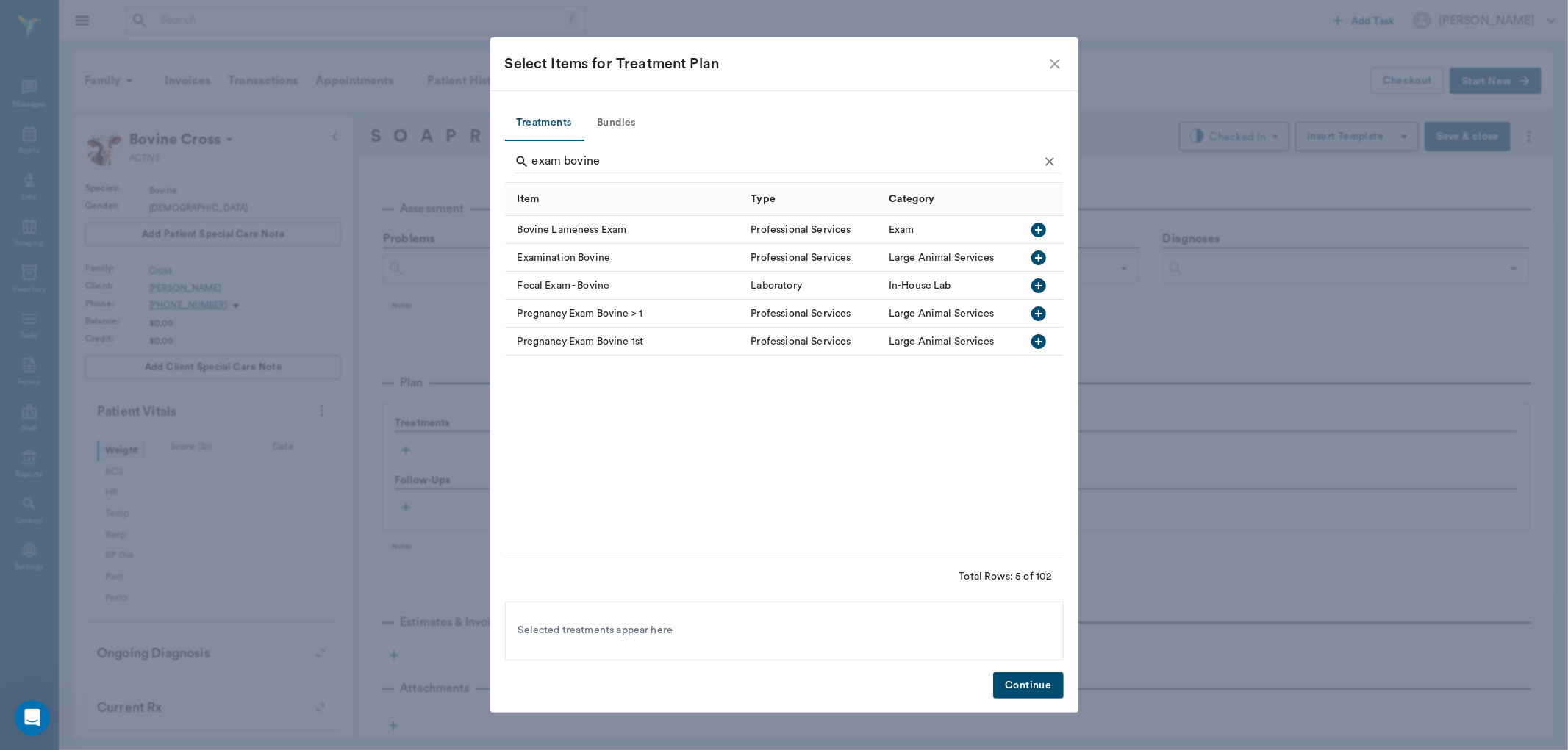
click at [1038, 255] on icon "button" at bounding box center [1039, 258] width 15 height 15
type input "e"
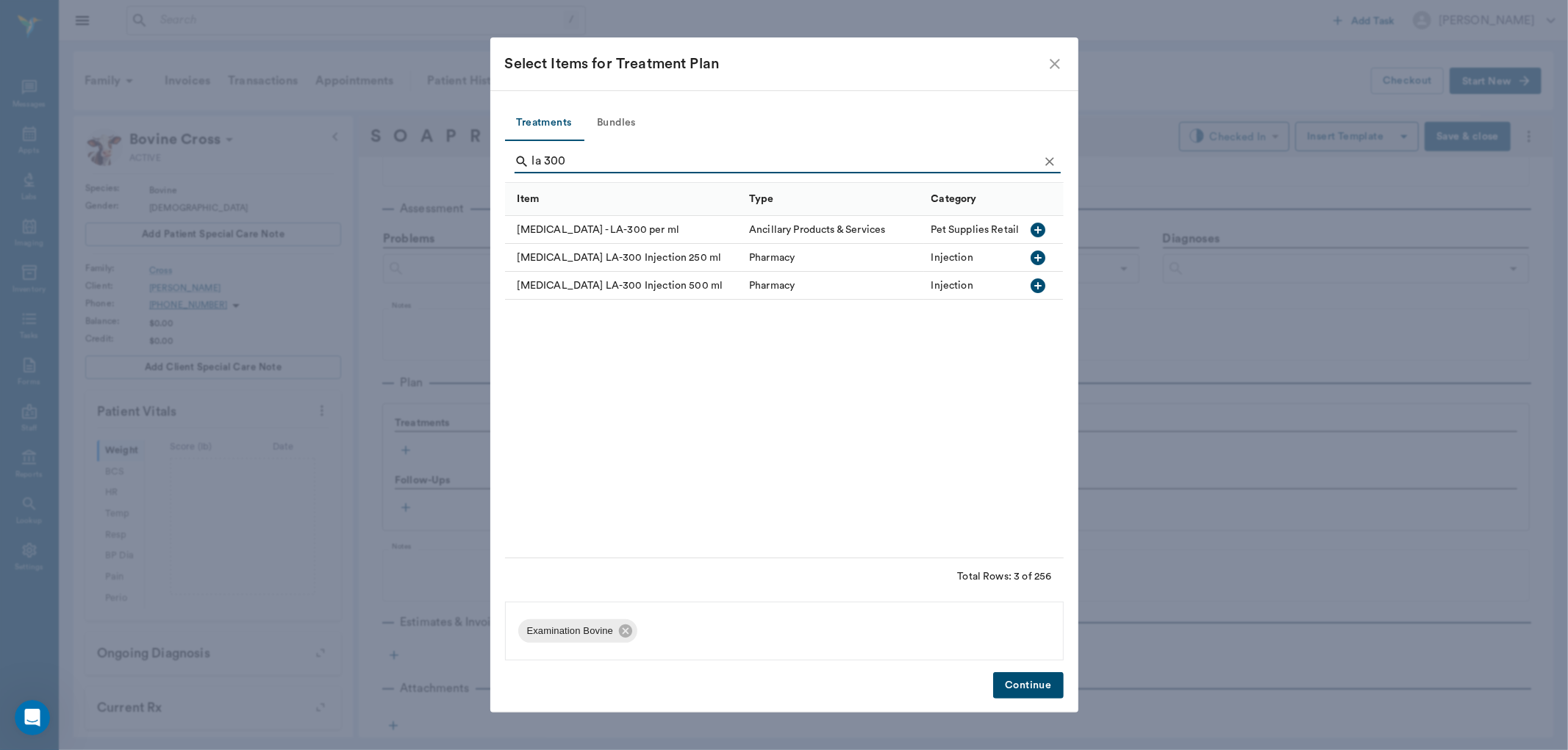
type input "la 300"
click at [1043, 230] on icon "button" at bounding box center [1039, 230] width 15 height 15
click at [1034, 689] on button "Continue" at bounding box center [1028, 686] width 70 height 27
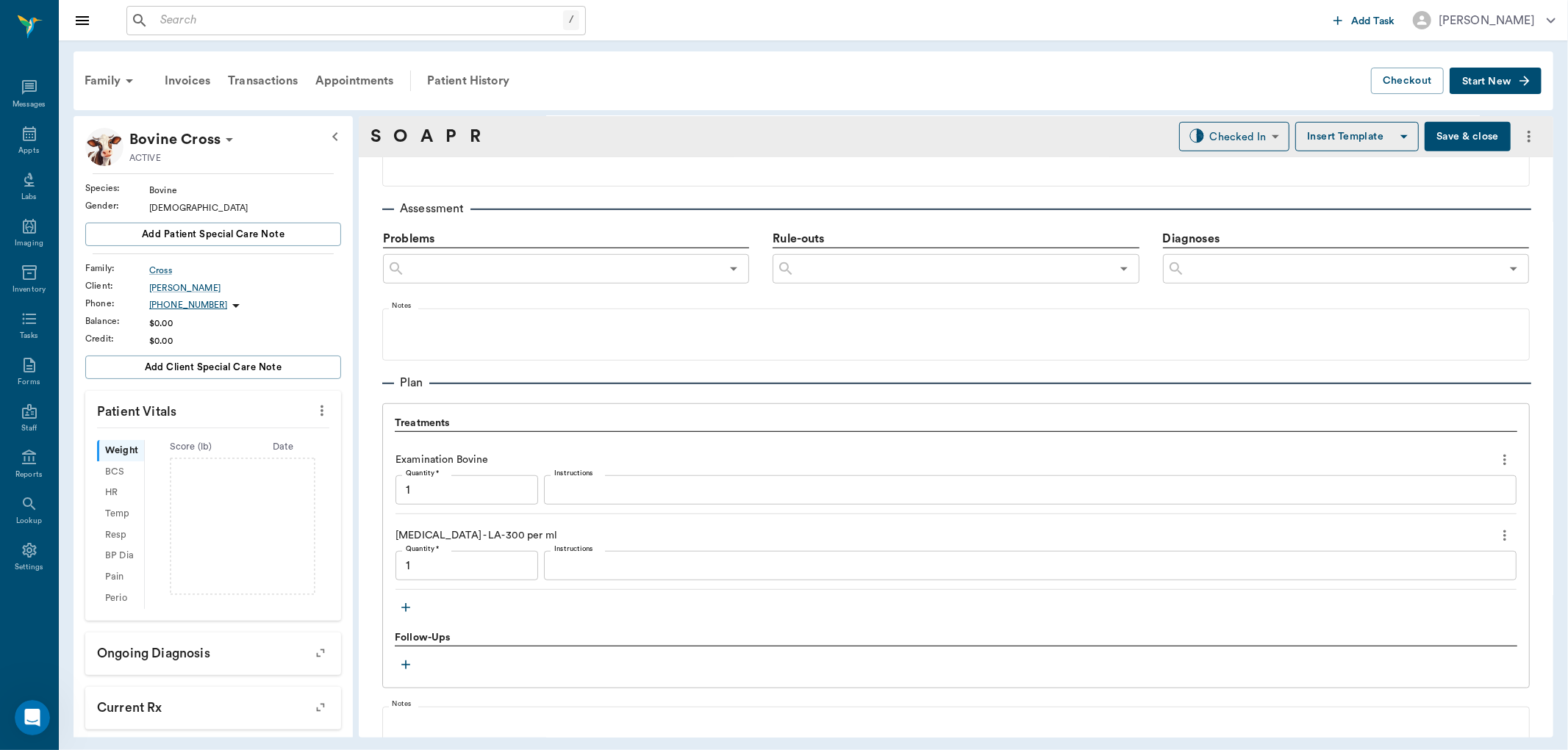
click at [444, 562] on input "1" at bounding box center [467, 566] width 143 height 30
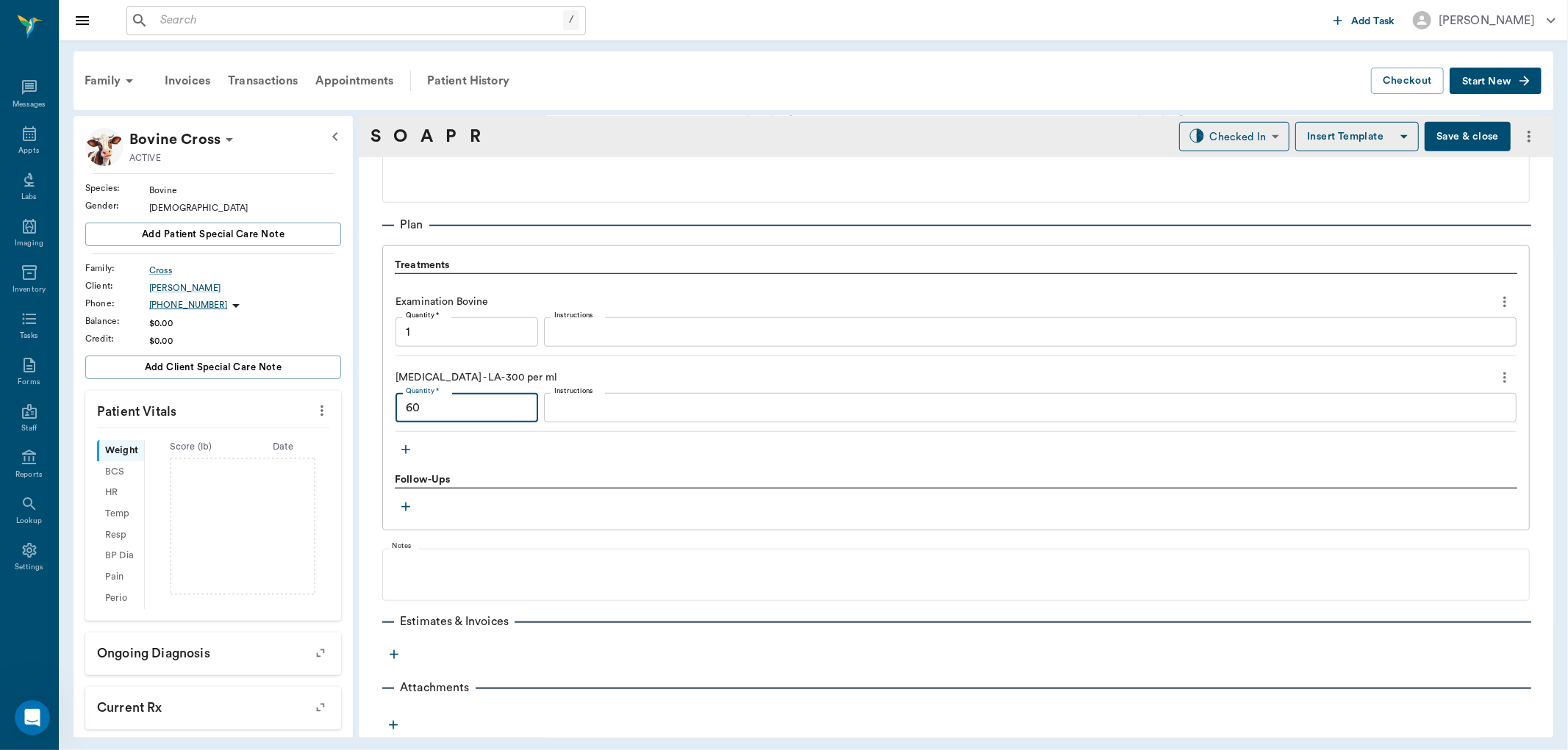
type input "60"
click at [392, 656] on icon "more" at bounding box center [394, 655] width 15 height 15
click at [375, 702] on span "Invoice" at bounding box center [394, 707] width 123 height 16
click at [1358, 138] on body "/ ​ Add Task [PERSON_NAME] Nectar Messages Appts Labs Imaging Inventory Tasks F…" at bounding box center [784, 375] width 1568 height 750
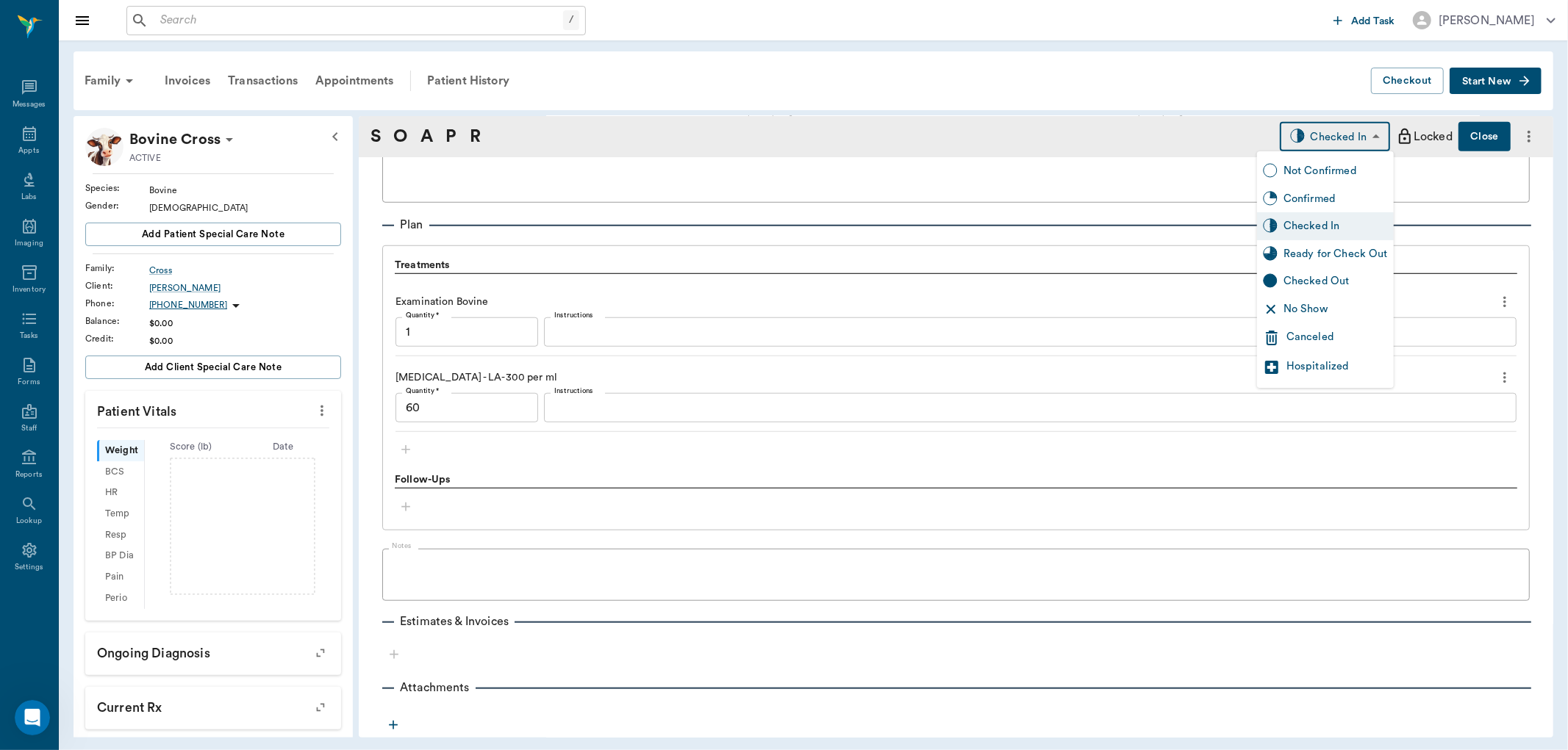
click at [1323, 248] on div "Ready for Check Out" at bounding box center [1336, 254] width 105 height 16
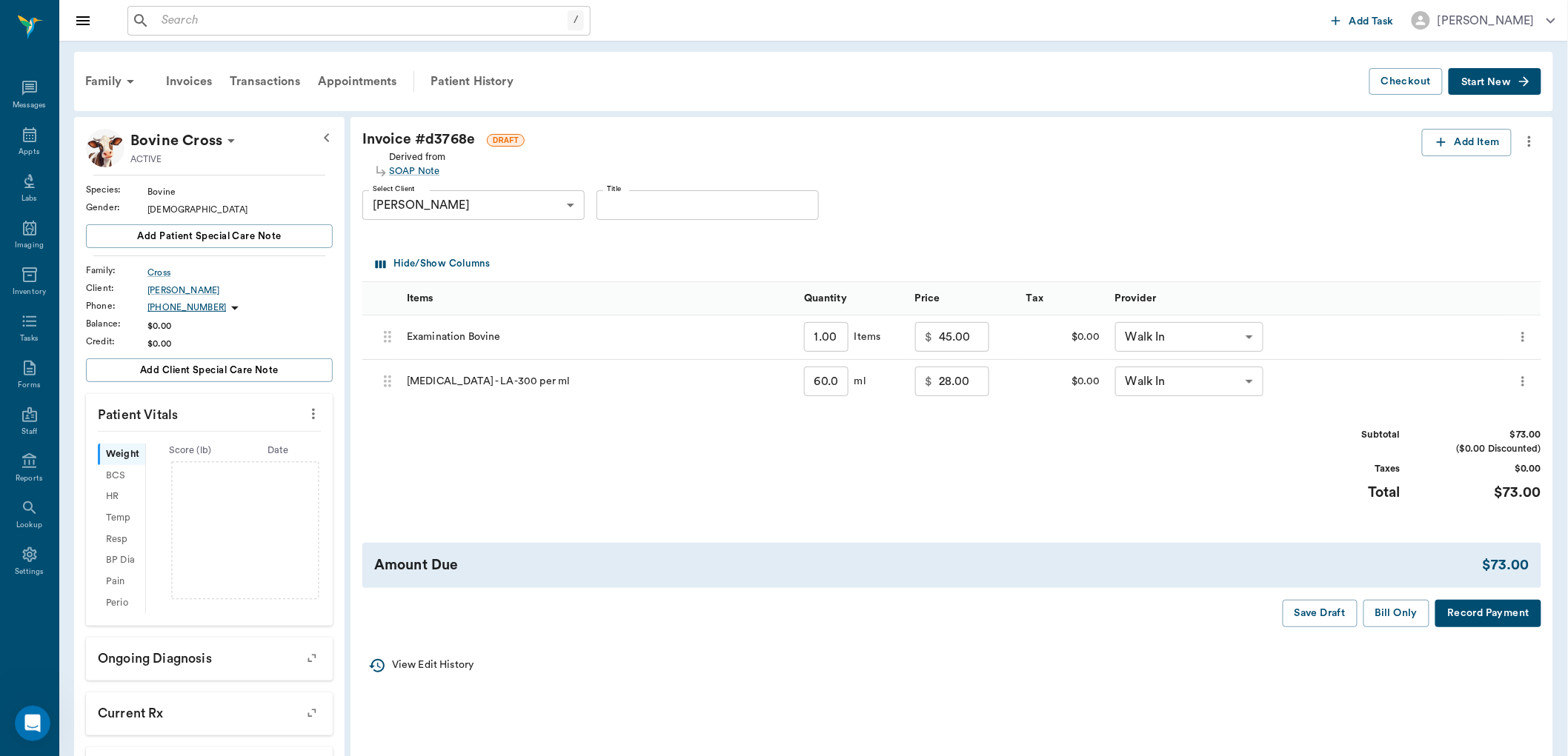
click at [1250, 337] on body "/ ​ Add Task [PERSON_NAME] Nectar Messages Appts Labs Imaging Inventory Tasks F…" at bounding box center [784, 464] width 1568 height 927
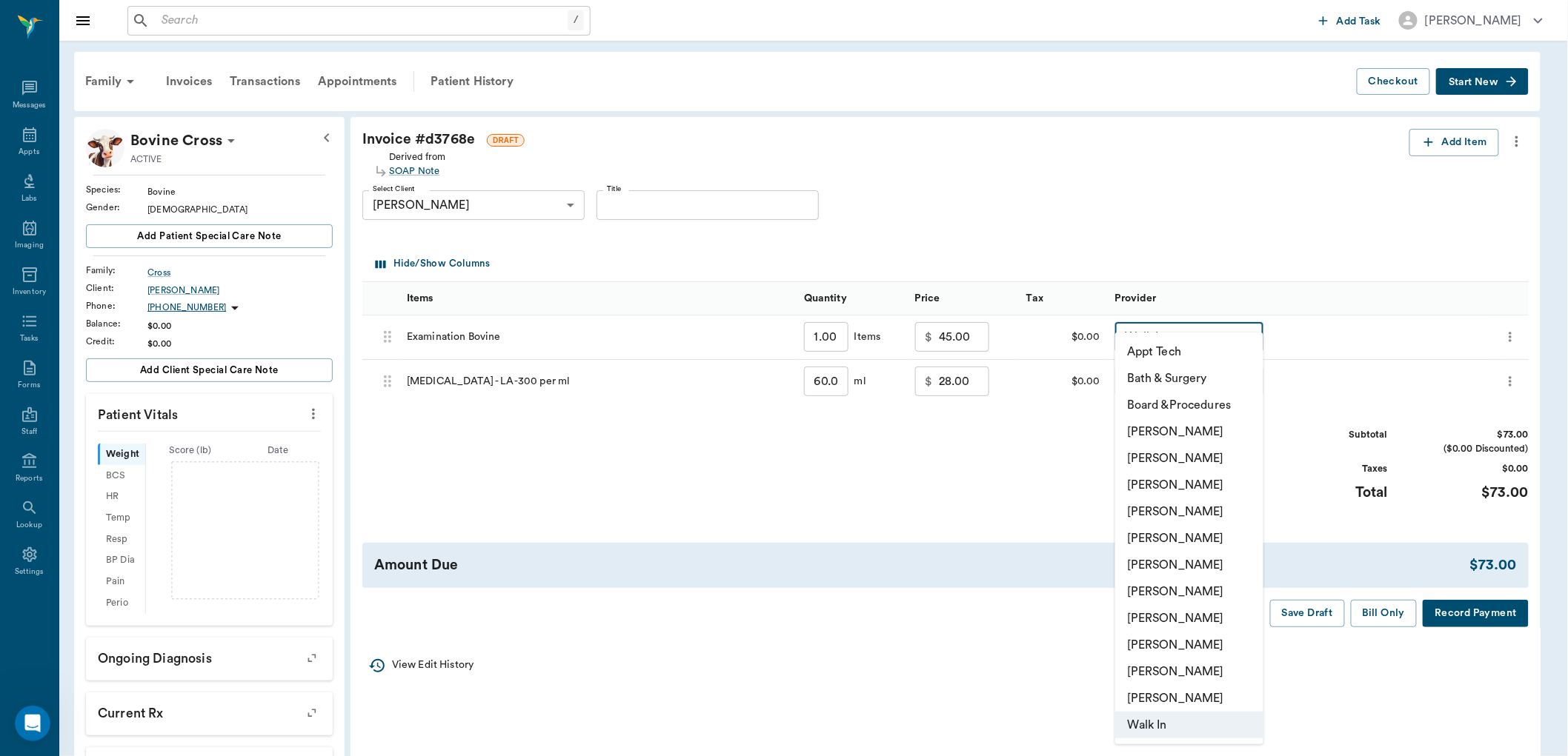
drag, startPoint x: 1189, startPoint y: 504, endPoint x: 1188, endPoint y: 487, distance: 17.0
click at [1189, 504] on li "[PERSON_NAME]" at bounding box center [1190, 512] width 149 height 26
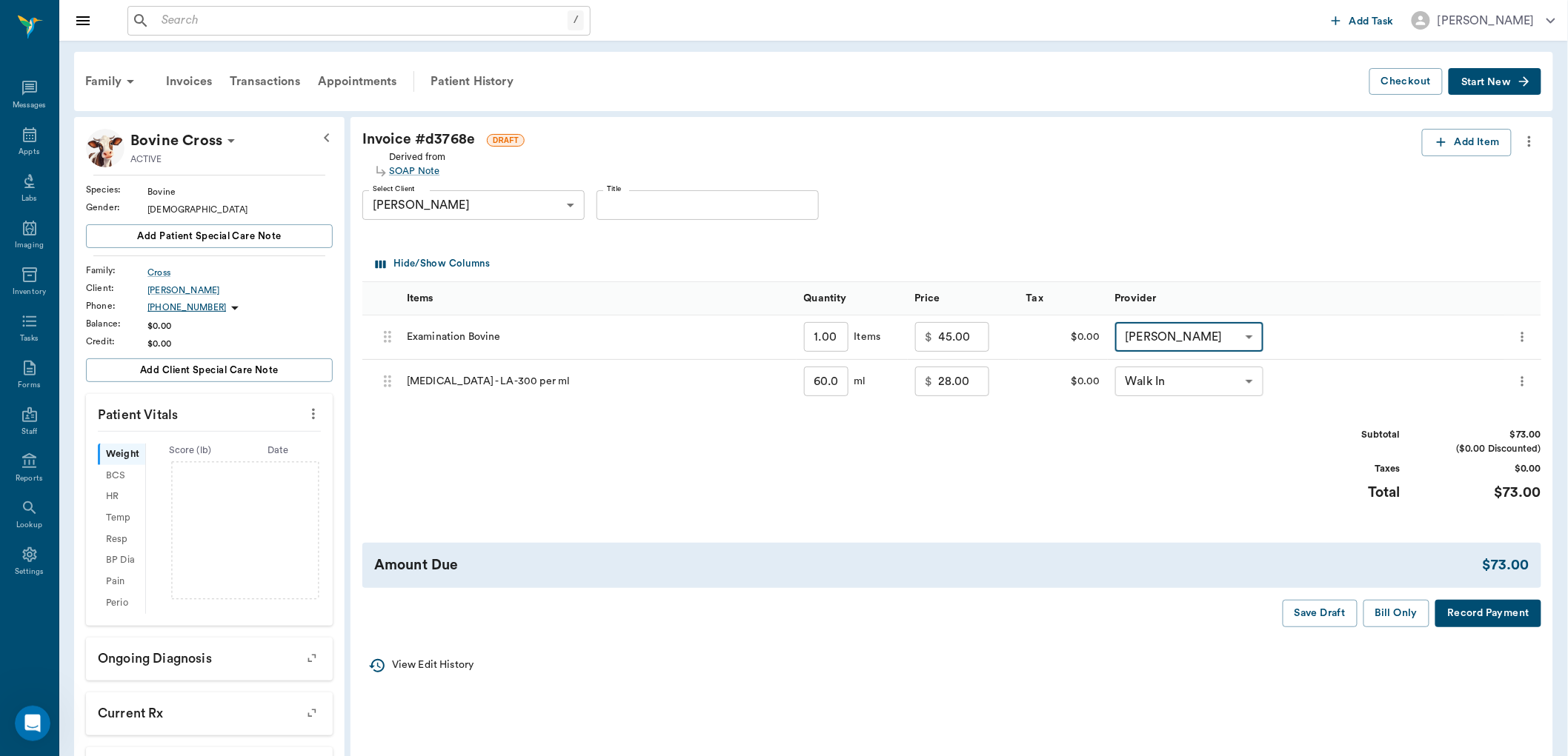
click at [1254, 371] on div at bounding box center [784, 378] width 1568 height 756
click at [1242, 378] on li "Board &Procedures" at bounding box center [1189, 383] width 111 height 15
click at [1246, 386] on div at bounding box center [784, 378] width 1568 height 756
click at [1248, 382] on div at bounding box center [784, 378] width 1568 height 756
click at [1251, 334] on body "/ ​ Add Task [PERSON_NAME] Nectar Messages Appts Labs Imaging Inventory Tasks F…" at bounding box center [784, 464] width 1568 height 927
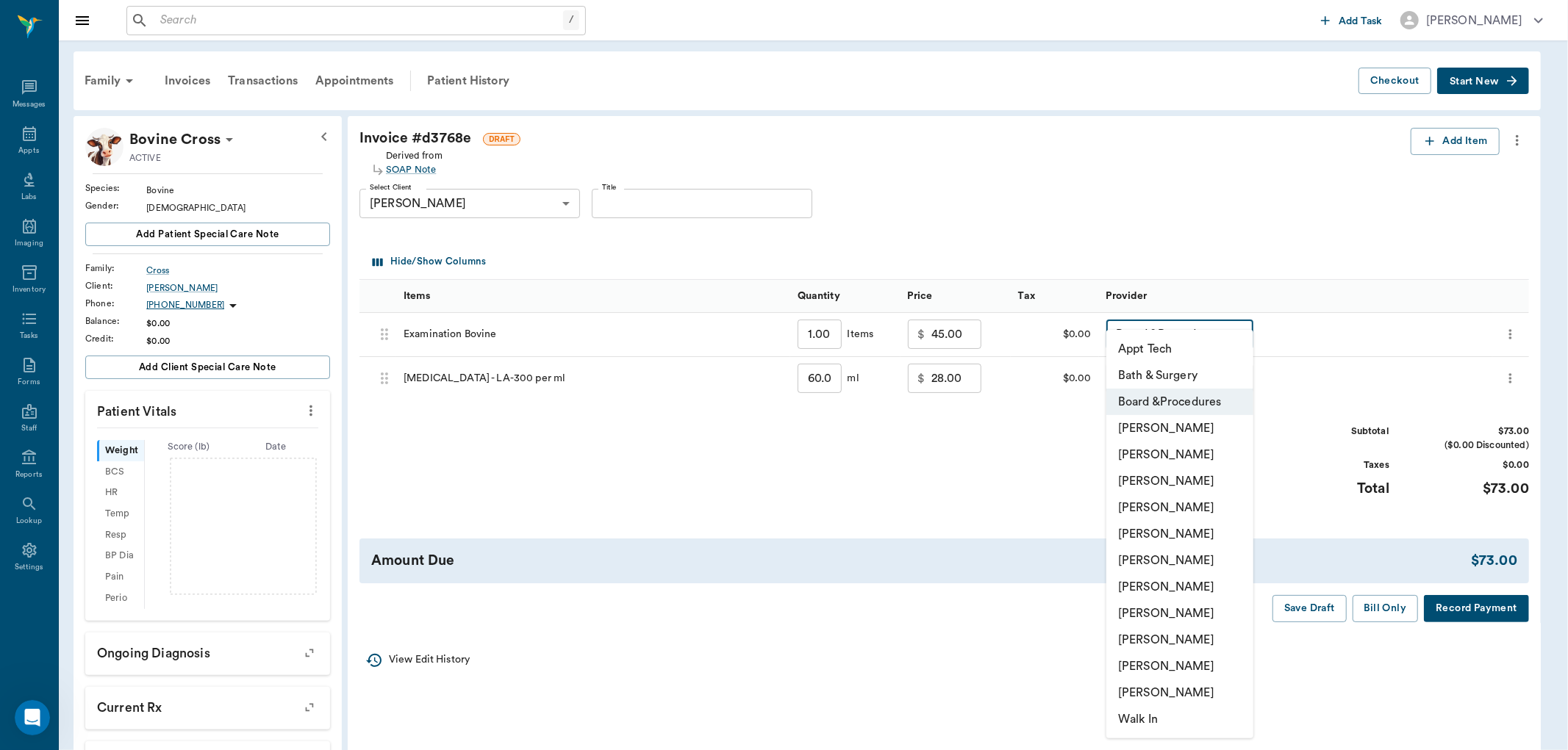
click at [1187, 507] on li "[PERSON_NAME]" at bounding box center [1181, 507] width 147 height 26
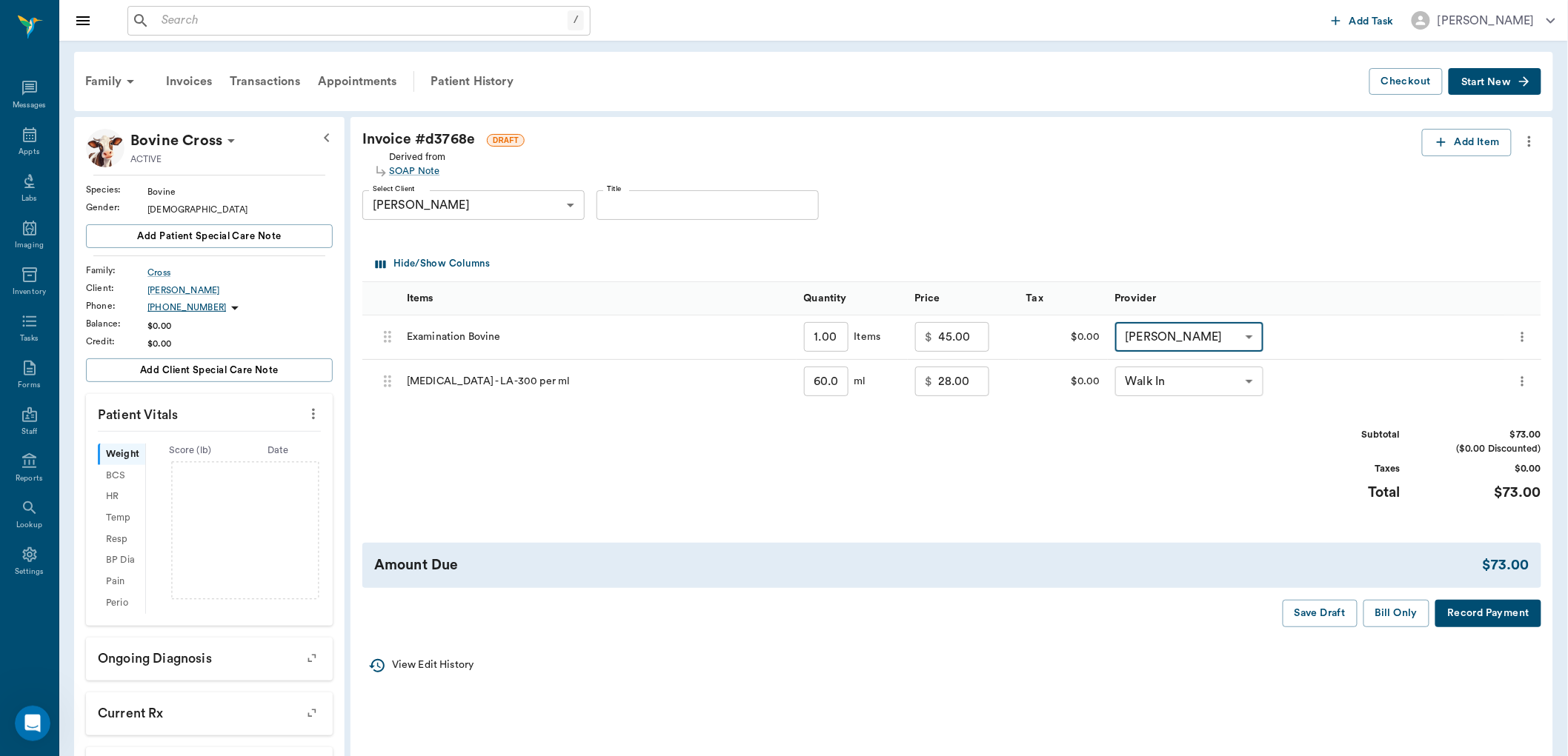
click at [1242, 382] on li "Board &Procedures" at bounding box center [1189, 383] width 111 height 15
type input "none-63ec2f075fda476ae8351a51"
click at [1241, 384] on li "Board &Procedures" at bounding box center [1189, 383] width 111 height 15
click at [1246, 381] on div at bounding box center [784, 378] width 1568 height 756
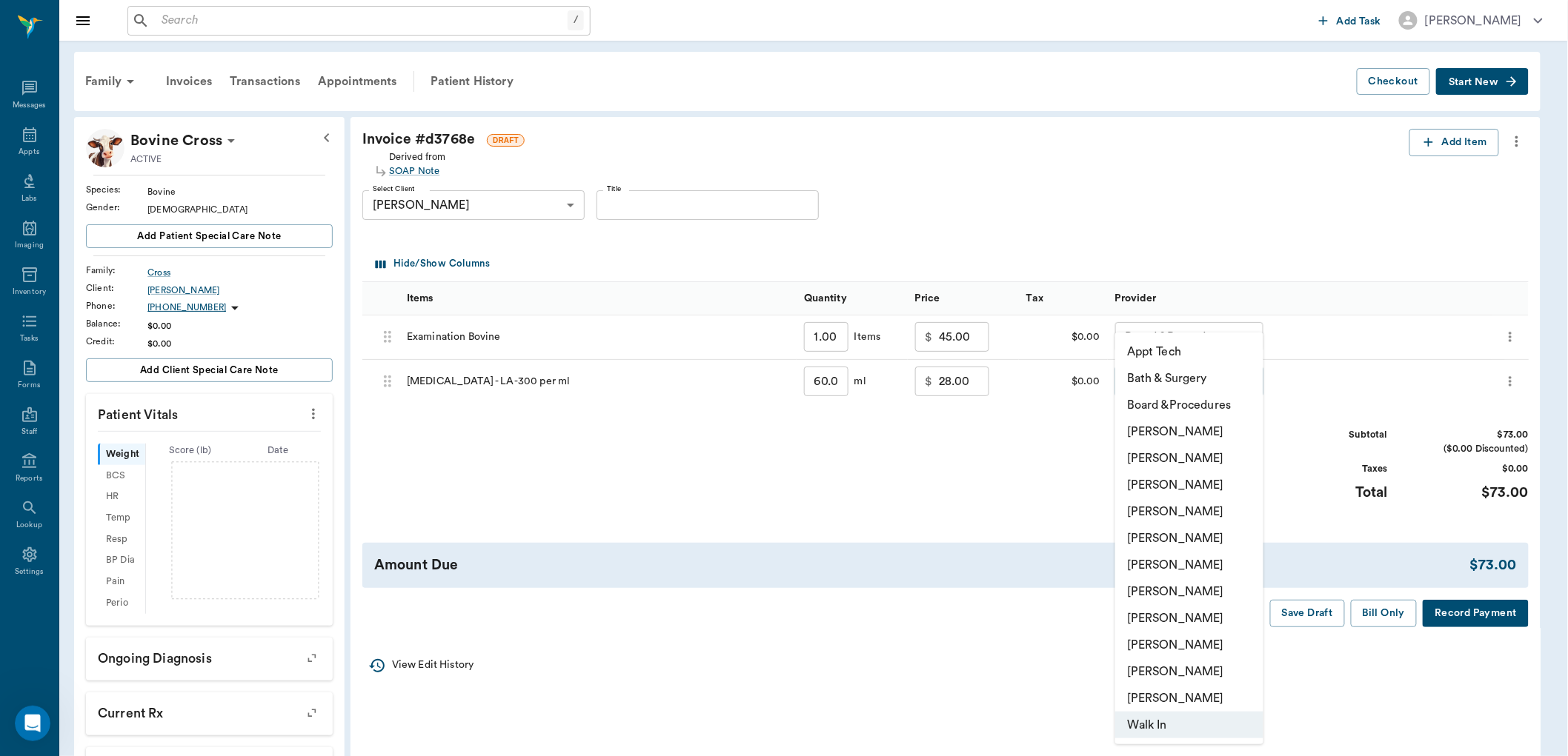
click at [1246, 381] on body "/ ​ Add Task [PERSON_NAME] Nectar Messages Appts Labs Imaging Inventory Tasks F…" at bounding box center [784, 464] width 1568 height 927
click at [1196, 509] on li "[PERSON_NAME]" at bounding box center [1190, 512] width 149 height 26
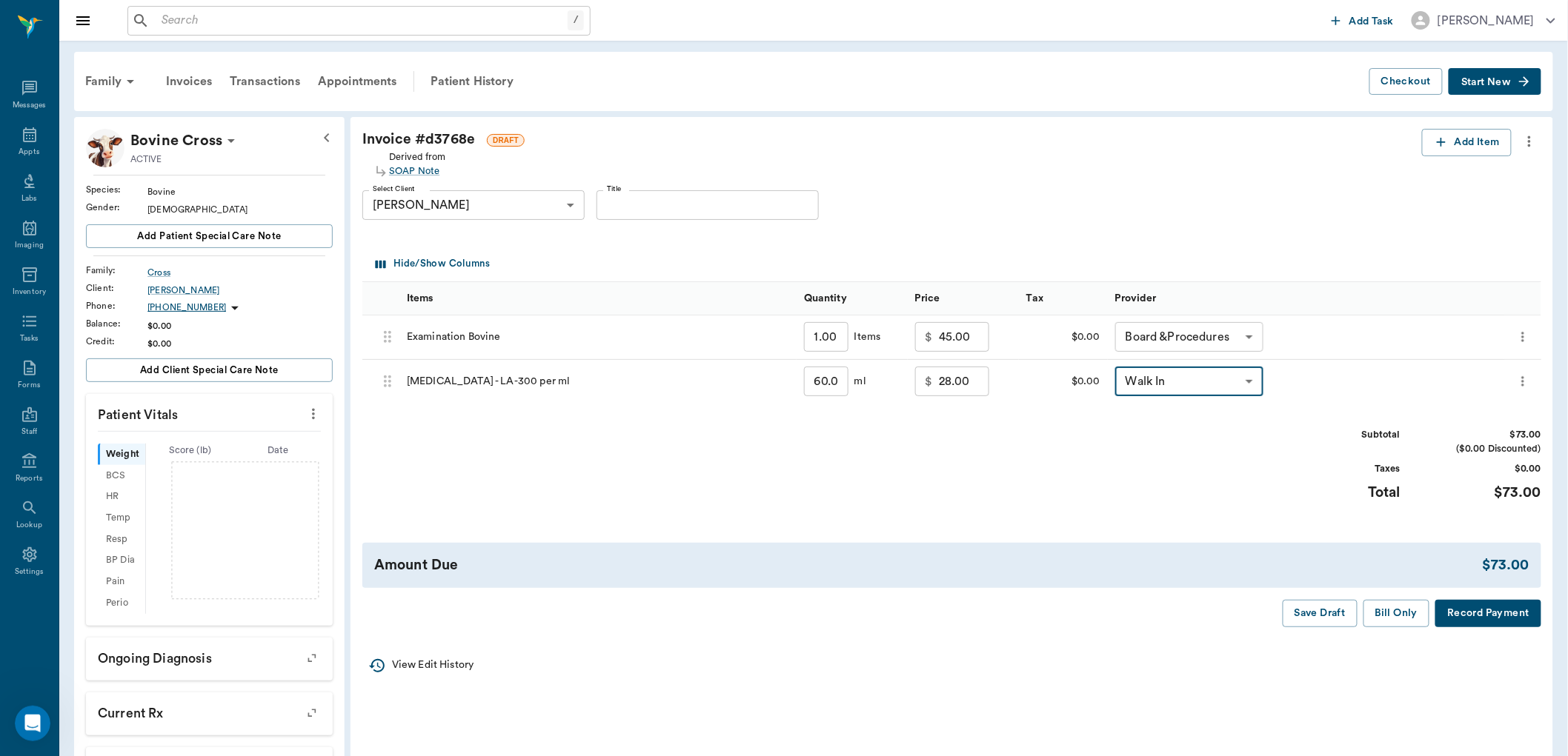
type input "none-63ec2f075fda476ae8351a4d"
click at [1257, 337] on div at bounding box center [784, 378] width 1568 height 756
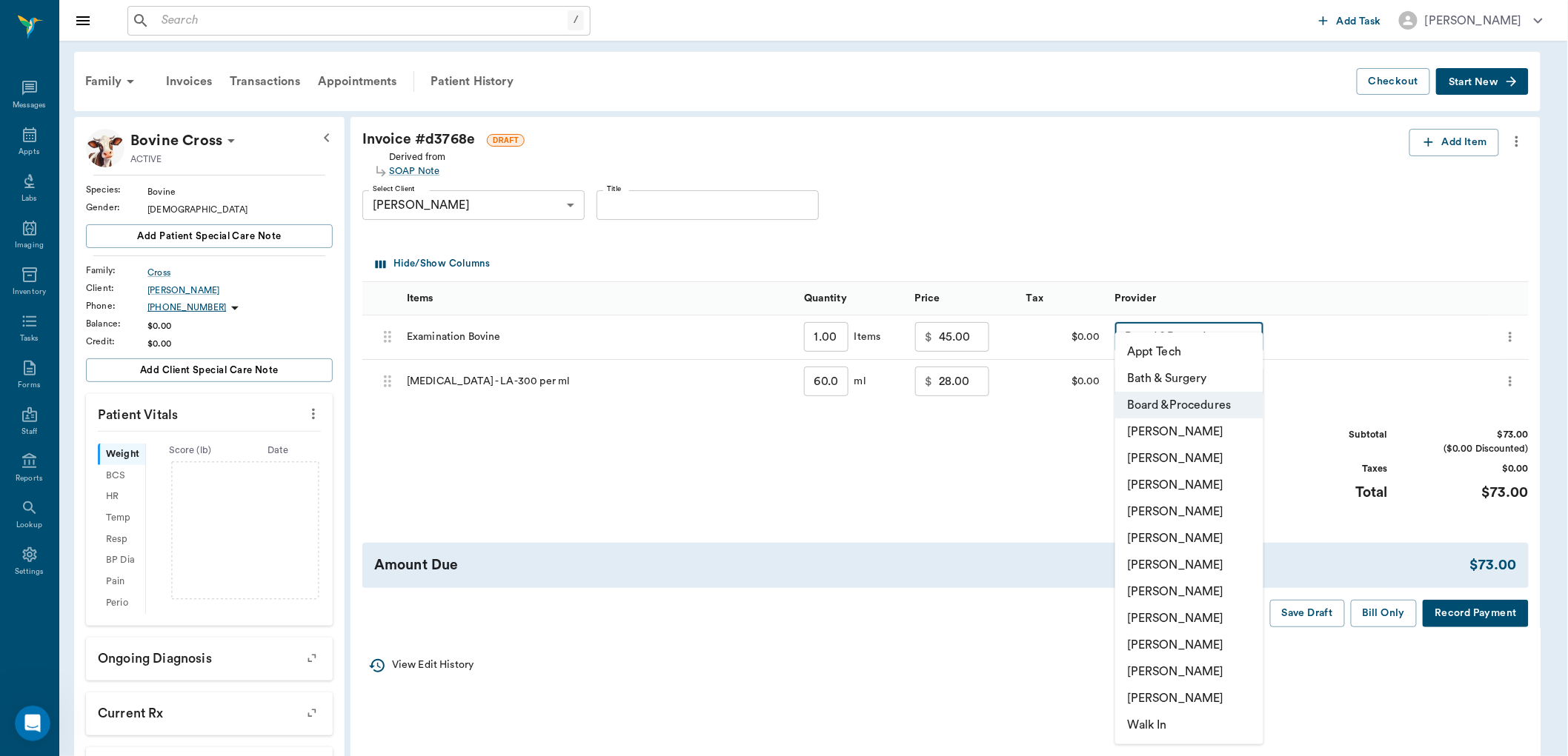
click at [1251, 337] on body "/ ​ Add Task [PERSON_NAME] Nectar Messages Appts Labs Imaging Inventory Tasks F…" at bounding box center [784, 464] width 1568 height 927
click at [1192, 510] on li "[PERSON_NAME]" at bounding box center [1190, 512] width 149 height 26
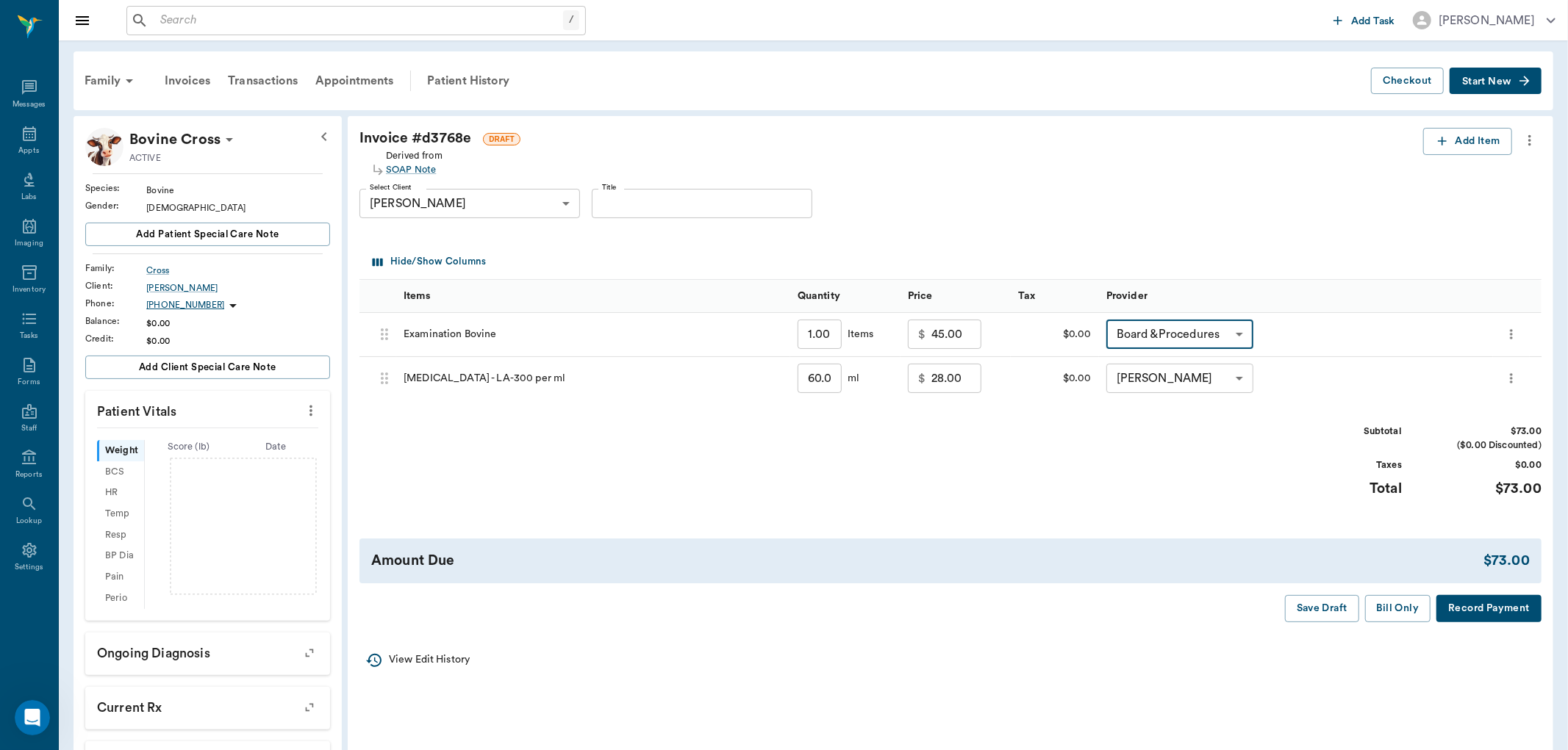
type input "none-63ec2f075fda476ae8351a4d"
click at [1384, 614] on div at bounding box center [777, 375] width 1556 height 750
click at [1380, 614] on div at bounding box center [777, 375] width 1556 height 750
click at [1379, 611] on div at bounding box center [777, 375] width 1556 height 750
click at [1379, 611] on button "Bill Only" at bounding box center [1386, 608] width 66 height 27
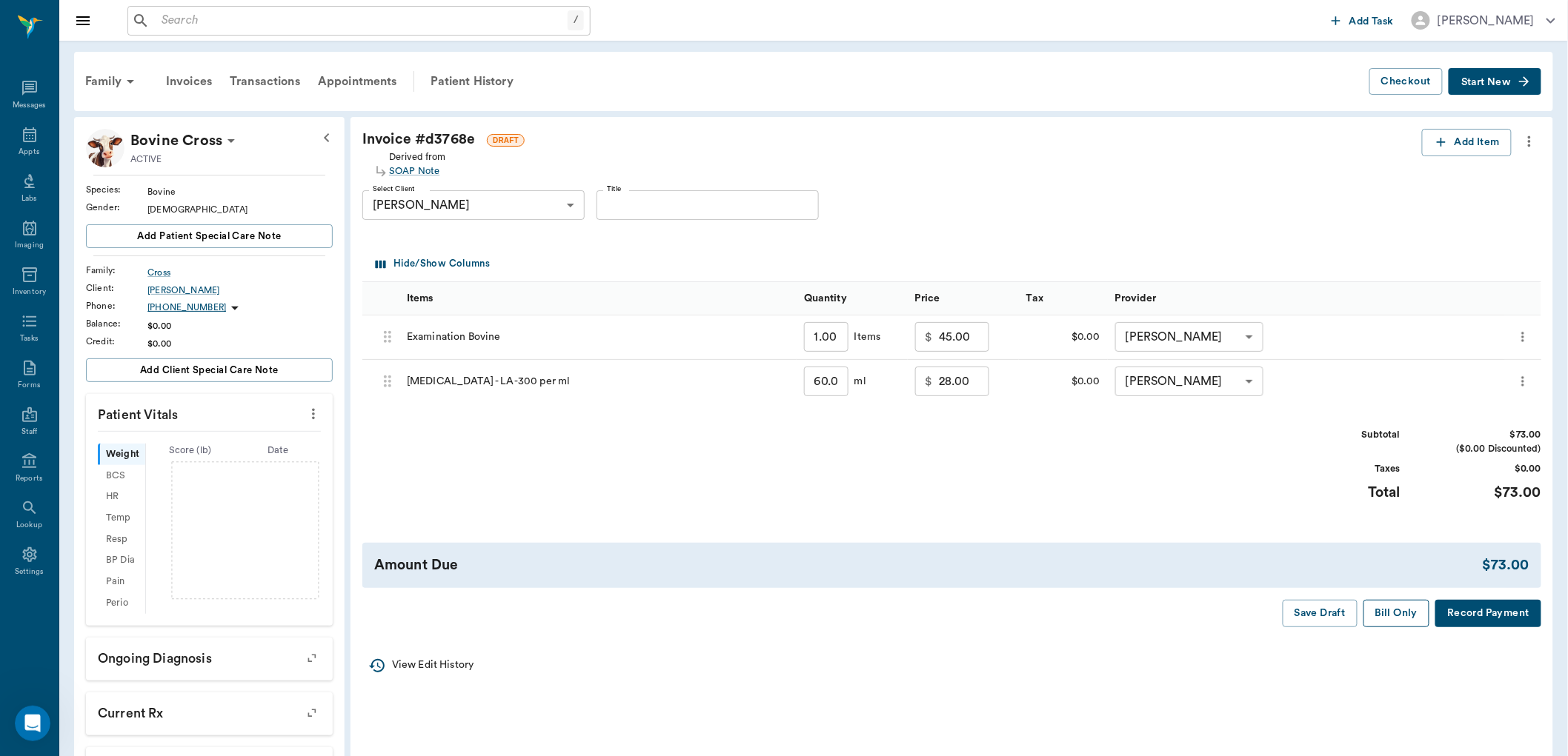
click at [1395, 620] on button "Bill Only" at bounding box center [1397, 613] width 67 height 27
click at [1398, 589] on div "Amount Due $73.00" at bounding box center [951, 565] width 1179 height 45
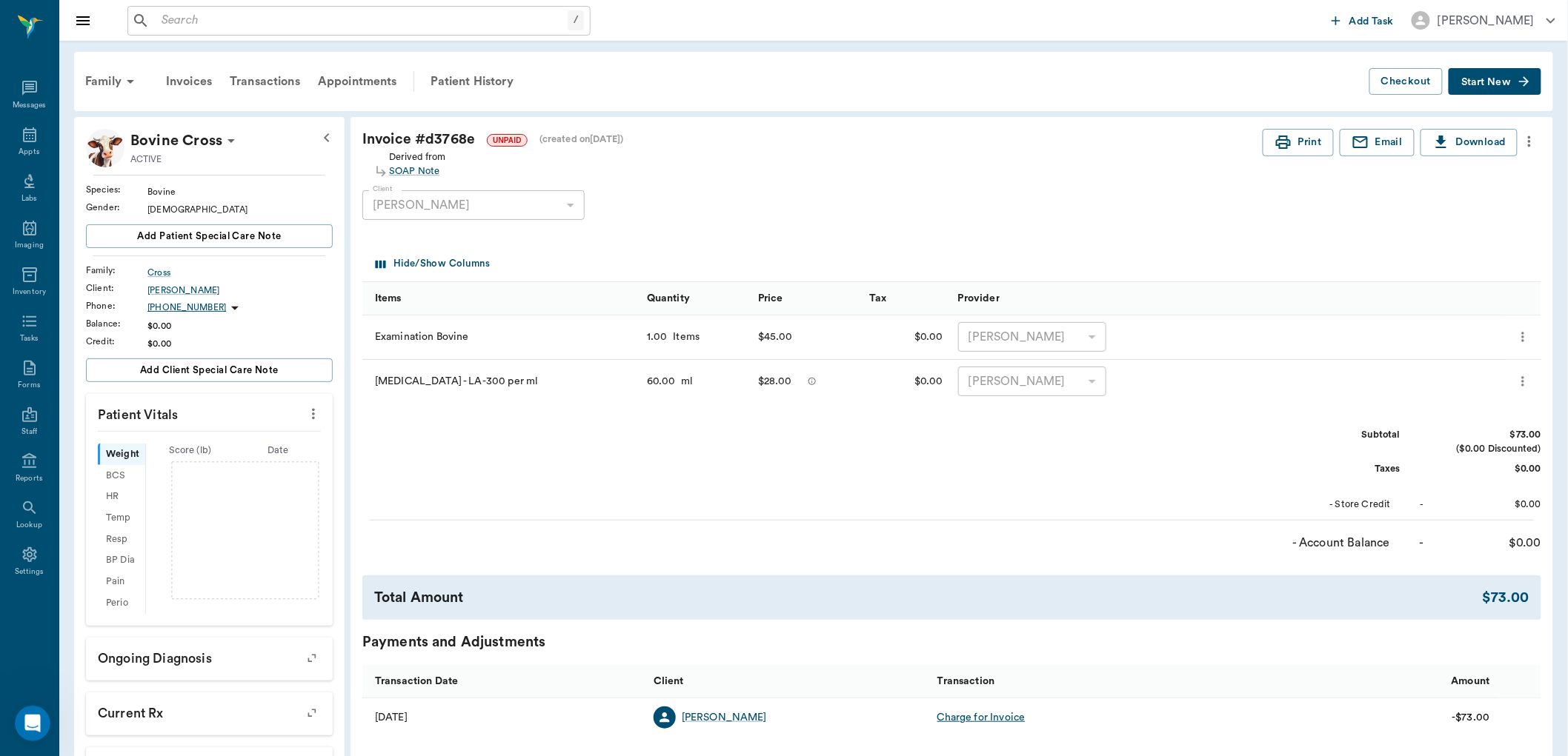
click at [365, 10] on input "text" at bounding box center [361, 21] width 412 height 21
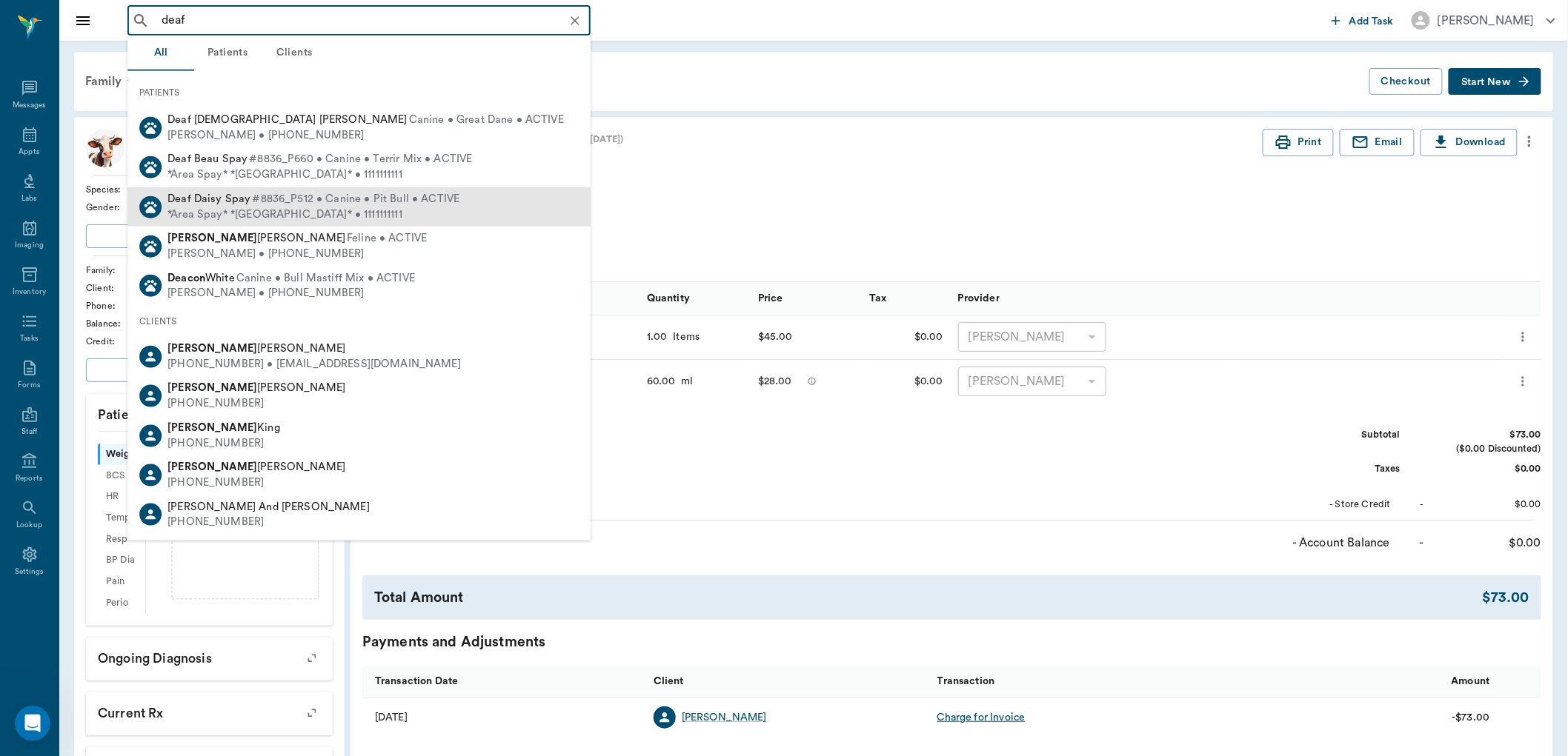
click at [256, 210] on div "*Area Spay* *[GEOGRAPHIC_DATA]* • 1111111111" at bounding box center [313, 214] width 292 height 16
type input "deaf"
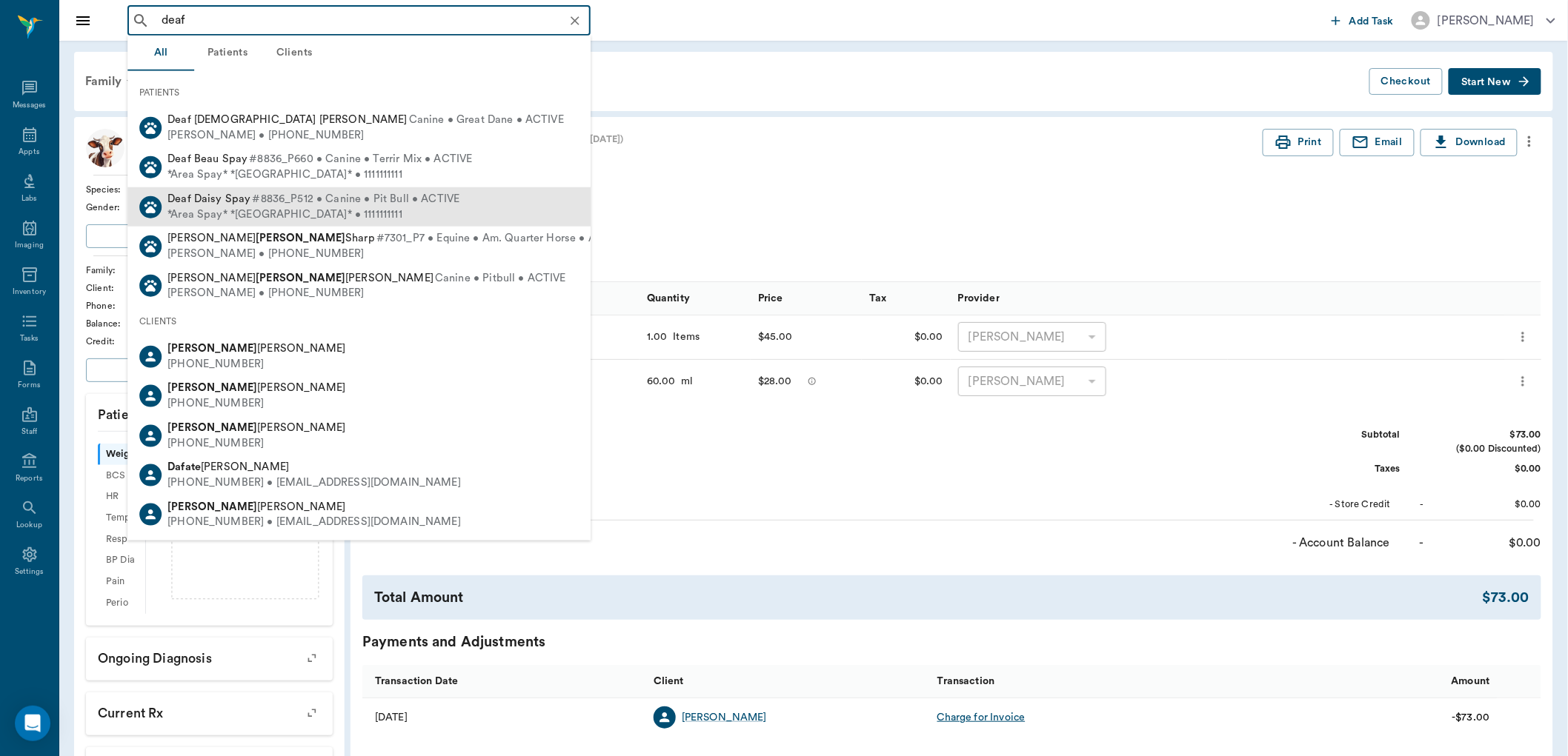
click at [302, 207] on div "*Area Spay* *Atlanta* • 1111111111" at bounding box center [313, 214] width 292 height 16
type input "deaf"
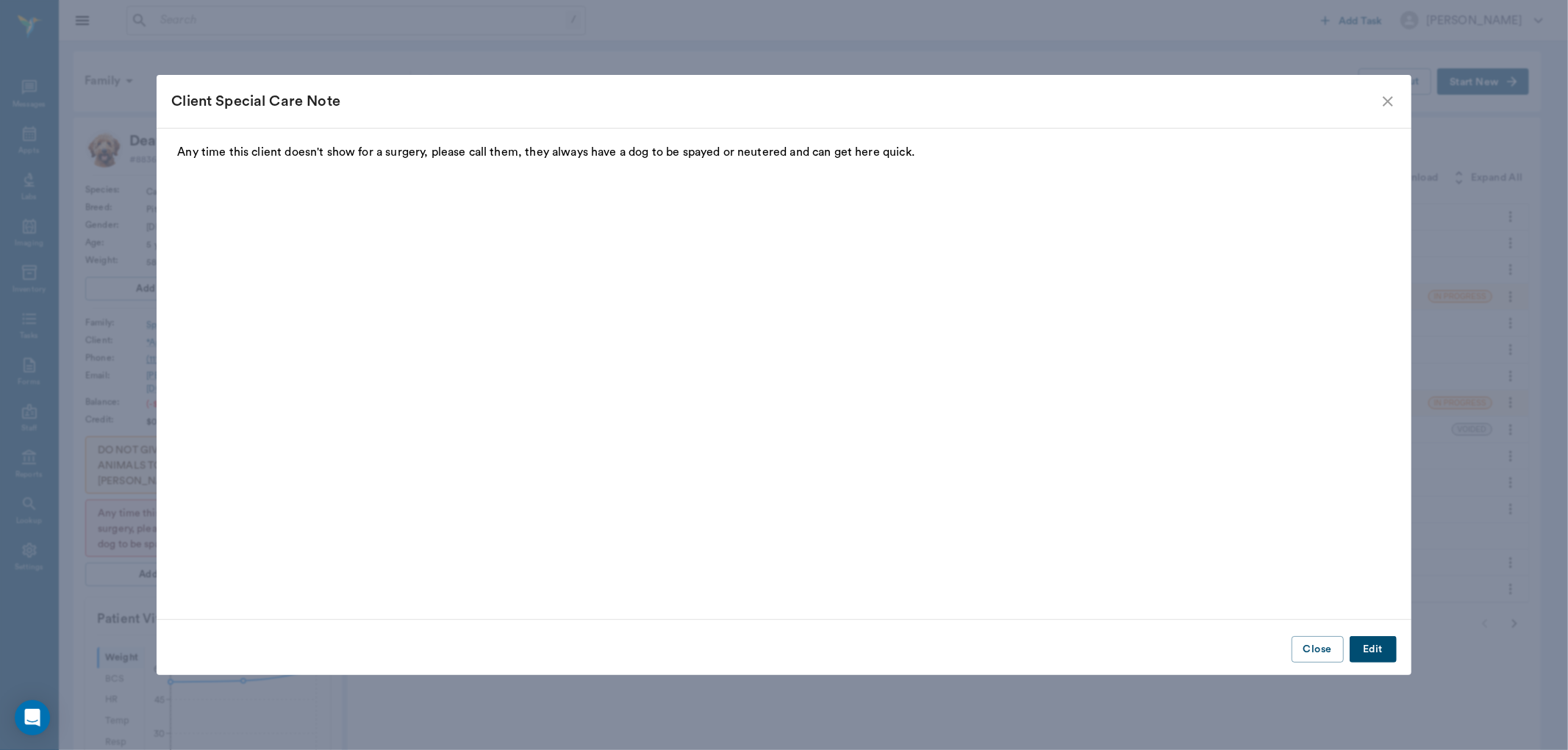
click at [1382, 102] on icon "close" at bounding box center [1388, 101] width 18 height 18
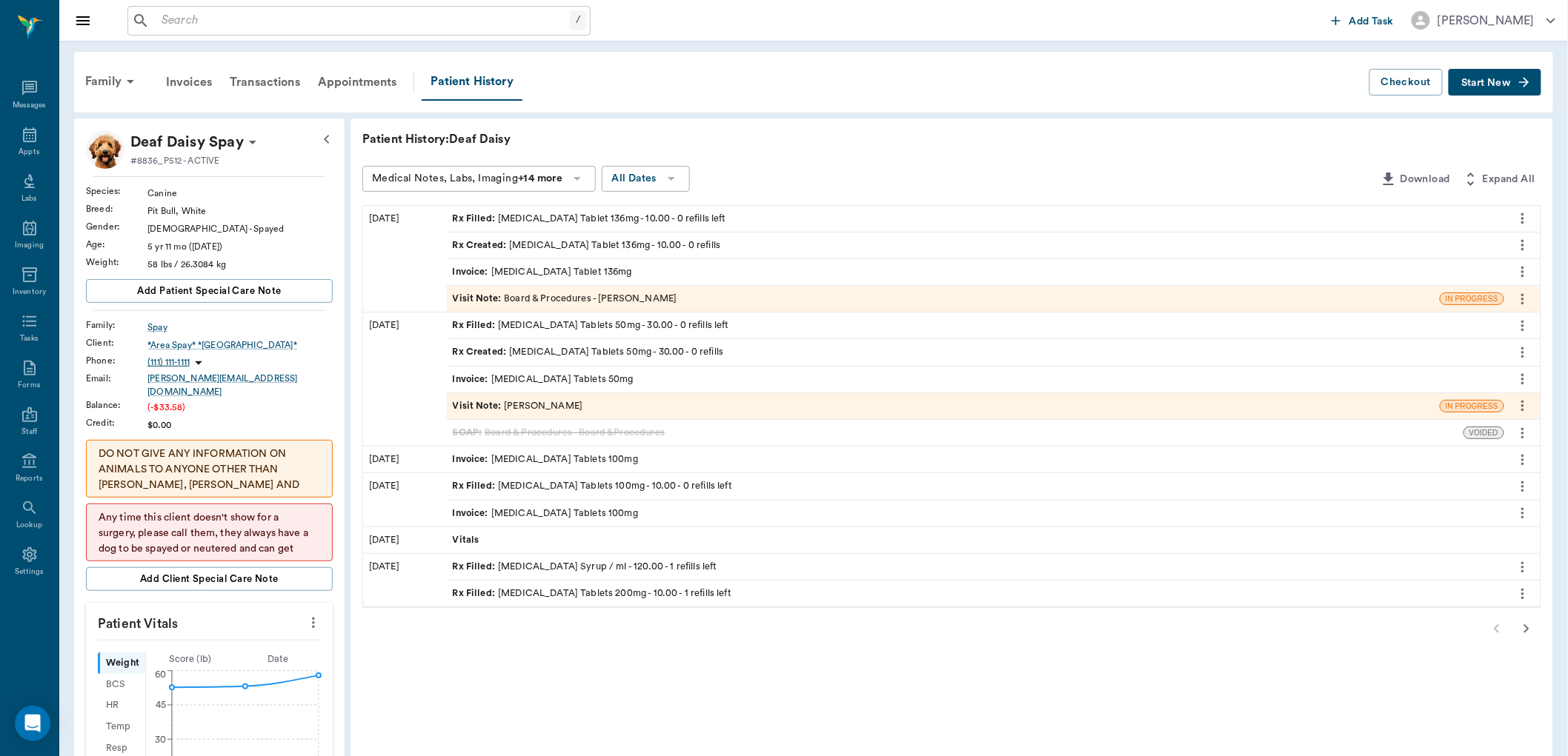
click at [627, 574] on div "Rx Filled : Lactulose Syrup / ml - 120.00 - 1 refills left" at bounding box center [584, 567] width 264 height 14
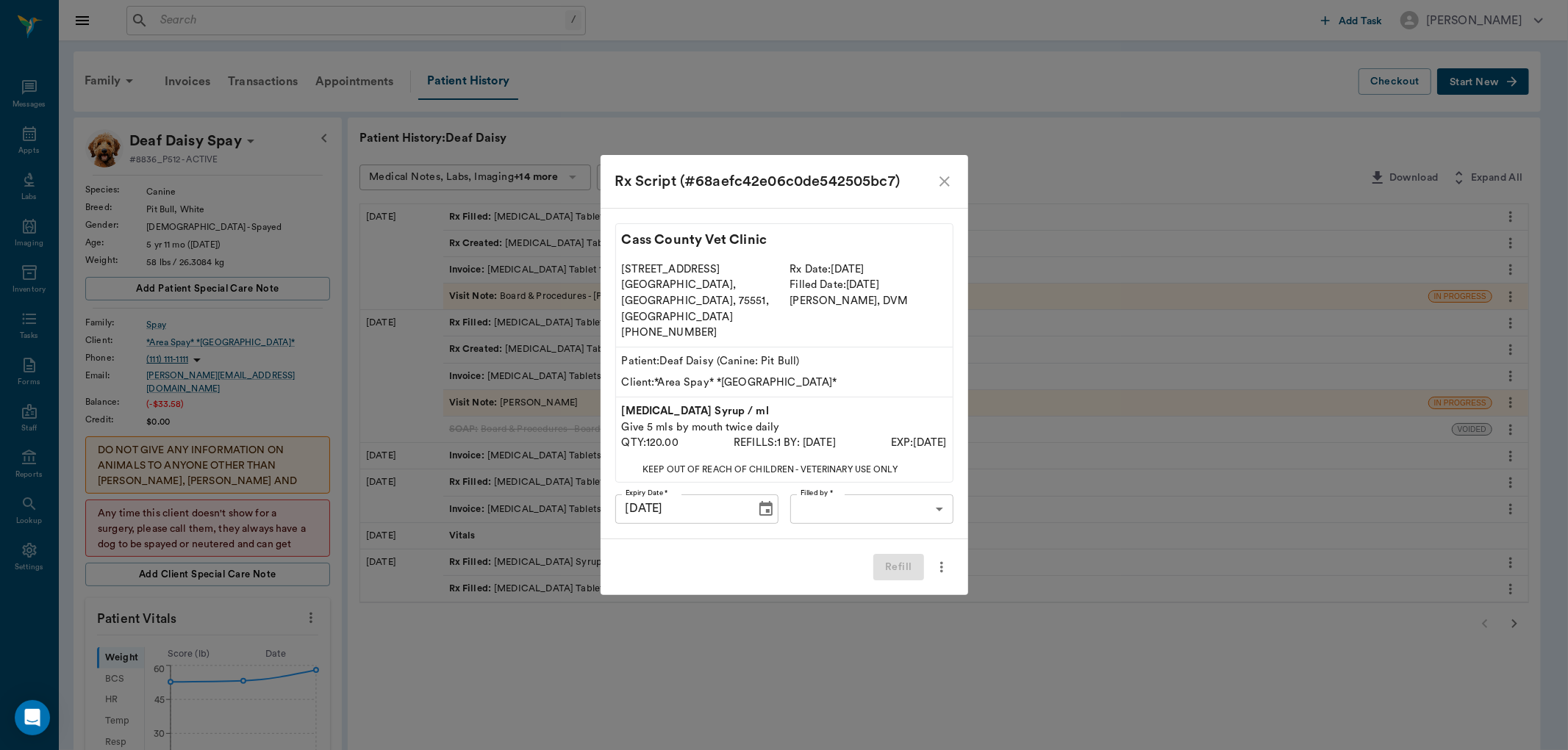
click at [936, 190] on icon "close" at bounding box center [945, 181] width 18 height 18
